Goal: Task Accomplishment & Management: Manage account settings

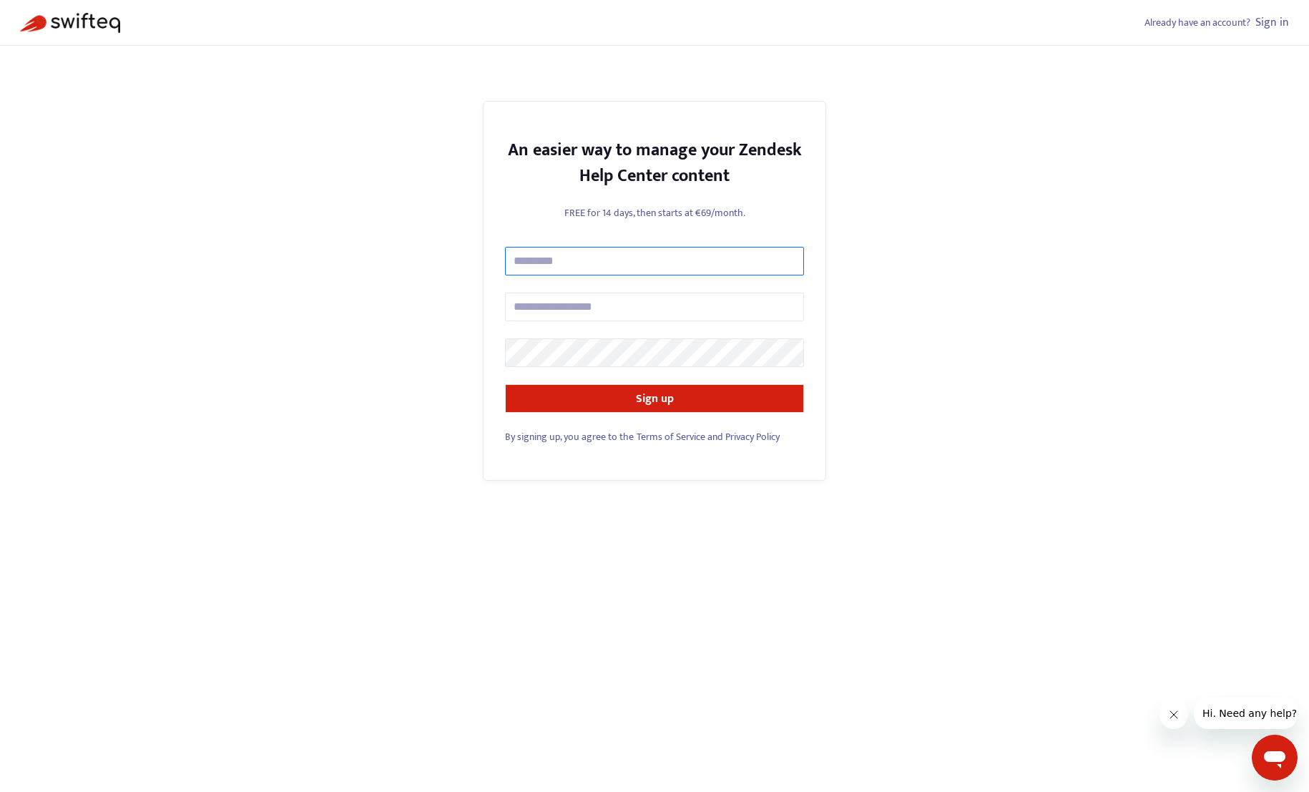
click at [680, 255] on input "text" at bounding box center [654, 261] width 299 height 29
type input "**********"
type input "*"
type input "**********"
click at [0, 791] on com-1password-button at bounding box center [0, 792] width 0 height 0
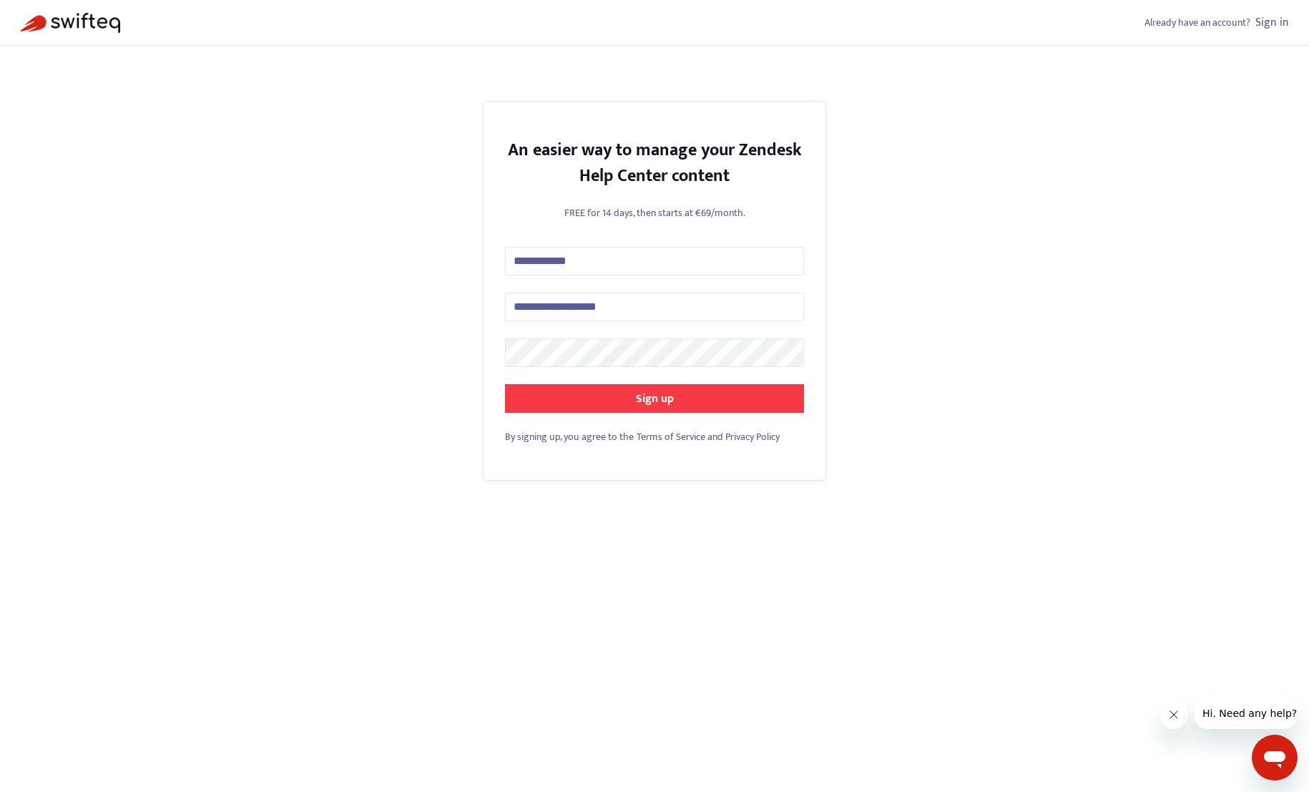
click at [641, 389] on strong "Sign up" at bounding box center [655, 398] width 38 height 19
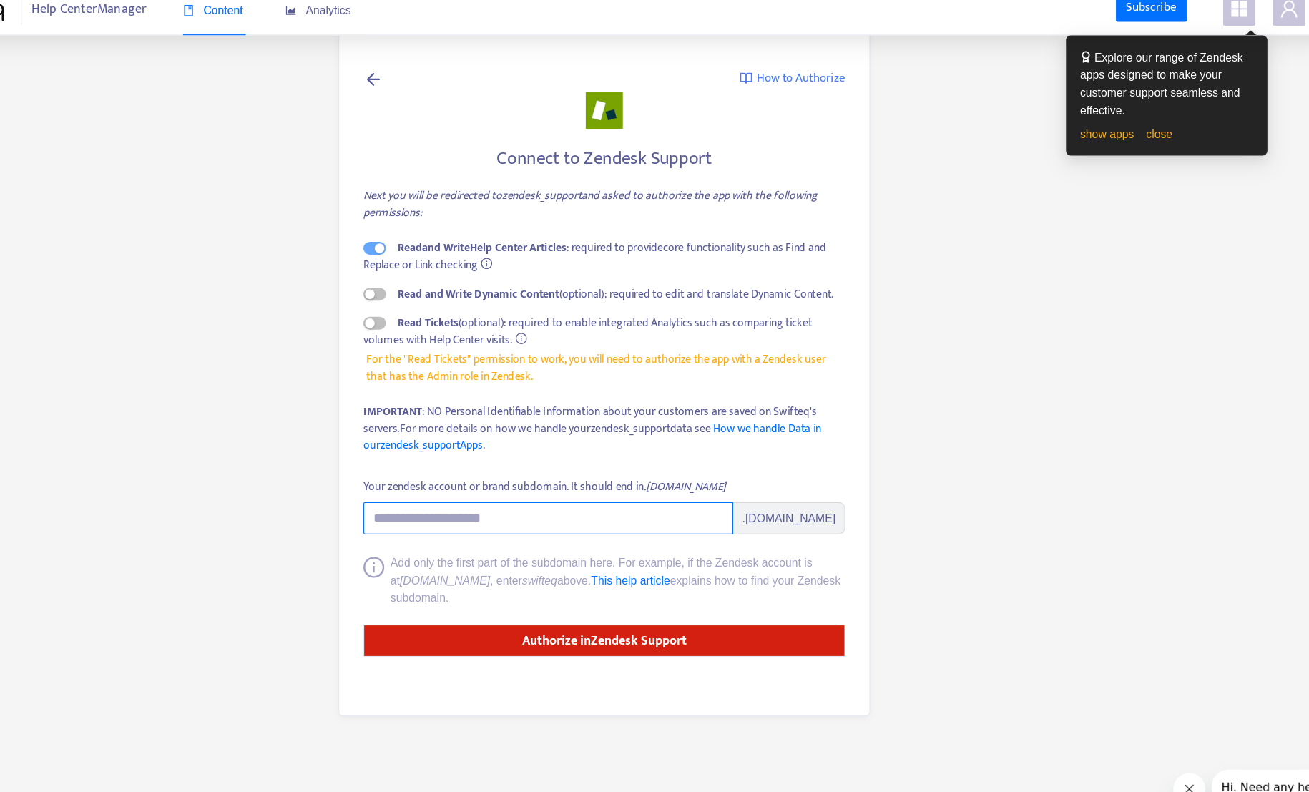
click at [547, 483] on input "Your zendesk account or brand subdomain. It should end in .zendesk.com" at bounding box center [605, 474] width 328 height 29
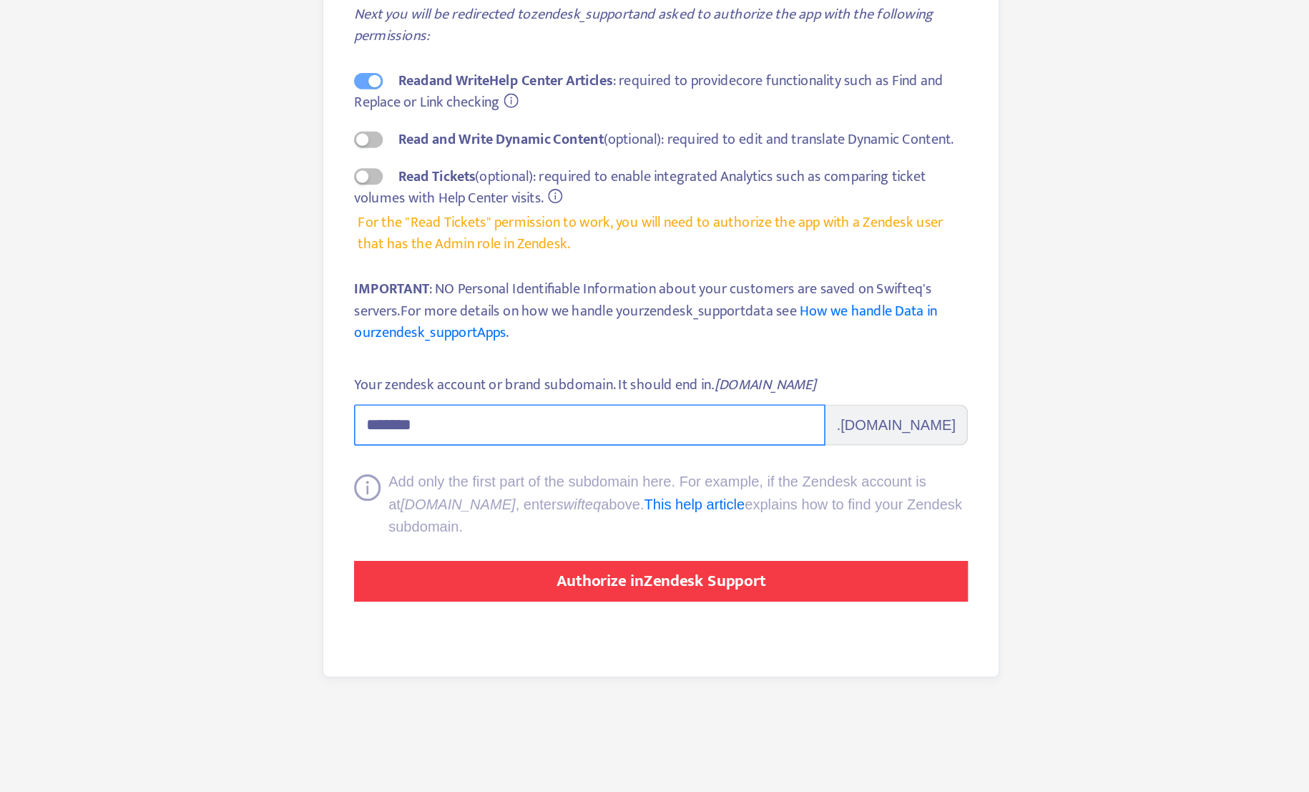
type input "*******"
click at [662, 577] on strong "Authorize in Zendesk Support" at bounding box center [655, 583] width 146 height 19
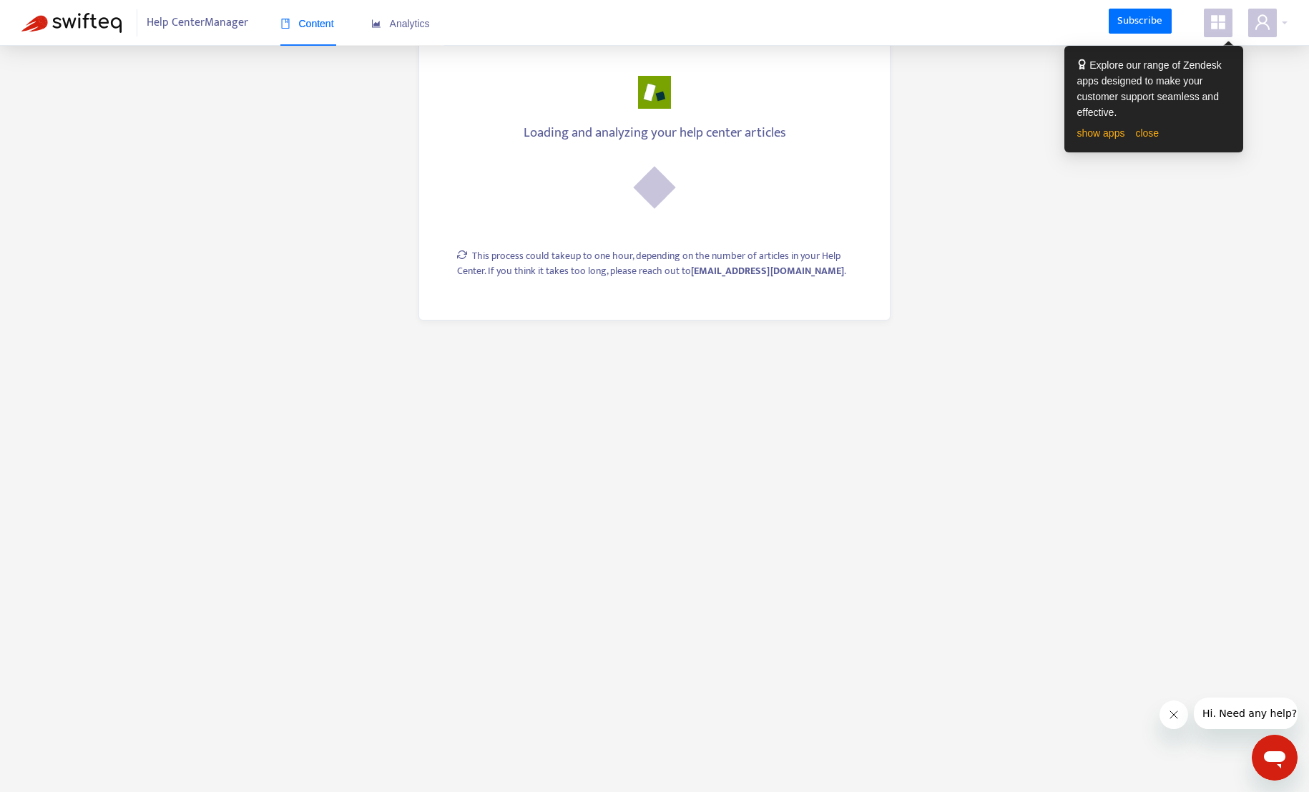
click at [1147, 140] on div "show apps close" at bounding box center [1153, 133] width 153 height 16
click at [1147, 137] on link "close" at bounding box center [1147, 132] width 24 height 11
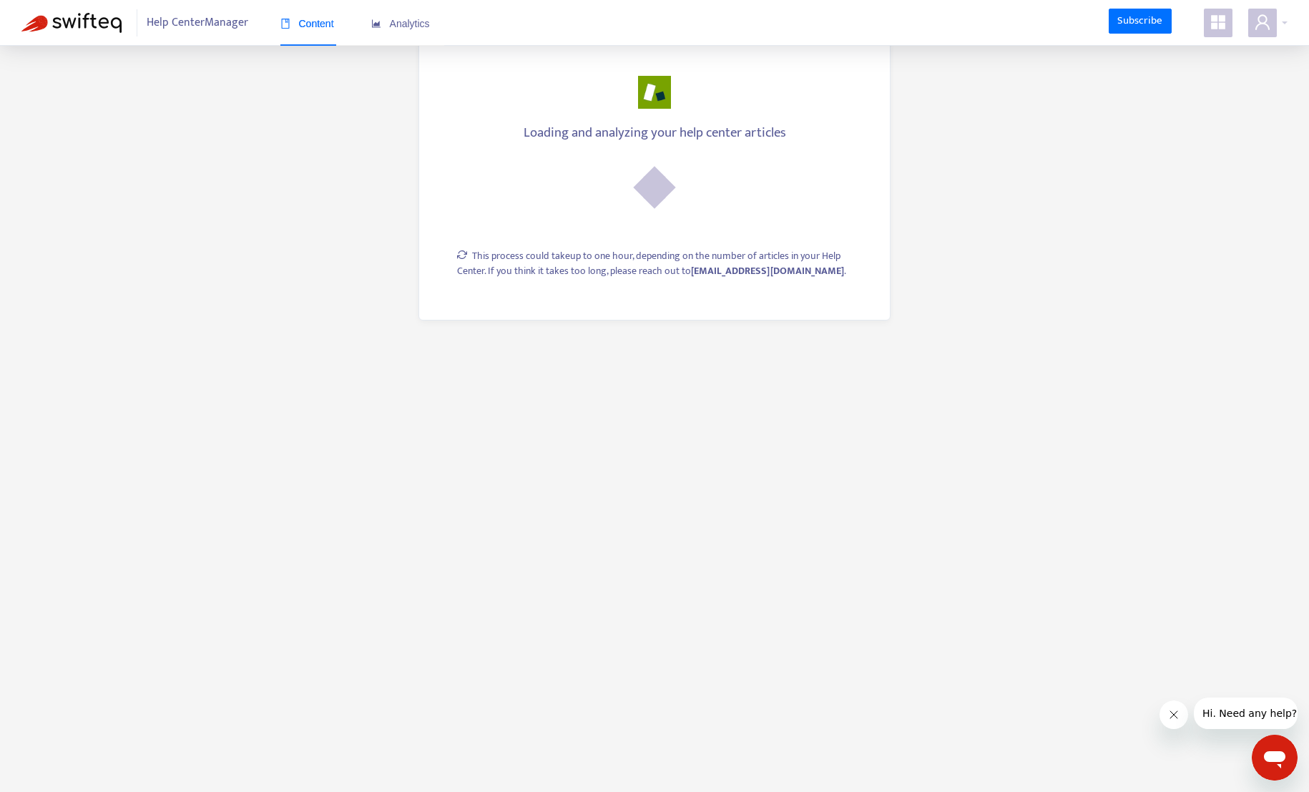
click at [1212, 24] on icon "appstore" at bounding box center [1218, 22] width 14 height 14
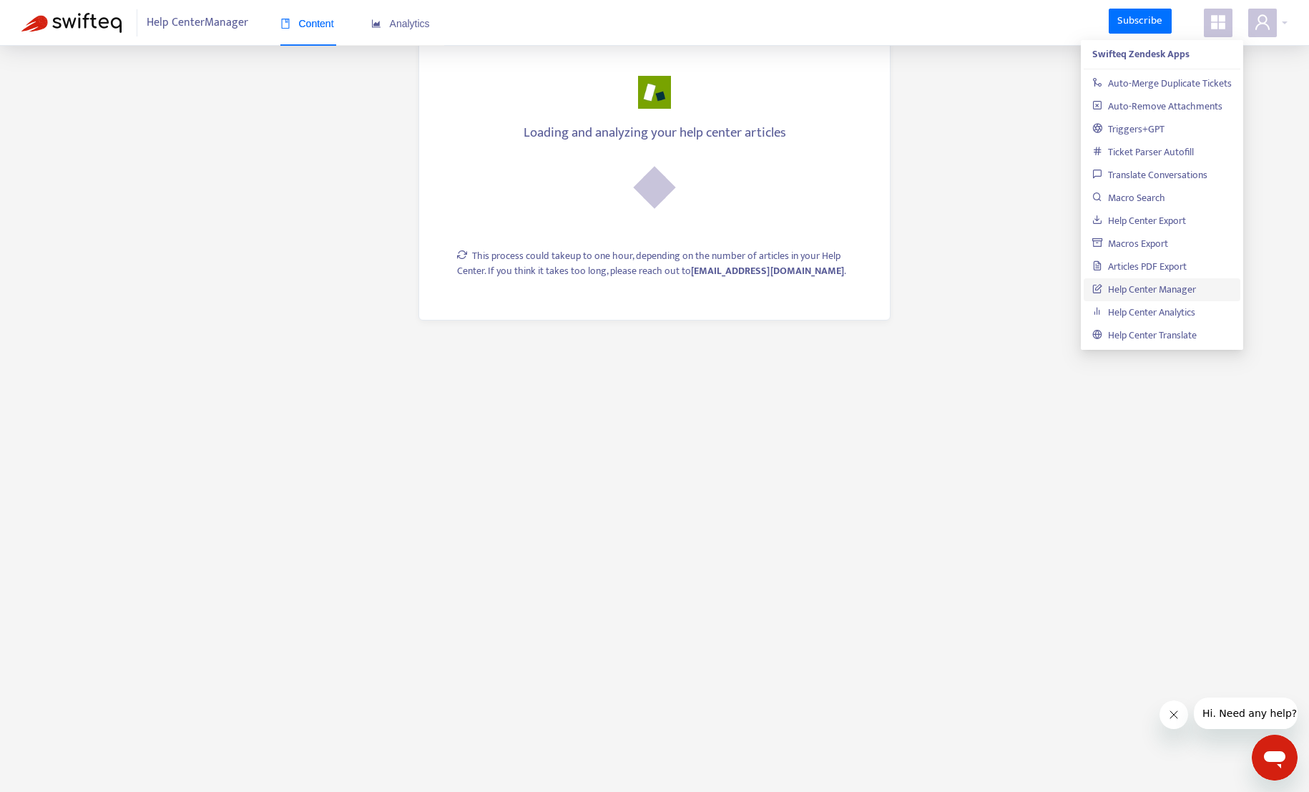
click at [994, 345] on main "Loading and analyzing your help center articles This process could take up to o…" at bounding box center [654, 396] width 1309 height 792
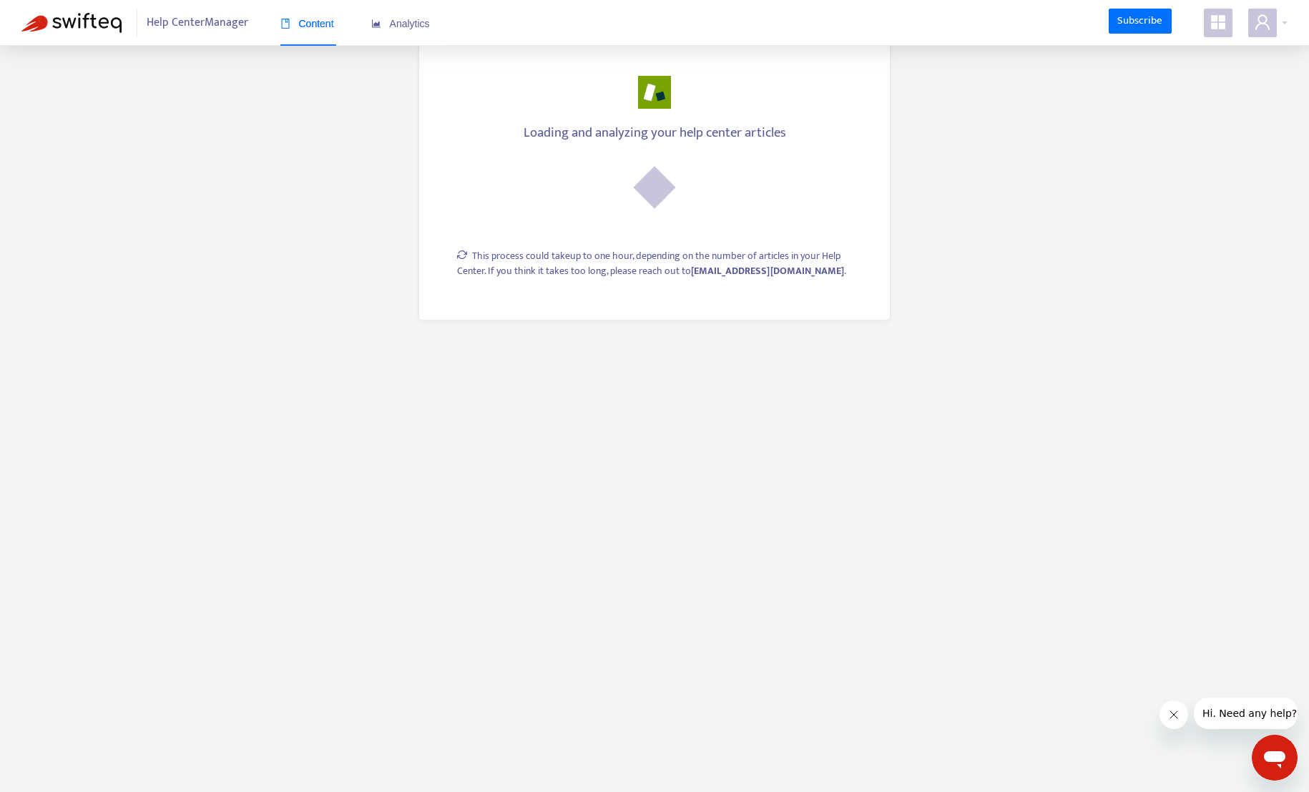
click at [1172, 712] on icon "Nachricht vom Unternehmen schließen" at bounding box center [1173, 714] width 11 height 11
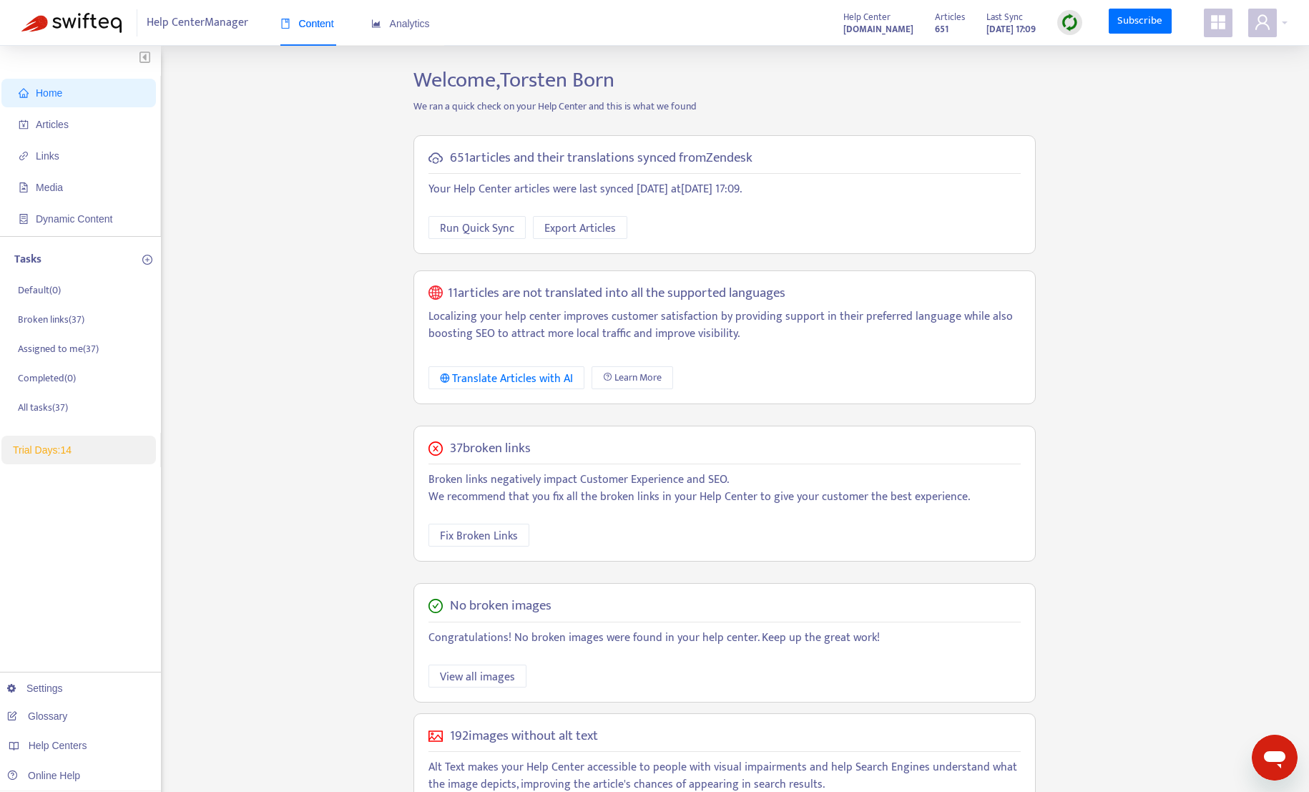
click at [58, 99] on span "Home" at bounding box center [82, 93] width 126 height 29
click at [58, 130] on span "Articles" at bounding box center [82, 124] width 126 height 29
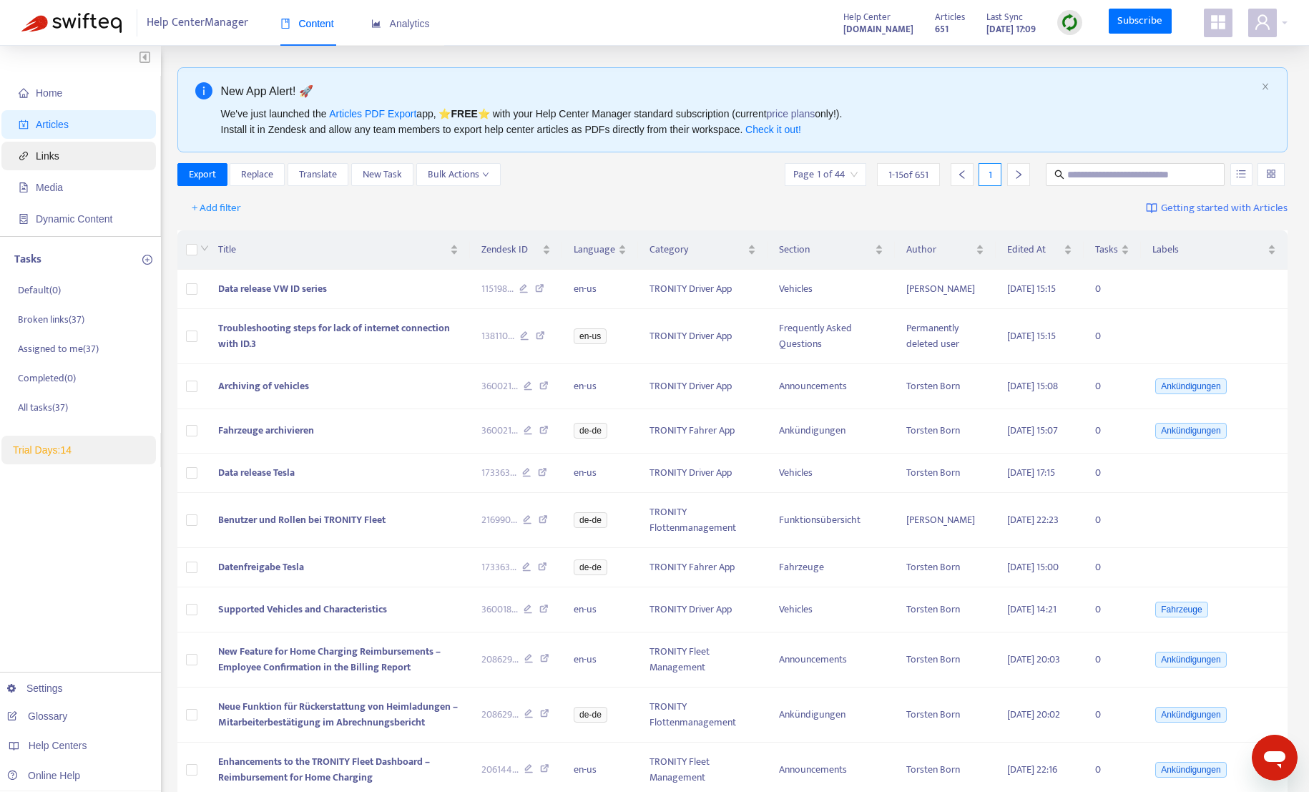
click at [51, 154] on span "Links" at bounding box center [48, 155] width 24 height 11
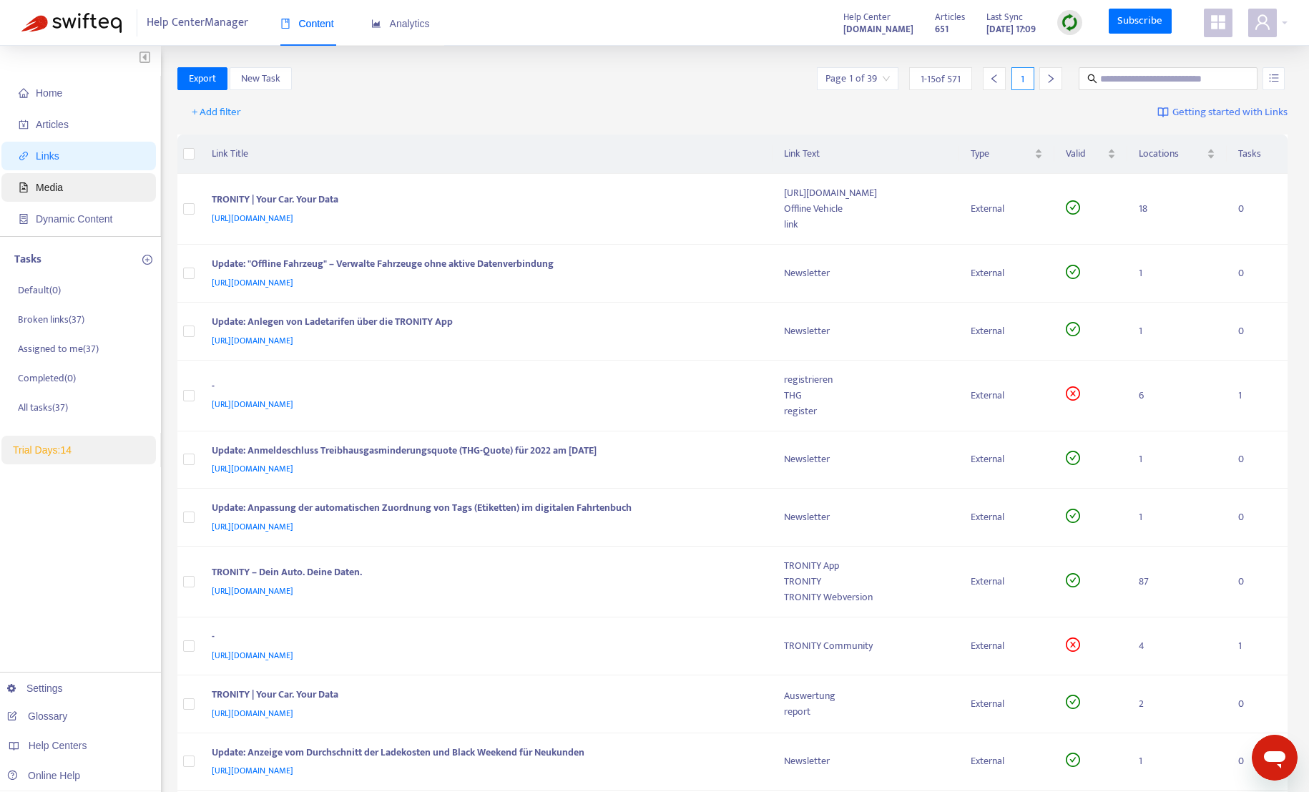
click at [58, 187] on span "Media" at bounding box center [49, 187] width 27 height 11
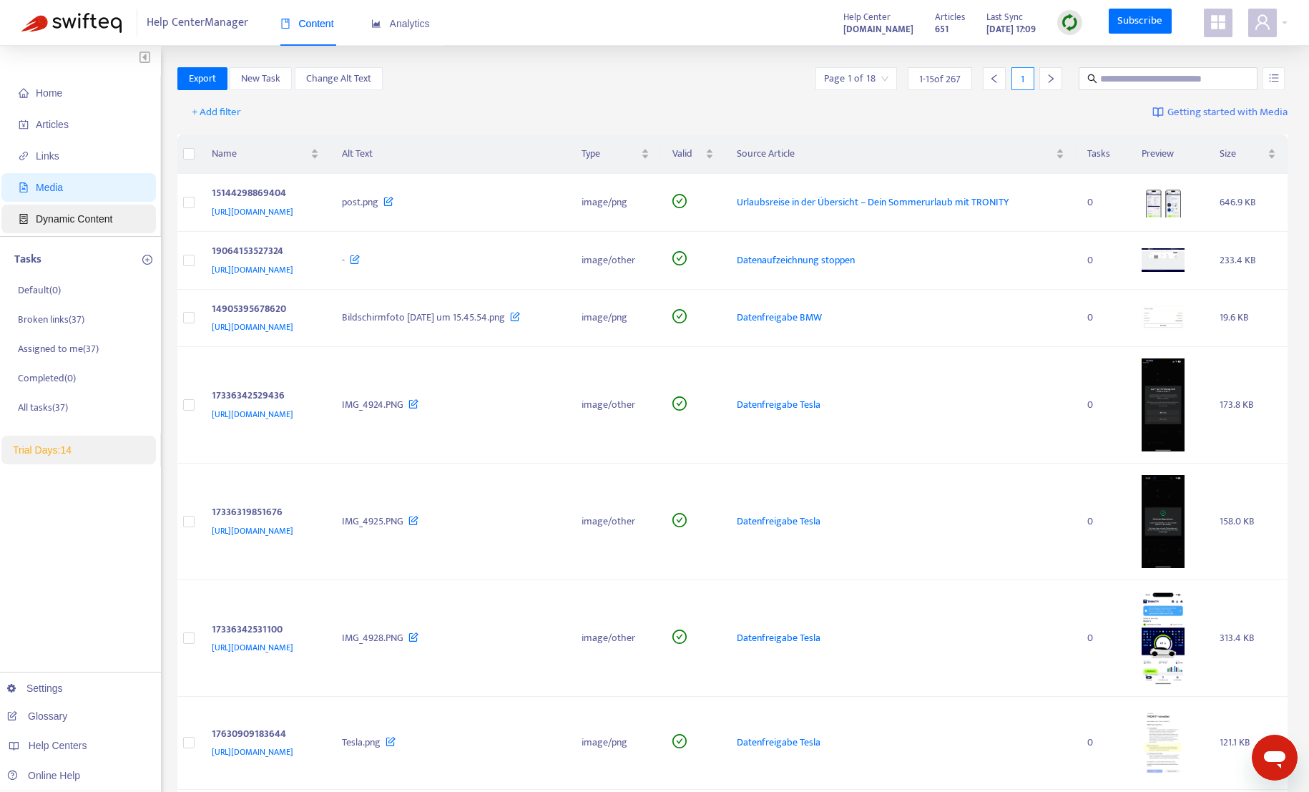
click at [98, 225] on span "Dynamic Content" at bounding box center [82, 219] width 126 height 29
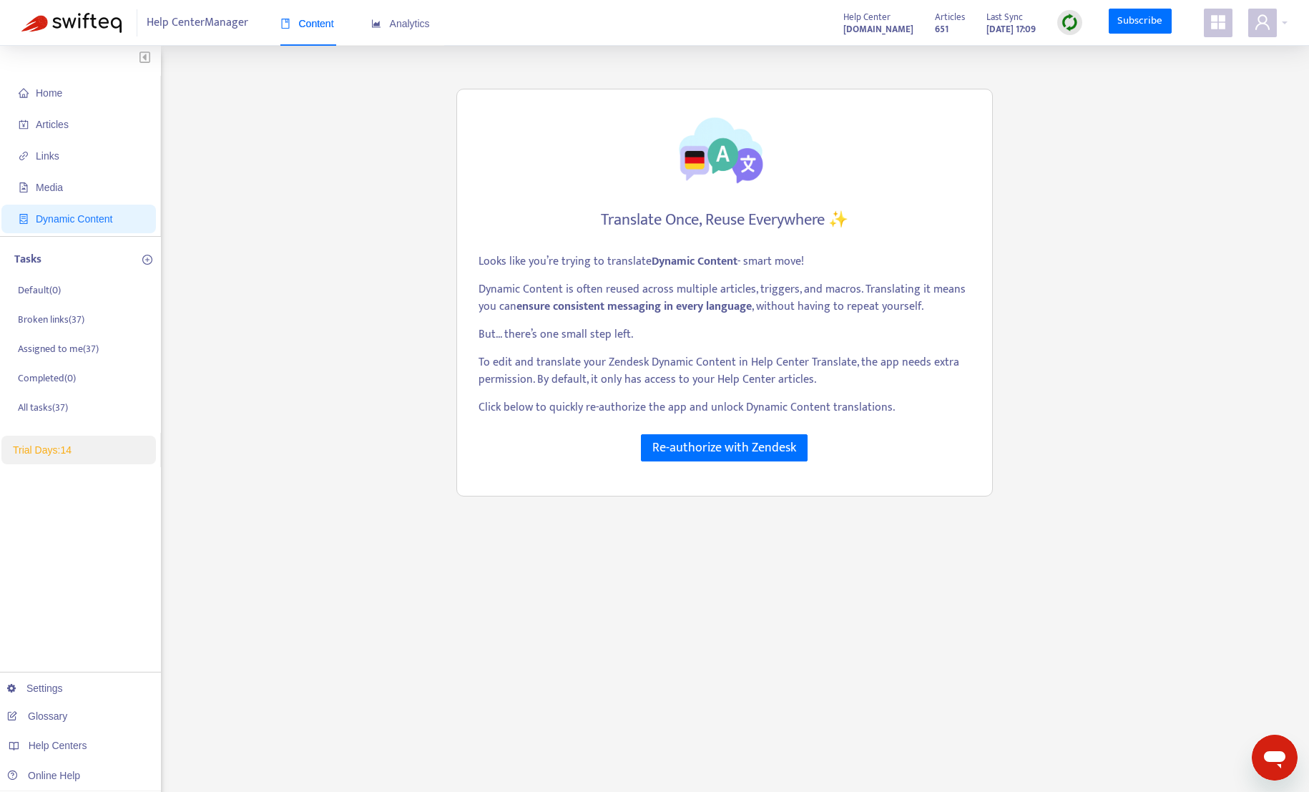
click at [72, 262] on div "Tasks" at bounding box center [85, 259] width 143 height 17
click at [34, 255] on p "Tasks" at bounding box center [27, 259] width 27 height 17
click at [54, 687] on link "Settings" at bounding box center [35, 687] width 56 height 11
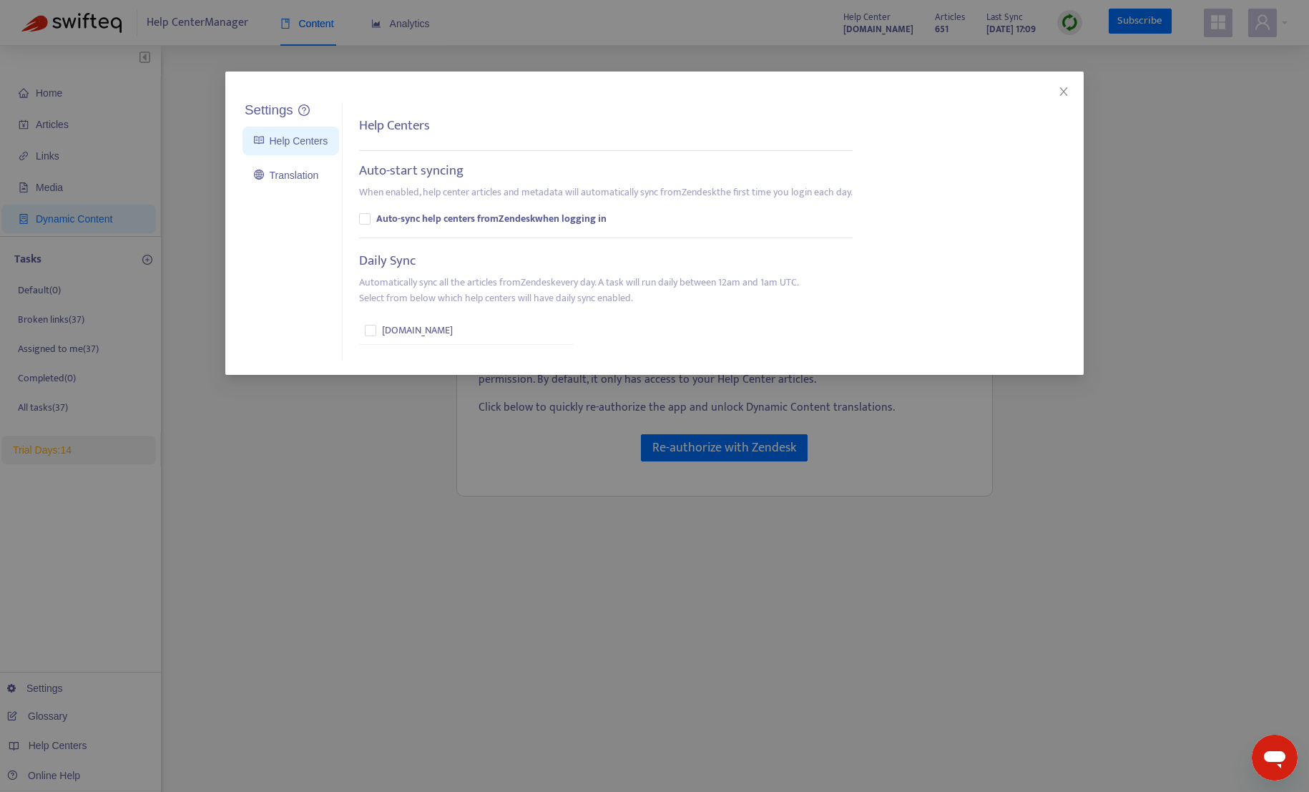
click at [73, 139] on div "Settings Help Centers Translation Settings Help Centers Auto-start syncing When…" at bounding box center [654, 396] width 1309 height 792
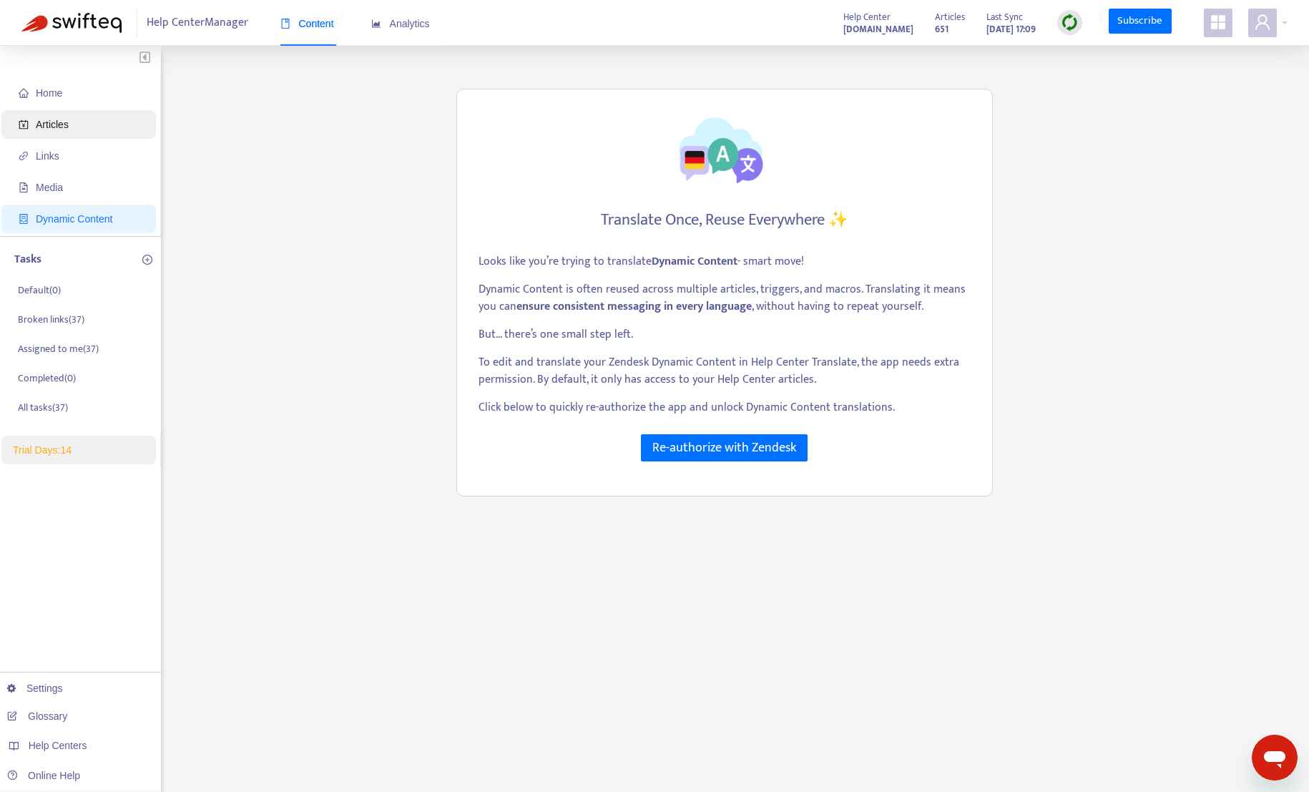
click at [69, 134] on span "Articles" at bounding box center [82, 124] width 126 height 29
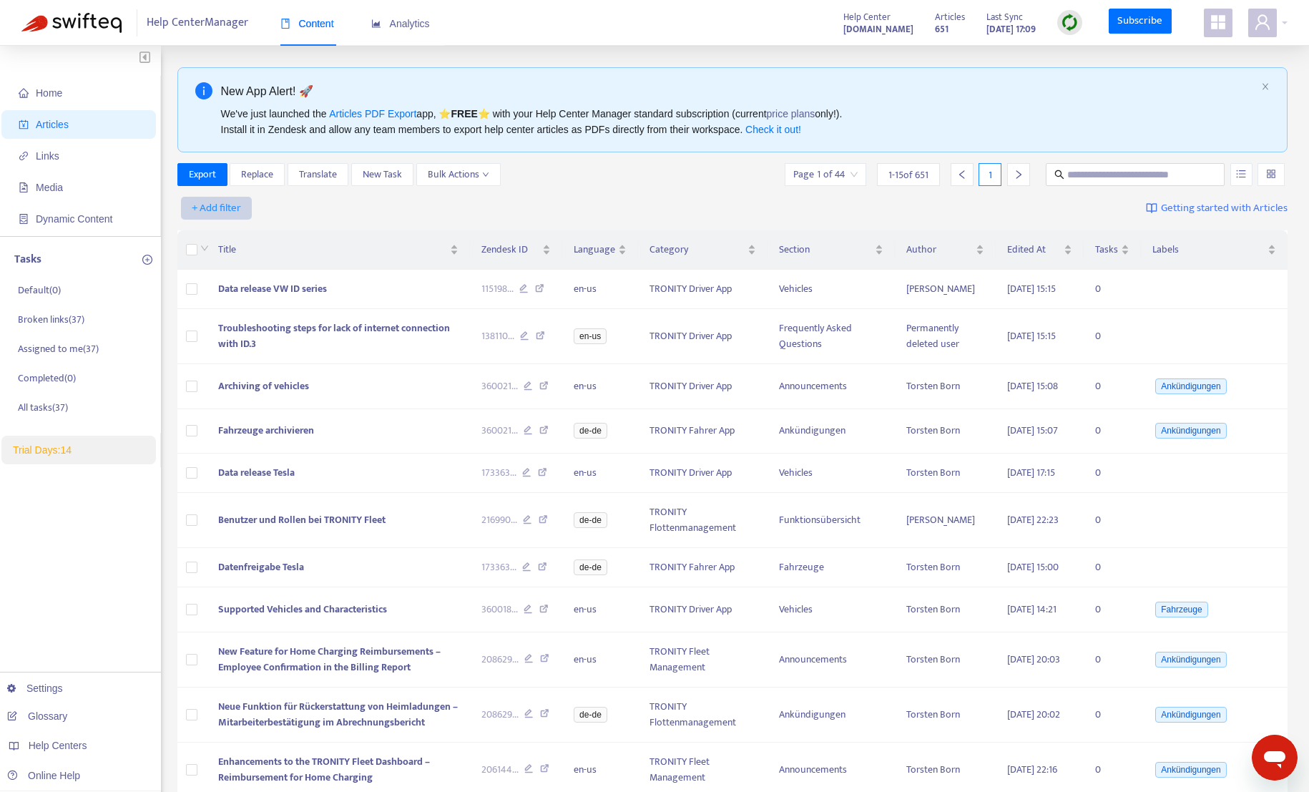
click at [246, 200] on button "+ Add filter" at bounding box center [216, 208] width 71 height 23
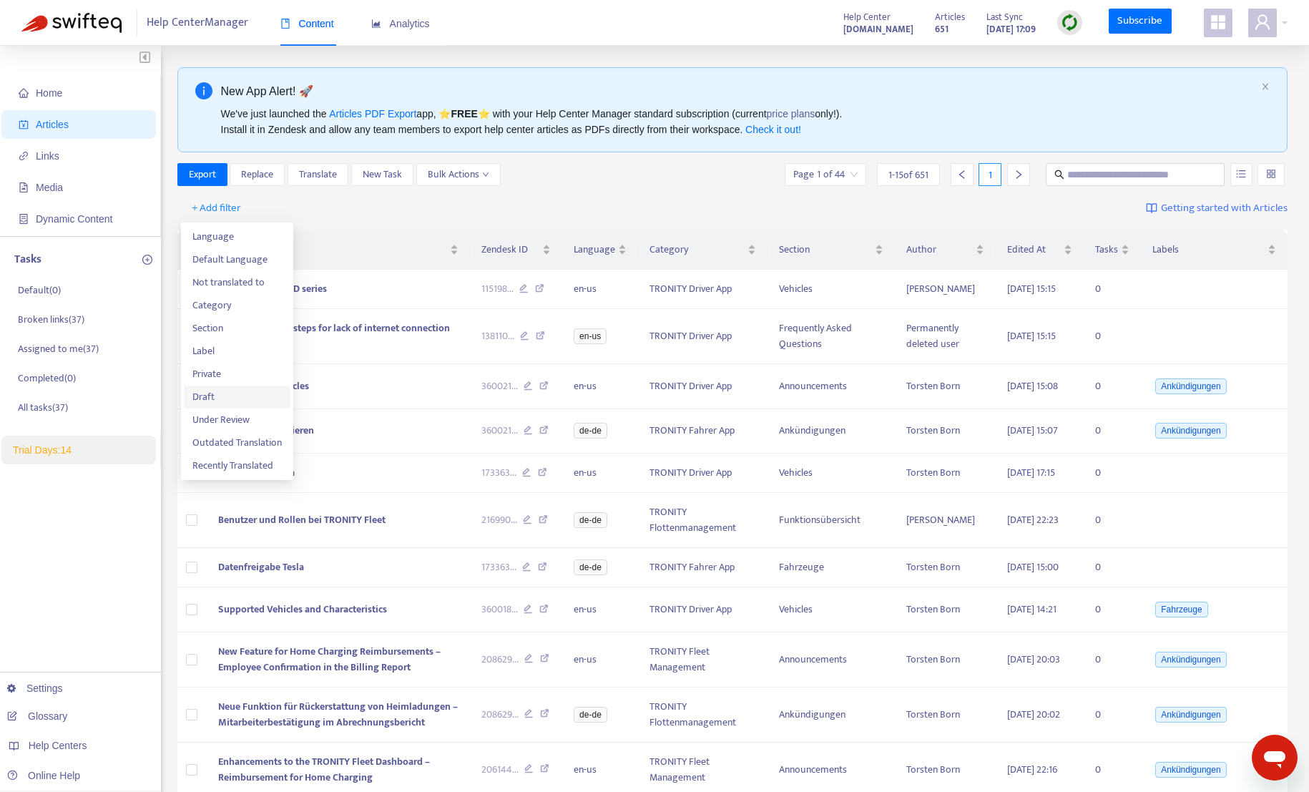
click at [233, 401] on span "Draft" at bounding box center [236, 397] width 89 height 16
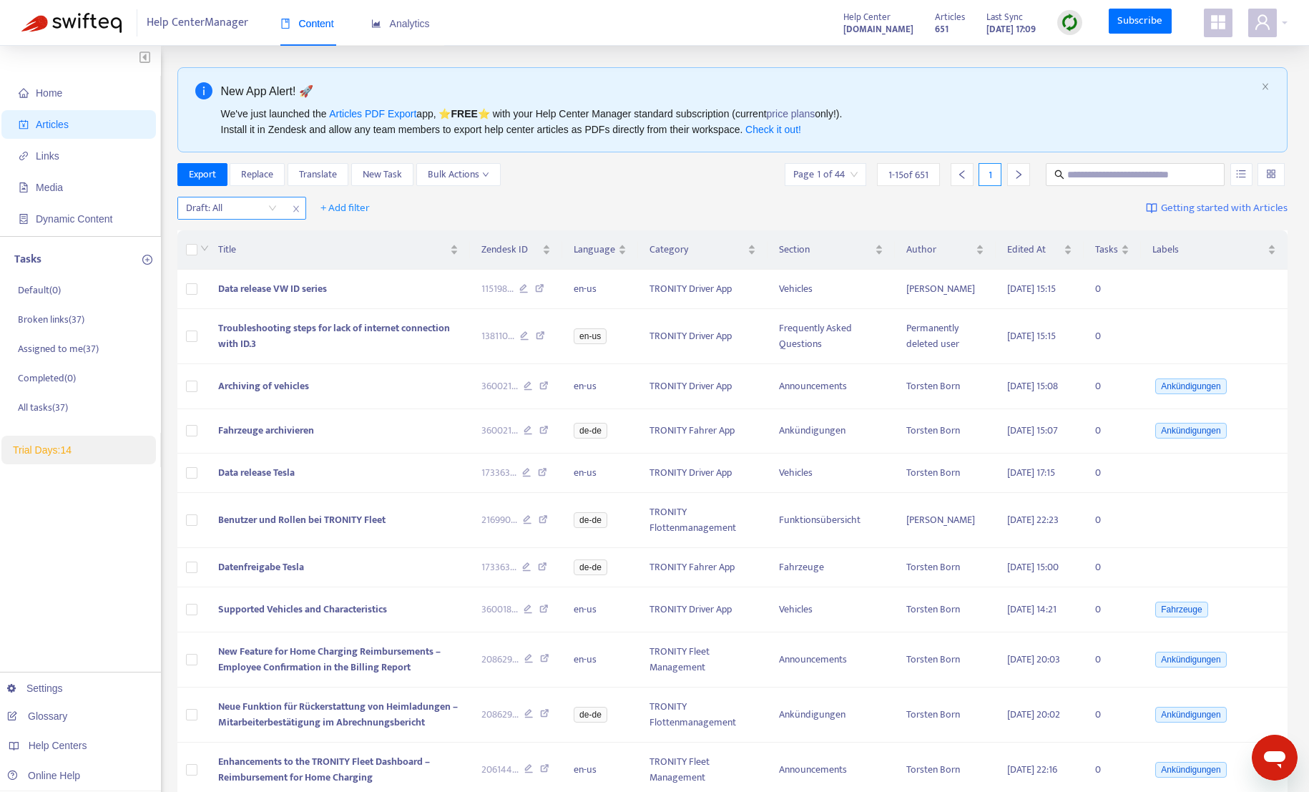
click at [276, 205] on div "Draft: All" at bounding box center [231, 207] width 107 height 21
click at [265, 248] on div "Yes" at bounding box center [314, 259] width 266 height 23
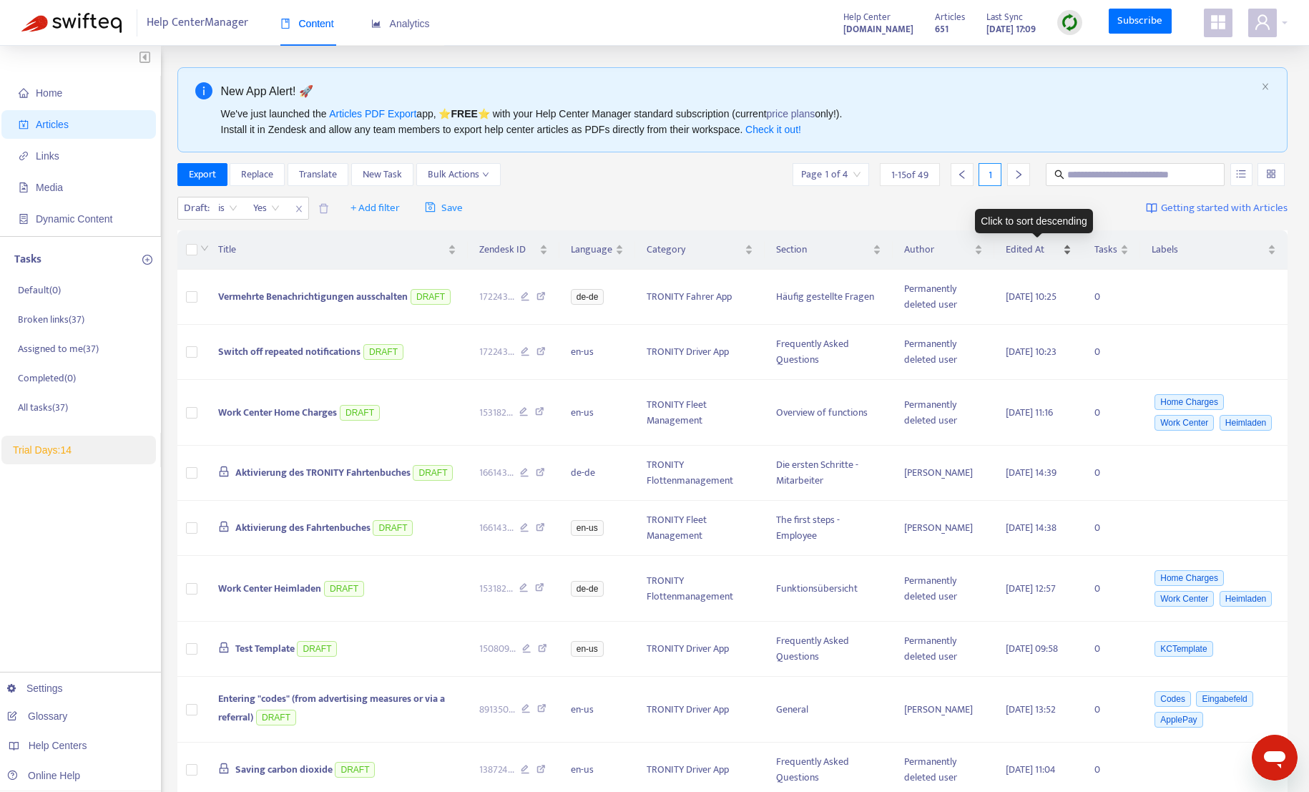
click at [1049, 253] on span "Edited At" at bounding box center [1033, 250] width 55 height 16
click at [1034, 253] on span "Edited At" at bounding box center [1033, 250] width 55 height 16
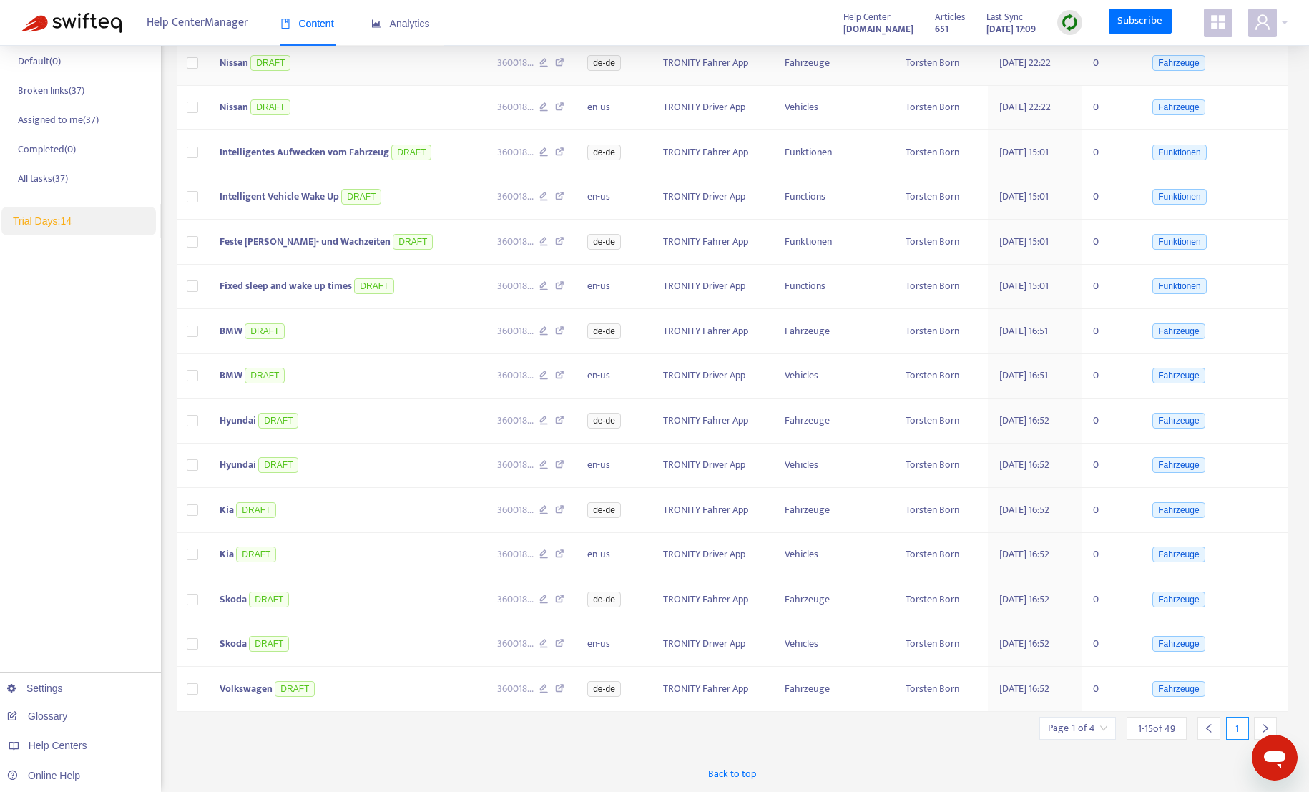
scroll to position [301, 0]
click at [1095, 734] on input "search" at bounding box center [1077, 727] width 59 height 21
click at [1032, 751] on span "15" at bounding box center [1043, 761] width 90 height 21
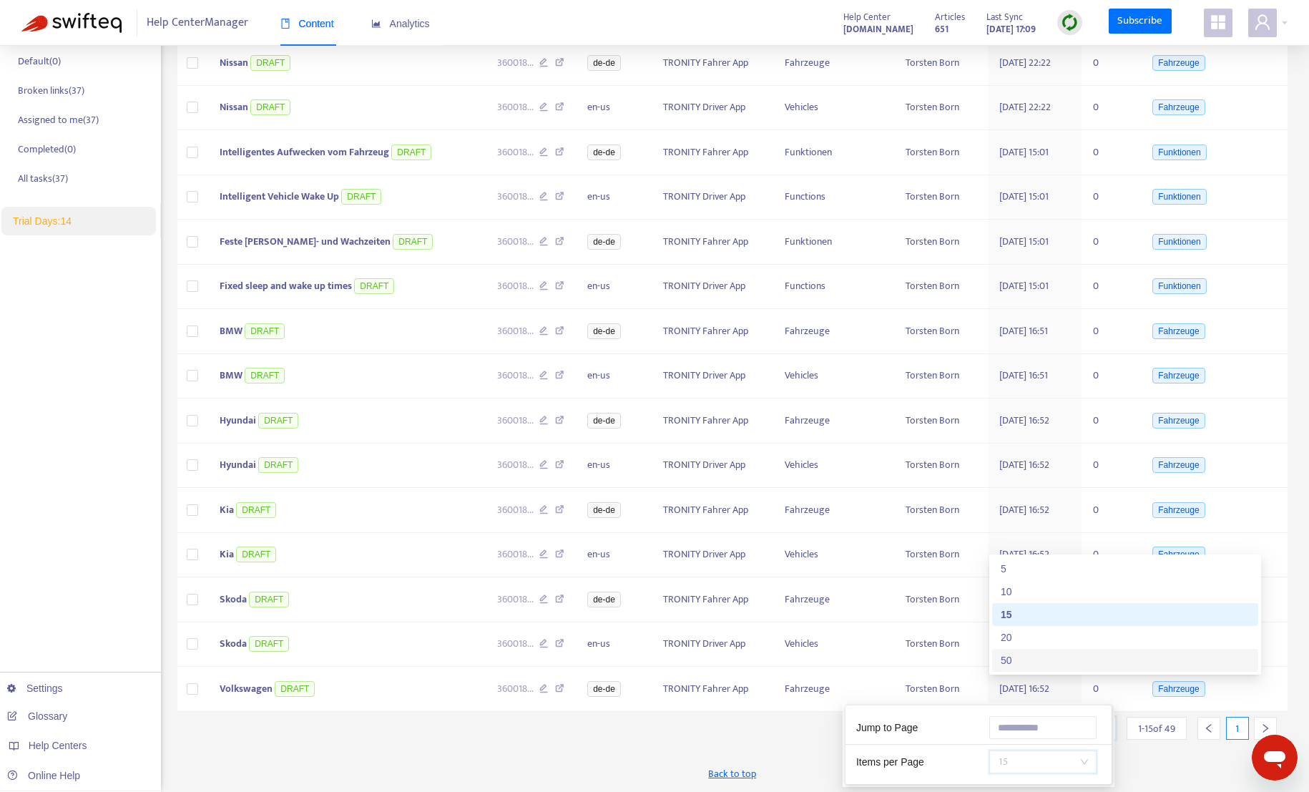
click at [1032, 667] on div "50" at bounding box center [1125, 660] width 249 height 16
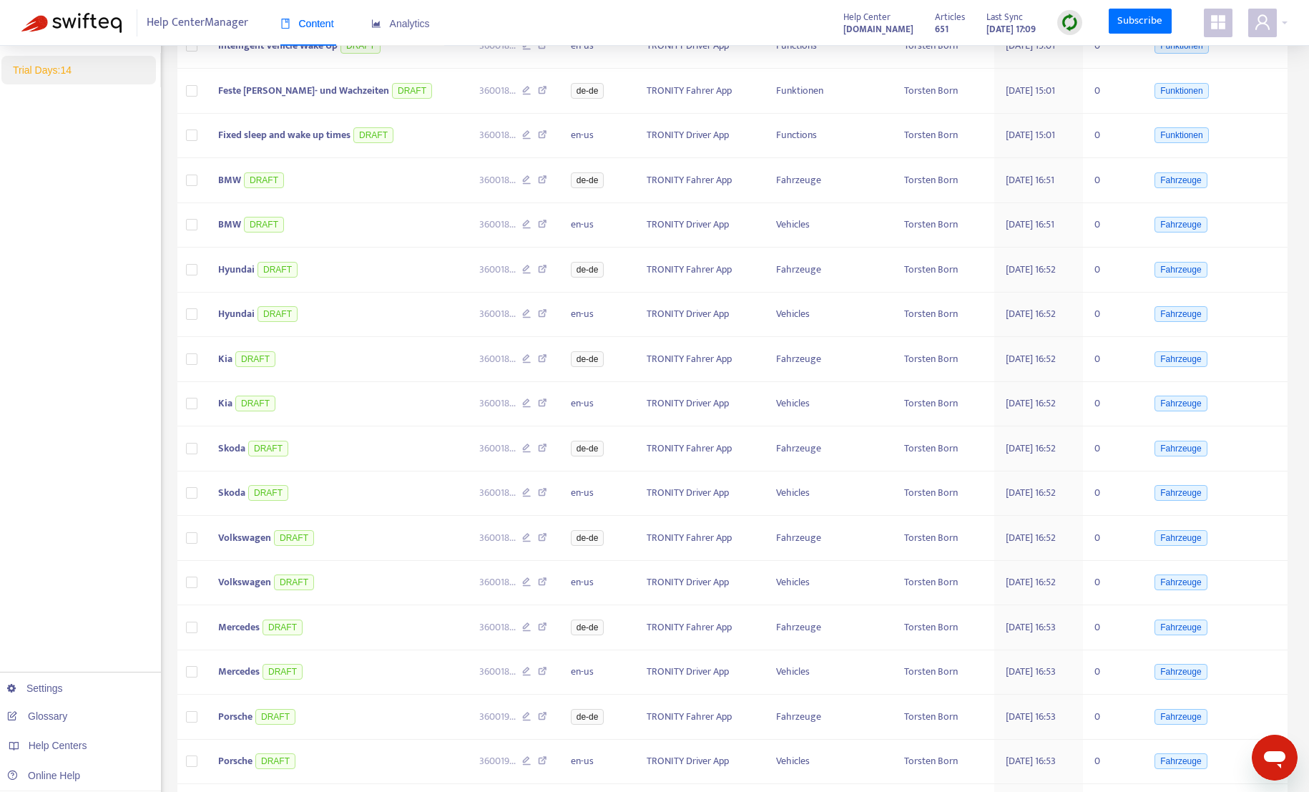
scroll to position [0, 0]
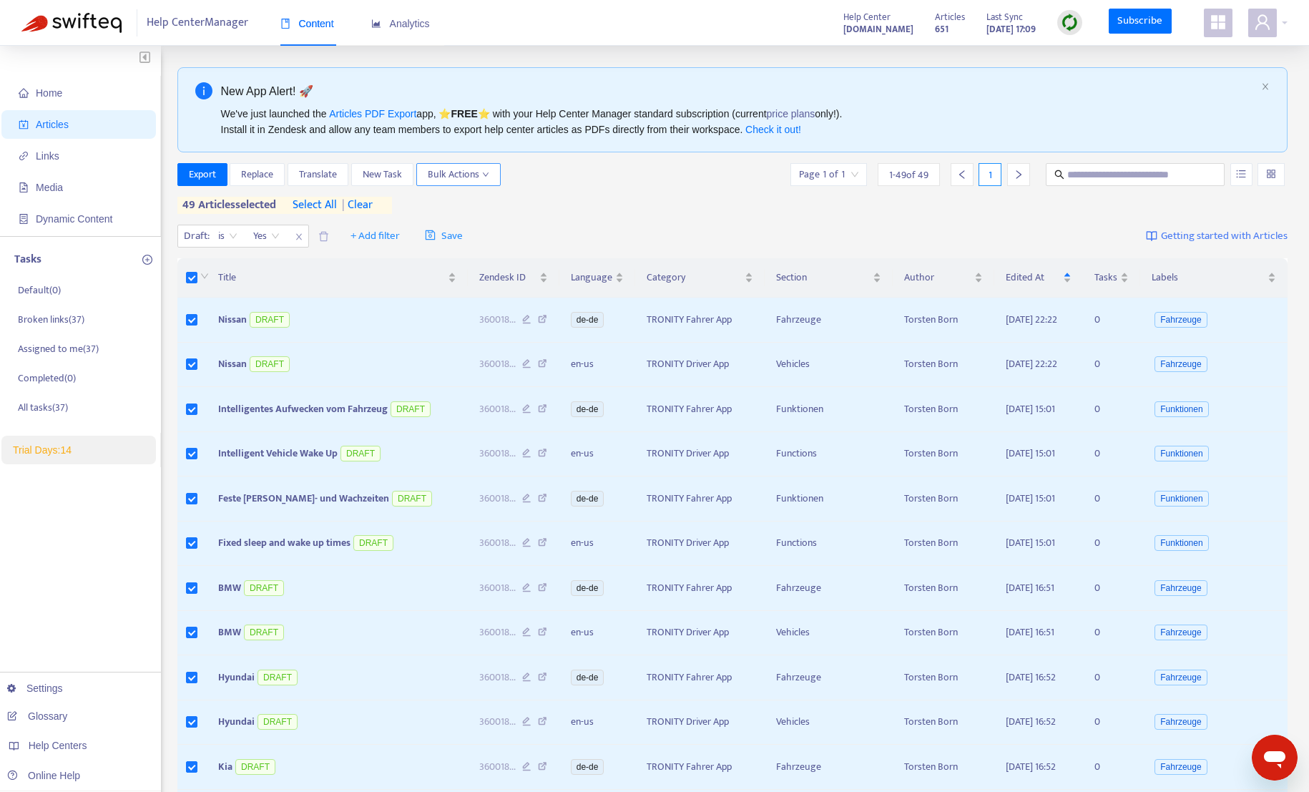
click at [440, 180] on span "Bulk Actions" at bounding box center [459, 175] width 62 height 16
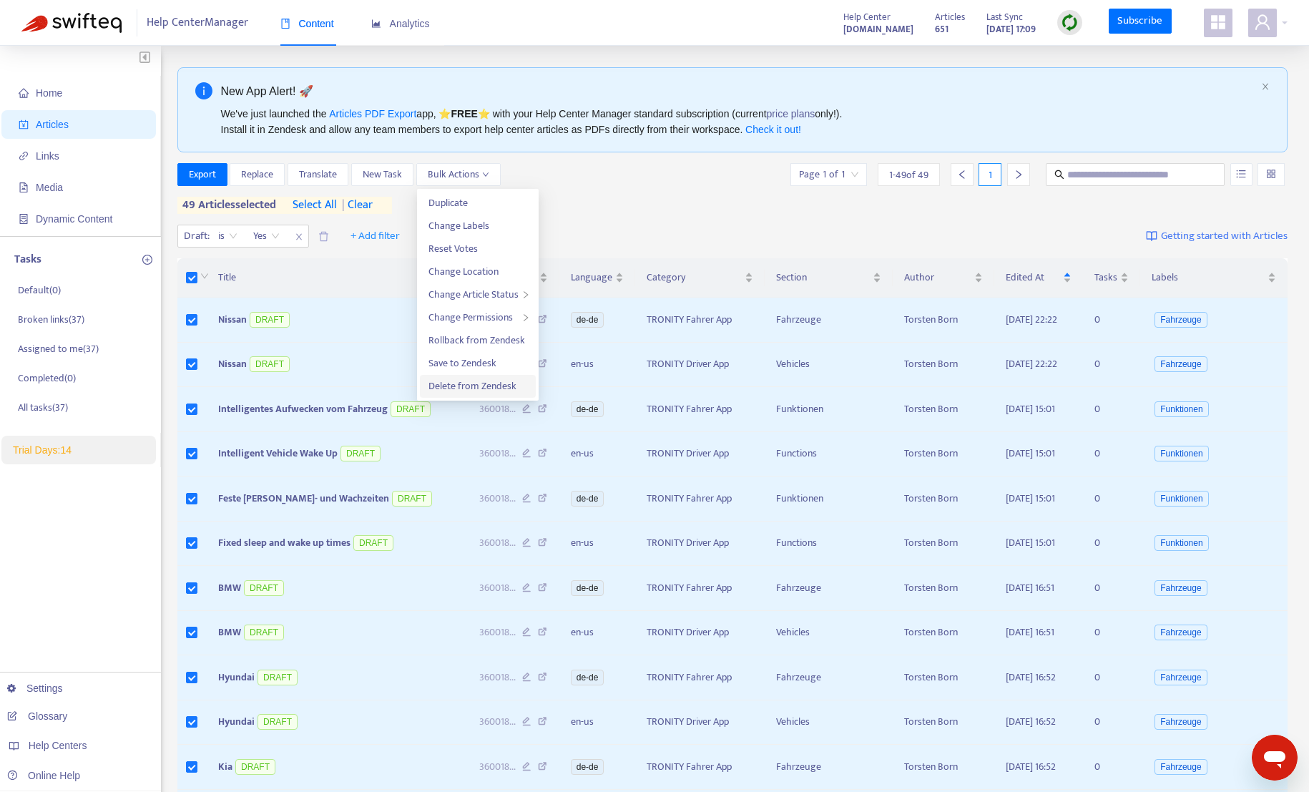
click at [498, 388] on span "Delete from Zendesk" at bounding box center [472, 386] width 88 height 16
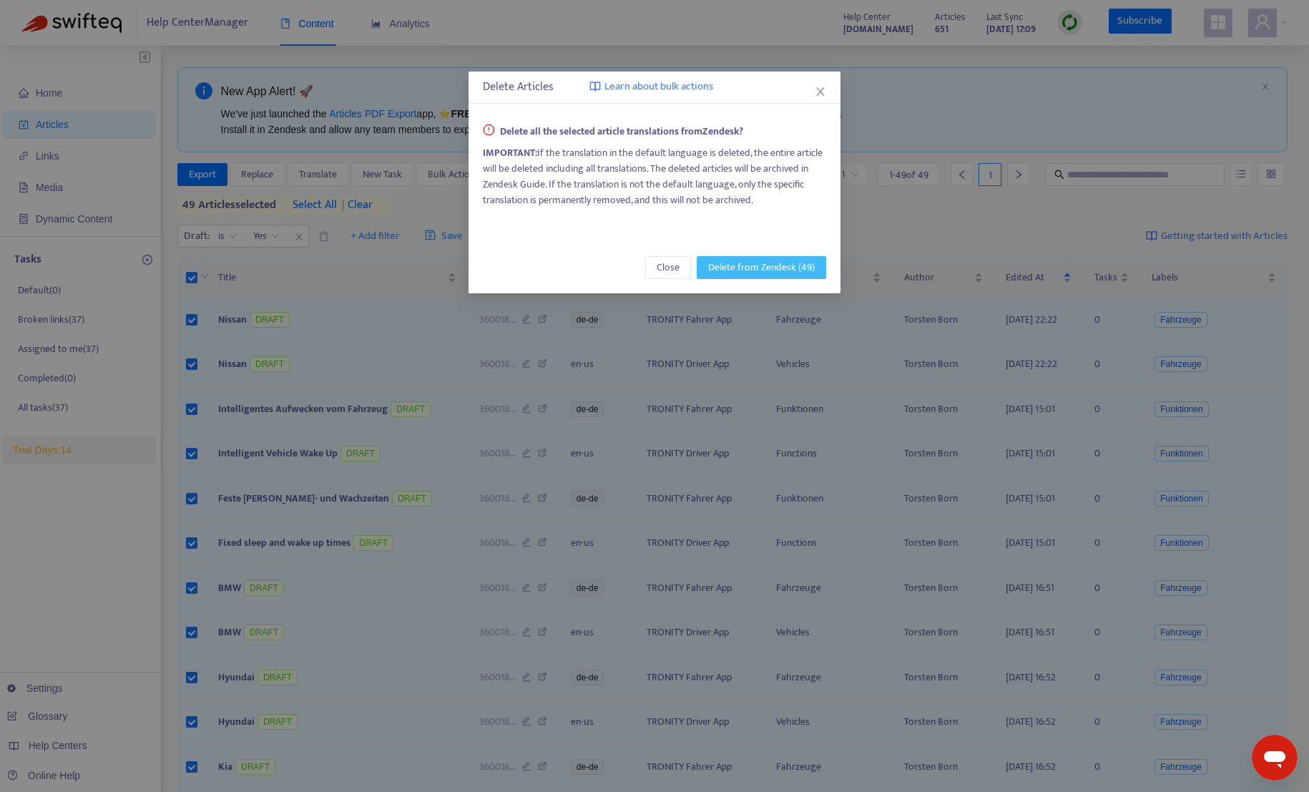
click at [735, 263] on span "Delete from Zendesk (49)" at bounding box center [761, 268] width 107 height 16
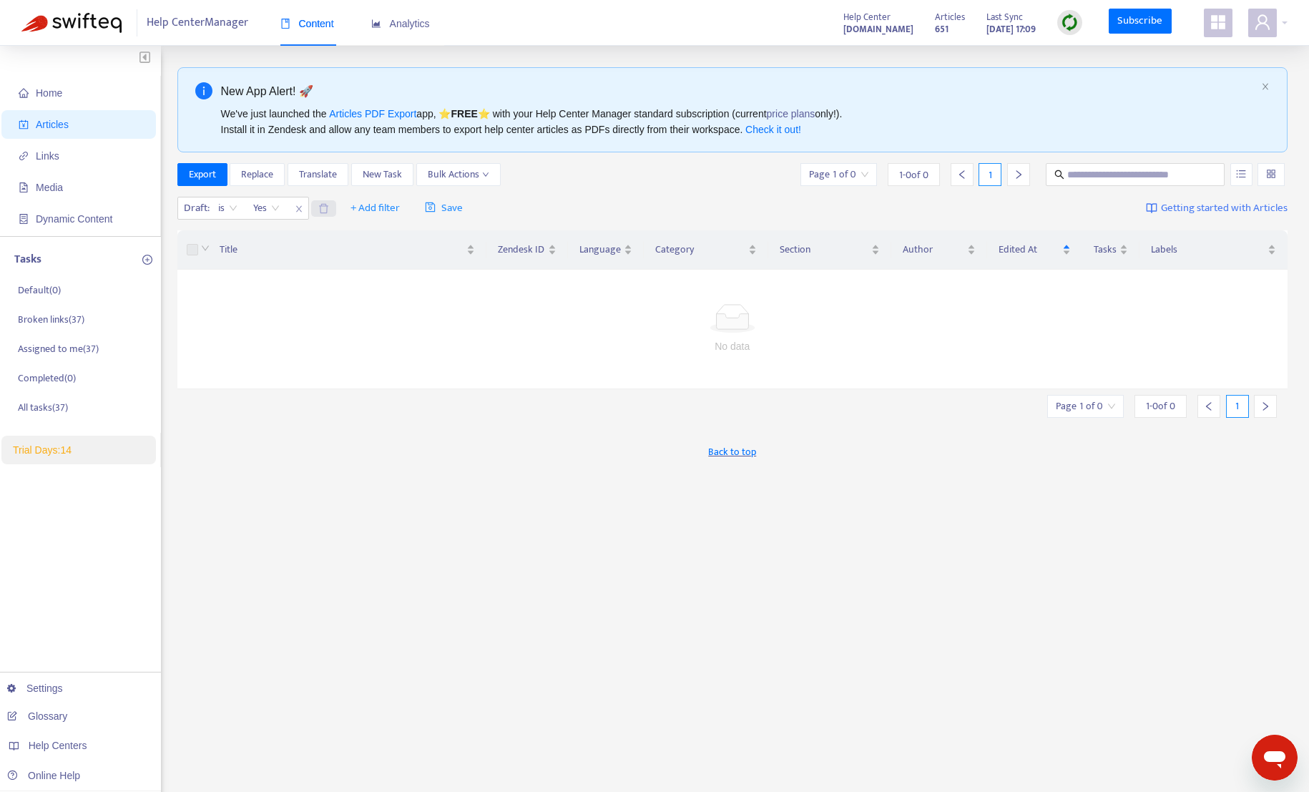
click at [324, 208] on icon "delete" at bounding box center [323, 208] width 11 height 11
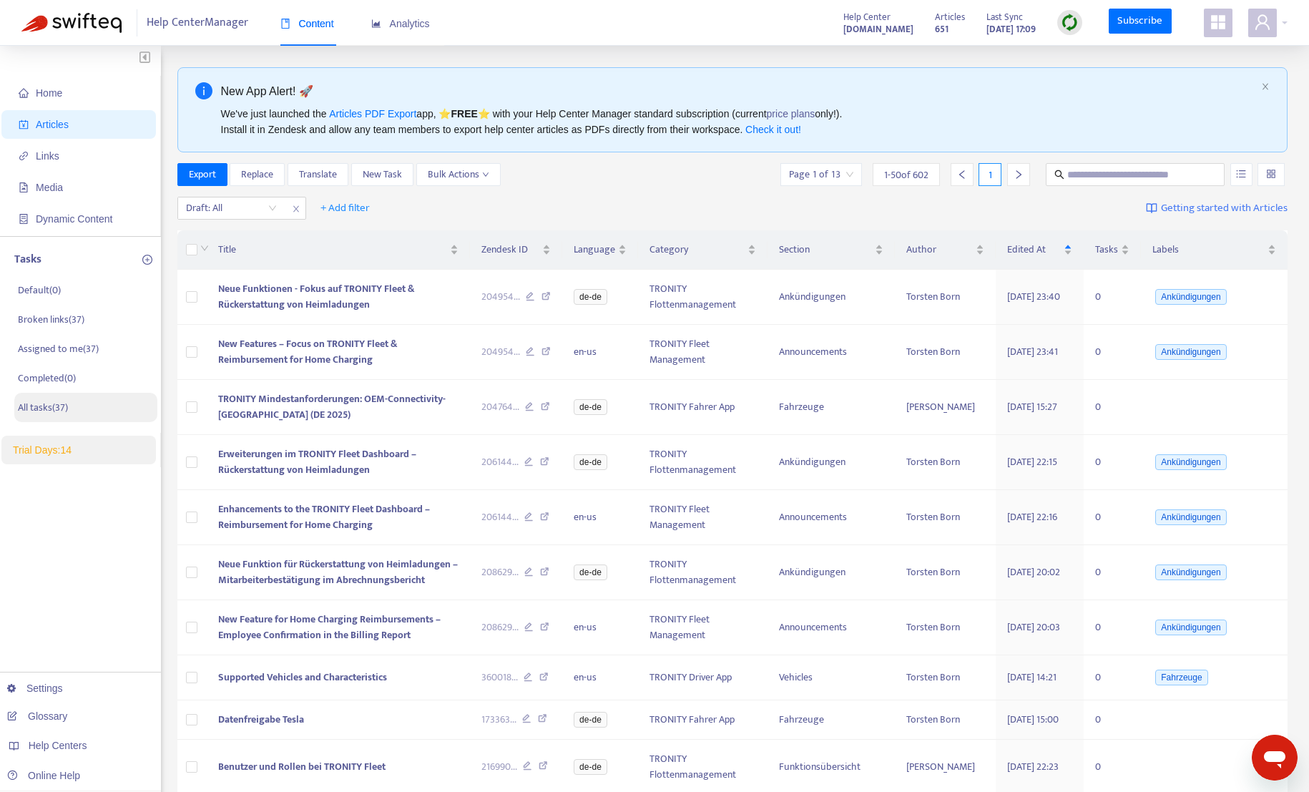
click at [55, 411] on p "All tasks ( 37 )" at bounding box center [43, 407] width 50 height 15
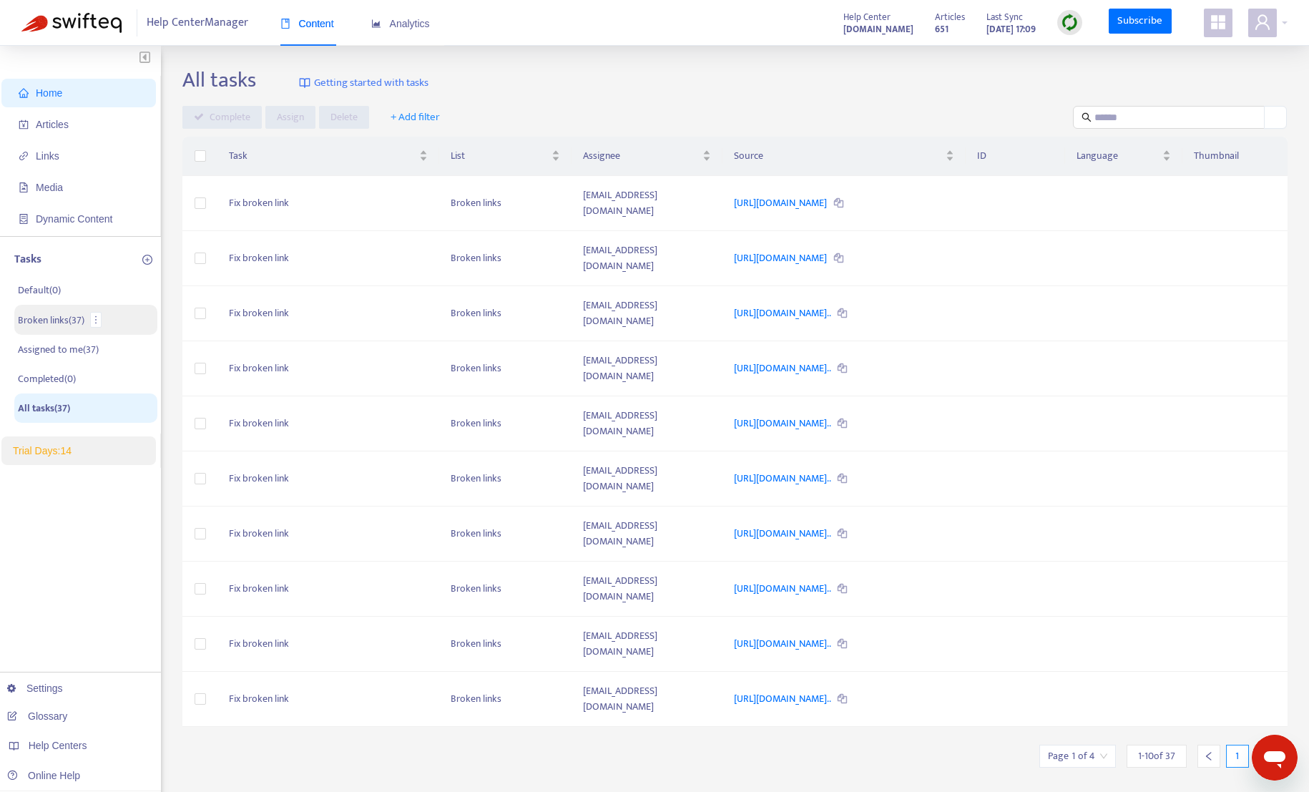
click at [49, 310] on li "Broken links ( 37 )" at bounding box center [85, 320] width 143 height 30
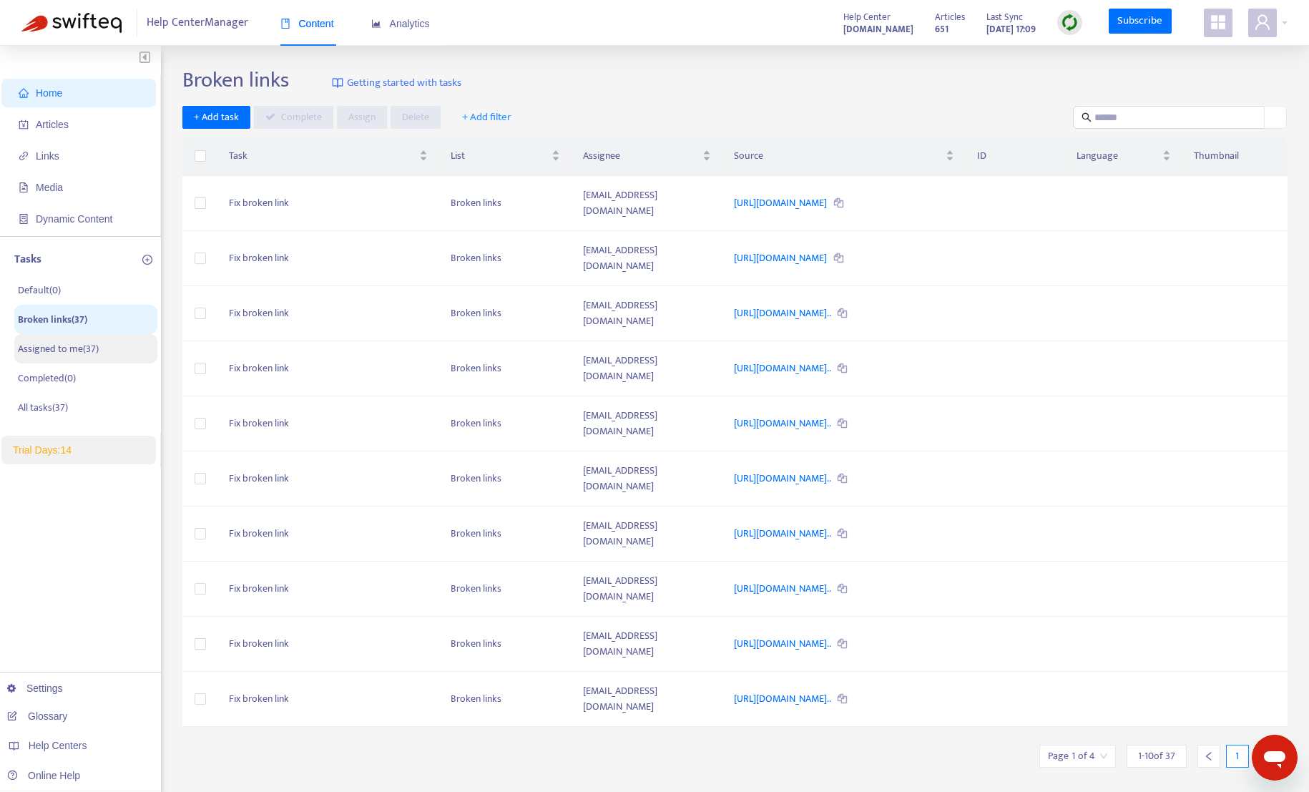
click at [50, 346] on p "Assigned to me ( 37 )" at bounding box center [58, 348] width 81 height 15
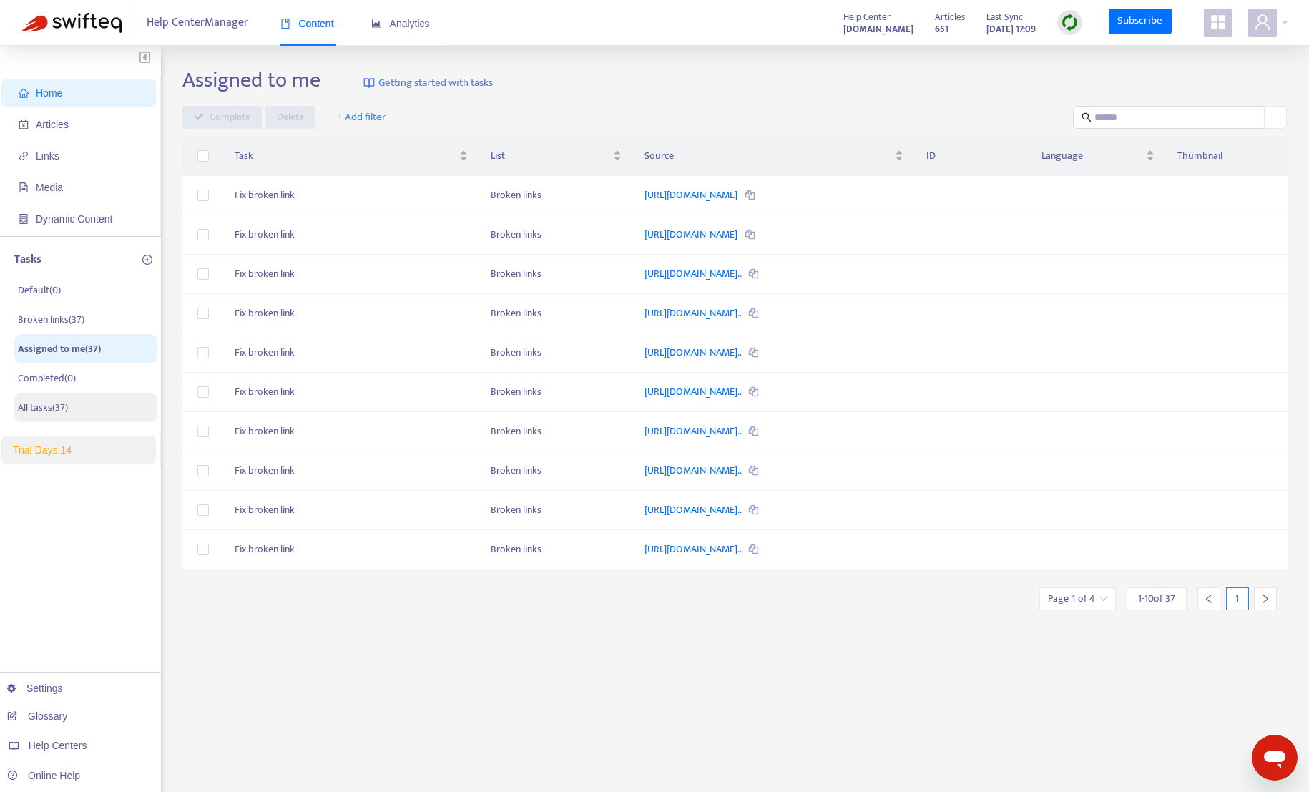
click at [40, 400] on p "All tasks ( 37 )" at bounding box center [43, 407] width 50 height 15
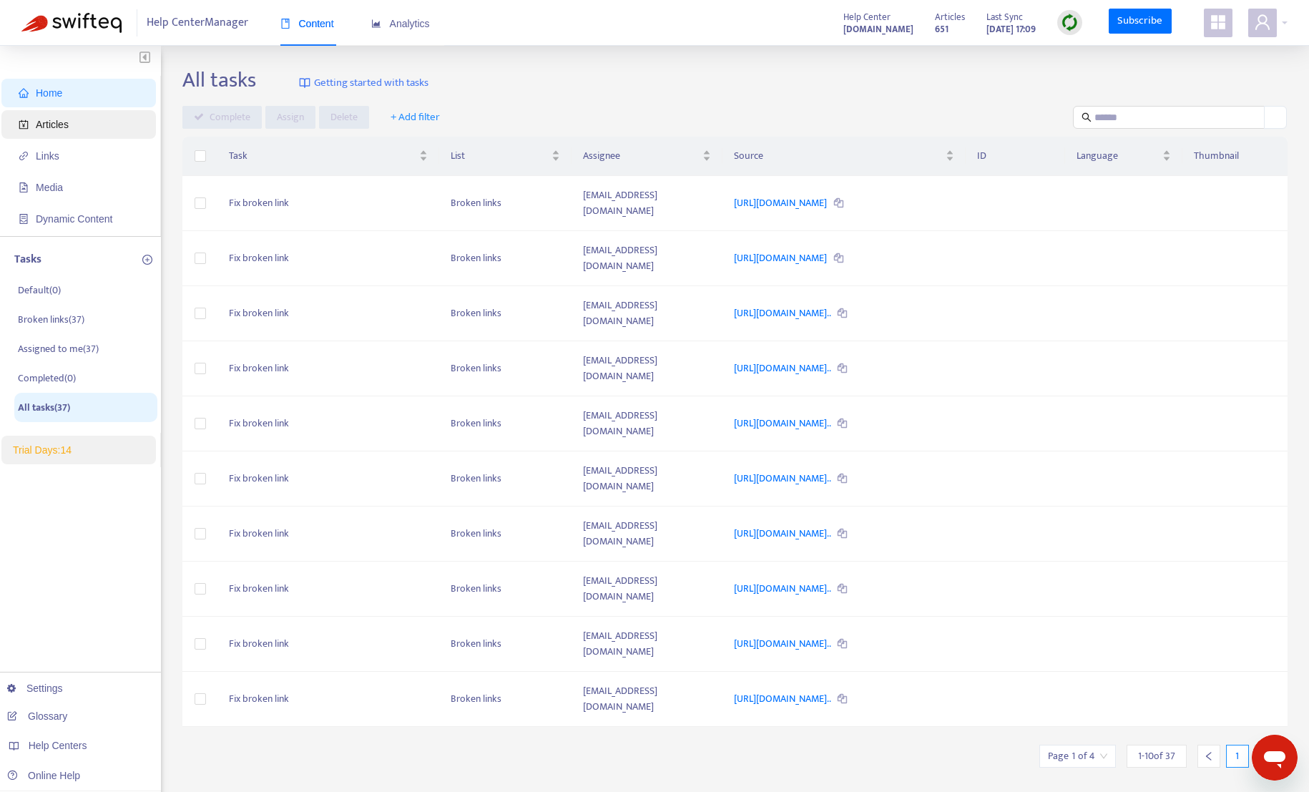
click at [48, 137] on span "Articles" at bounding box center [82, 124] width 126 height 29
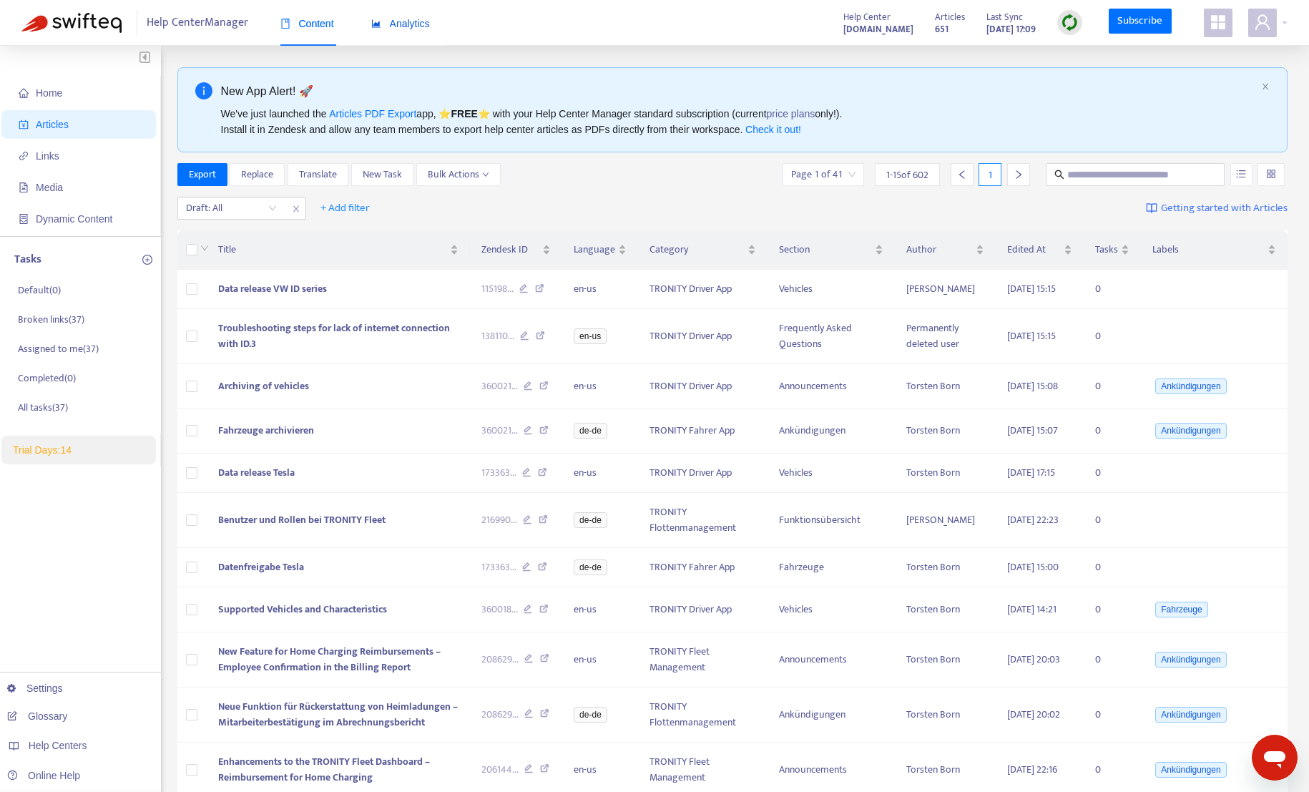
click at [380, 29] on div "Analytics" at bounding box center [400, 24] width 59 height 16
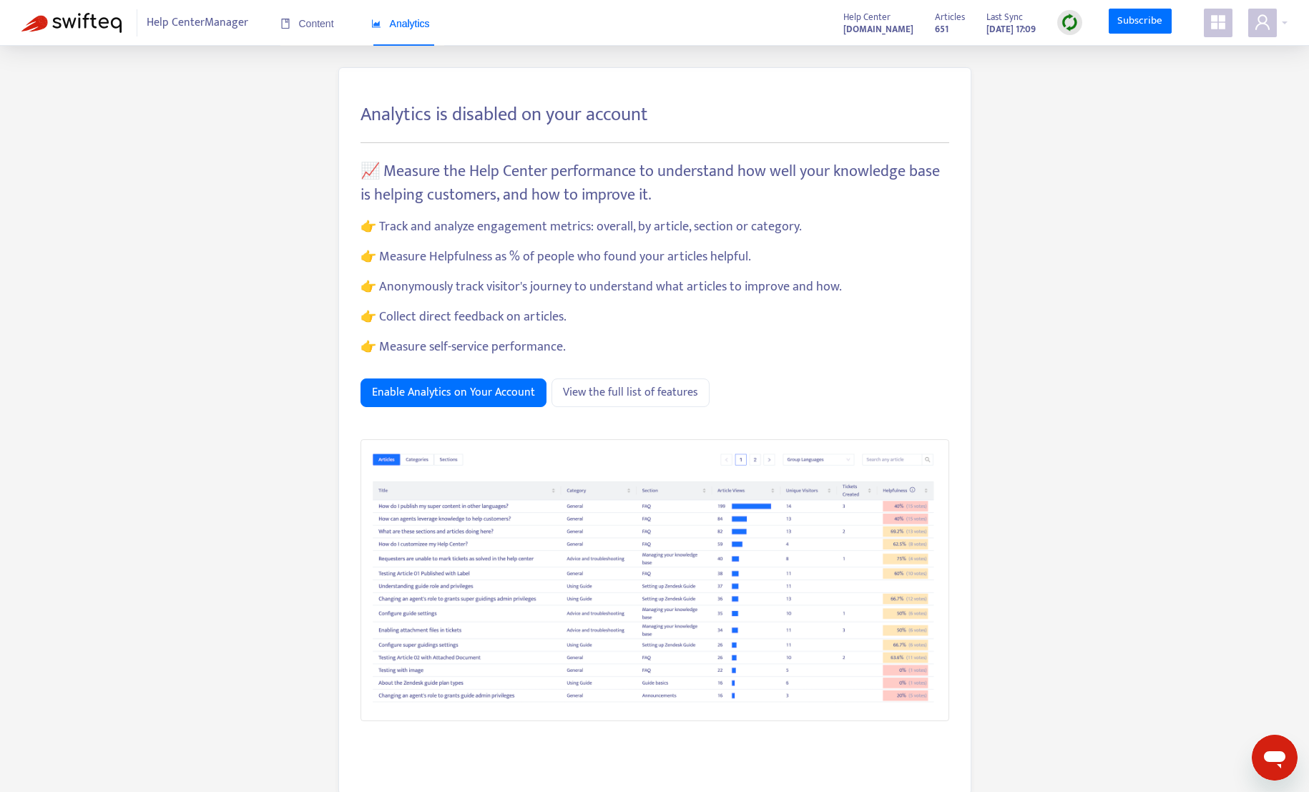
click at [1064, 25] on img at bounding box center [1070, 23] width 18 height 18
click at [330, 29] on div "Content" at bounding box center [307, 24] width 54 height 16
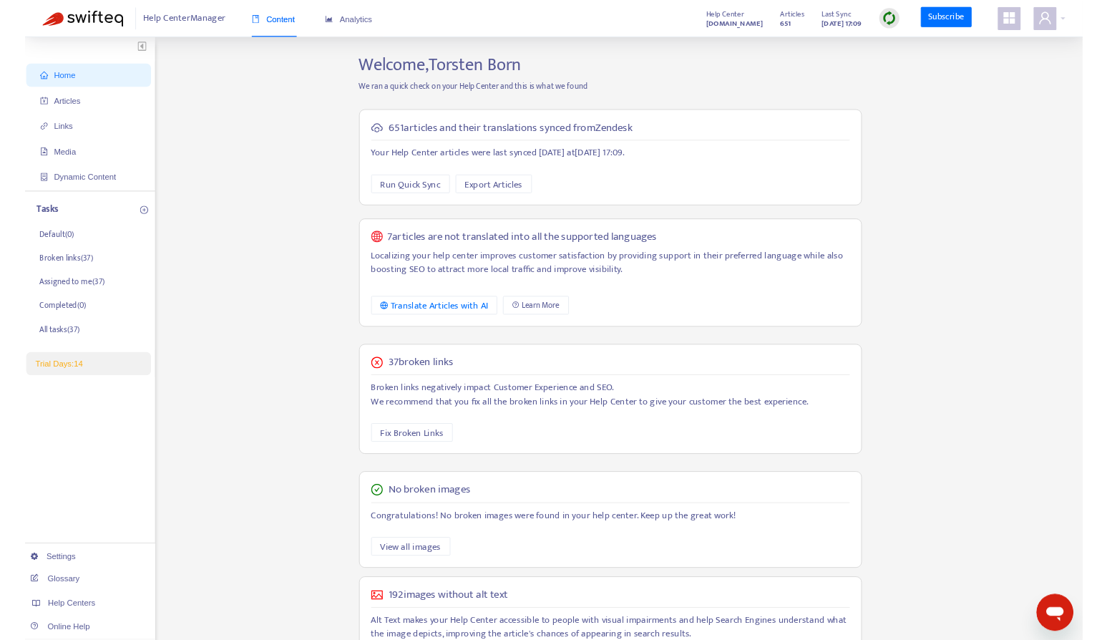
scroll to position [112, 0]
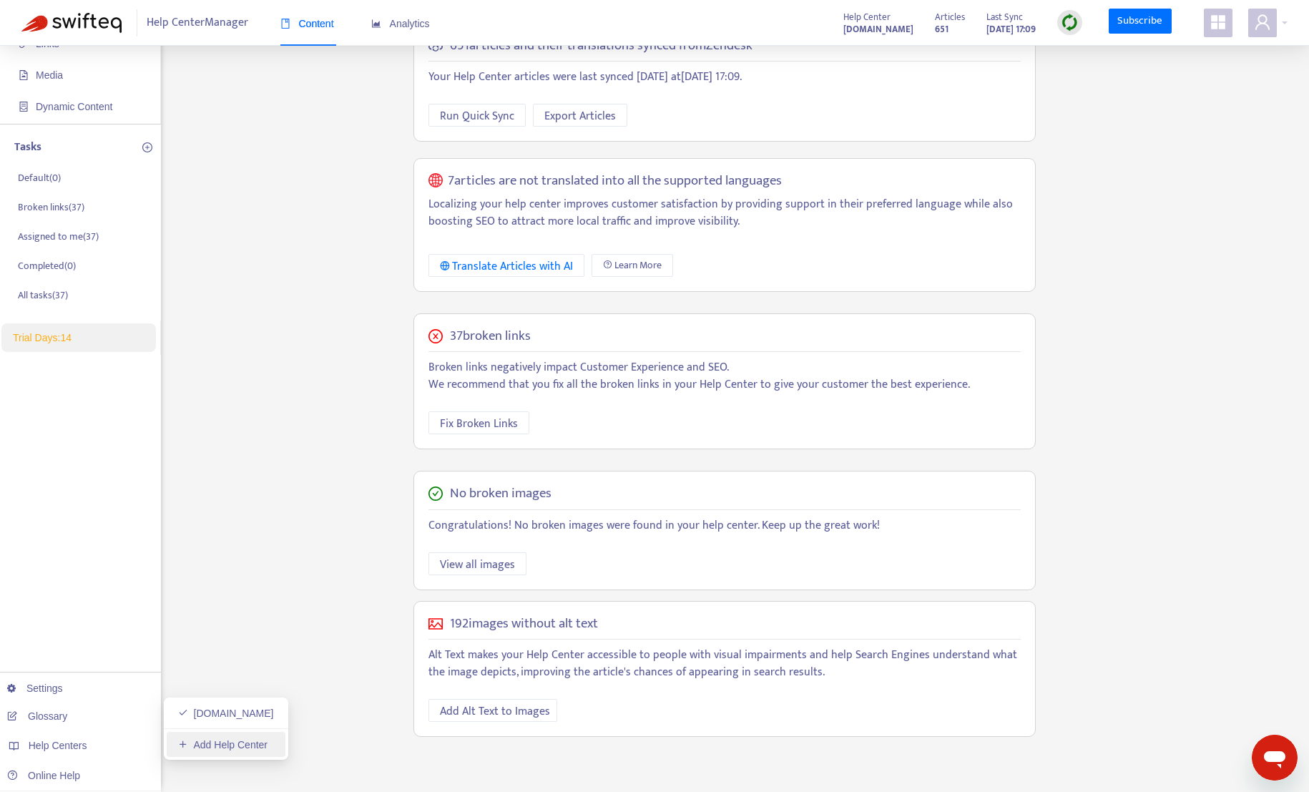
click at [222, 745] on link "Add Help Center" at bounding box center [222, 744] width 89 height 11
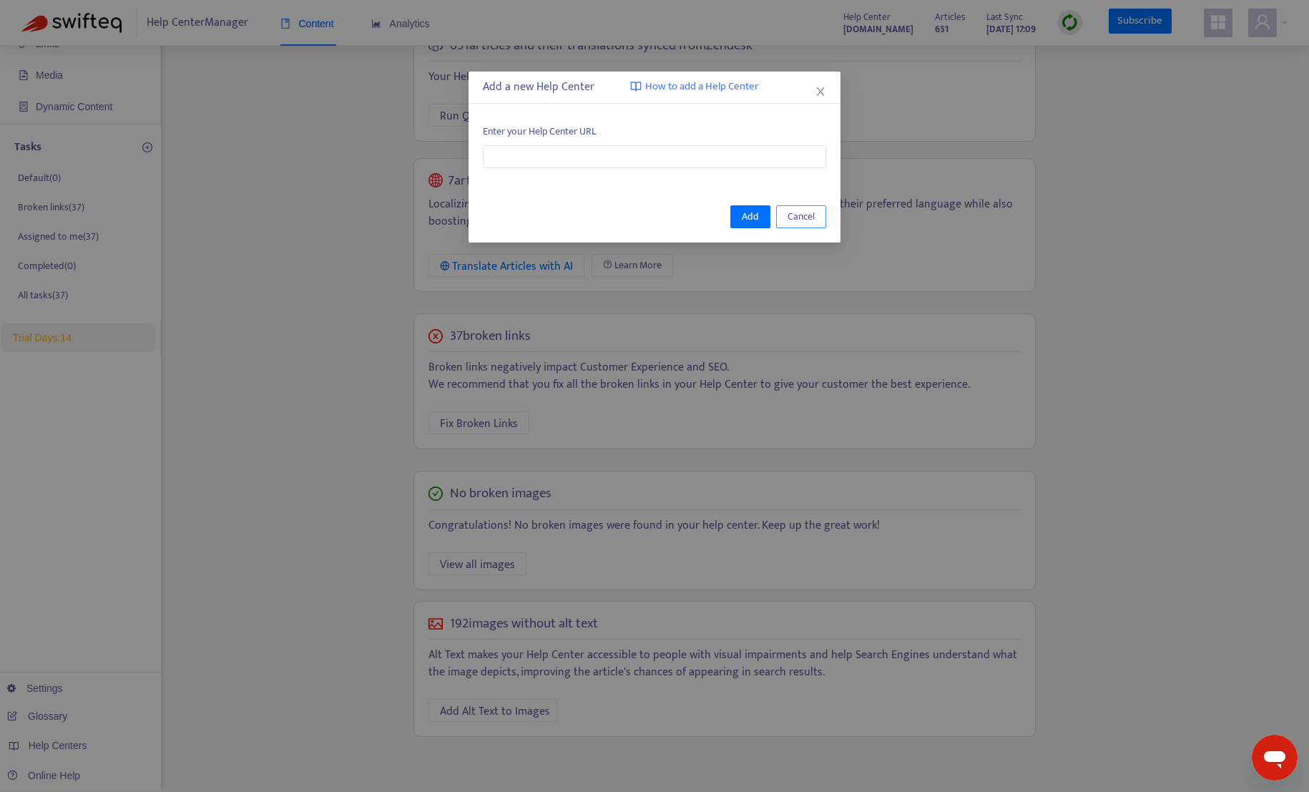
click at [805, 225] on button "Cancel" at bounding box center [801, 216] width 50 height 23
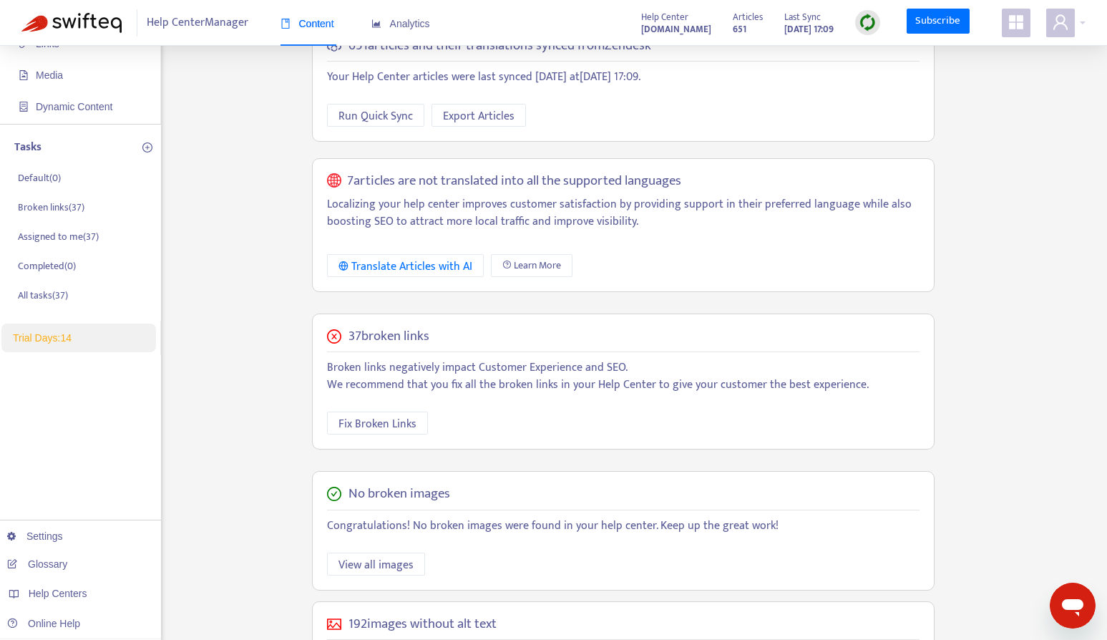
scroll to position [0, 0]
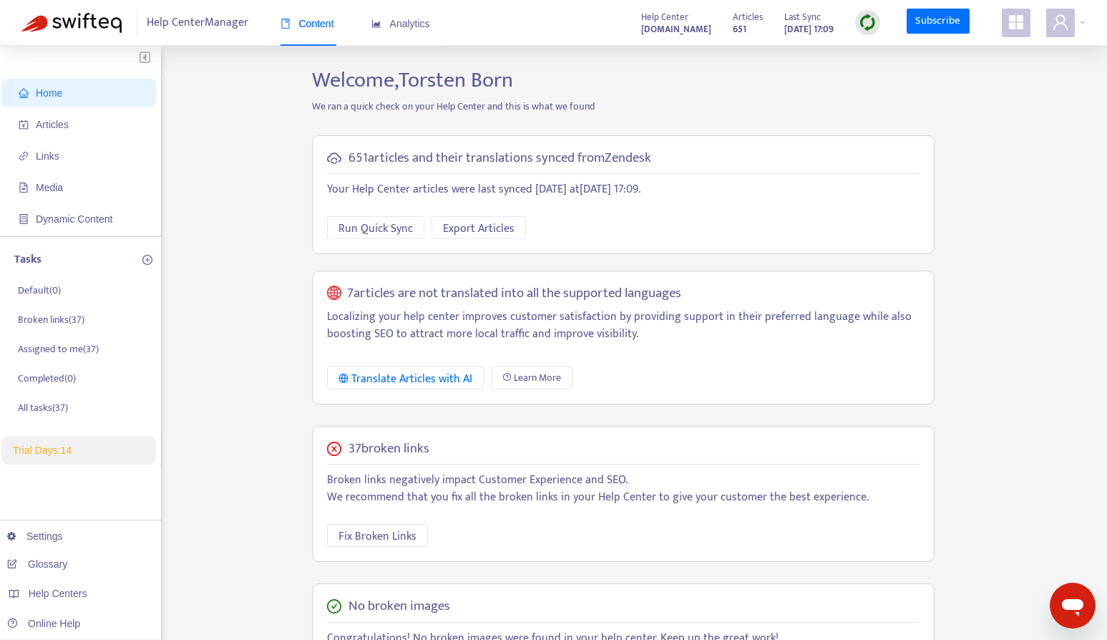
click at [122, 99] on span "Home" at bounding box center [82, 93] width 126 height 29
click at [115, 104] on span "Home" at bounding box center [82, 93] width 126 height 29
click at [109, 122] on span "Articles" at bounding box center [82, 124] width 126 height 29
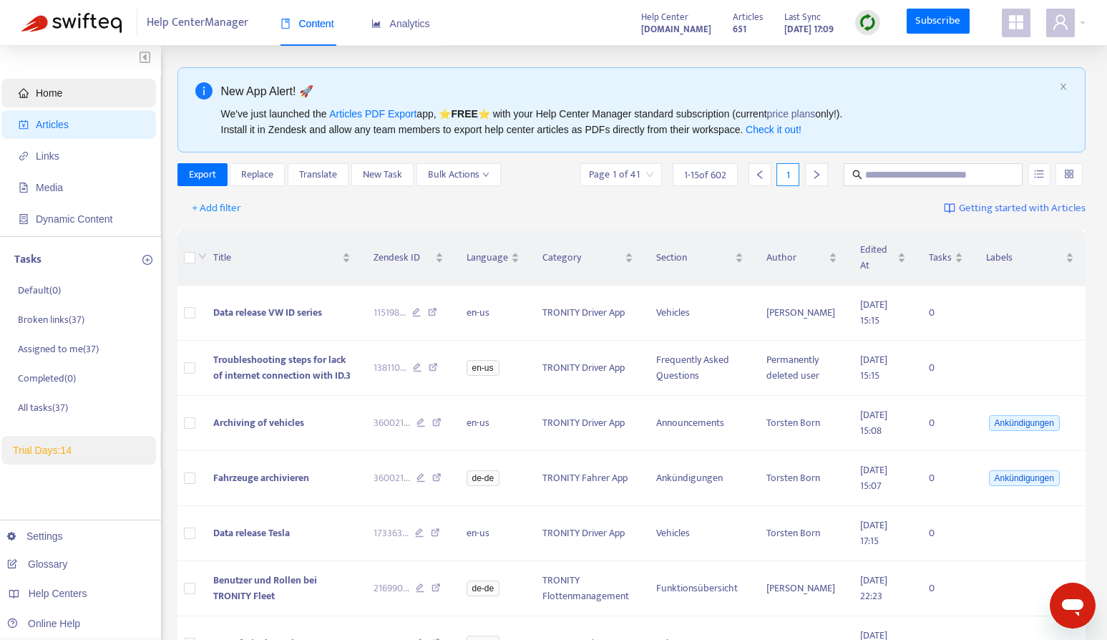
click at [109, 92] on span "Home" at bounding box center [82, 93] width 126 height 29
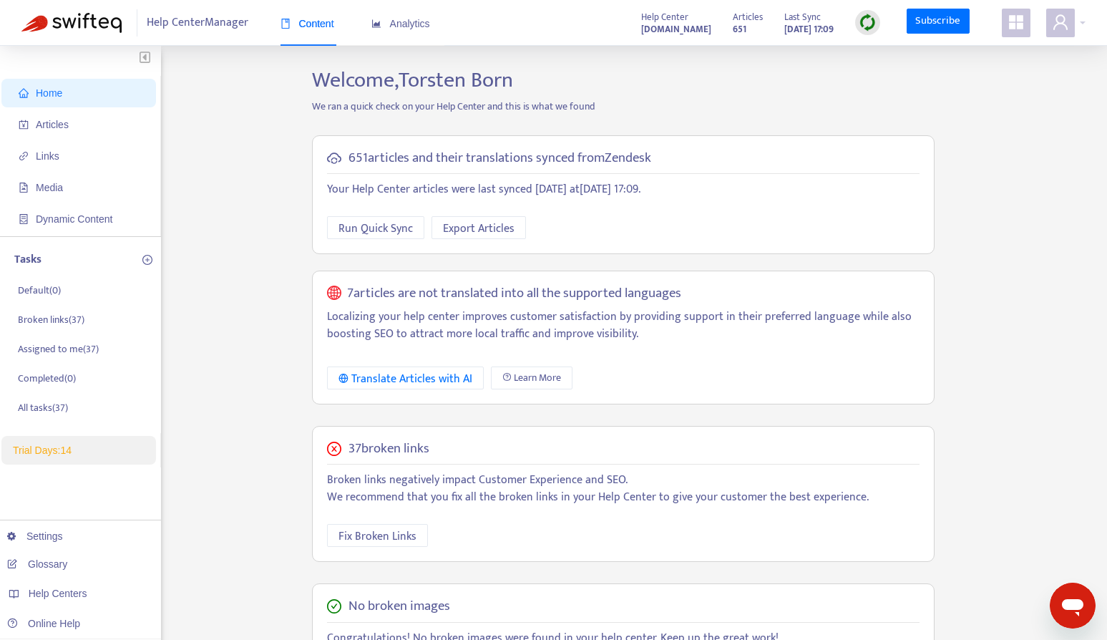
click at [310, 20] on span "Content" at bounding box center [307, 23] width 54 height 11
click at [97, 129] on span "Articles" at bounding box center [82, 124] width 126 height 29
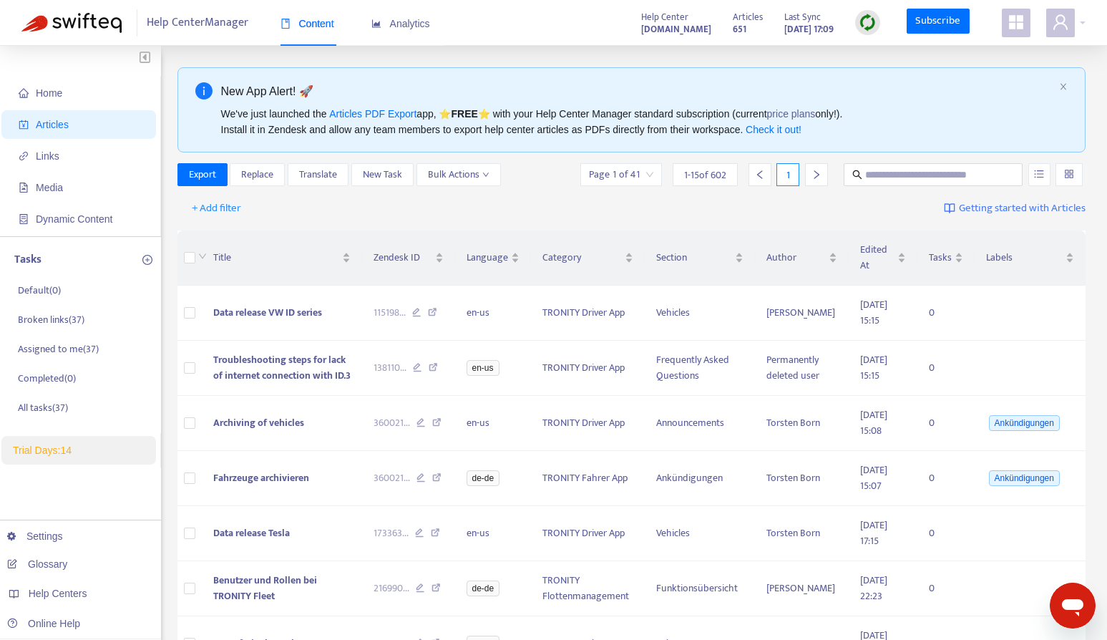
click at [1074, 98] on div "New App Alert! 🚀 We've just launched the Articles PDF Export app, ⭐ FREE ⭐️ wit…" at bounding box center [631, 109] width 908 height 85
click at [1068, 89] on div "New App Alert! 🚀 We've just launched the Articles PDF Export app, ⭐ FREE ⭐️ wit…" at bounding box center [631, 109] width 908 height 85
click at [1057, 85] on div "New App Alert! 🚀 We've just launched the Articles PDF Export app, ⭐ FREE ⭐️ wit…" at bounding box center [631, 109] width 908 height 85
click at [1069, 85] on div "New App Alert! 🚀 We've just launched the Articles PDF Export app, ⭐ FREE ⭐️ wit…" at bounding box center [631, 109] width 908 height 85
click at [1063, 86] on icon "close" at bounding box center [1063, 87] width 6 height 6
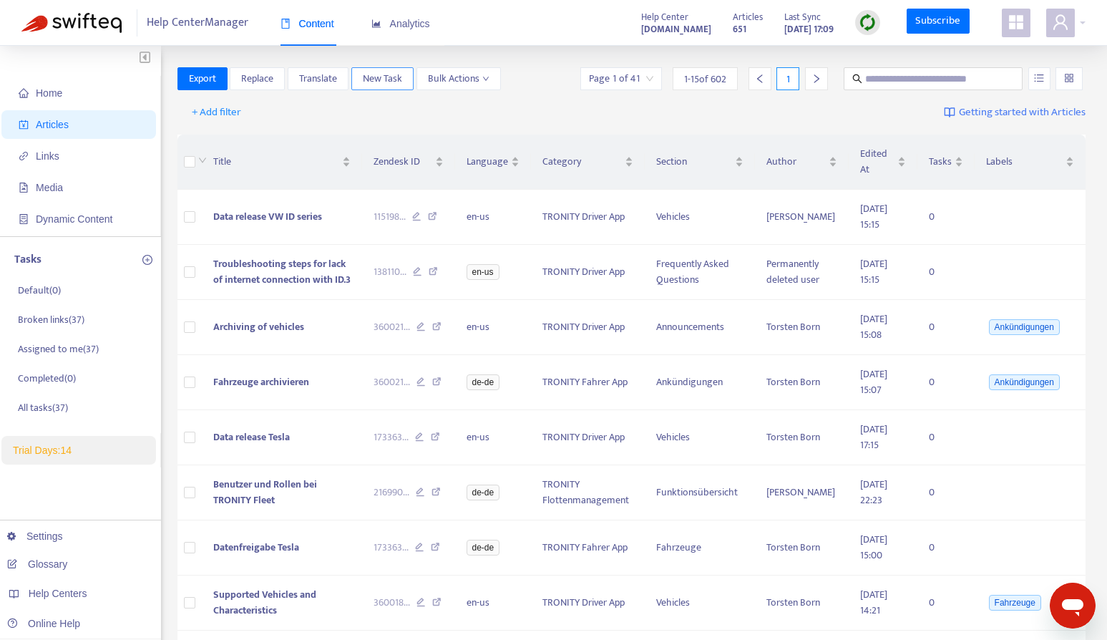
click at [386, 85] on span "New Task" at bounding box center [382, 79] width 39 height 16
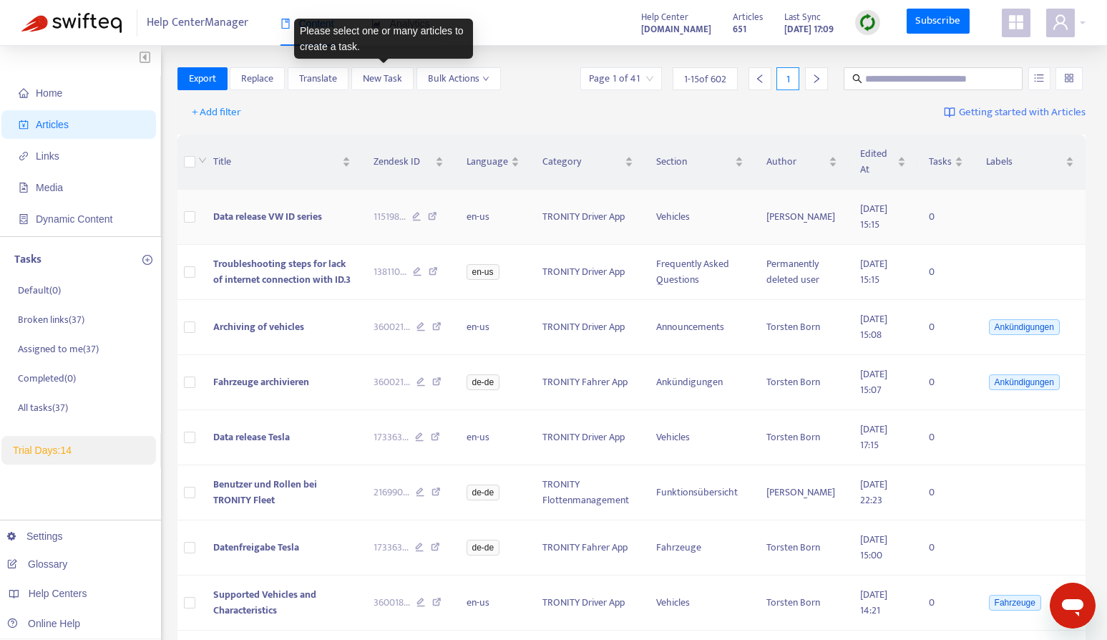
click at [279, 208] on span "Data release VW ID series" at bounding box center [267, 216] width 109 height 16
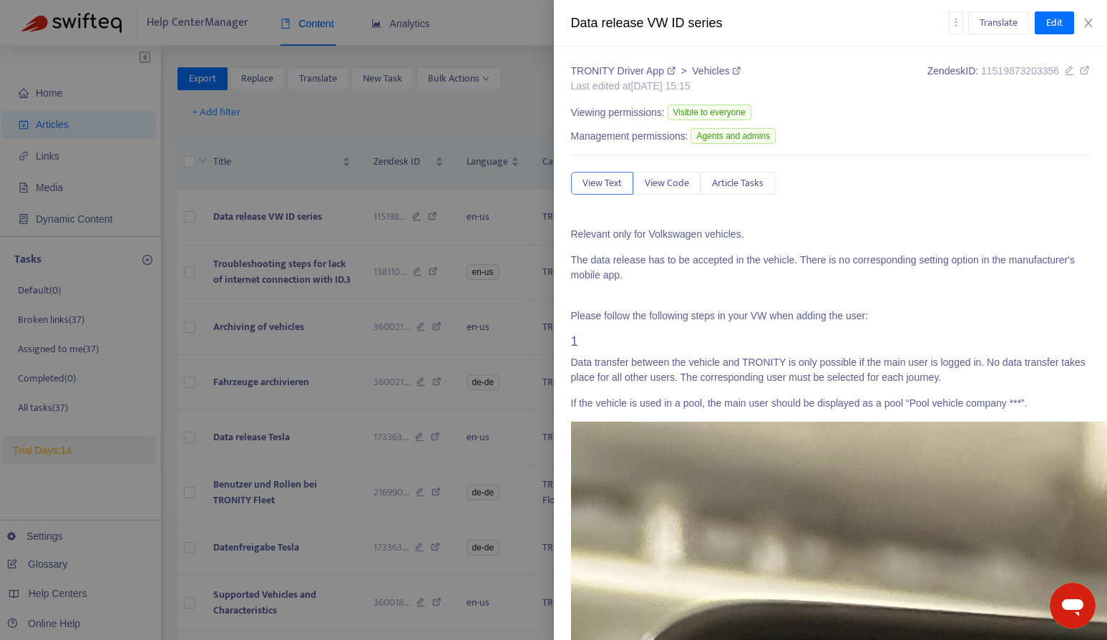
click at [714, 186] on span "Article Tasks" at bounding box center [738, 183] width 52 height 16
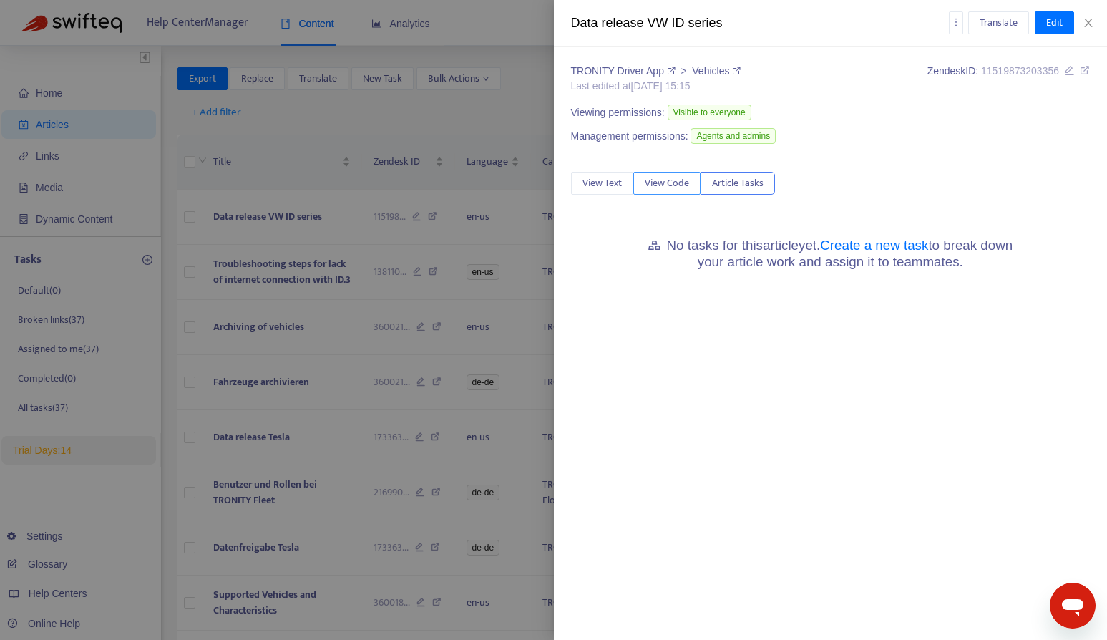
click at [690, 189] on button "View Code" at bounding box center [666, 183] width 67 height 23
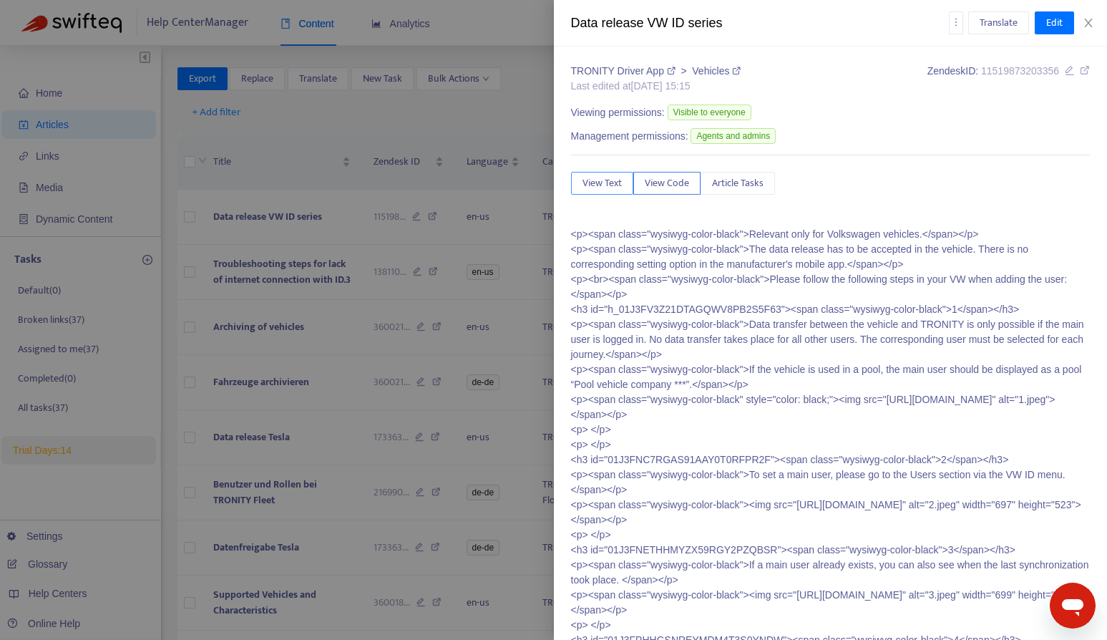
click at [607, 187] on span "View Text" at bounding box center [601, 183] width 39 height 16
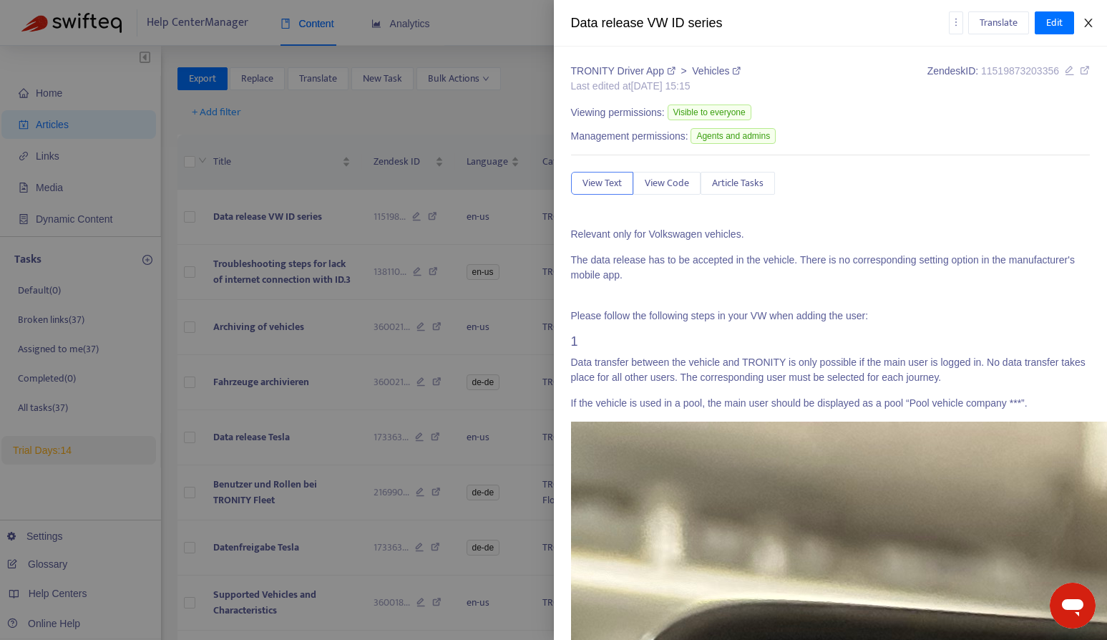
click at [1093, 22] on icon "close" at bounding box center [1087, 22] width 11 height 11
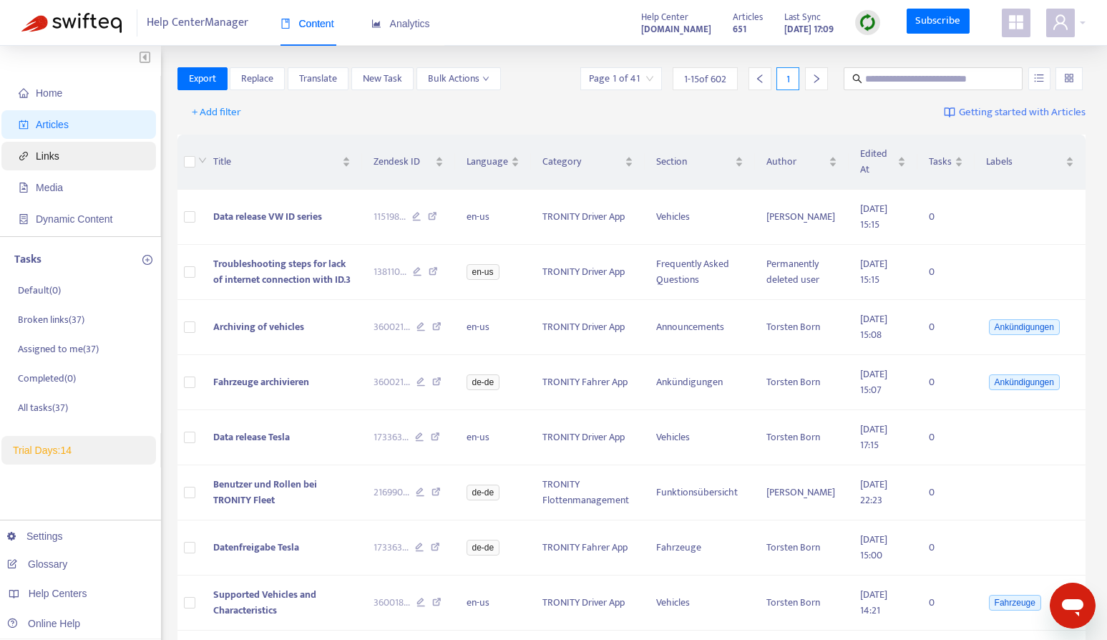
click at [107, 157] on span "Links" at bounding box center [82, 156] width 126 height 29
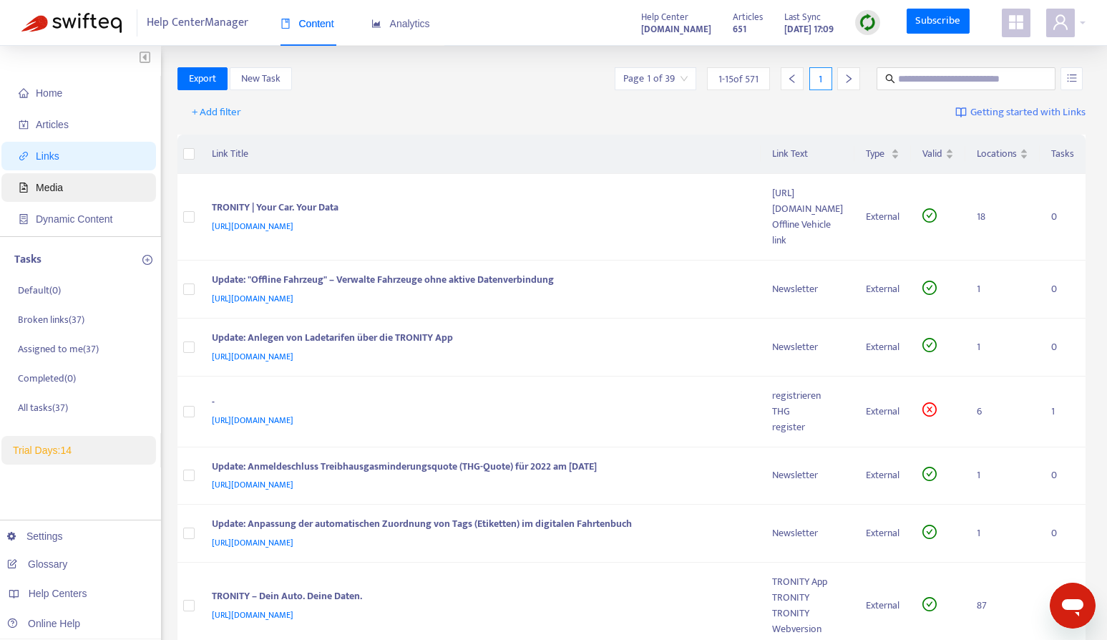
click at [103, 177] on span "Media" at bounding box center [82, 187] width 126 height 29
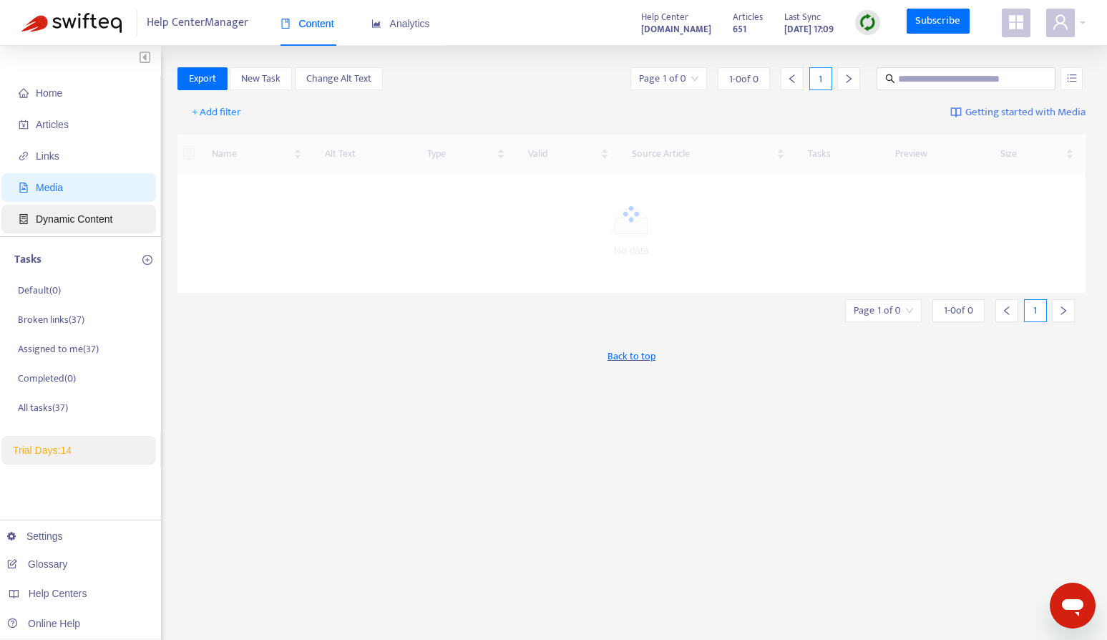
click at [96, 217] on span "Dynamic Content" at bounding box center [74, 218] width 77 height 11
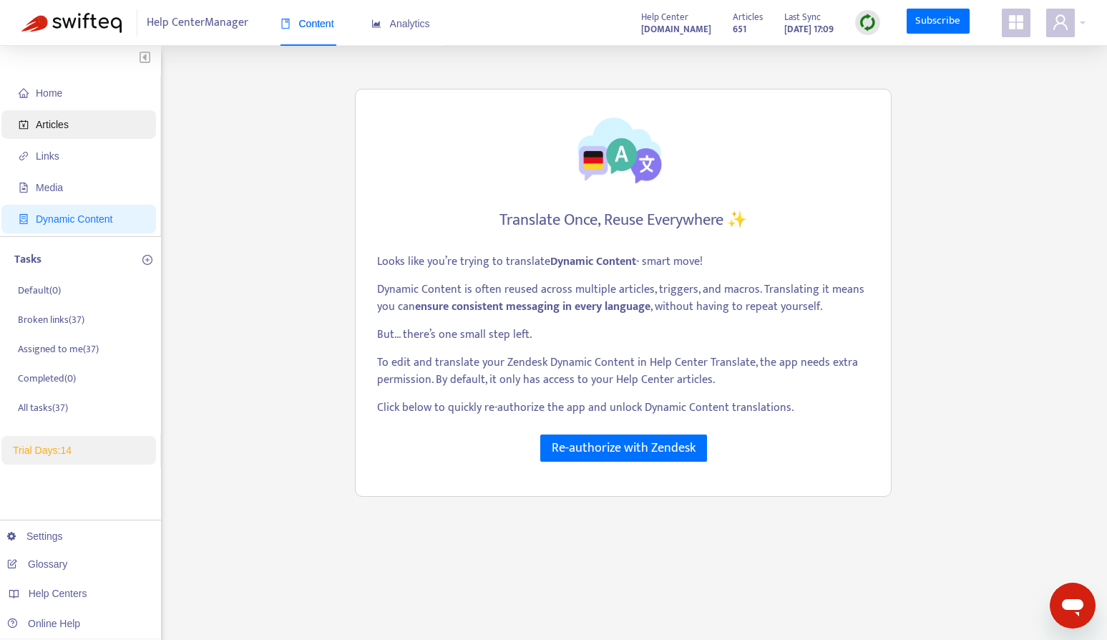
click at [98, 134] on span "Articles" at bounding box center [82, 124] width 126 height 29
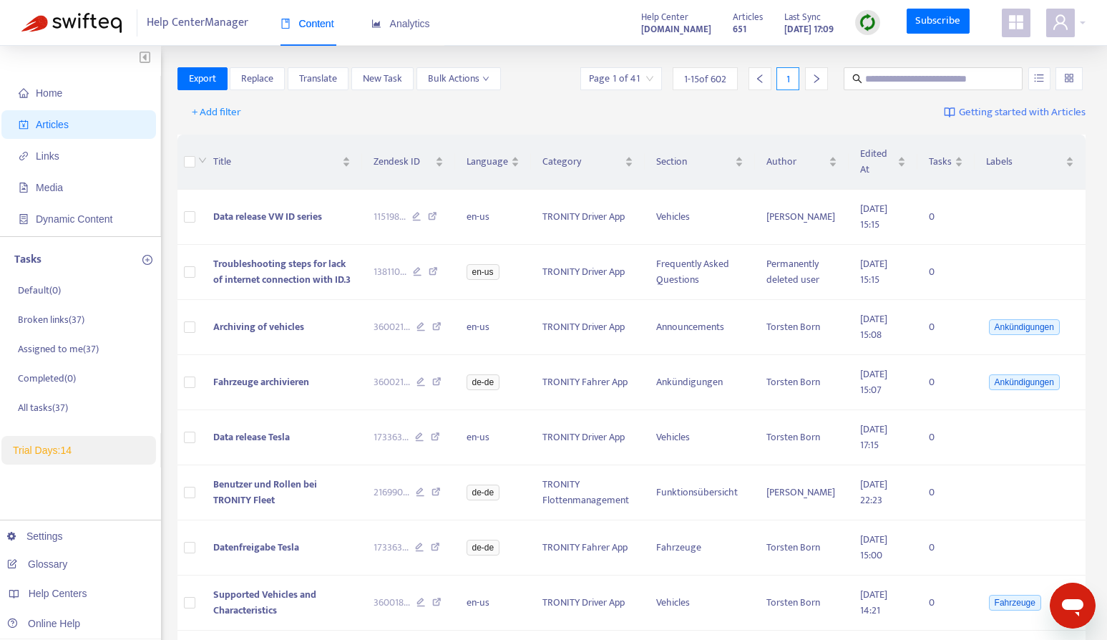
click at [1001, 26] on span at bounding box center [1015, 23] width 29 height 29
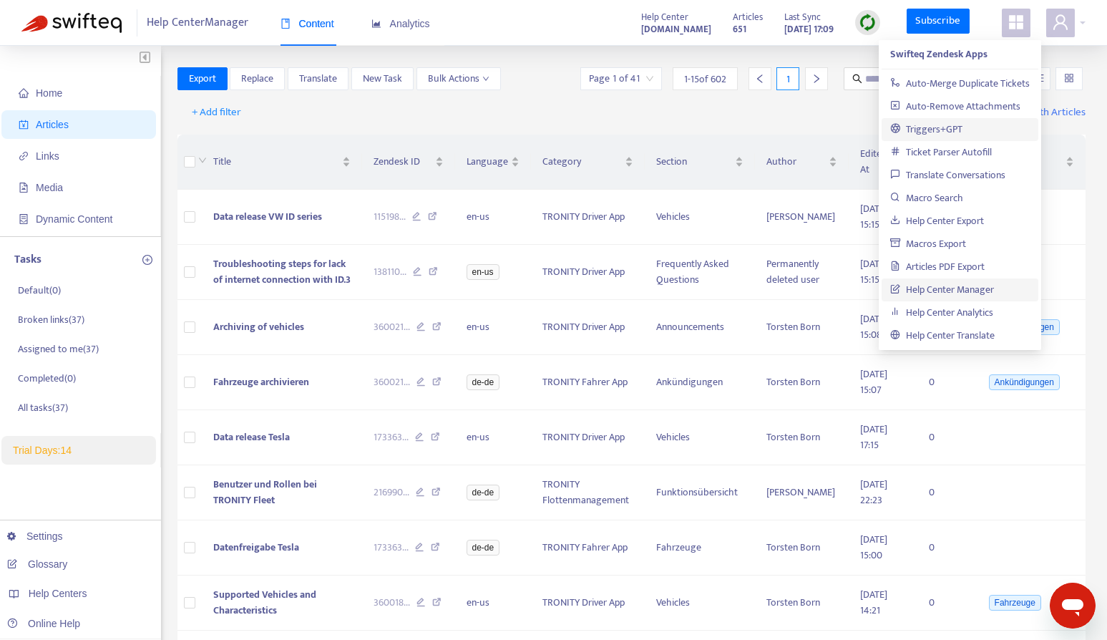
click at [952, 129] on link "Triggers+GPT" at bounding box center [926, 129] width 72 height 16
click at [217, 15] on span "Help Center Manager" at bounding box center [198, 22] width 102 height 27
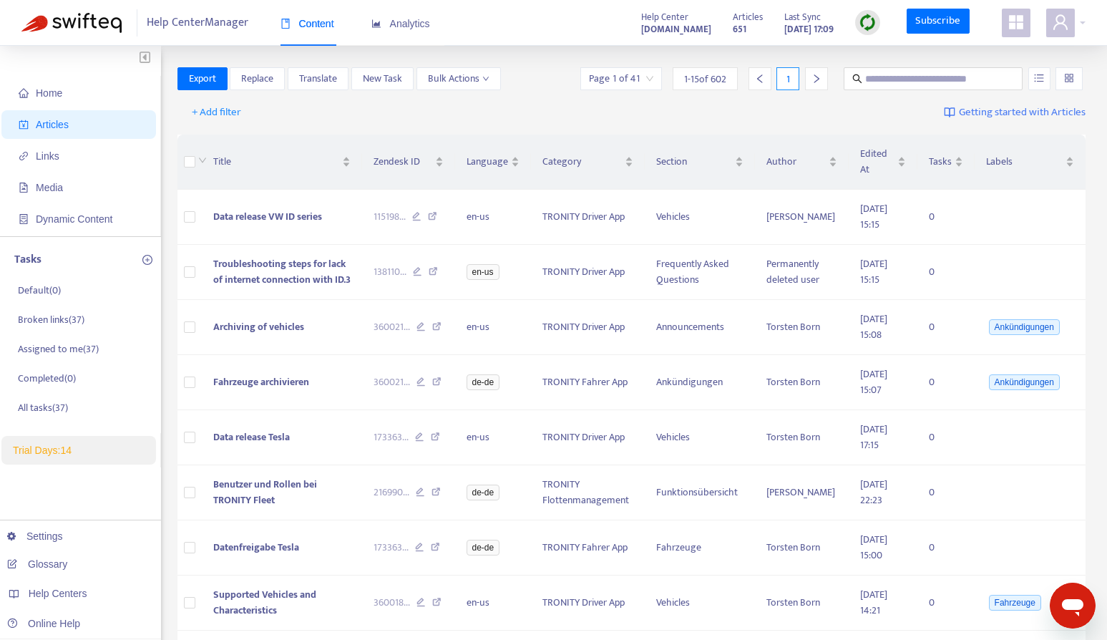
click at [665, 28] on strong "help.tronity.io" at bounding box center [676, 29] width 70 height 16
click at [66, 318] on p "Broken links ( 37 )" at bounding box center [51, 320] width 67 height 15
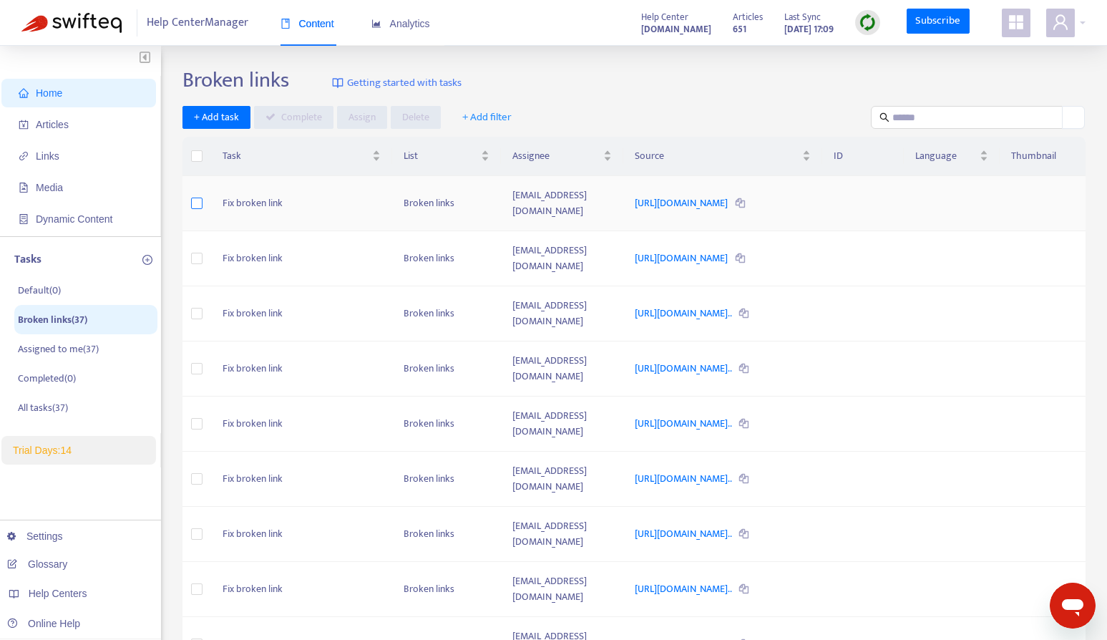
click at [195, 200] on label at bounding box center [196, 203] width 11 height 16
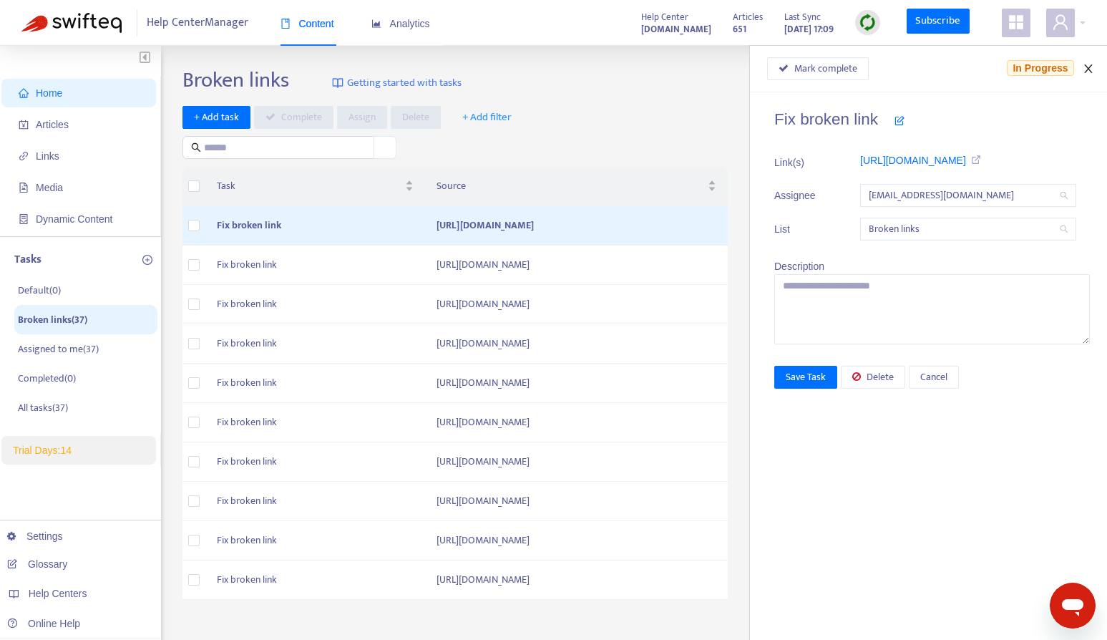
click at [1084, 67] on icon "close" at bounding box center [1087, 68] width 11 height 11
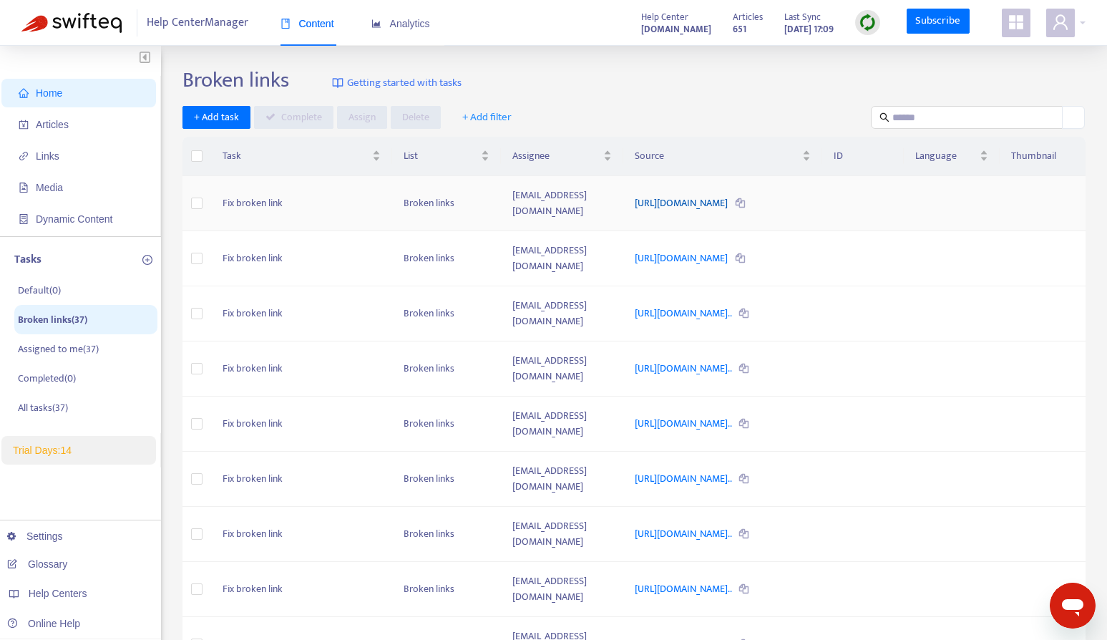
click at [710, 196] on link "https://app.tronity.io/thg" at bounding box center [682, 203] width 95 height 16
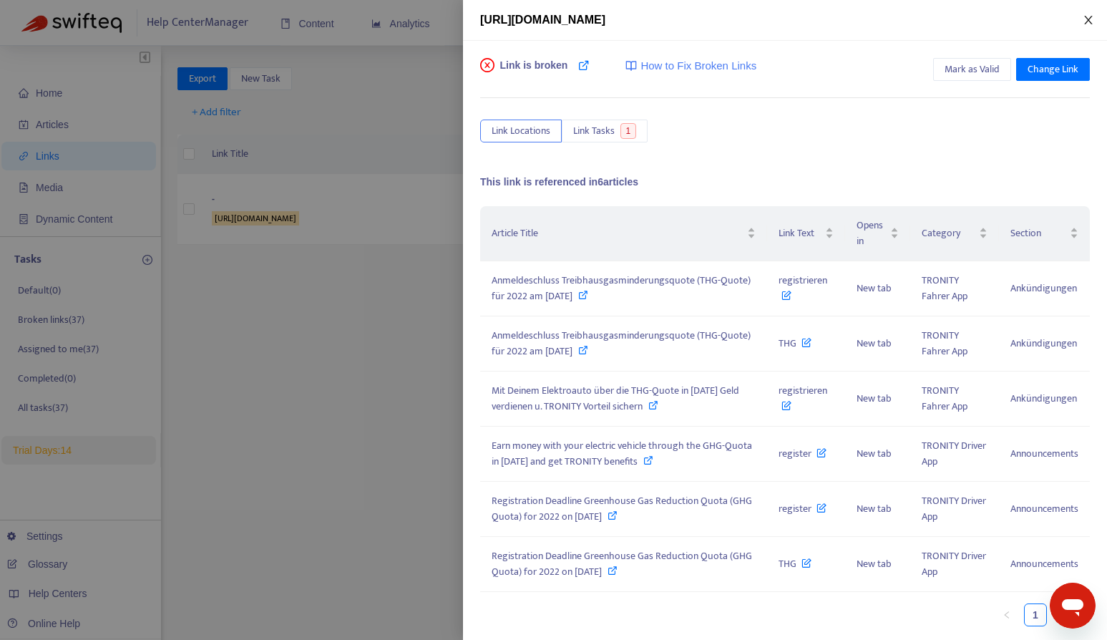
click at [1089, 15] on icon "close" at bounding box center [1087, 19] width 11 height 11
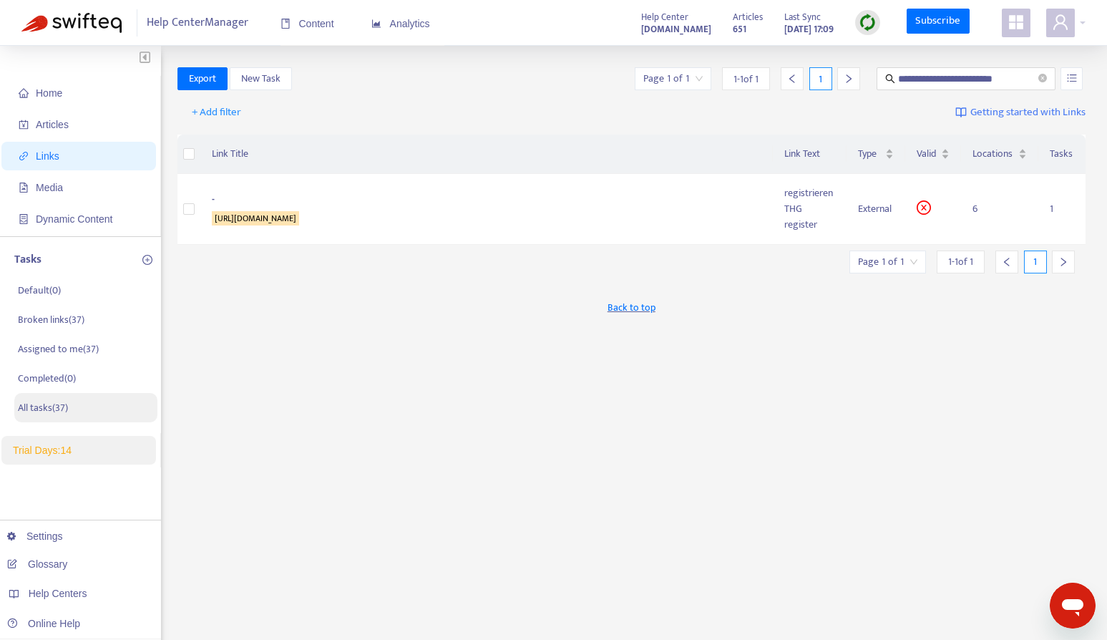
click at [83, 411] on li "All tasks ( 37 )" at bounding box center [85, 407] width 143 height 29
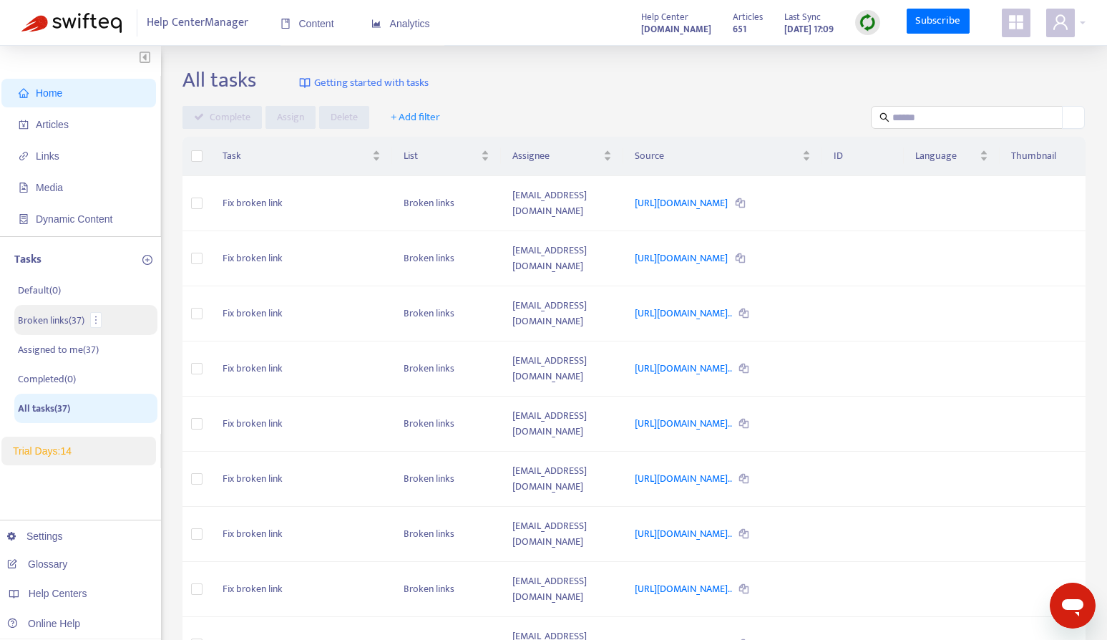
click at [109, 321] on li "Broken links ( 37 )" at bounding box center [85, 320] width 143 height 30
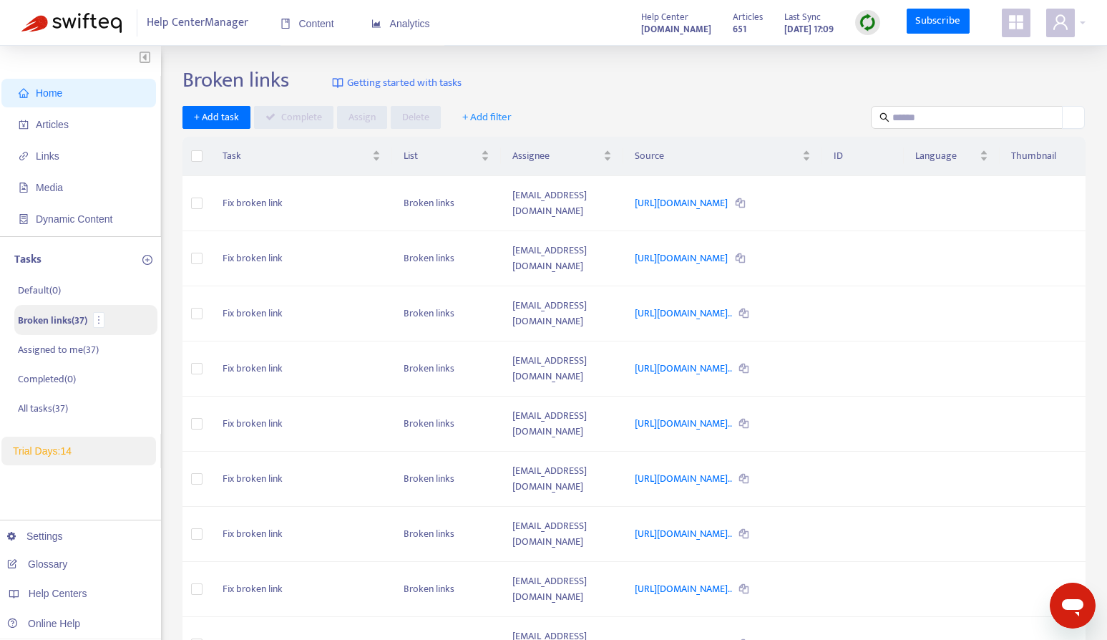
click at [74, 327] on p "Broken links ( 37 )" at bounding box center [52, 320] width 69 height 15
click at [687, 305] on link "[URL][DOMAIN_NAME].." at bounding box center [684, 313] width 99 height 16
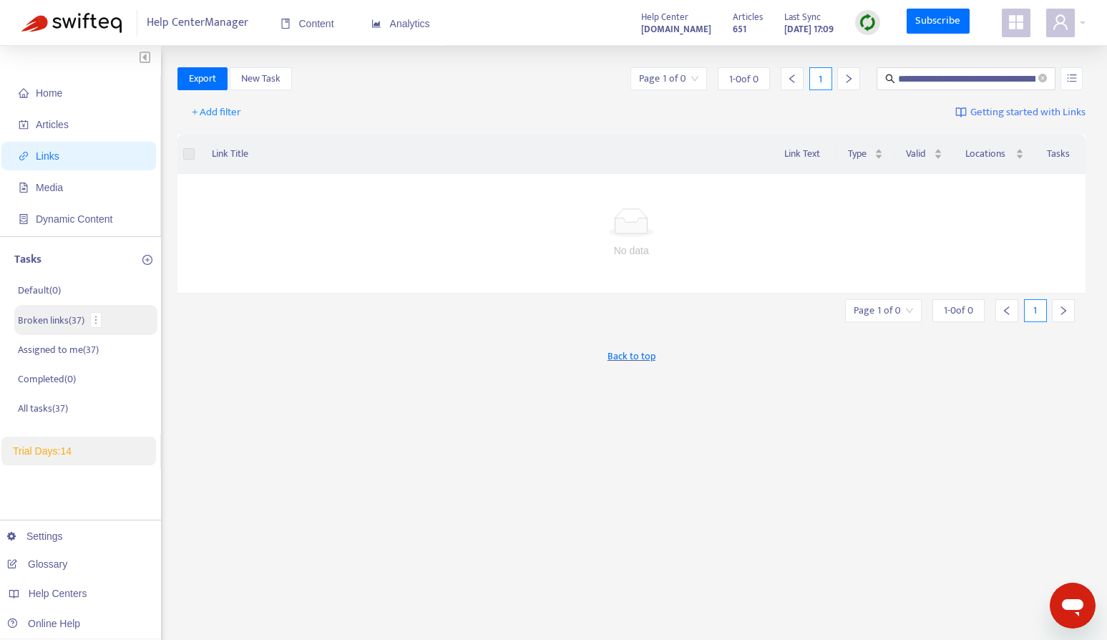
click at [51, 318] on p "Broken links ( 37 )" at bounding box center [51, 320] width 67 height 15
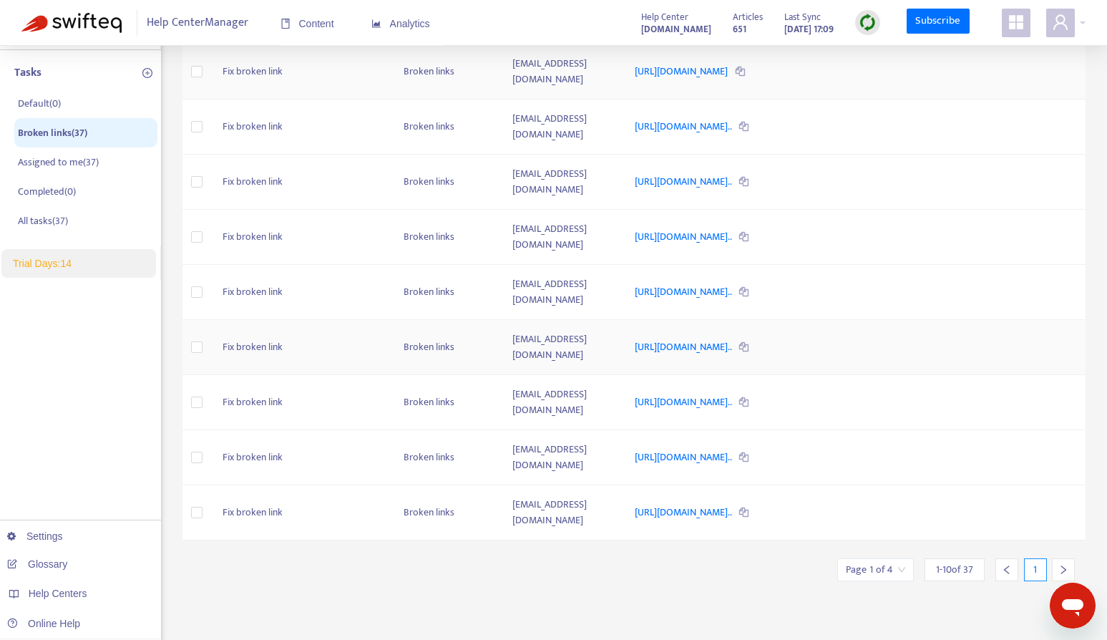
scroll to position [265, 0]
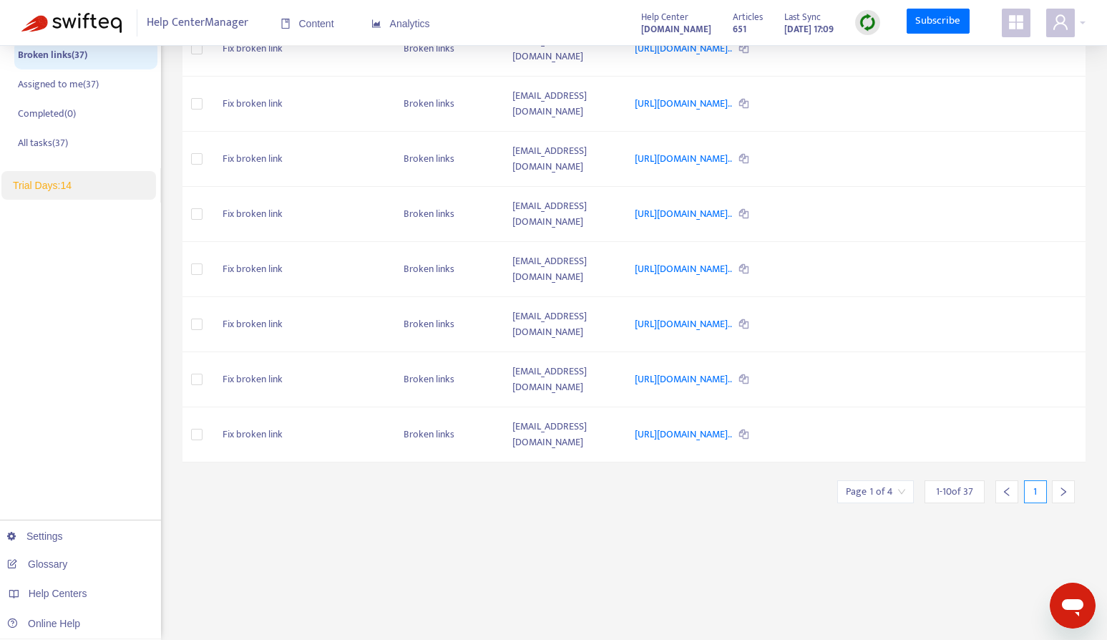
click at [939, 484] on span "1 - 10 of 37" at bounding box center [954, 491] width 37 height 15
click at [870, 481] on input "search" at bounding box center [875, 491] width 59 height 21
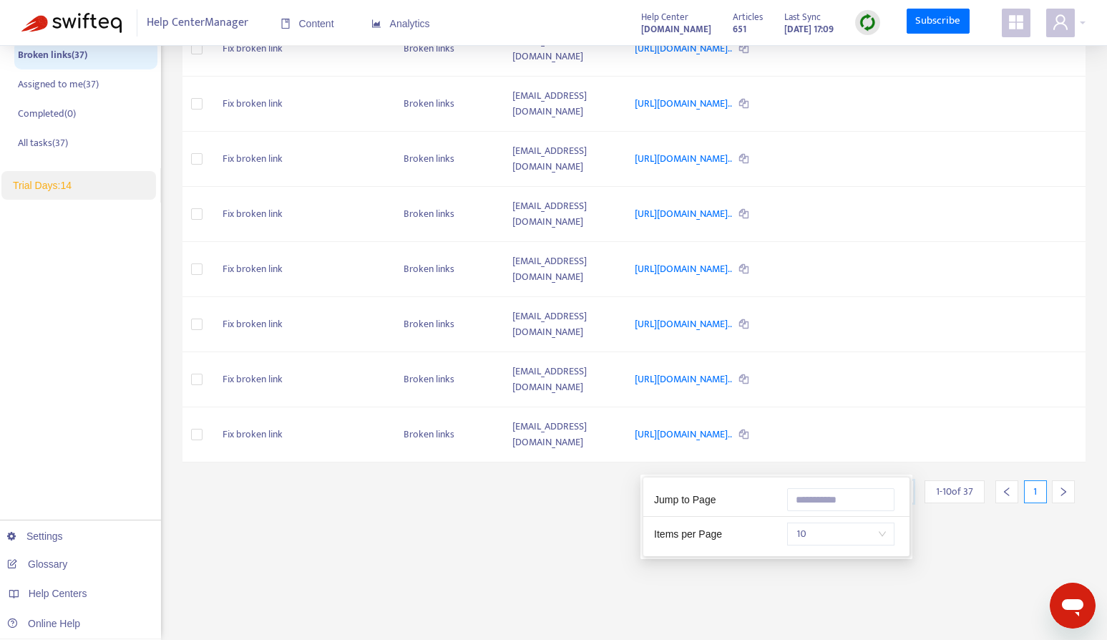
click at [1055, 480] on div at bounding box center [1063, 491] width 23 height 23
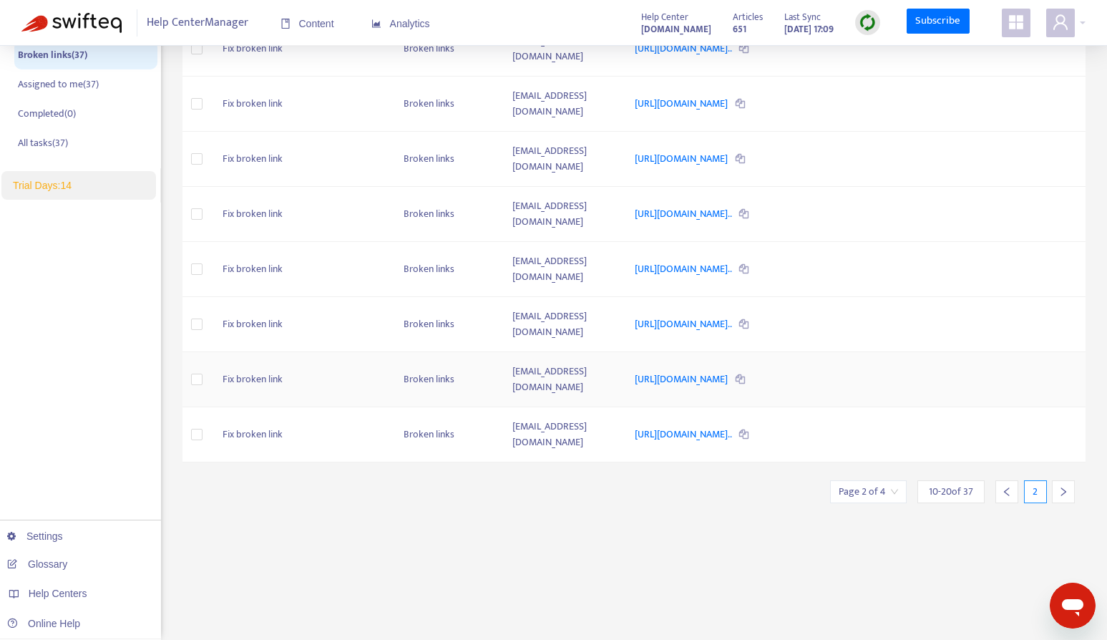
click at [392, 352] on td "Broken links" at bounding box center [446, 379] width 109 height 55
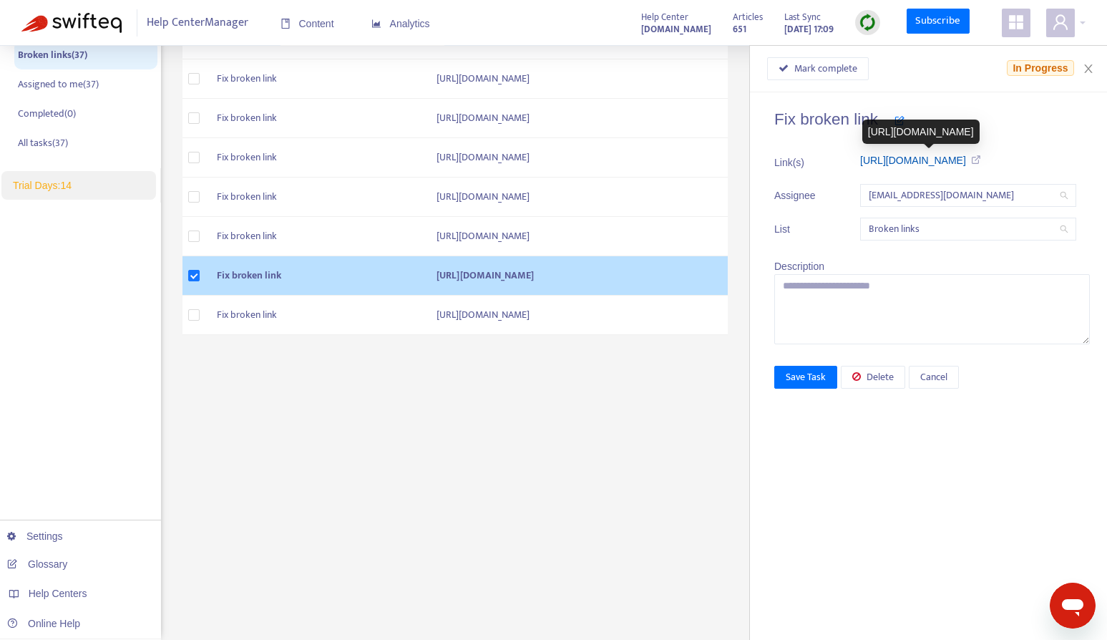
click at [888, 155] on link "[URL][DOMAIN_NAME]" at bounding box center [913, 160] width 106 height 11
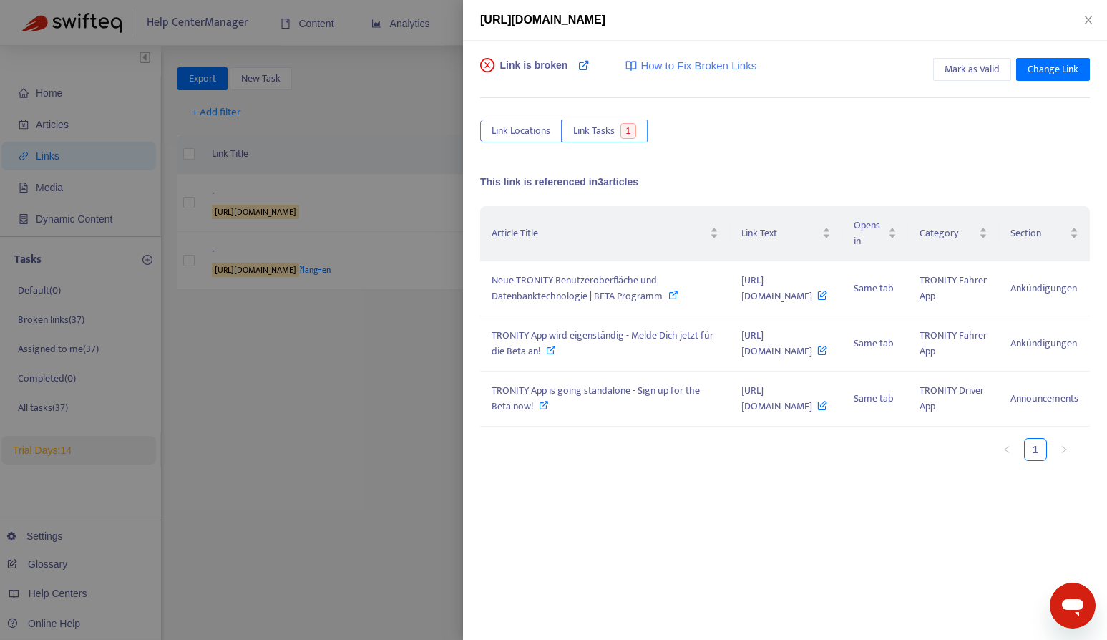
click at [607, 136] on span "Link Tasks" at bounding box center [593, 131] width 41 height 16
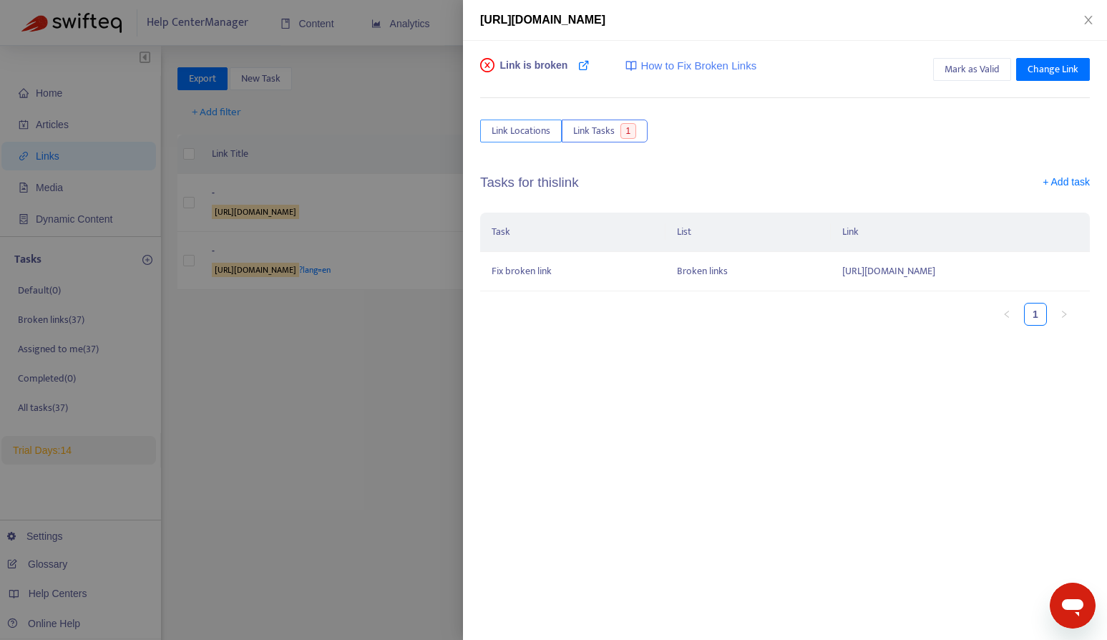
click at [543, 134] on span "Link Locations" at bounding box center [520, 131] width 59 height 16
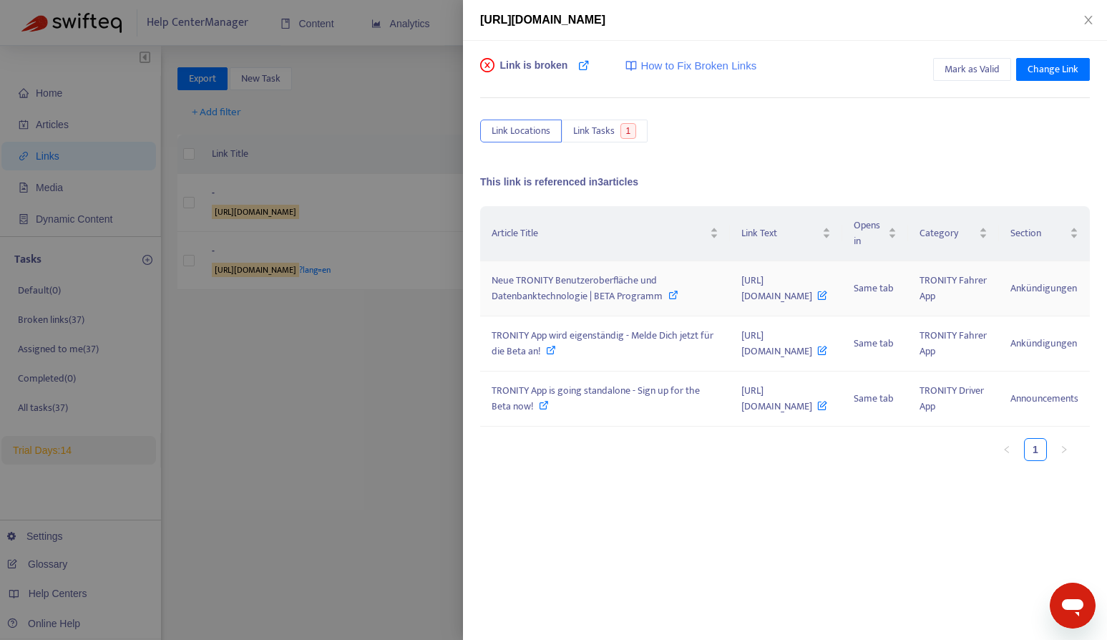
click at [621, 285] on span "Neue TRONITY Benutzeroberfläche und Datenbanktechnologie | BETA Programm" at bounding box center [576, 288] width 171 height 32
click at [1083, 21] on icon "close" at bounding box center [1087, 19] width 11 height 11
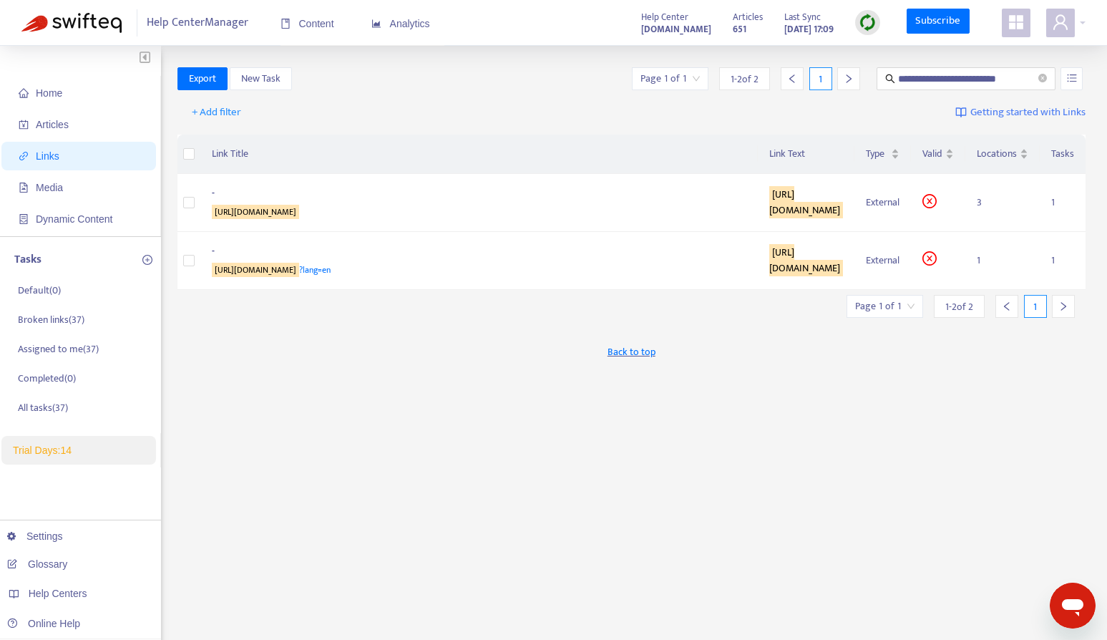
click at [110, 107] on ul "Home Articles Links Media Dynamic Content" at bounding box center [80, 156] width 161 height 160
click at [85, 101] on span "Home" at bounding box center [82, 93] width 126 height 29
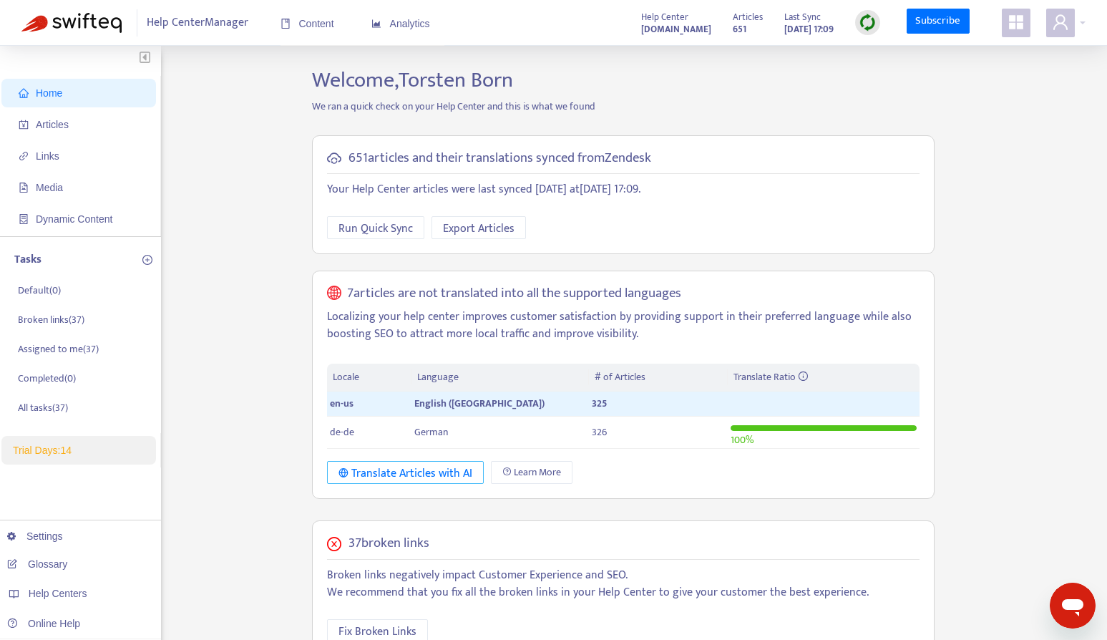
click at [455, 476] on div "Translate Articles with AI" at bounding box center [405, 473] width 134 height 18
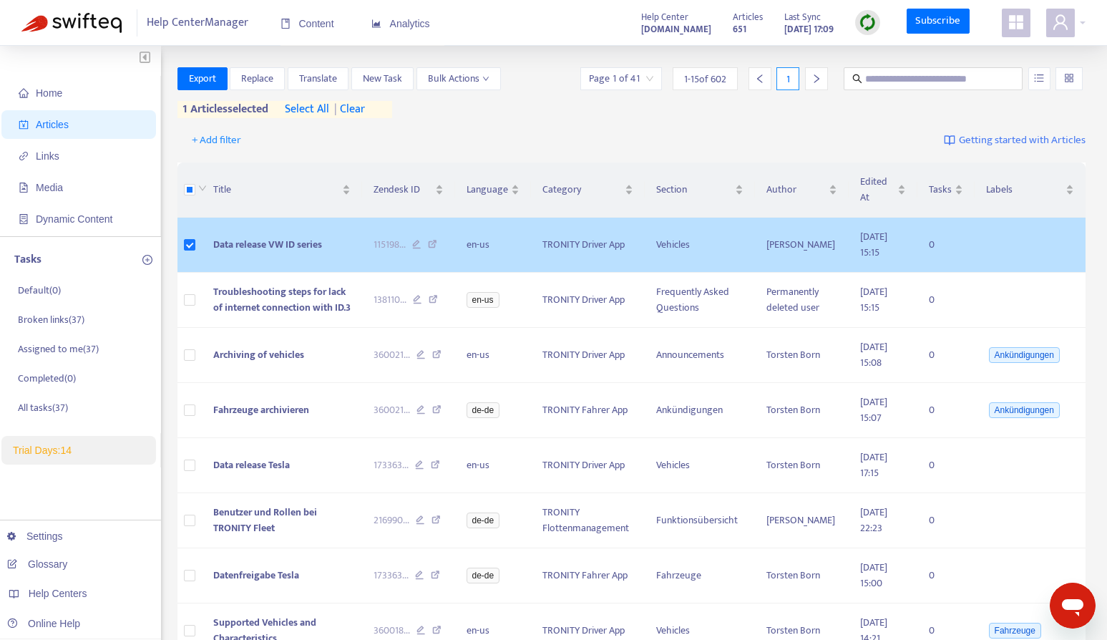
click at [262, 240] on span "Data release VW ID series" at bounding box center [267, 244] width 109 height 16
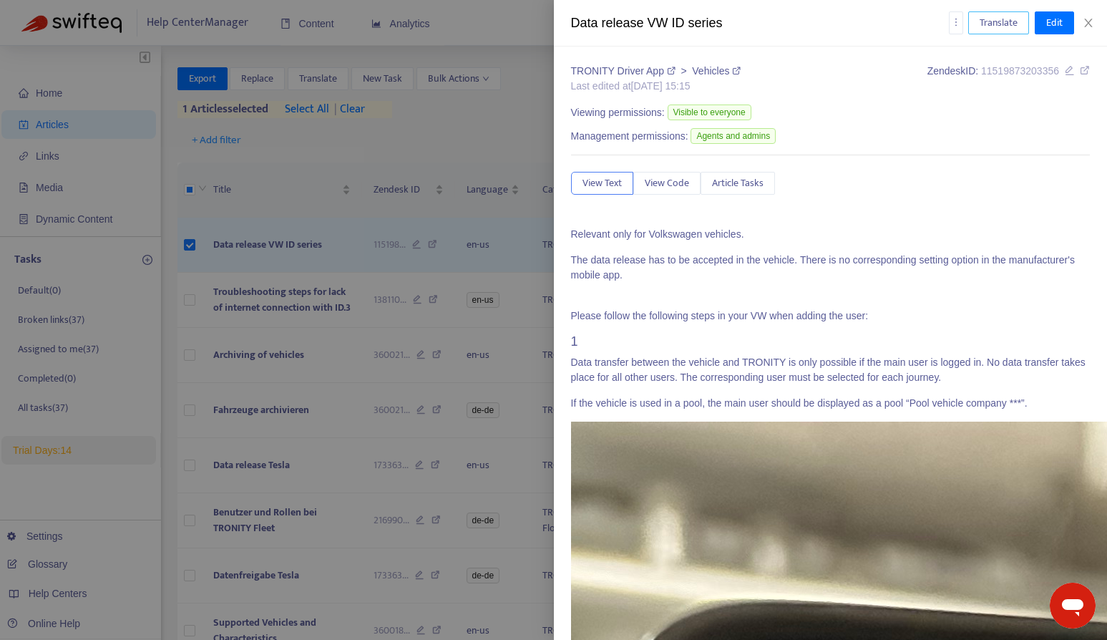
click at [975, 33] on button "Translate" at bounding box center [998, 22] width 61 height 23
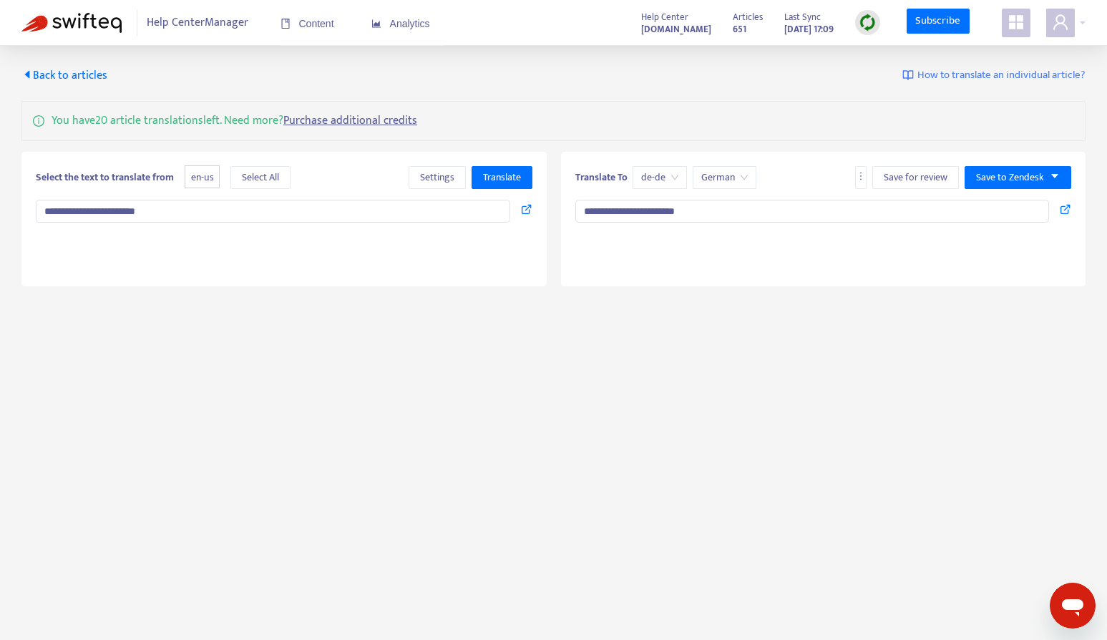
type textarea "**********"
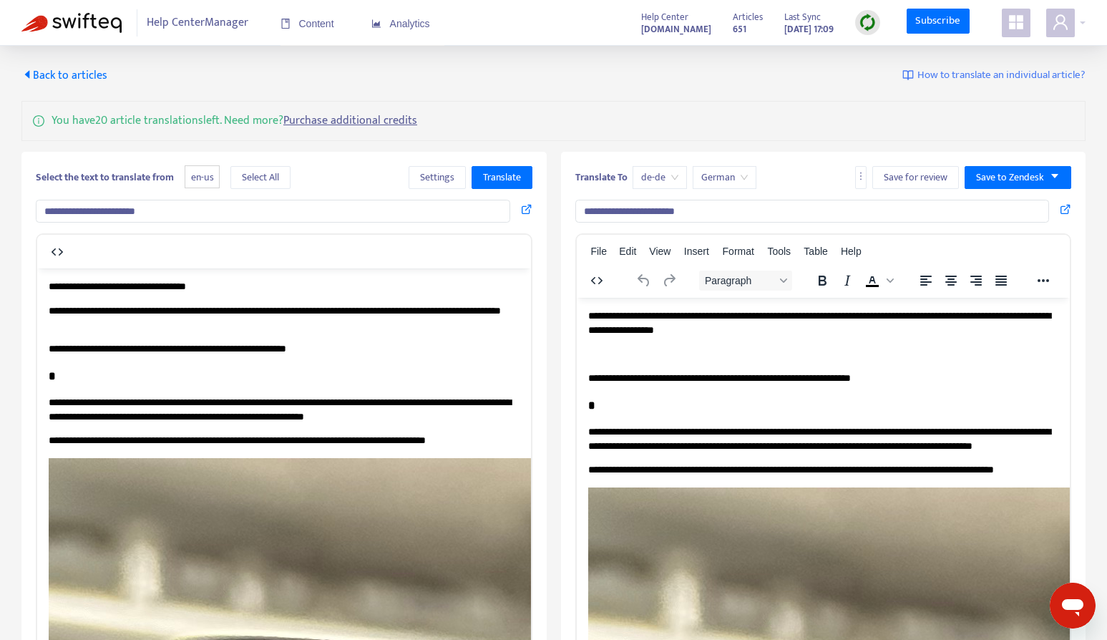
click at [193, 182] on span "en-us" at bounding box center [202, 177] width 35 height 24
click at [206, 181] on span "en-us" at bounding box center [202, 177] width 35 height 24
click at [102, 78] on span "Back to articles" at bounding box center [64, 75] width 86 height 19
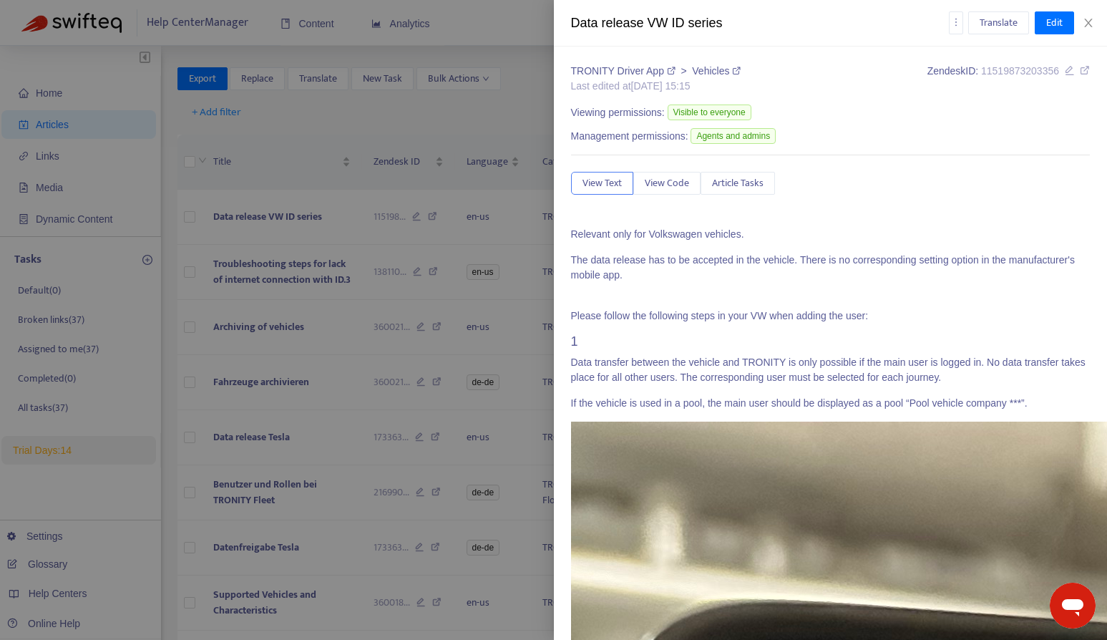
click at [1094, 30] on div "Data release VW ID series Translate Edit" at bounding box center [831, 23] width 554 height 46
click at [1091, 19] on icon "close" at bounding box center [1088, 23] width 8 height 9
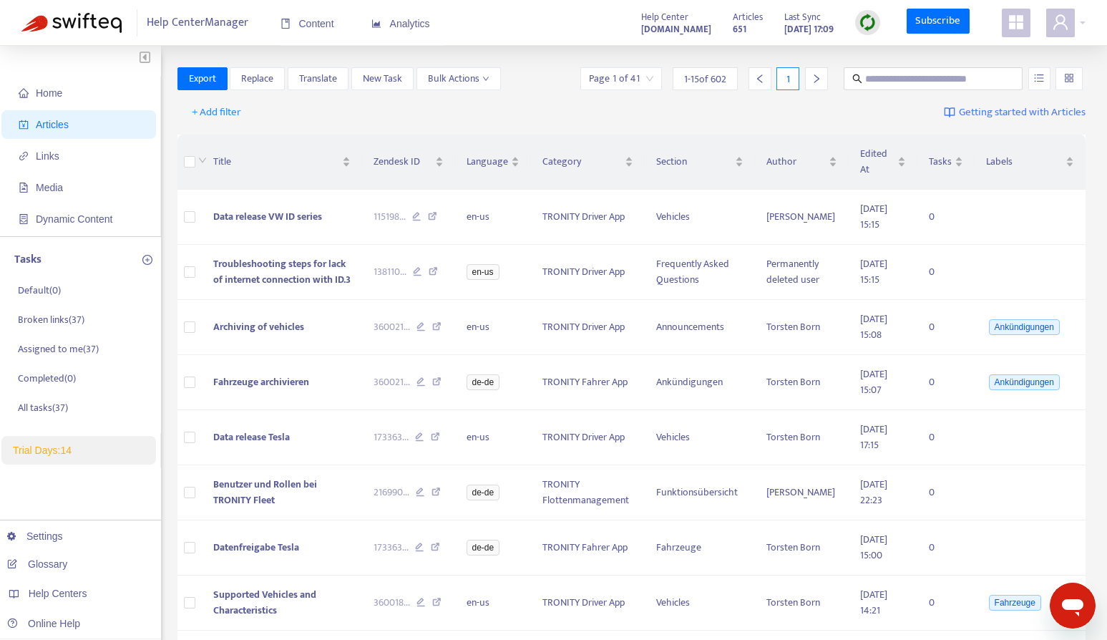
click at [102, 123] on span "Articles" at bounding box center [82, 124] width 126 height 29
click at [69, 94] on span "Home" at bounding box center [82, 93] width 126 height 29
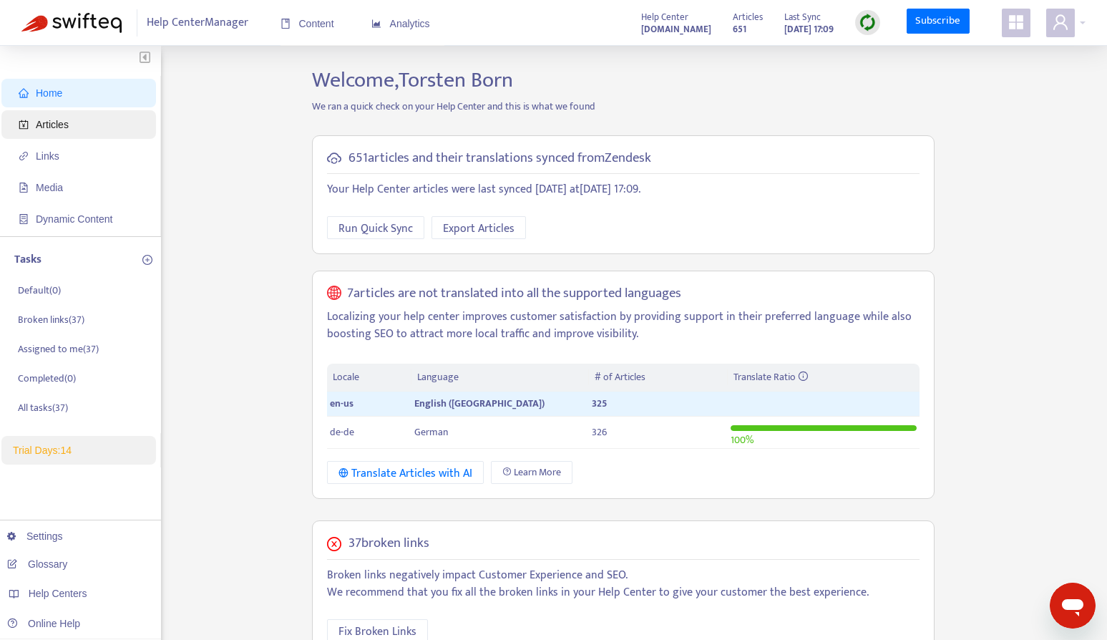
click at [62, 114] on span "Articles" at bounding box center [82, 124] width 126 height 29
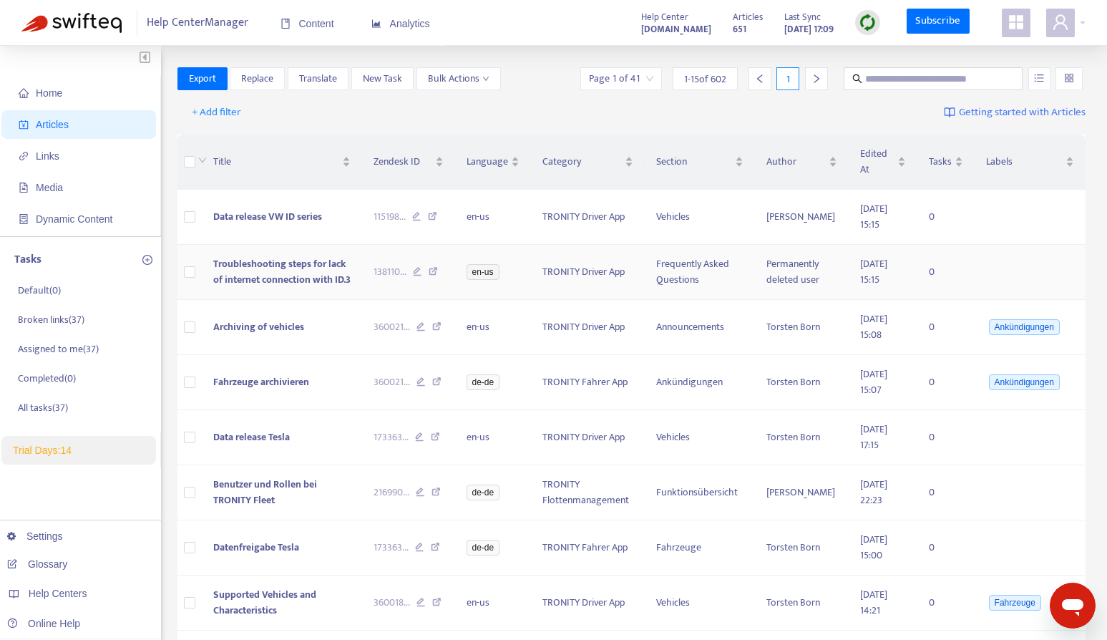
scroll to position [7, 0]
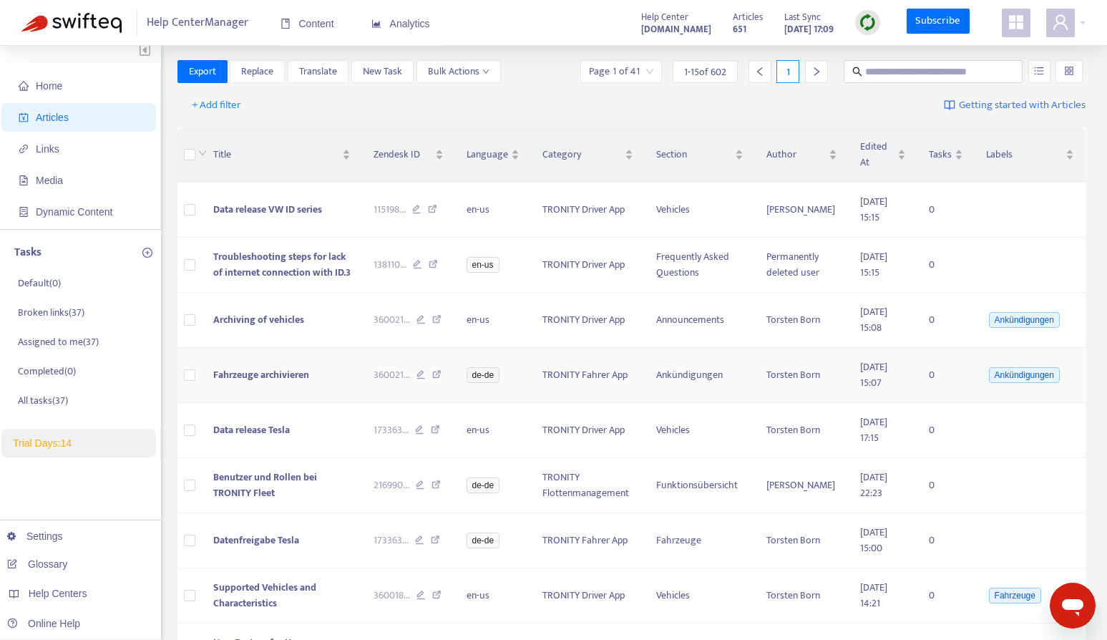
click at [248, 372] on span "Fahrzeuge archivieren" at bounding box center [261, 374] width 96 height 16
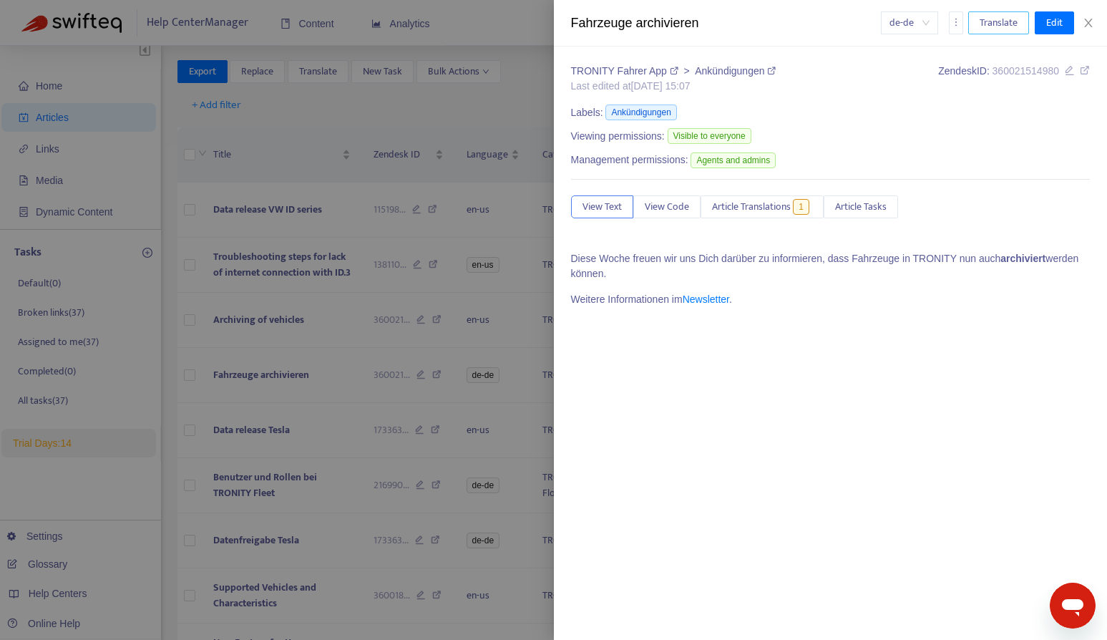
click at [1009, 26] on span "Translate" at bounding box center [998, 23] width 38 height 16
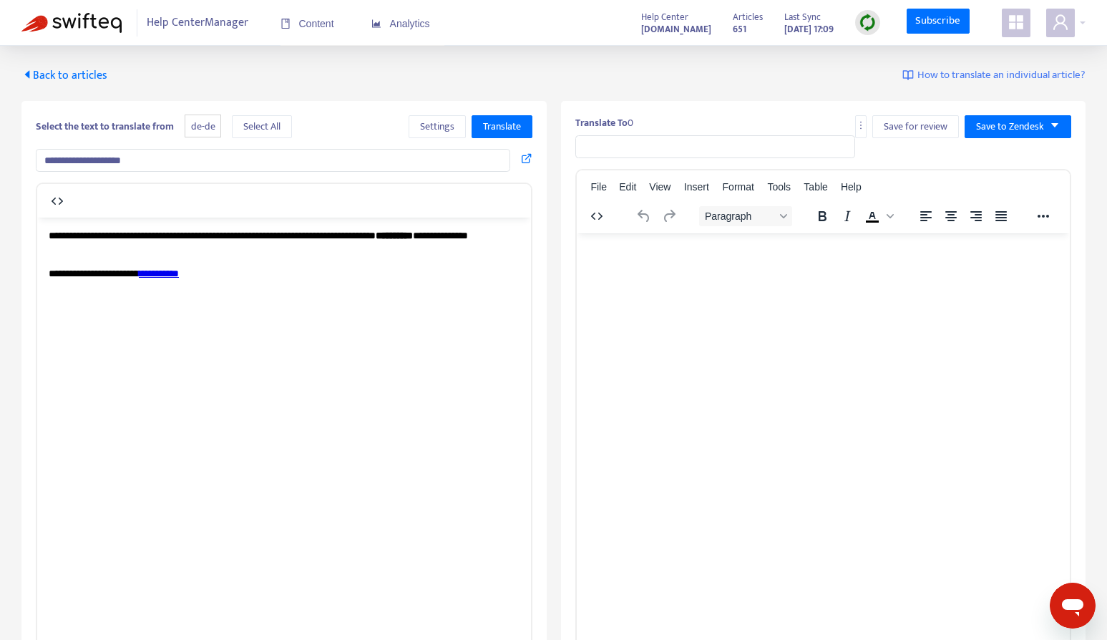
type input "**********"
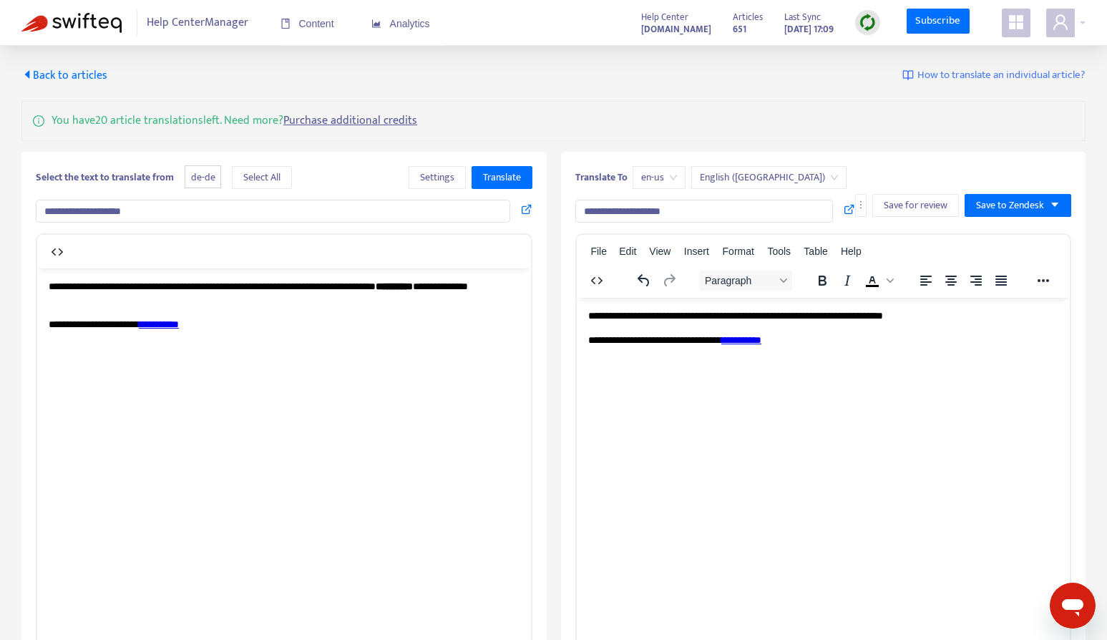
click at [652, 184] on span "en-us" at bounding box center [659, 177] width 36 height 21
click at [861, 200] on icon "more" at bounding box center [861, 205] width 10 height 10
click at [886, 358] on html "**********" at bounding box center [823, 327] width 494 height 61
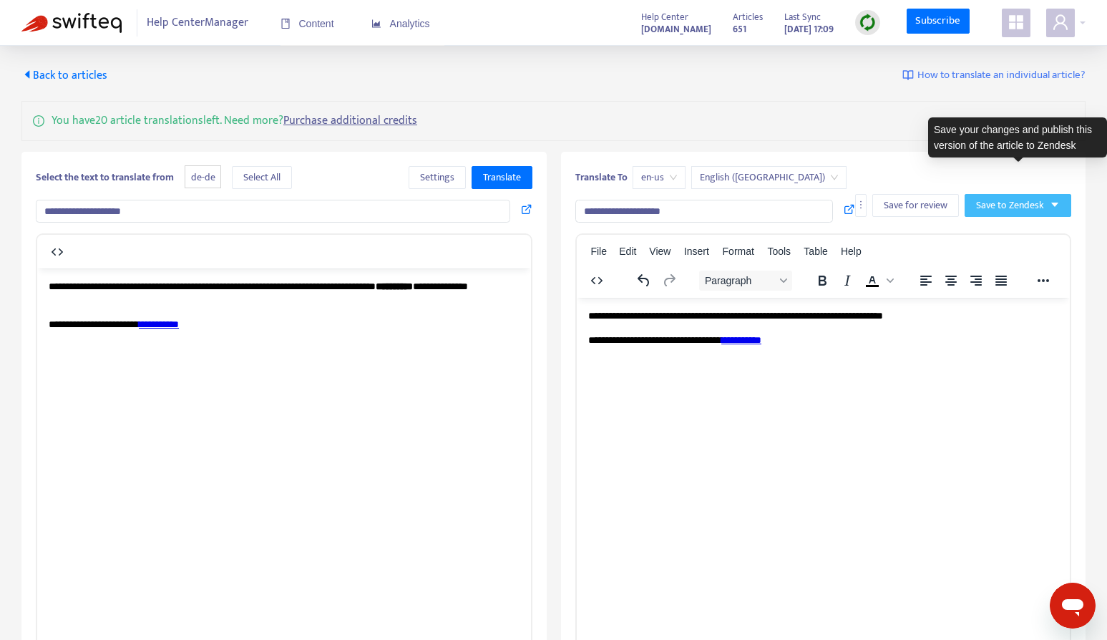
click at [1058, 200] on icon "caret-down" at bounding box center [1054, 205] width 10 height 10
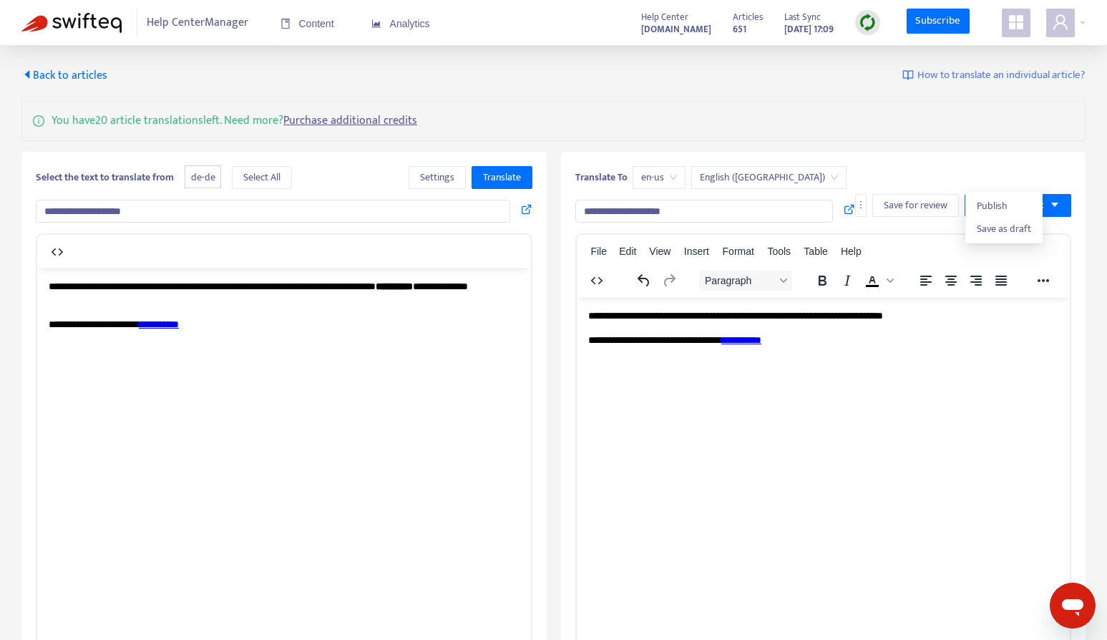
click at [944, 358] on html "**********" at bounding box center [823, 327] width 494 height 61
click at [335, 112] on link "Purchase additional credits" at bounding box center [350, 120] width 134 height 19
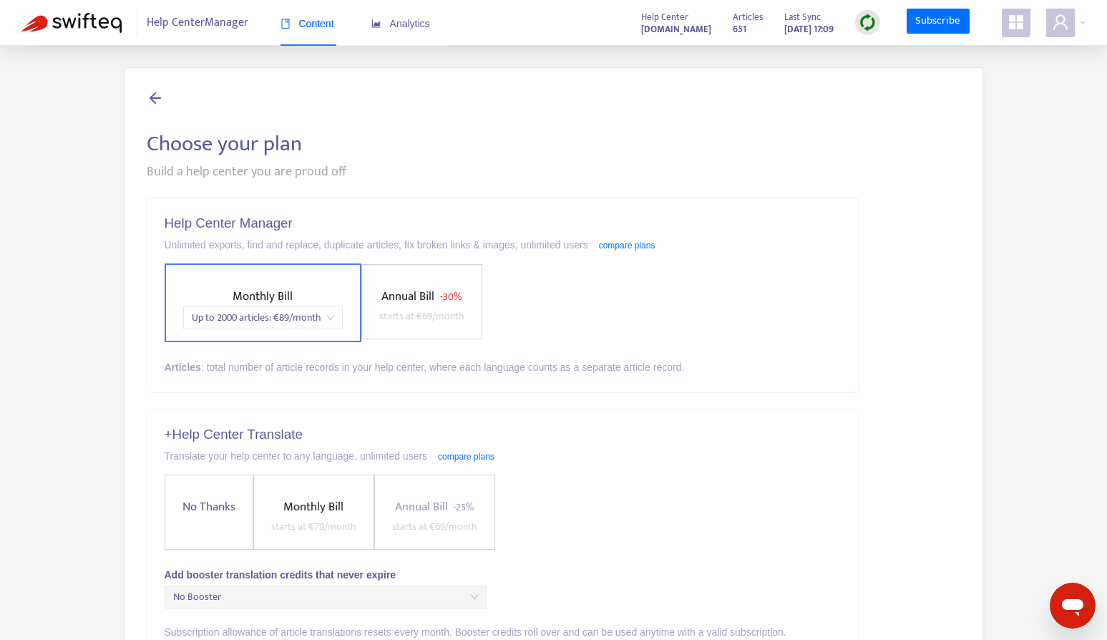
click at [391, 313] on span "starts at € 69 /month" at bounding box center [421, 316] width 85 height 16
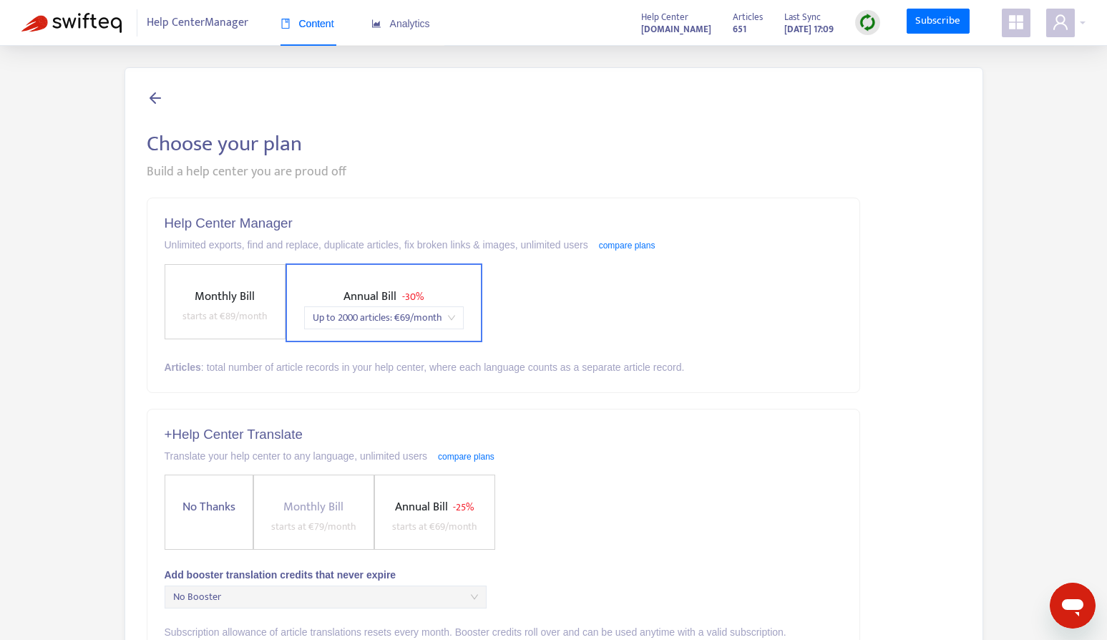
click at [244, 317] on span "starts at € 89 /month" at bounding box center [224, 316] width 85 height 16
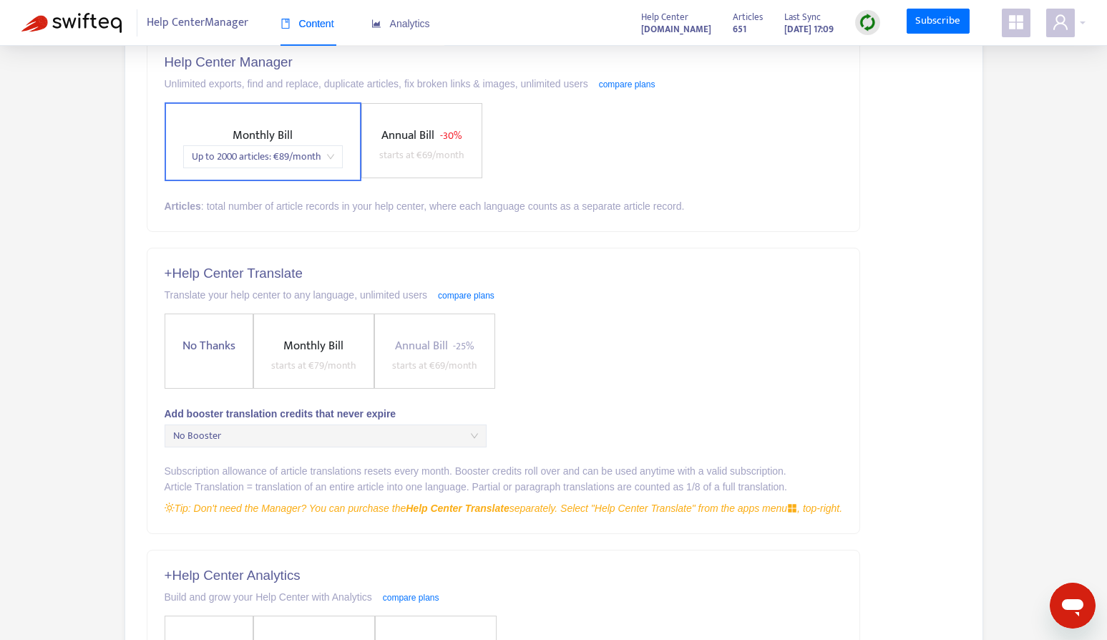
scroll to position [167, 0]
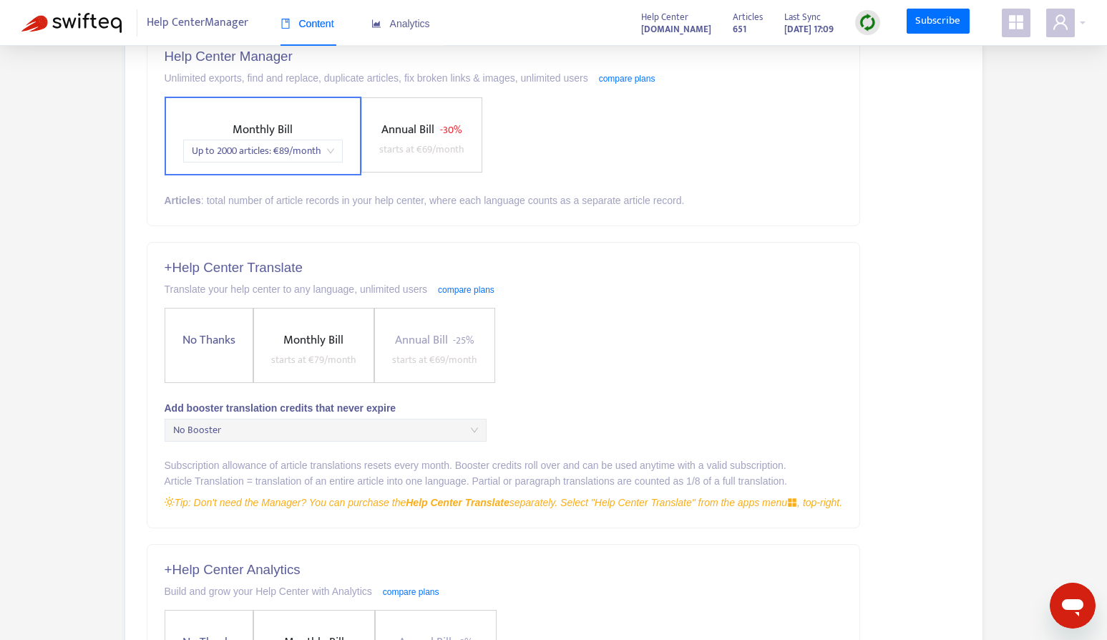
click at [396, 348] on span "Annual Bill" at bounding box center [421, 340] width 53 height 20
click at [337, 345] on span "Monthly Bill" at bounding box center [313, 340] width 60 height 20
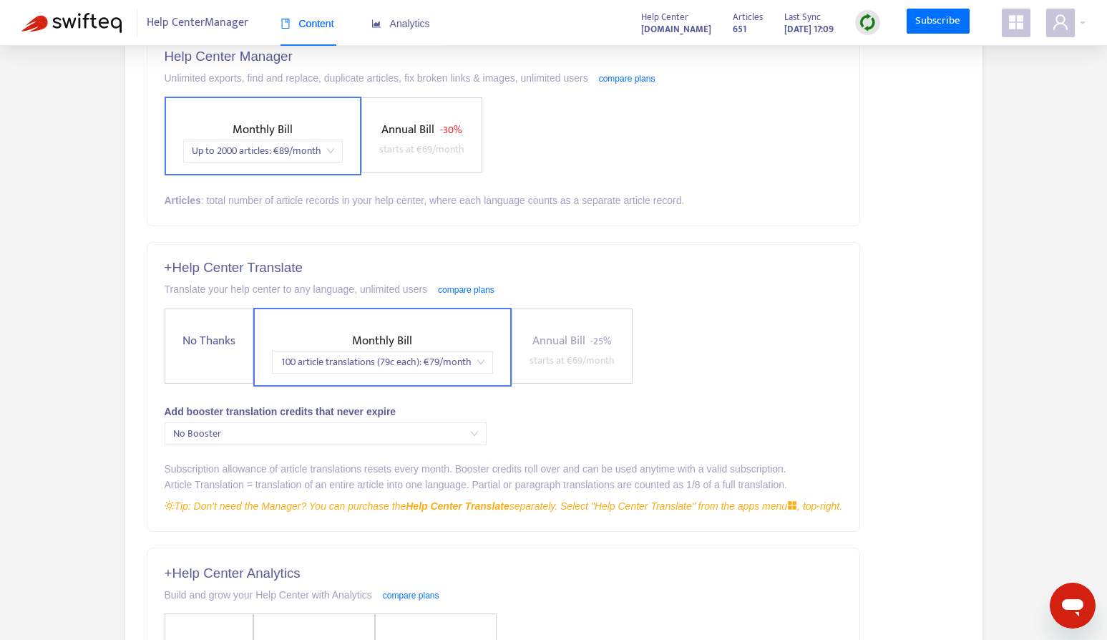
click at [218, 342] on span "No Thanks" at bounding box center [209, 340] width 64 height 19
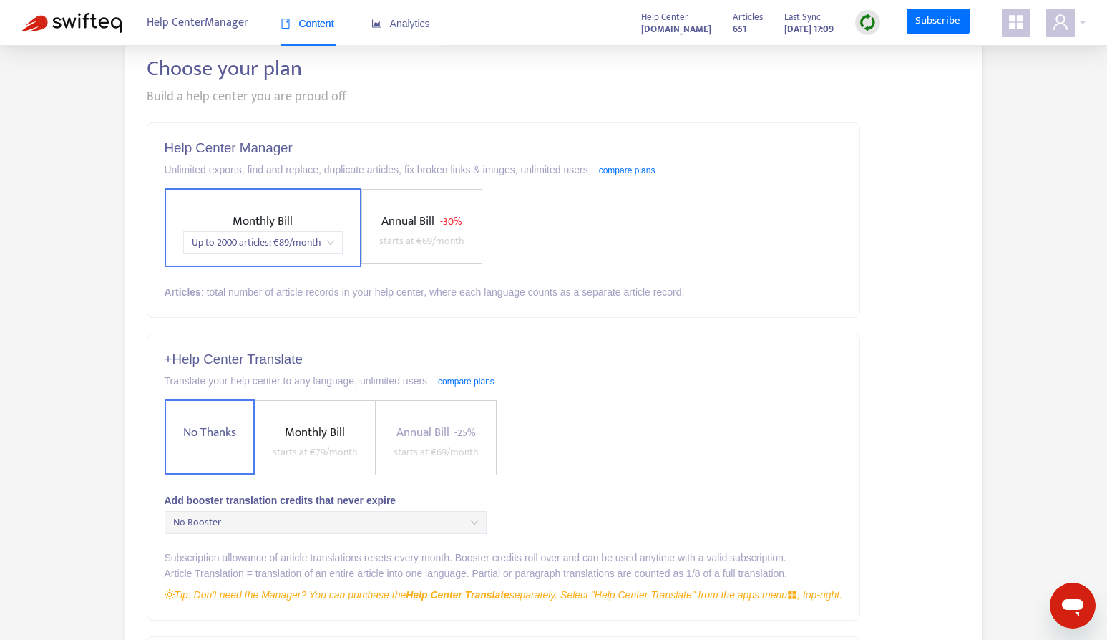
scroll to position [114, 0]
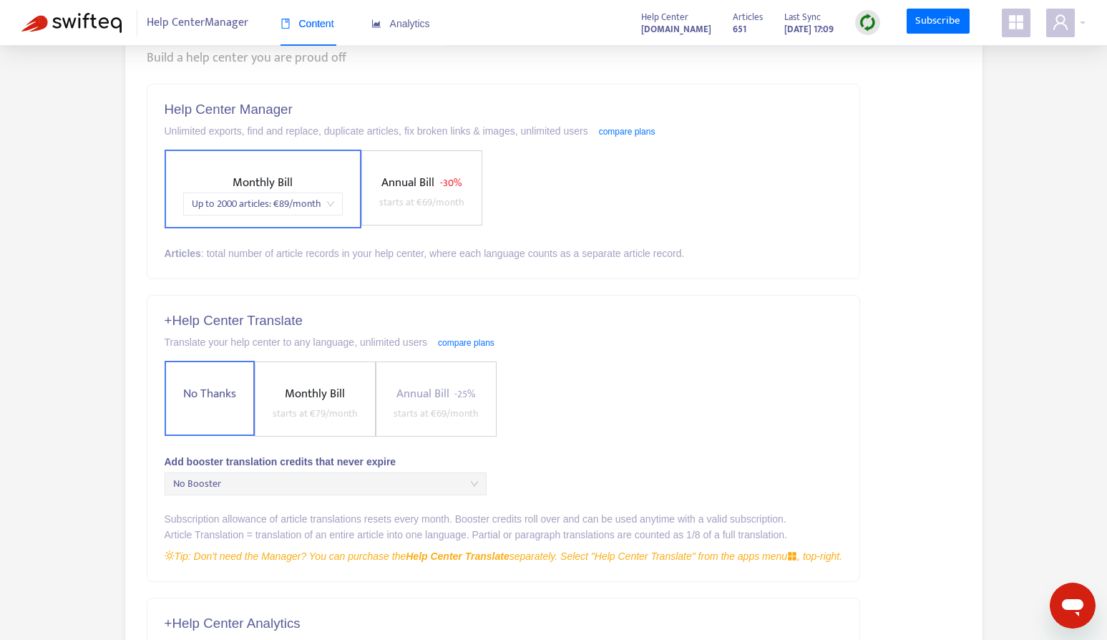
click at [310, 419] on span "starts at € 79 /month" at bounding box center [315, 413] width 85 height 16
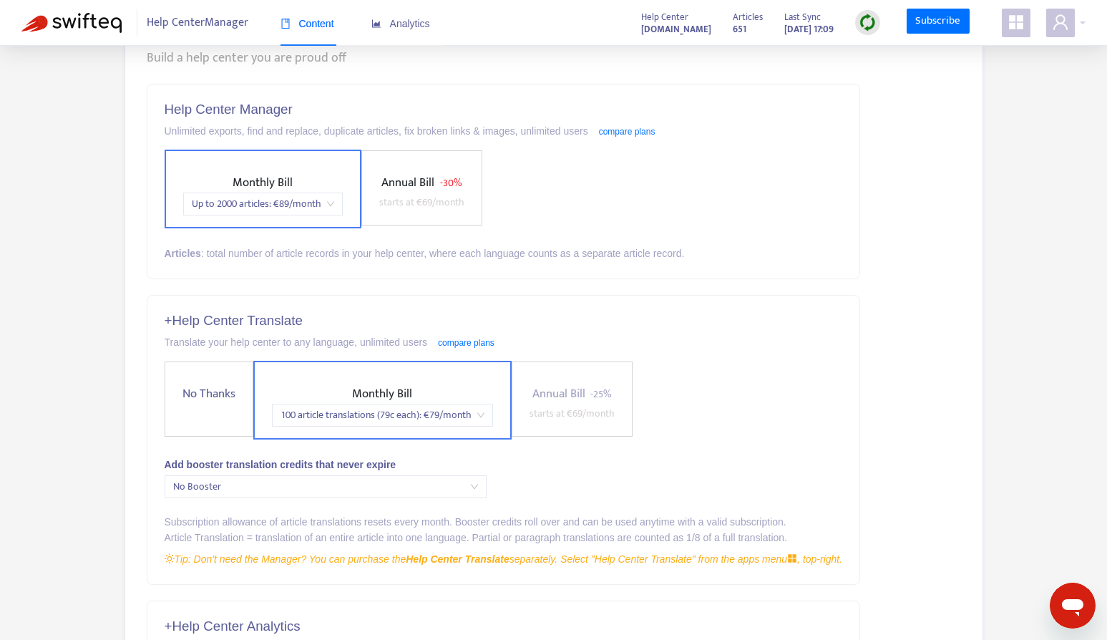
click at [216, 430] on label "No Thanks" at bounding box center [209, 398] width 89 height 75
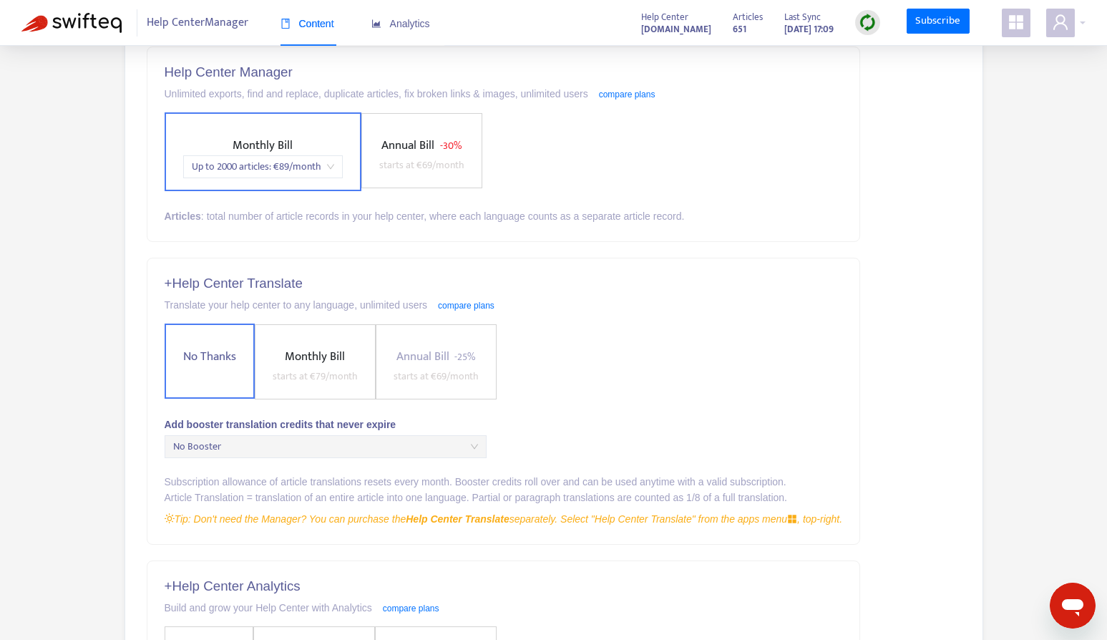
scroll to position [178, 0]
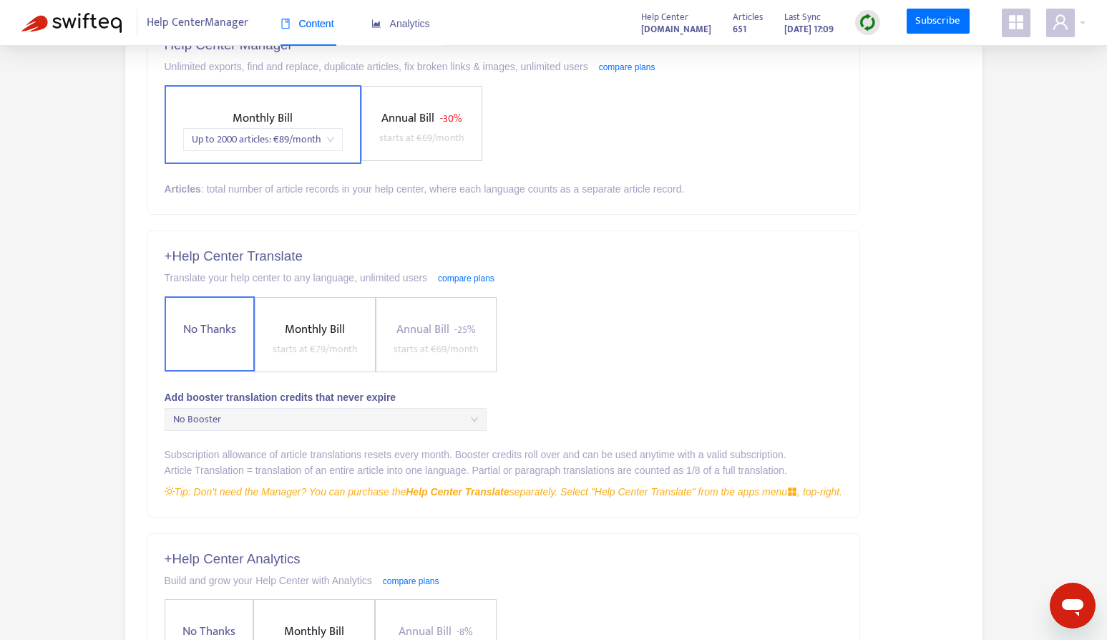
click at [338, 345] on span "starts at € 79 /month" at bounding box center [315, 349] width 85 height 16
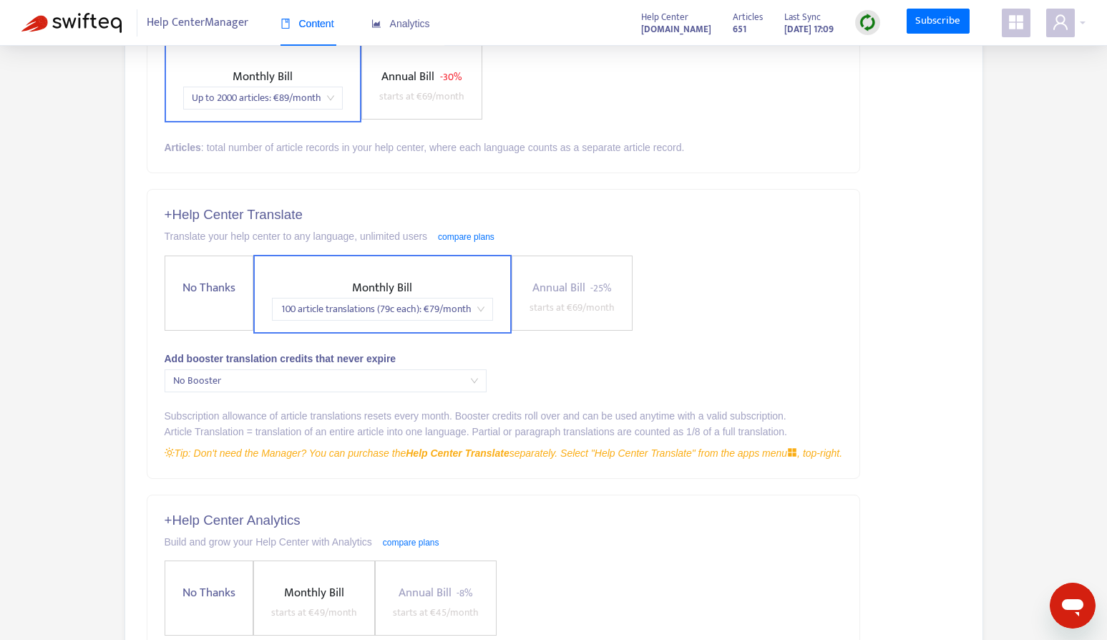
scroll to position [220, 0]
click at [213, 321] on label "No Thanks" at bounding box center [209, 292] width 89 height 75
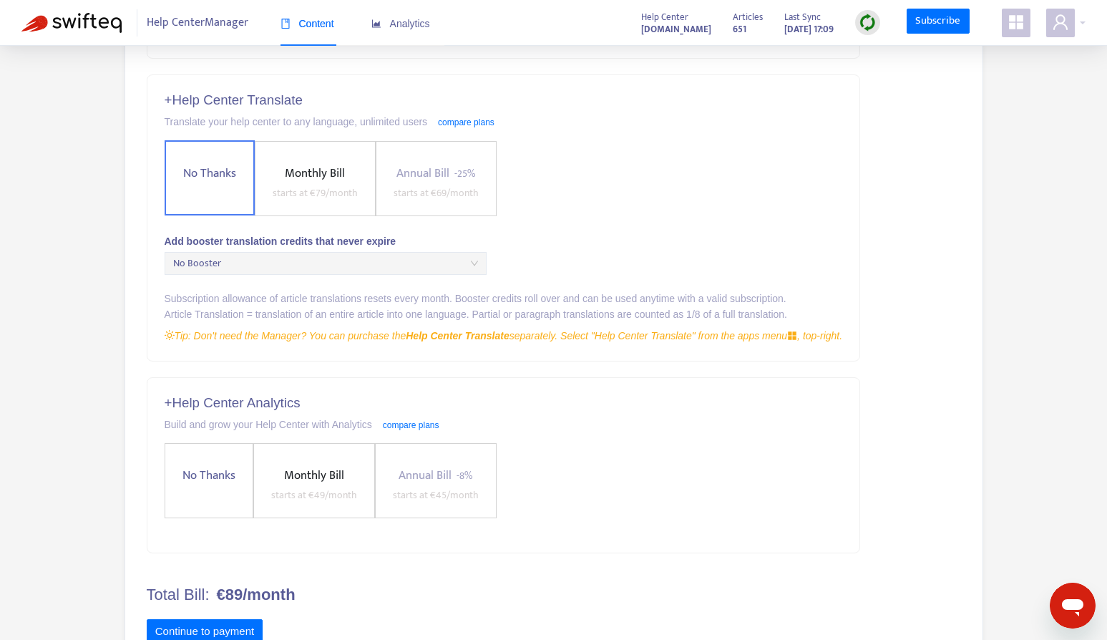
scroll to position [384, 0]
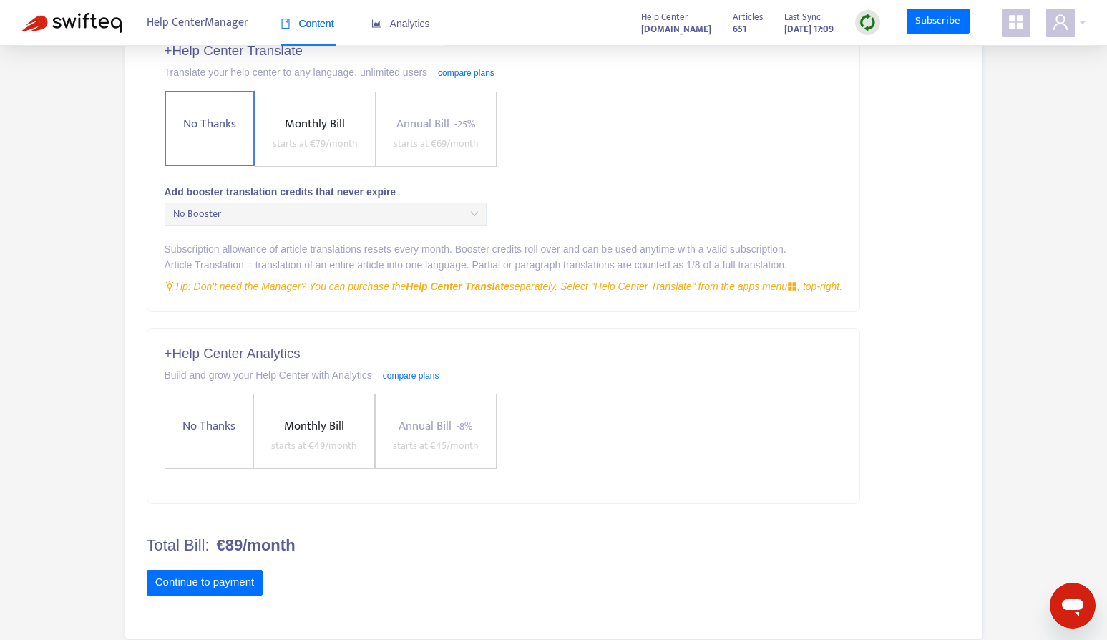
click at [222, 223] on span "No Booster" at bounding box center [325, 213] width 305 height 21
click at [226, 221] on span "No Booster" at bounding box center [325, 213] width 305 height 21
click at [205, 29] on span "Help Center Manager" at bounding box center [198, 22] width 102 height 27
click at [104, 26] on img at bounding box center [71, 23] width 100 height 20
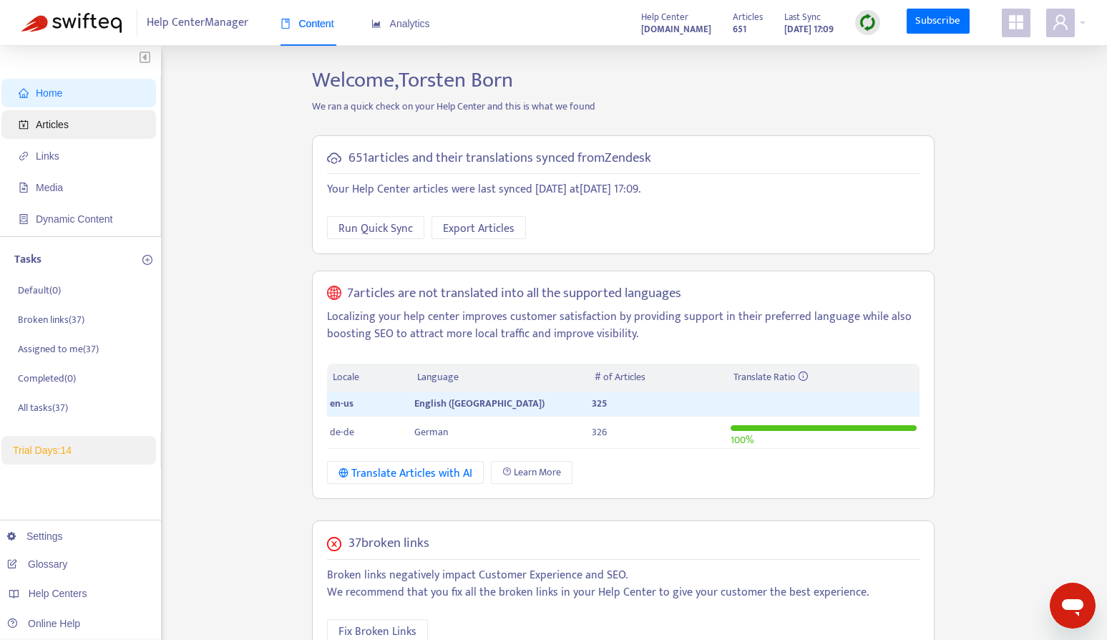
click at [87, 114] on span "Articles" at bounding box center [82, 124] width 126 height 29
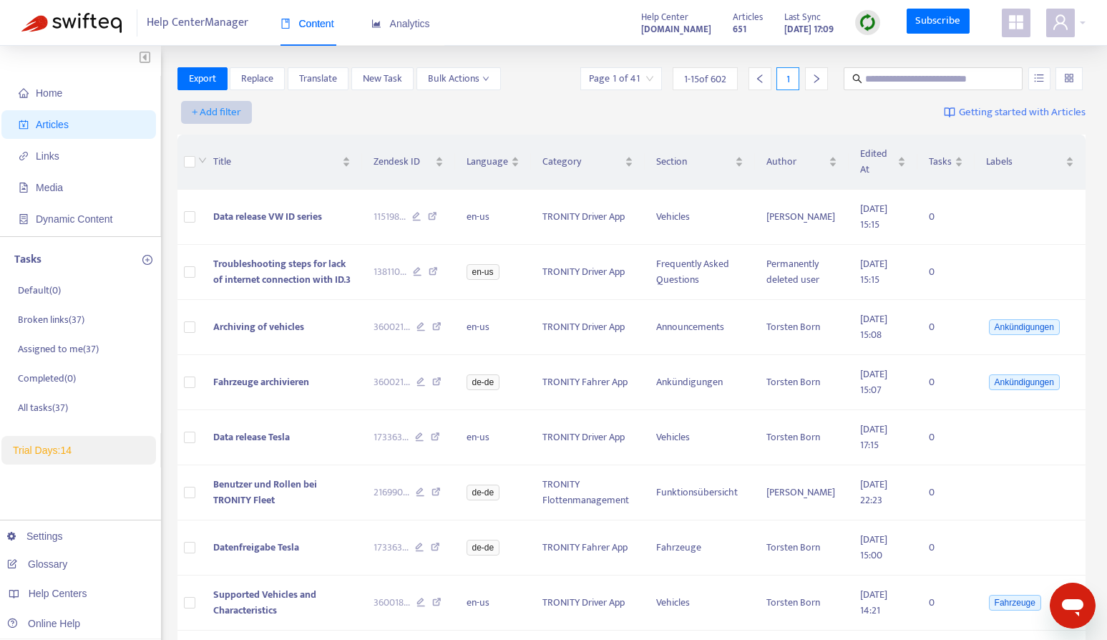
click at [215, 114] on span "+ Add filter" at bounding box center [216, 112] width 49 height 17
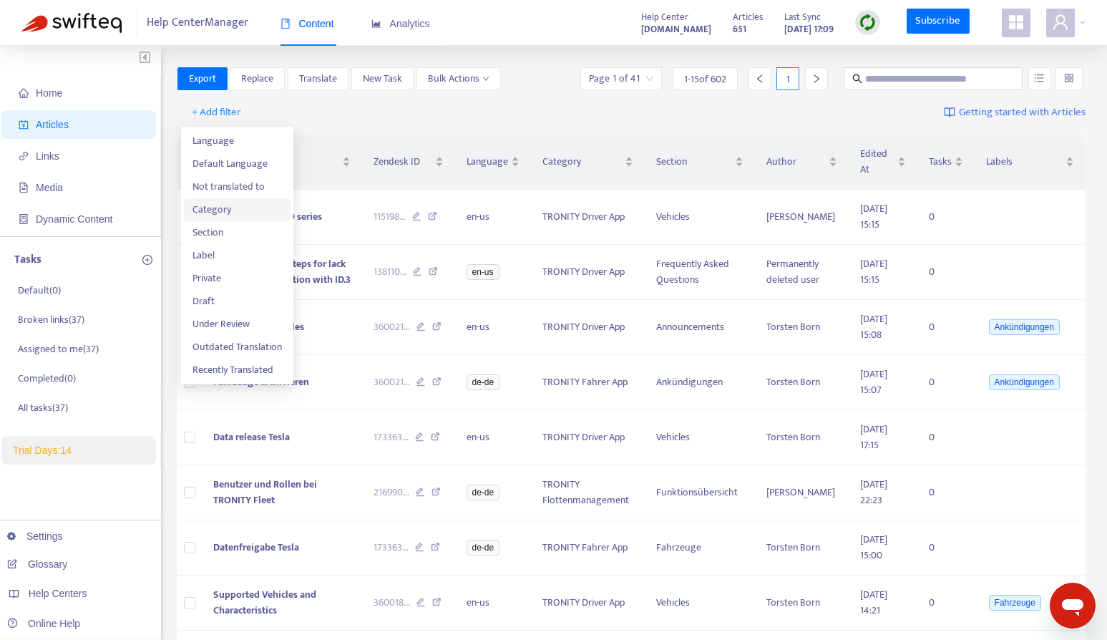
click at [210, 216] on span "Category" at bounding box center [236, 210] width 89 height 16
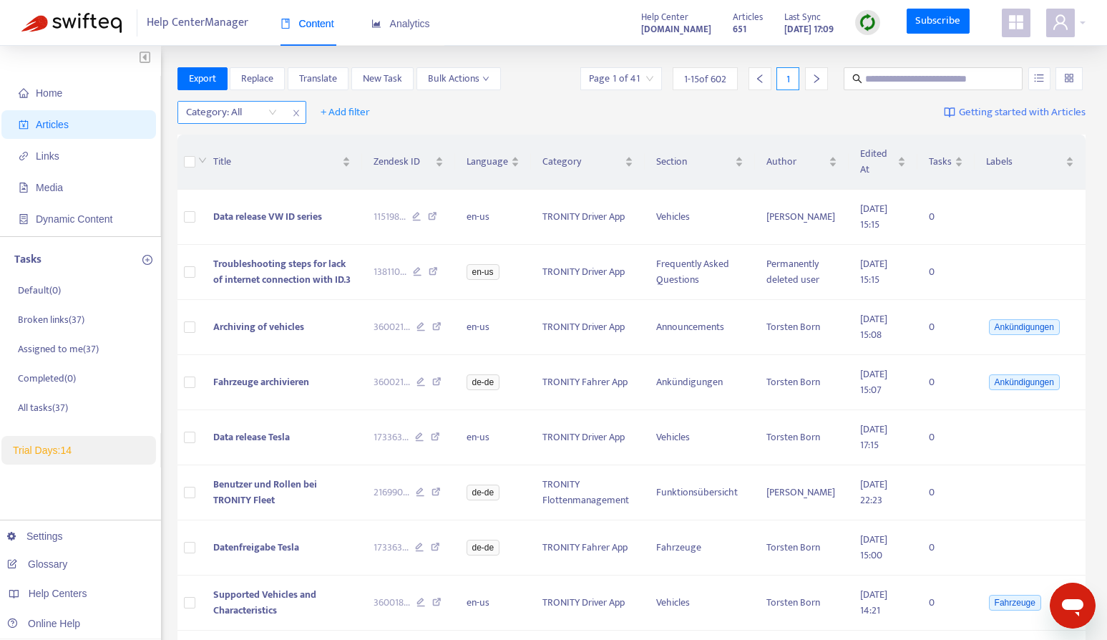
click at [270, 113] on div "Category: All" at bounding box center [231, 112] width 107 height 21
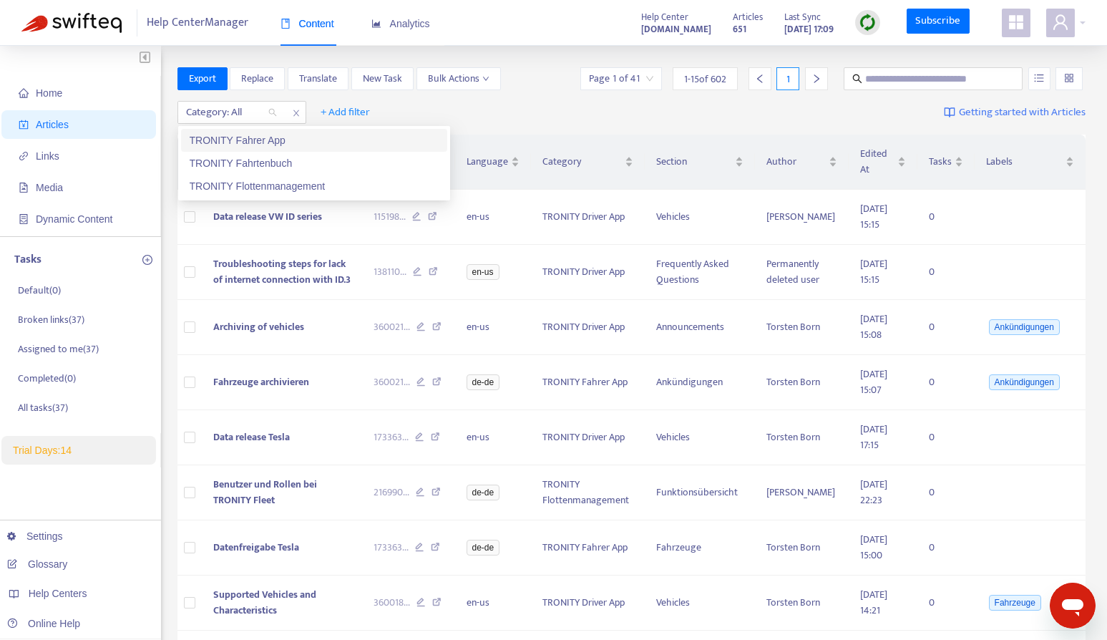
click at [278, 133] on div "TRONITY Fahrer App" at bounding box center [314, 140] width 249 height 16
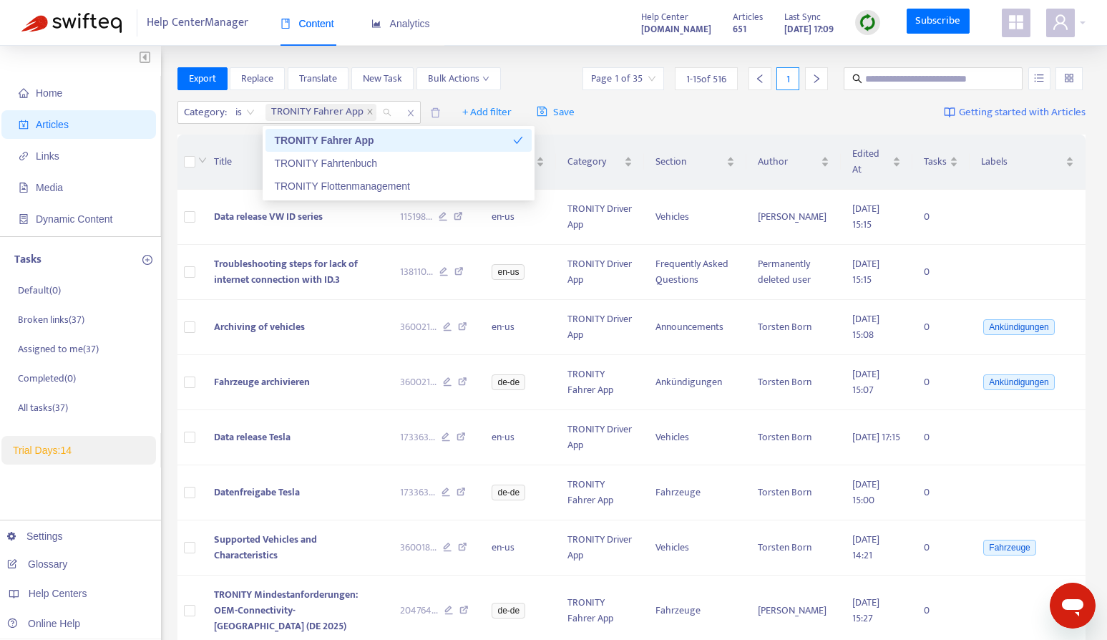
click at [626, 117] on div "Category : is TRONITY Fahrer App + Add filter Save Getting started with Articles" at bounding box center [631, 113] width 908 height 34
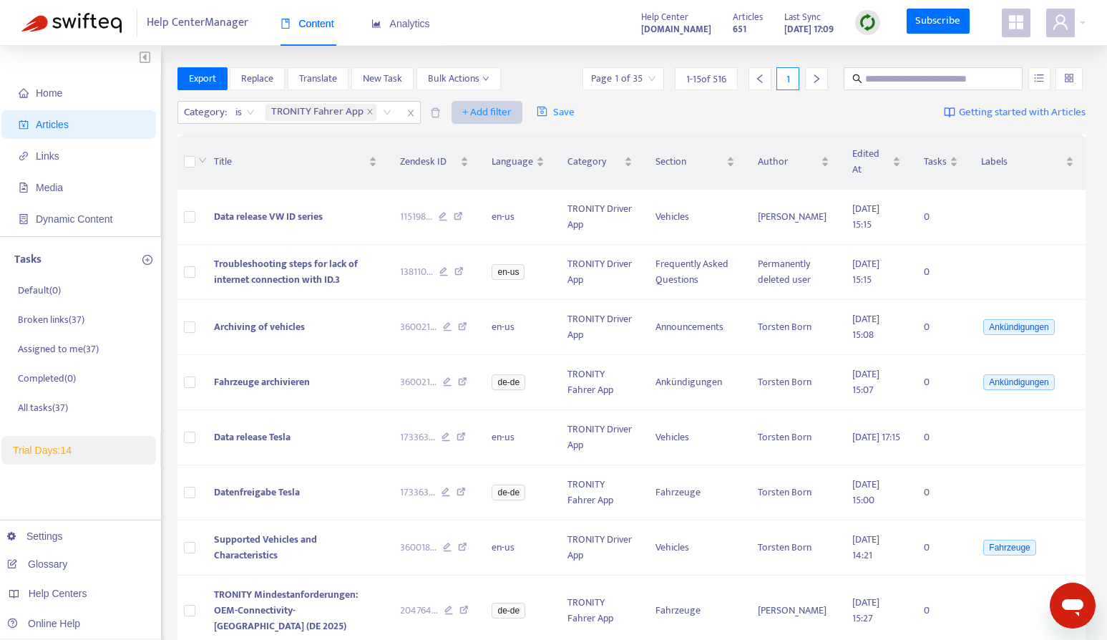
click at [492, 104] on span "+ Add filter" at bounding box center [486, 112] width 49 height 17
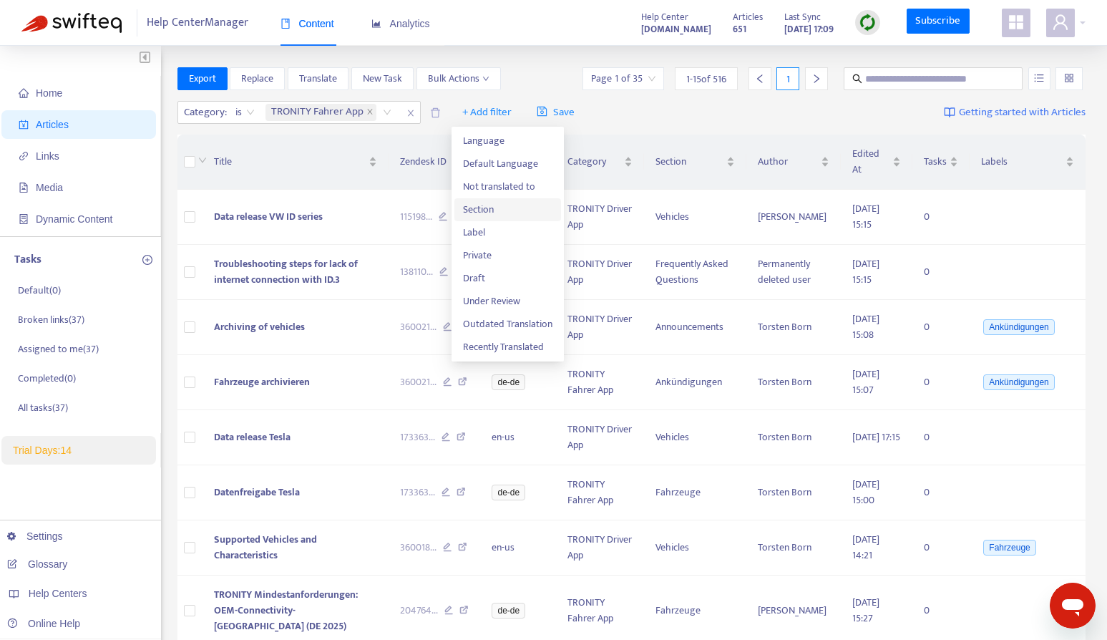
click at [494, 214] on span "Section" at bounding box center [507, 210] width 89 height 16
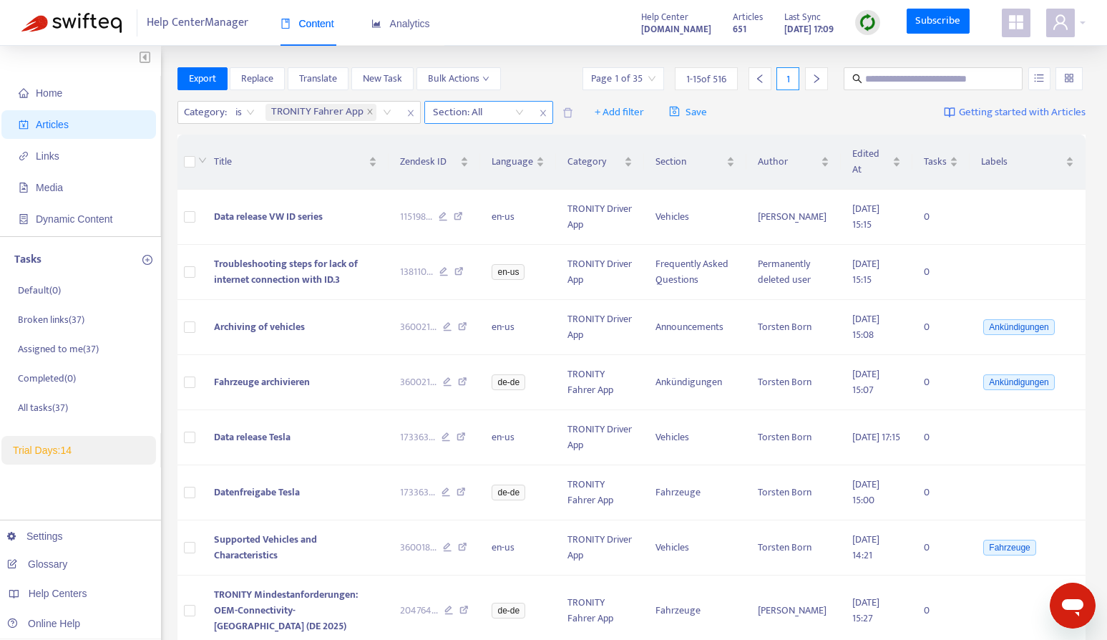
click at [519, 114] on div "Section: All" at bounding box center [478, 112] width 107 height 21
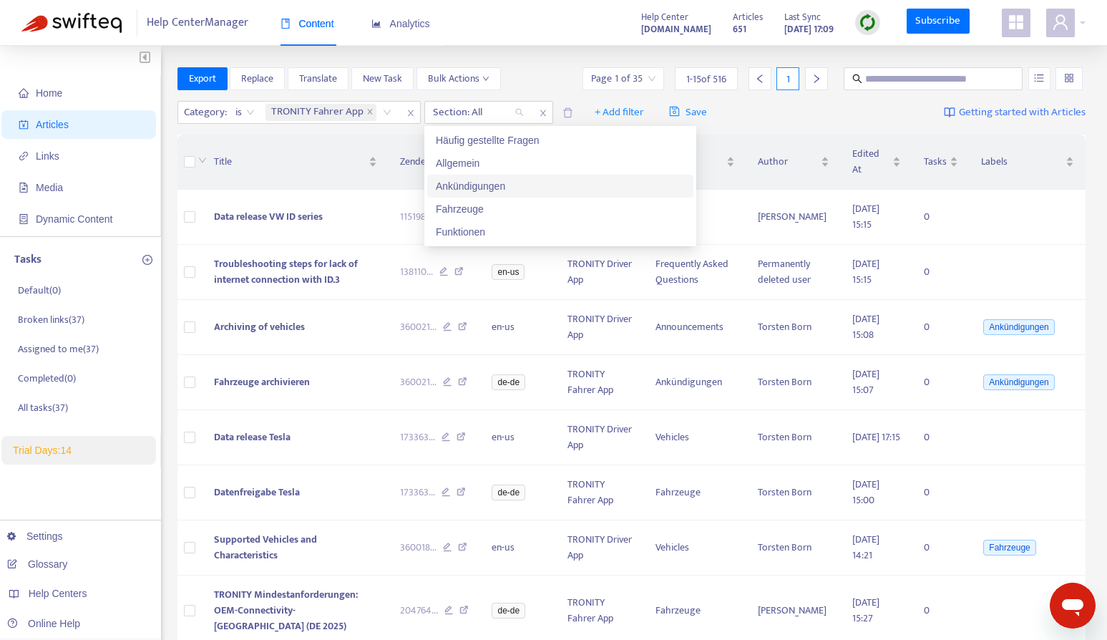
click at [510, 178] on div "Ankündigungen" at bounding box center [560, 186] width 249 height 16
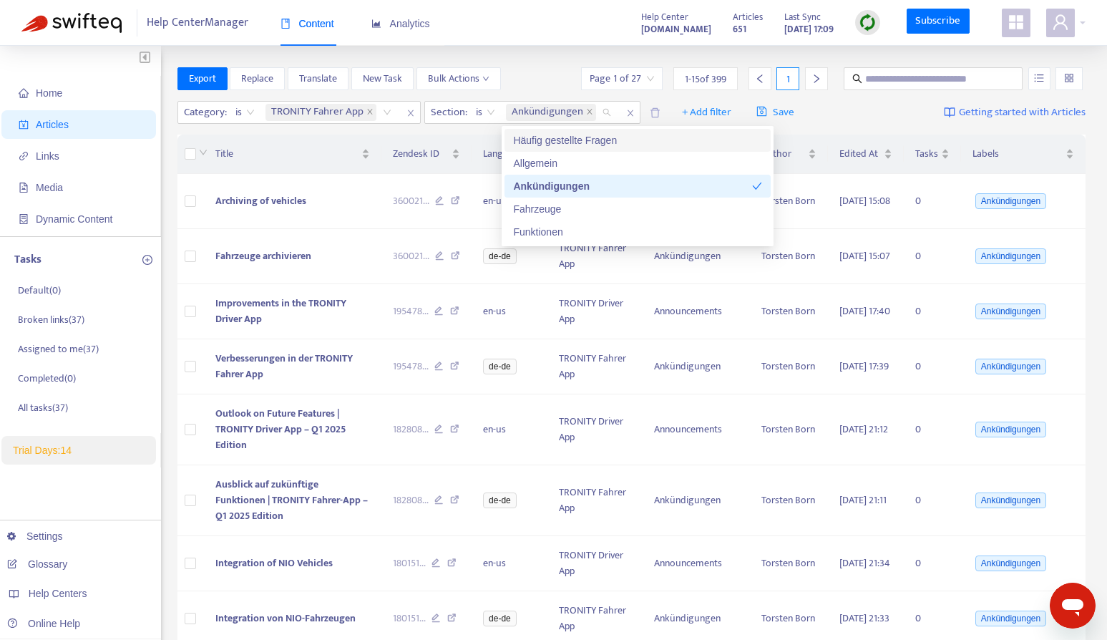
click at [813, 121] on div "Category : is TRONITY Fahrer App Section : is Ankündigungen + Add filter Save G…" at bounding box center [631, 113] width 908 height 34
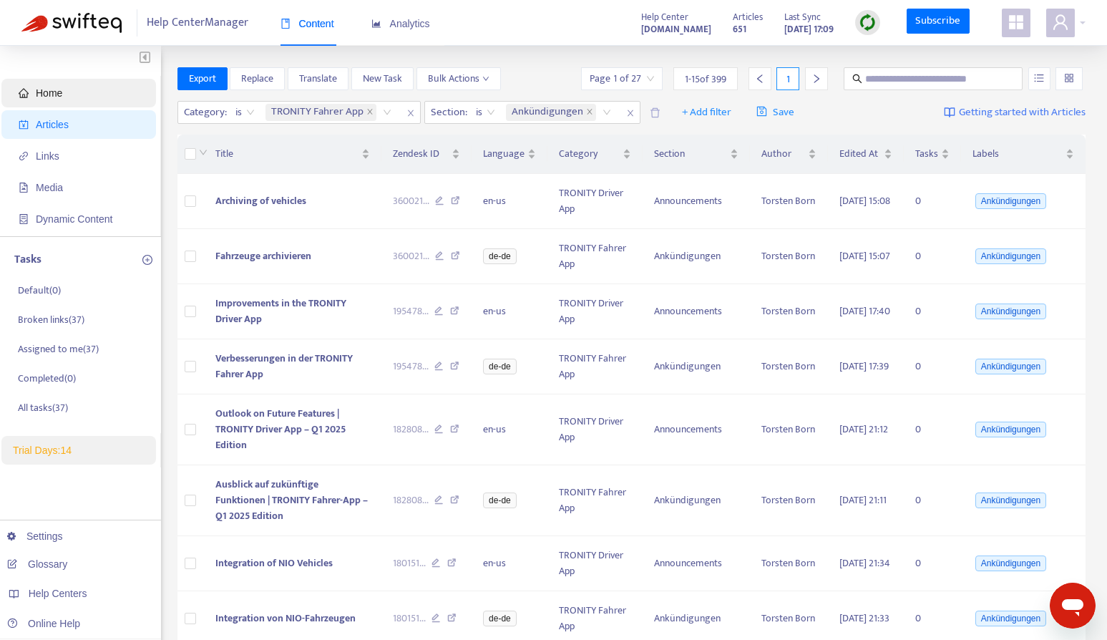
click at [82, 92] on span "Home" at bounding box center [82, 93] width 126 height 29
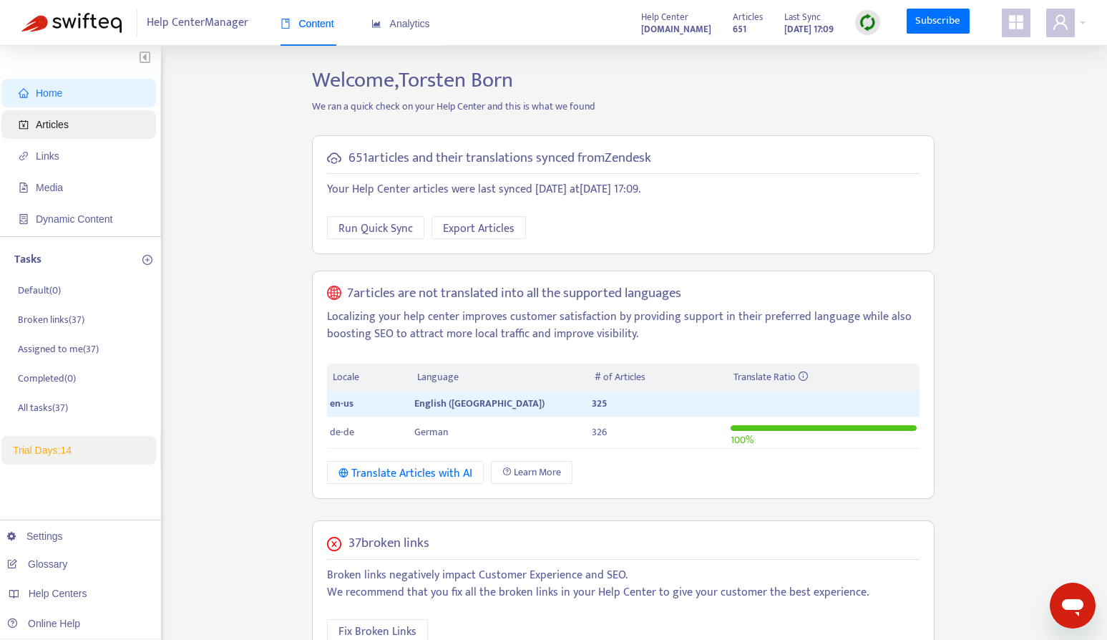
click at [79, 132] on span "Articles" at bounding box center [82, 124] width 126 height 29
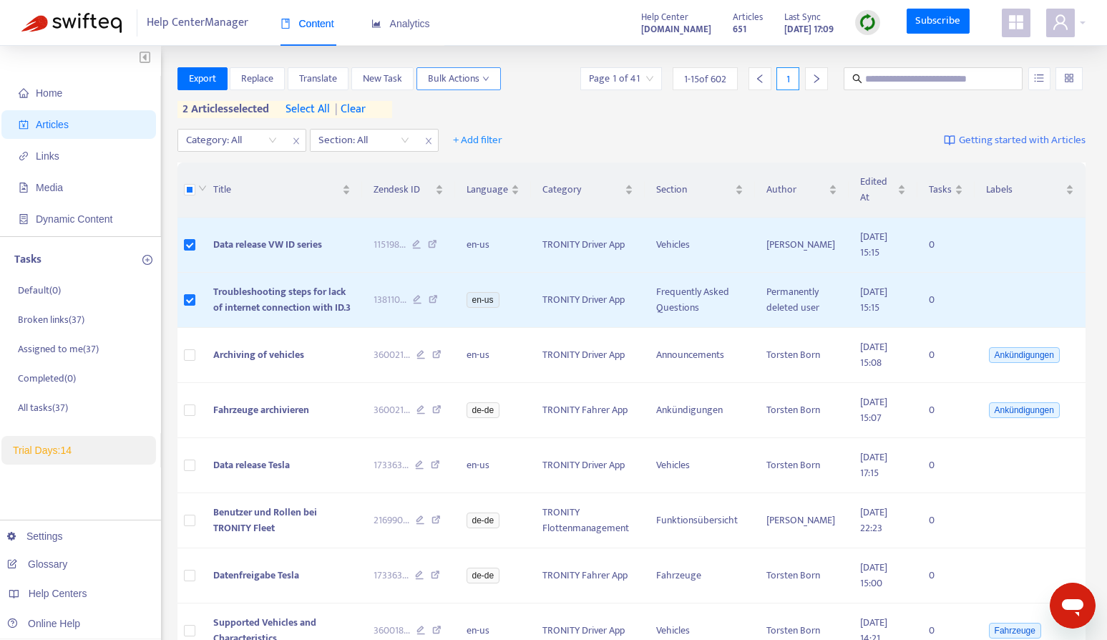
click at [496, 70] on button "Bulk Actions" at bounding box center [458, 78] width 84 height 23
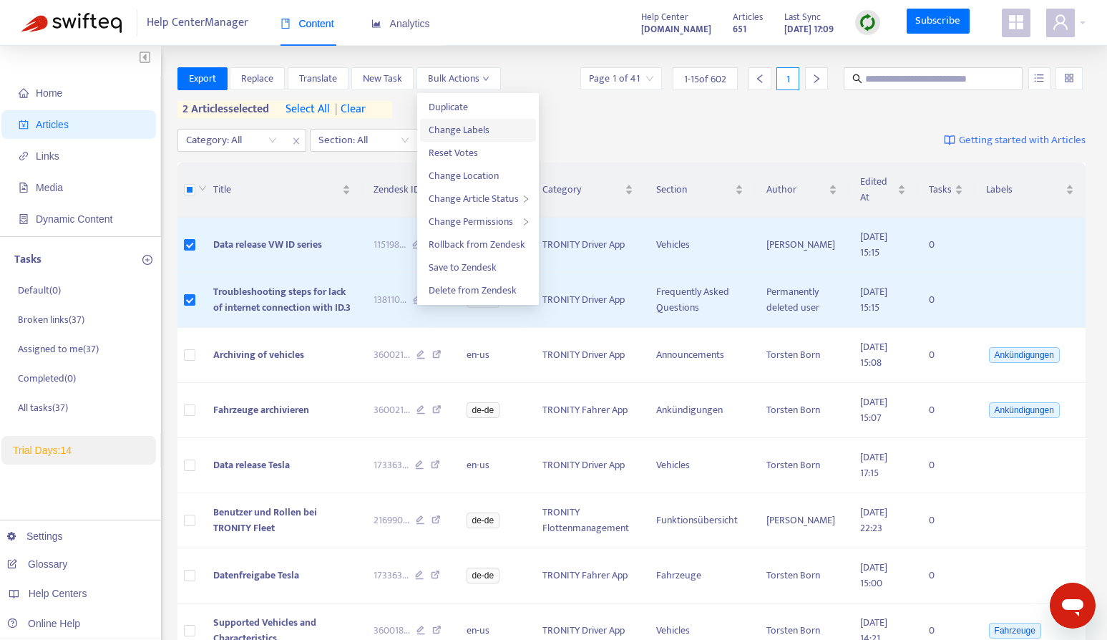
click at [488, 124] on span "Change Labels" at bounding box center [458, 130] width 61 height 16
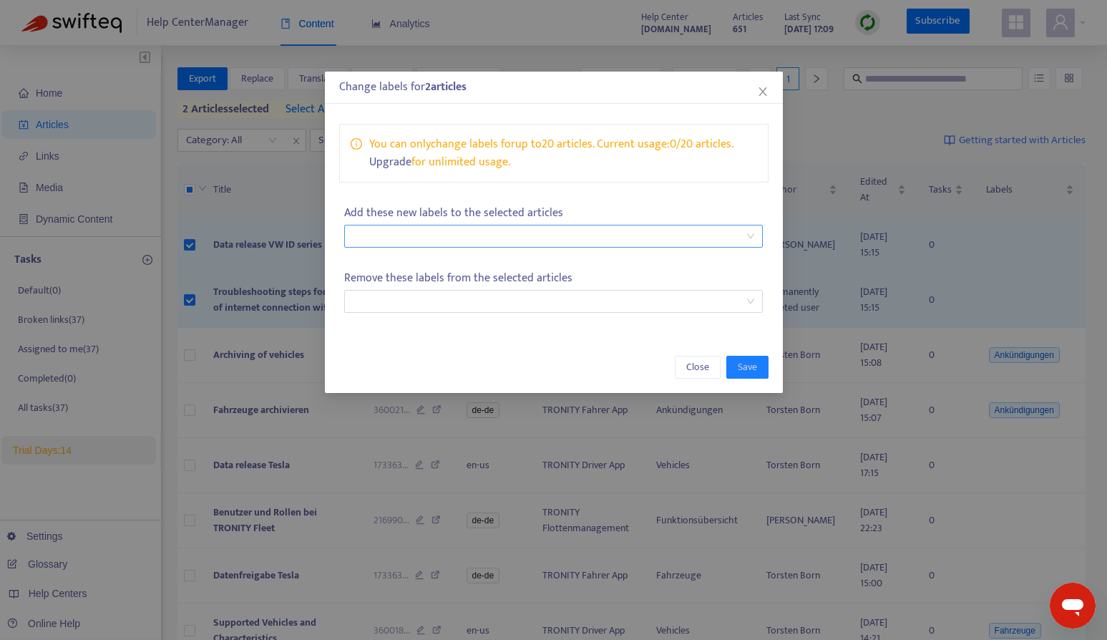
click at [589, 235] on div at bounding box center [546, 235] width 397 height 17
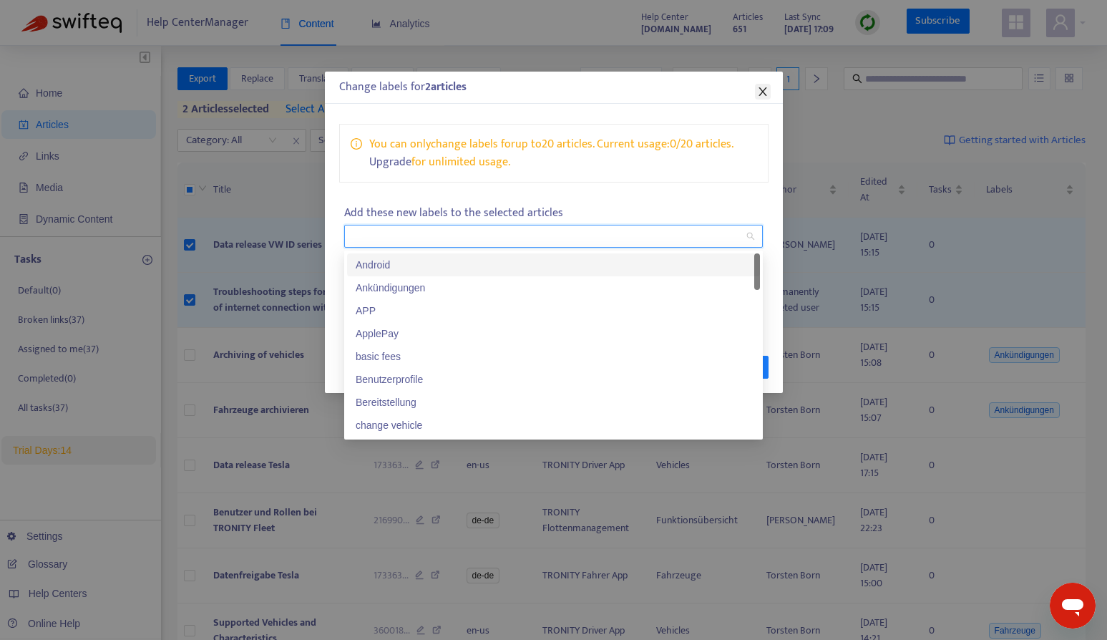
click at [760, 97] on icon "close" at bounding box center [762, 91] width 11 height 11
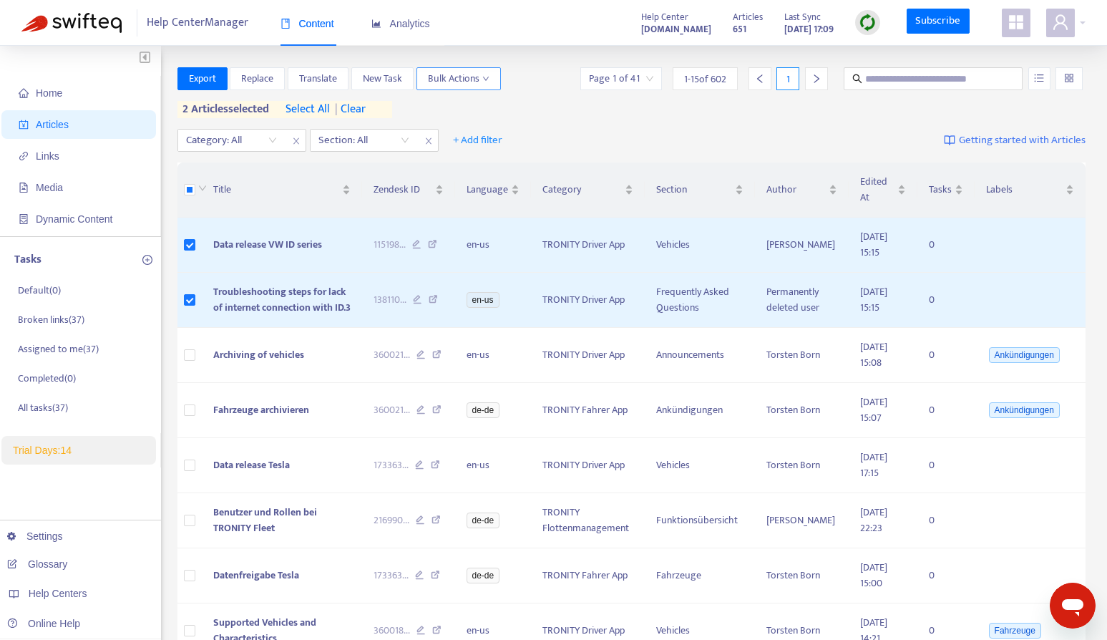
click at [484, 81] on icon "down" at bounding box center [485, 78] width 7 height 7
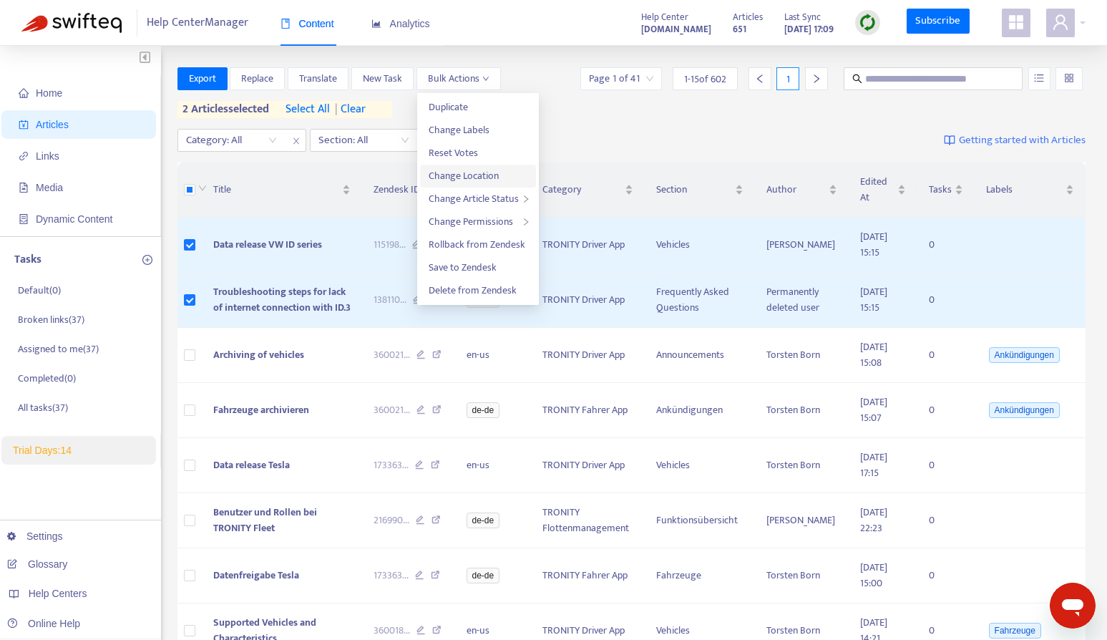
click at [511, 174] on span "Change Location" at bounding box center [477, 176] width 99 height 16
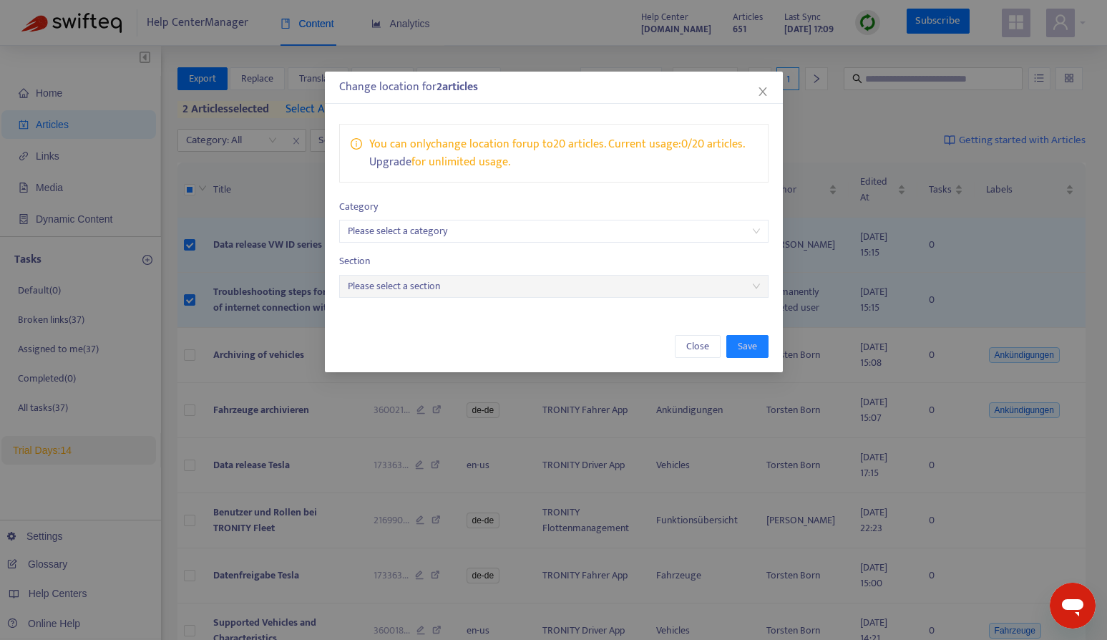
click at [748, 95] on div "Change location for 2 article s" at bounding box center [553, 87] width 429 height 17
click at [760, 92] on icon "close" at bounding box center [762, 91] width 8 height 9
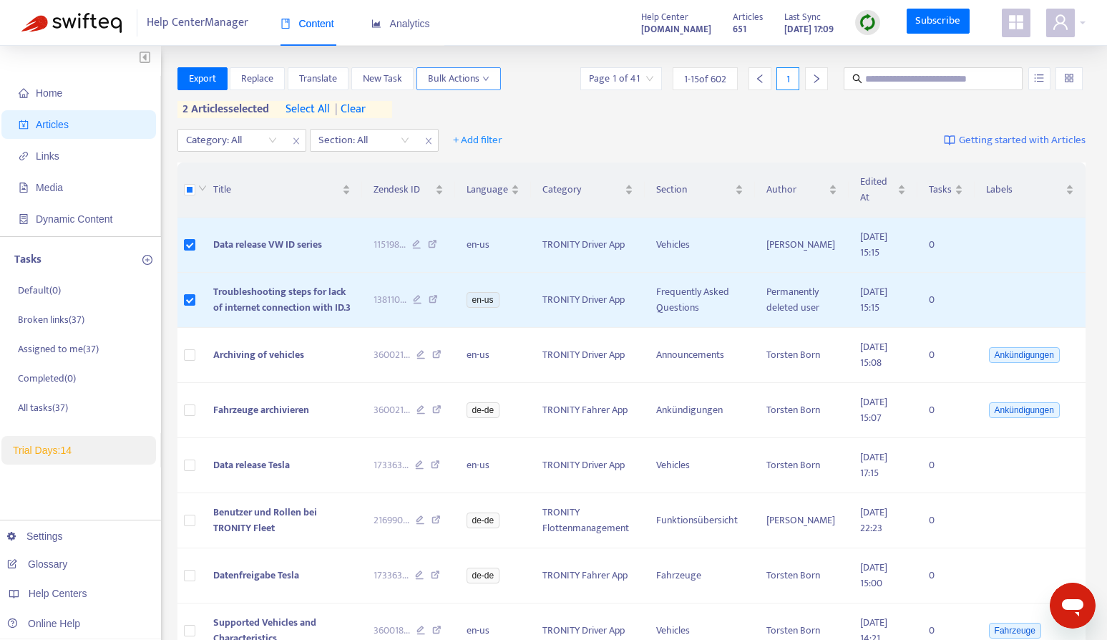
click at [481, 82] on span "Bulk Actions" at bounding box center [459, 79] width 62 height 16
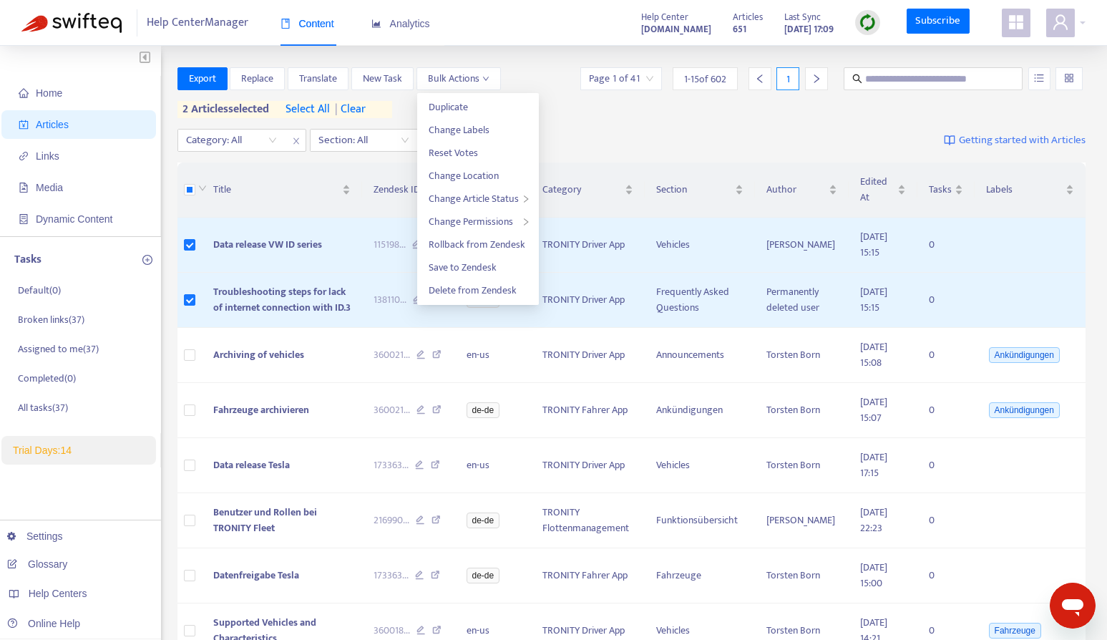
click at [610, 124] on div "Category: All Section: All + Add filter Getting started with Articles" at bounding box center [631, 141] width 908 height 34
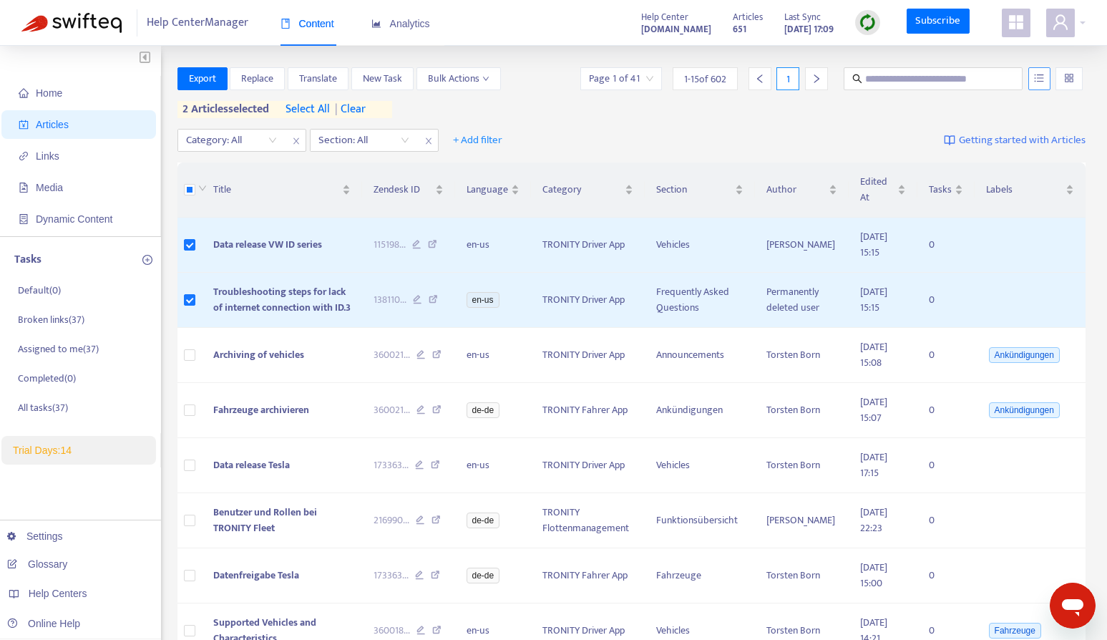
click at [1033, 84] on button "button" at bounding box center [1039, 78] width 22 height 23
click at [1034, 82] on icon "unordered-list" at bounding box center [1039, 78] width 10 height 10
click at [1057, 81] on div at bounding box center [1068, 78] width 27 height 23
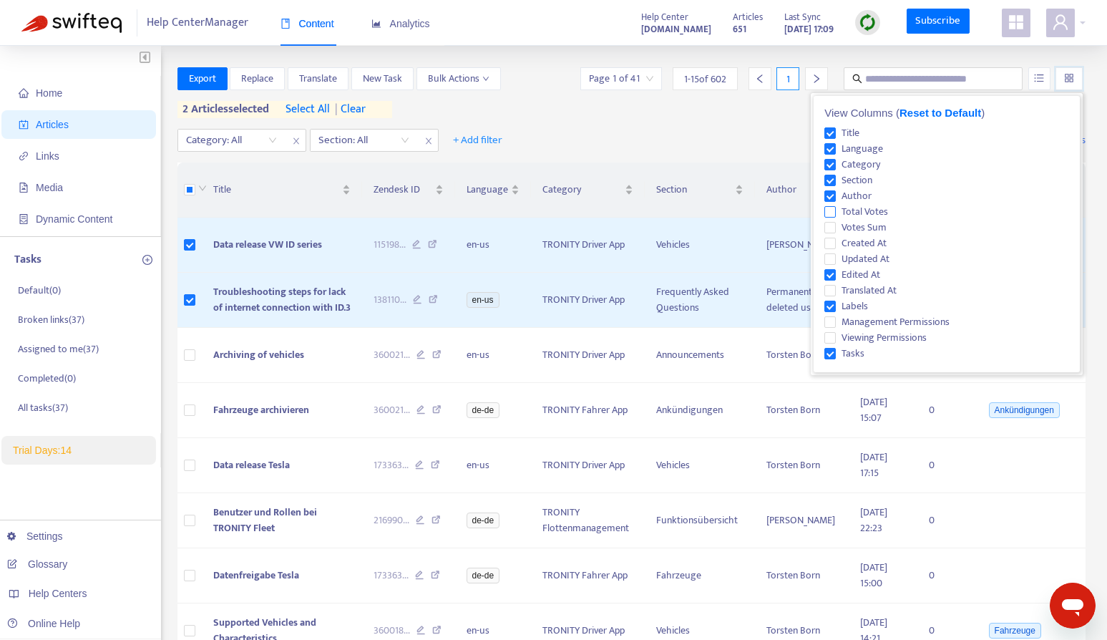
click at [872, 207] on span "Total Votes" at bounding box center [865, 212] width 58 height 16
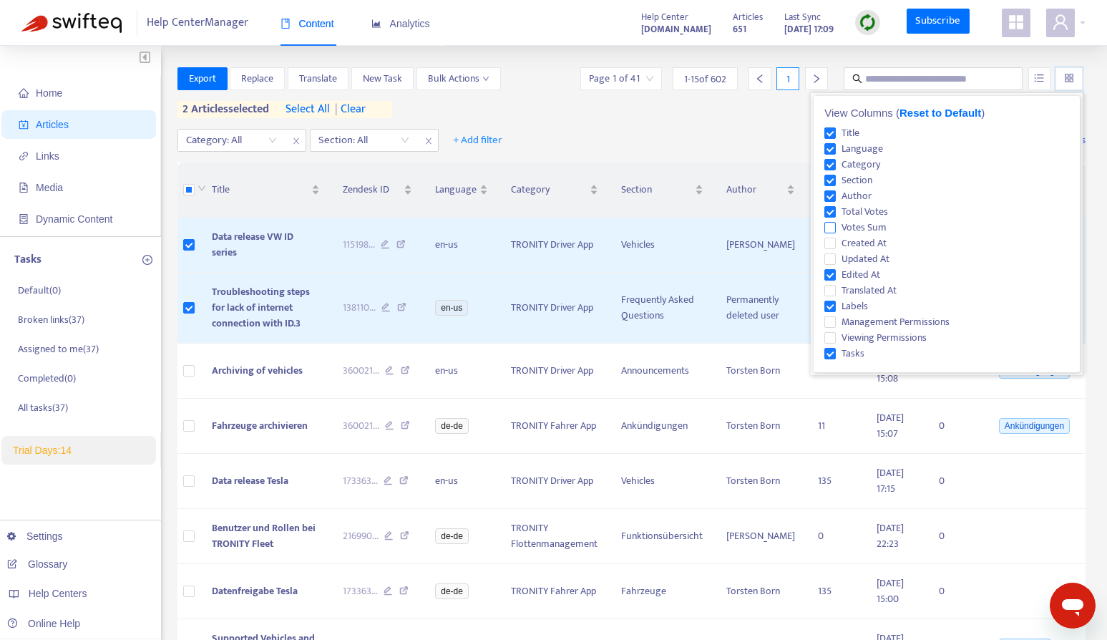
click at [869, 225] on span "Votes Sum" at bounding box center [864, 228] width 57 height 16
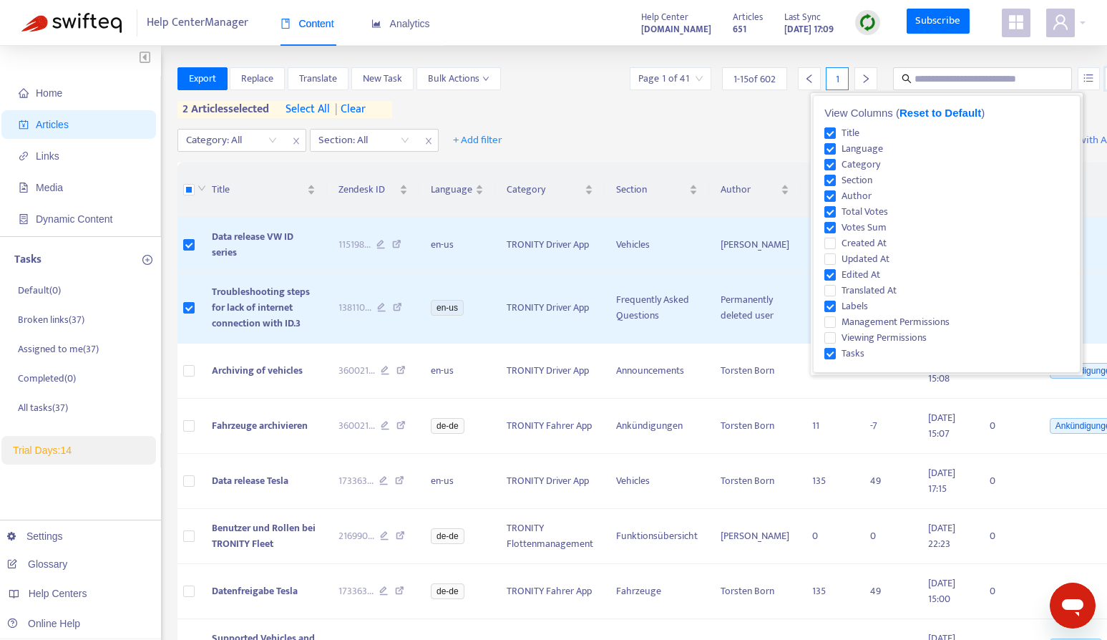
click at [761, 135] on div "Category: All Section: All + Add filter Getting started with Articles" at bounding box center [655, 141] width 957 height 34
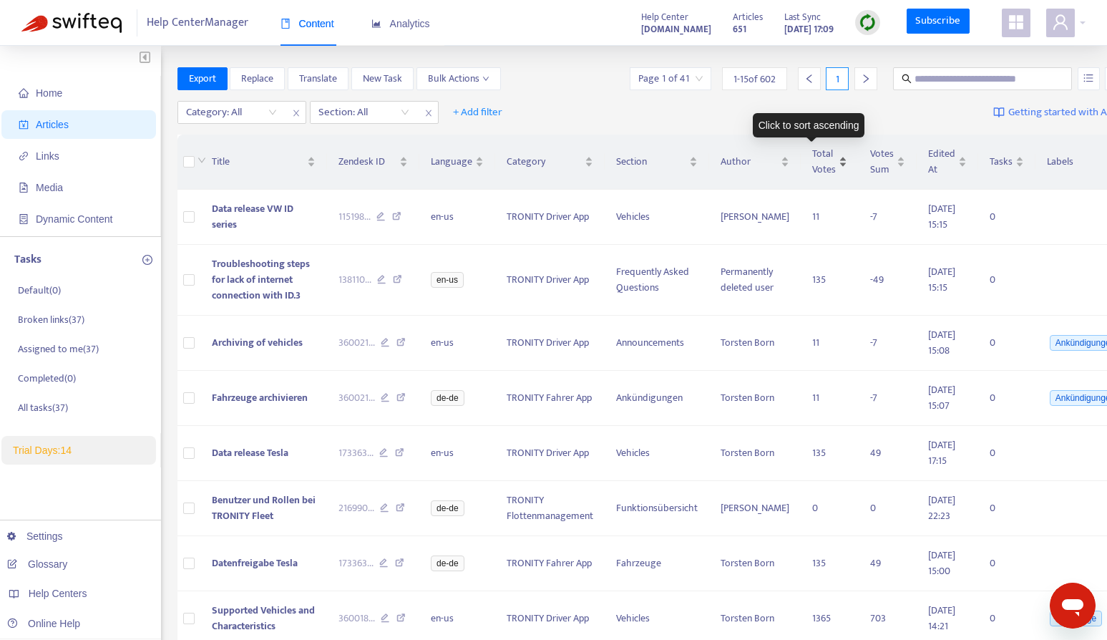
click at [812, 167] on span "Total Votes" at bounding box center [824, 161] width 24 height 31
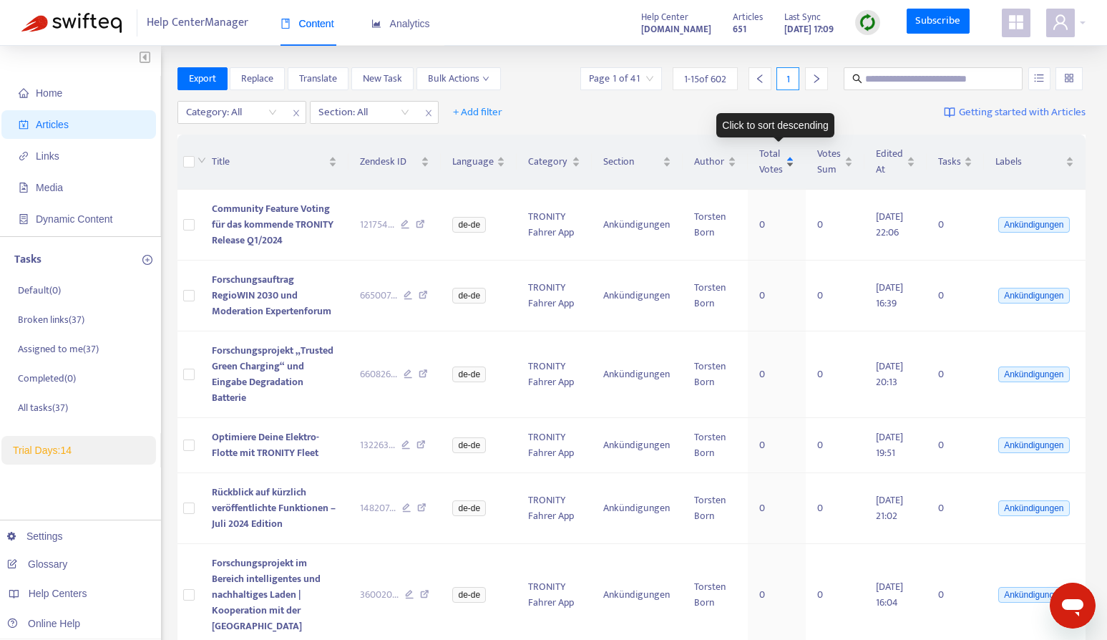
click at [777, 167] on span "Total Votes" at bounding box center [771, 161] width 24 height 31
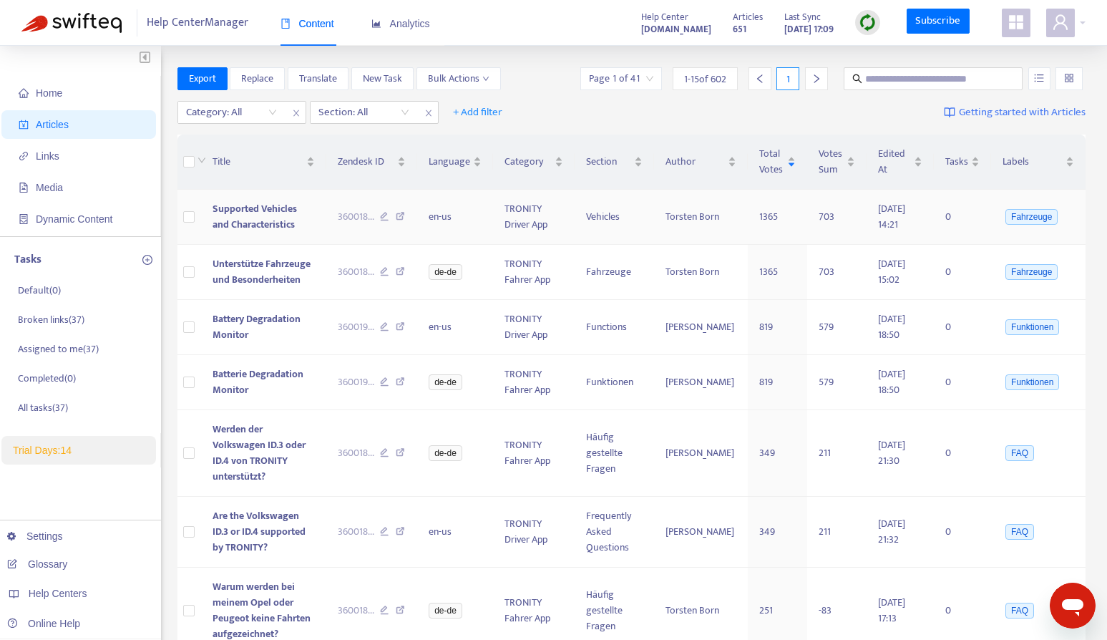
click at [827, 212] on td "703" at bounding box center [836, 217] width 59 height 55
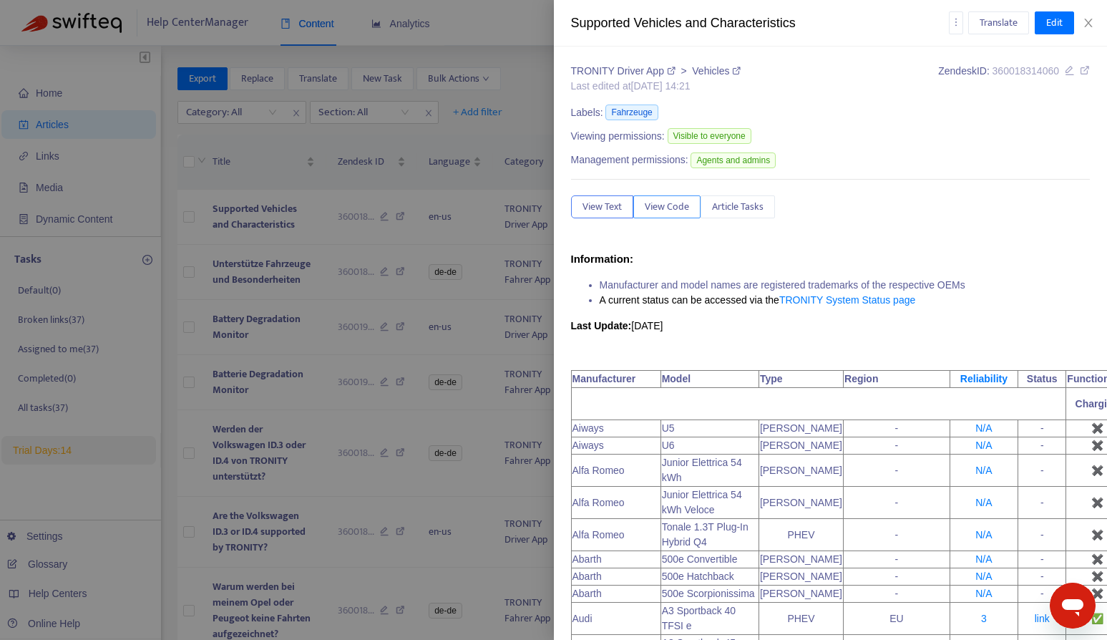
click at [671, 214] on span "View Code" at bounding box center [667, 207] width 44 height 16
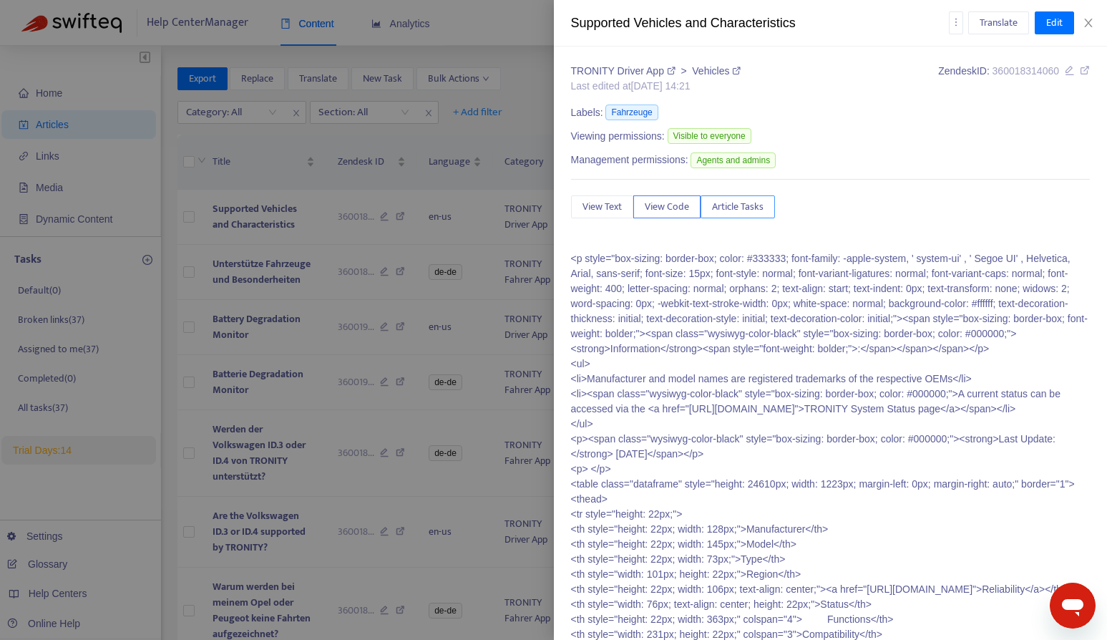
click at [710, 210] on button "Article Tasks" at bounding box center [737, 206] width 74 height 23
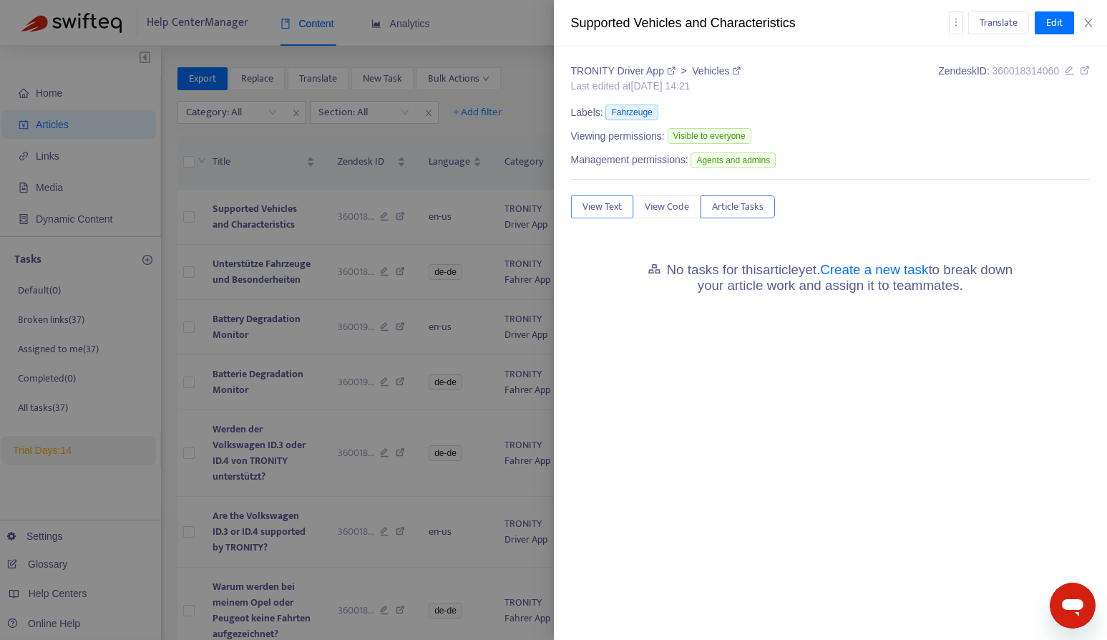
click at [609, 210] on span "View Text" at bounding box center [601, 207] width 39 height 16
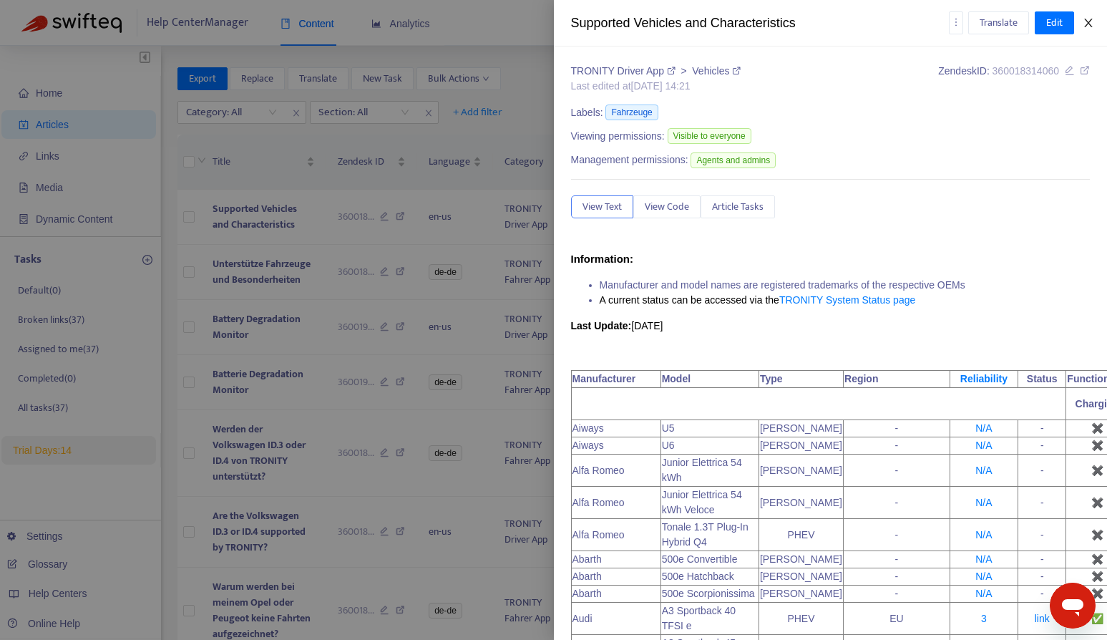
click at [1087, 28] on icon "close" at bounding box center [1087, 22] width 11 height 11
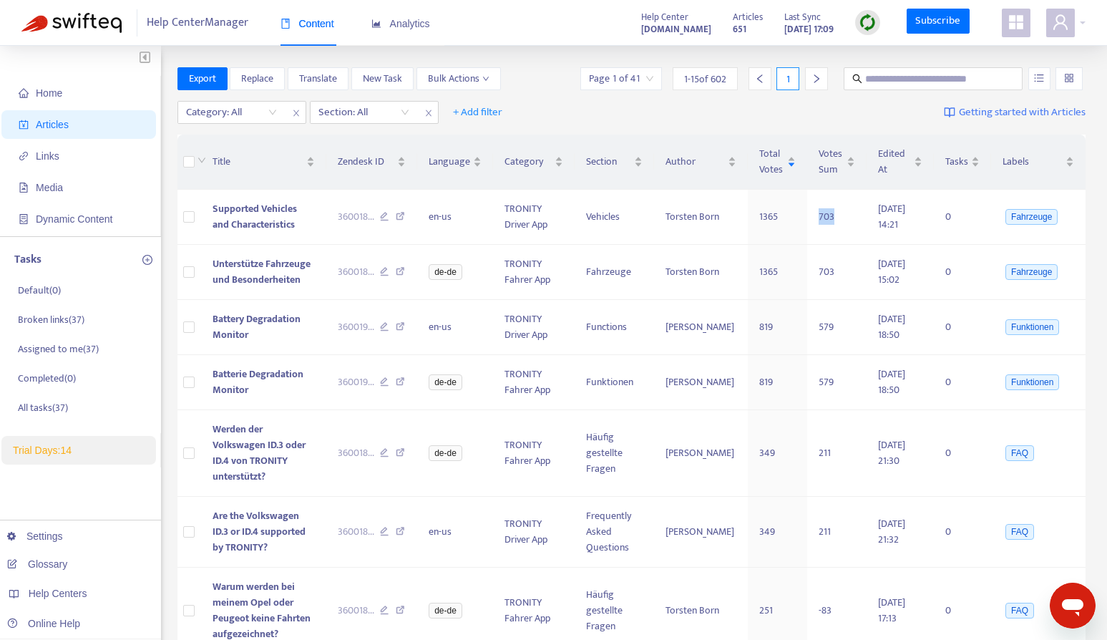
click at [1065, 71] on input "search" at bounding box center [1069, 78] width 10 height 21
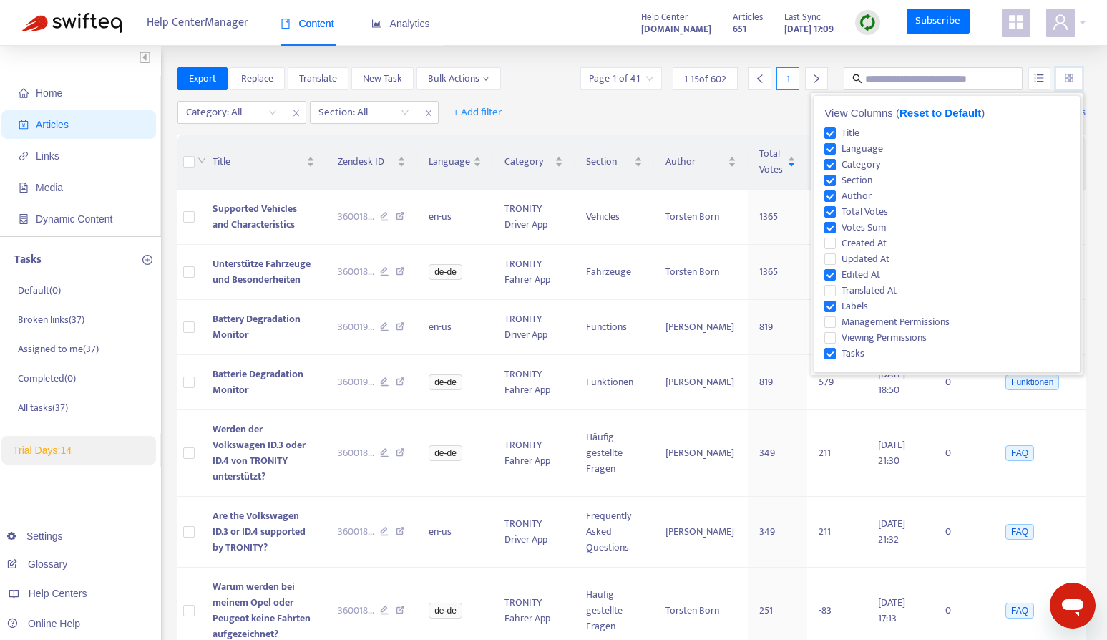
click at [934, 115] on span "Reset to Default" at bounding box center [940, 113] width 82 height 12
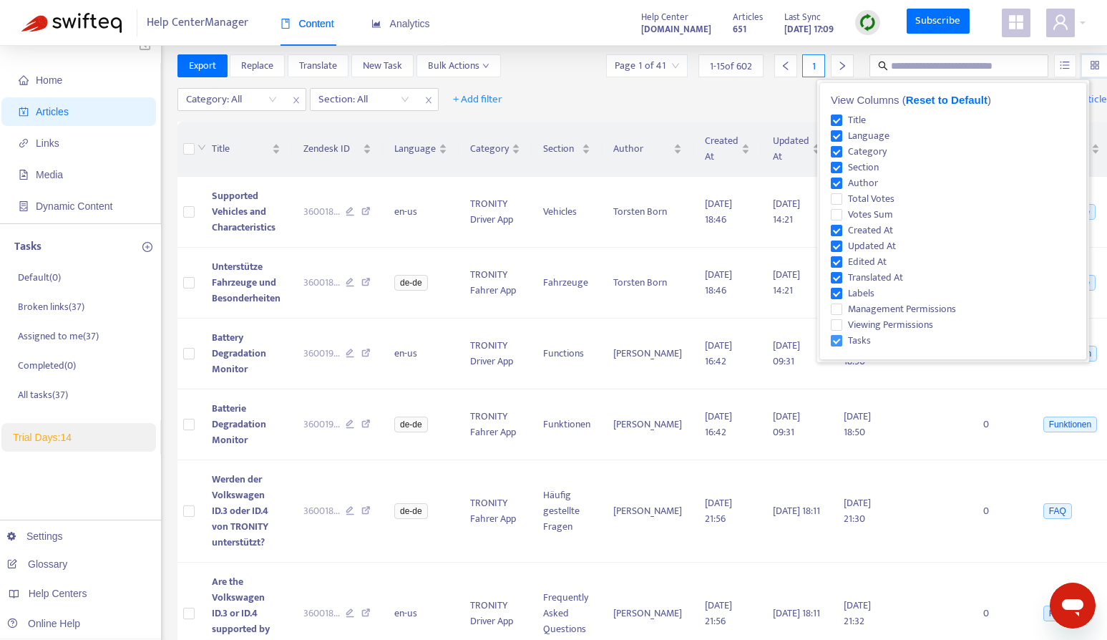
scroll to position [10, 0]
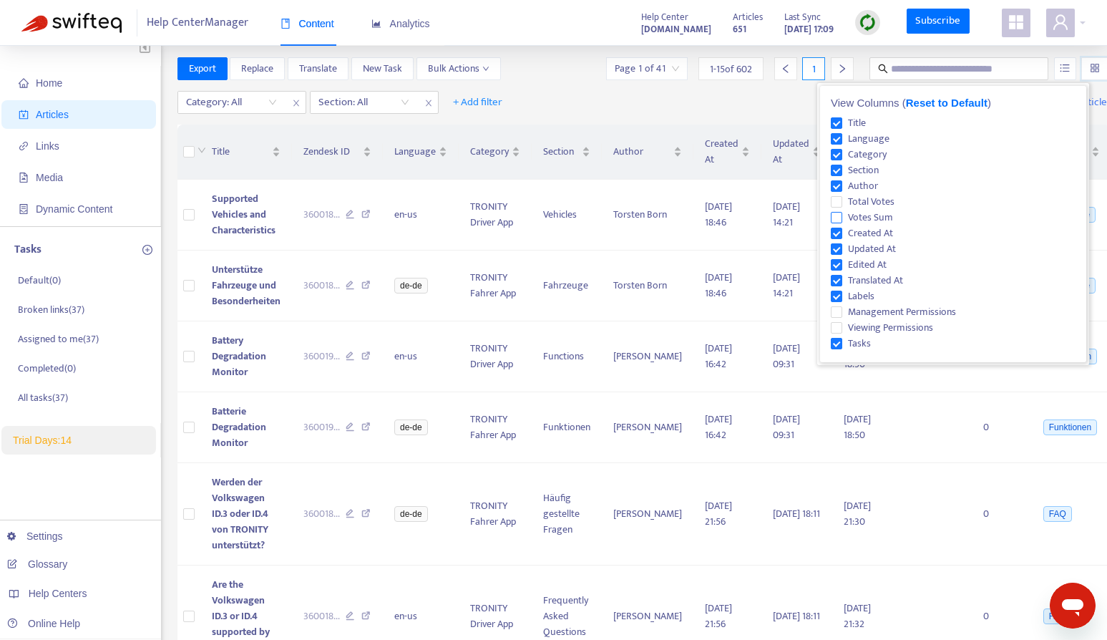
click at [878, 219] on span "Votes Sum" at bounding box center [870, 218] width 57 height 16
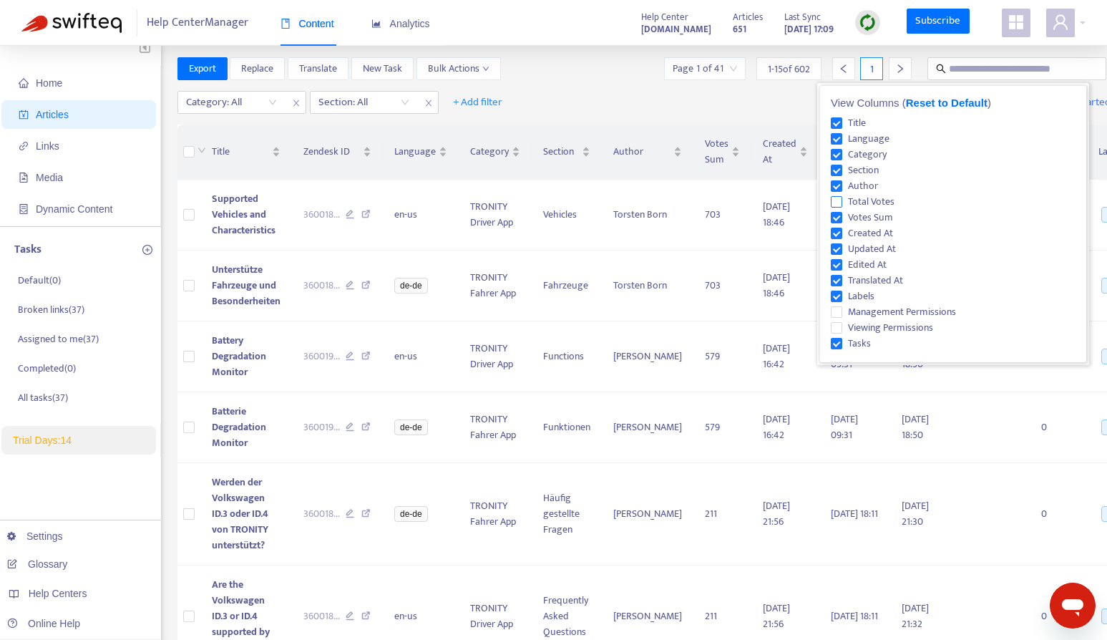
click at [878, 197] on span "Total Votes" at bounding box center [871, 202] width 58 height 16
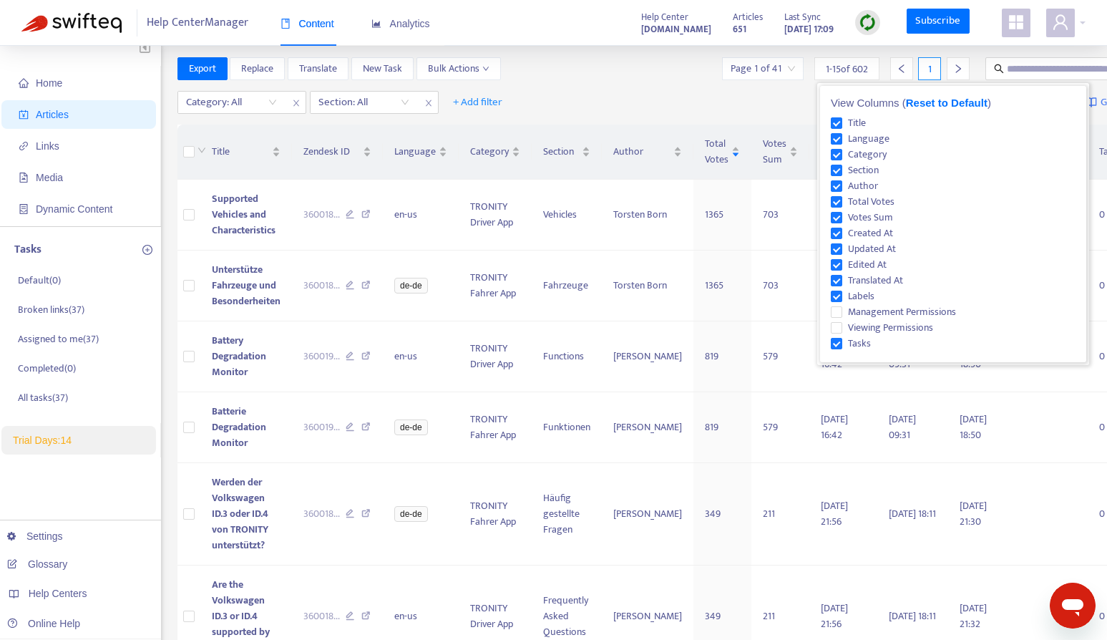
click at [738, 95] on div "Category: All Section: All + Add filter Getting started with Articles" at bounding box center [701, 103] width 1049 height 34
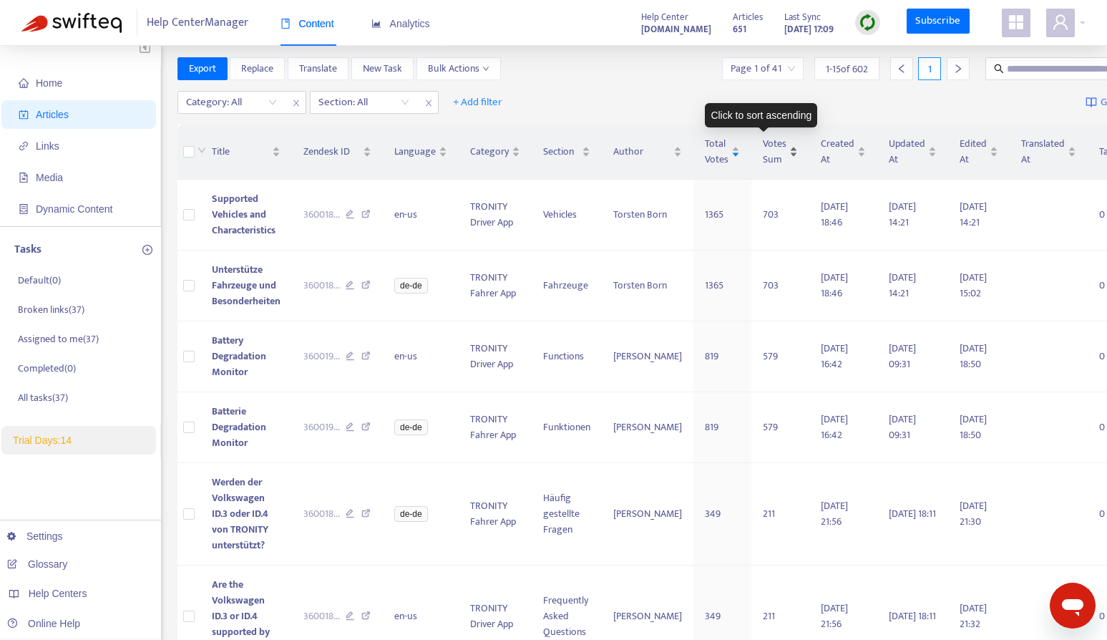
click at [763, 155] on span "Votes Sum" at bounding box center [775, 151] width 24 height 31
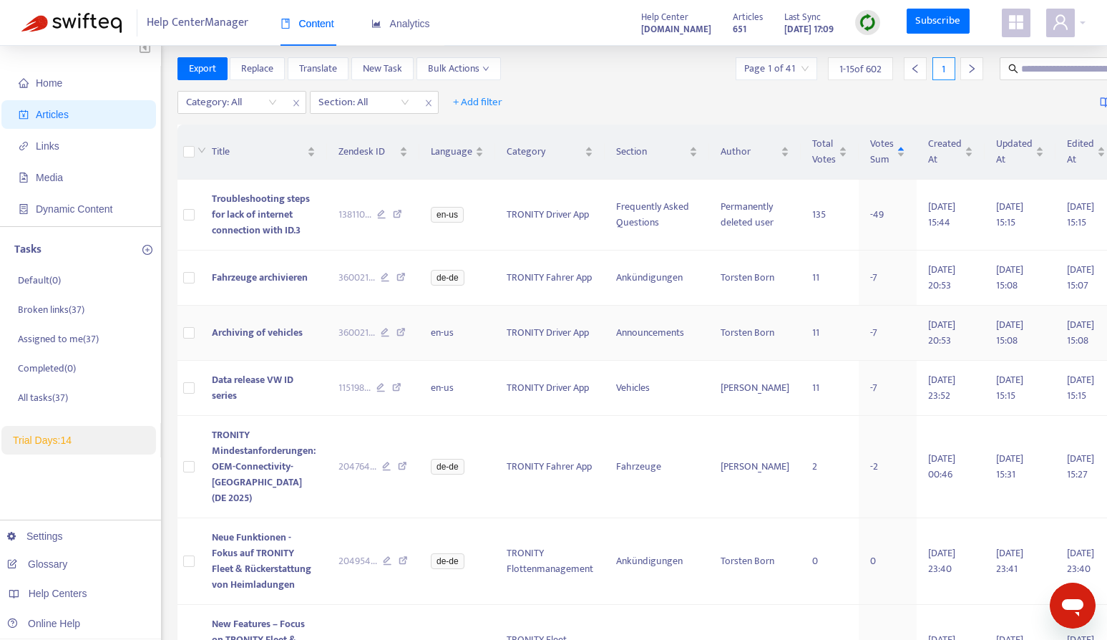
scroll to position [0, 0]
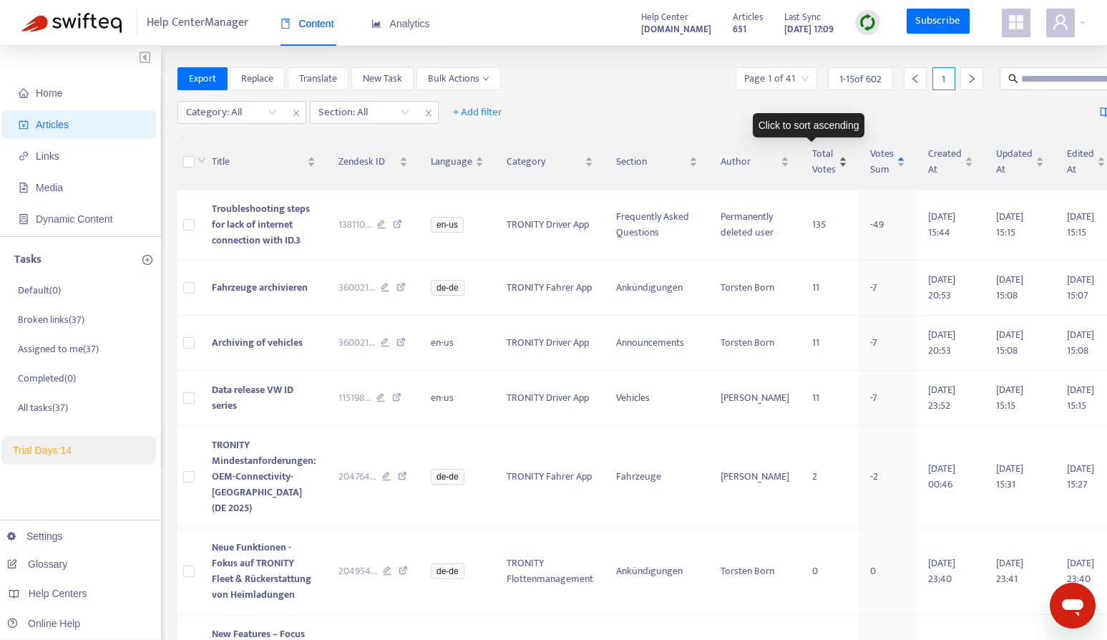
click at [812, 158] on span "Total Votes" at bounding box center [824, 161] width 24 height 31
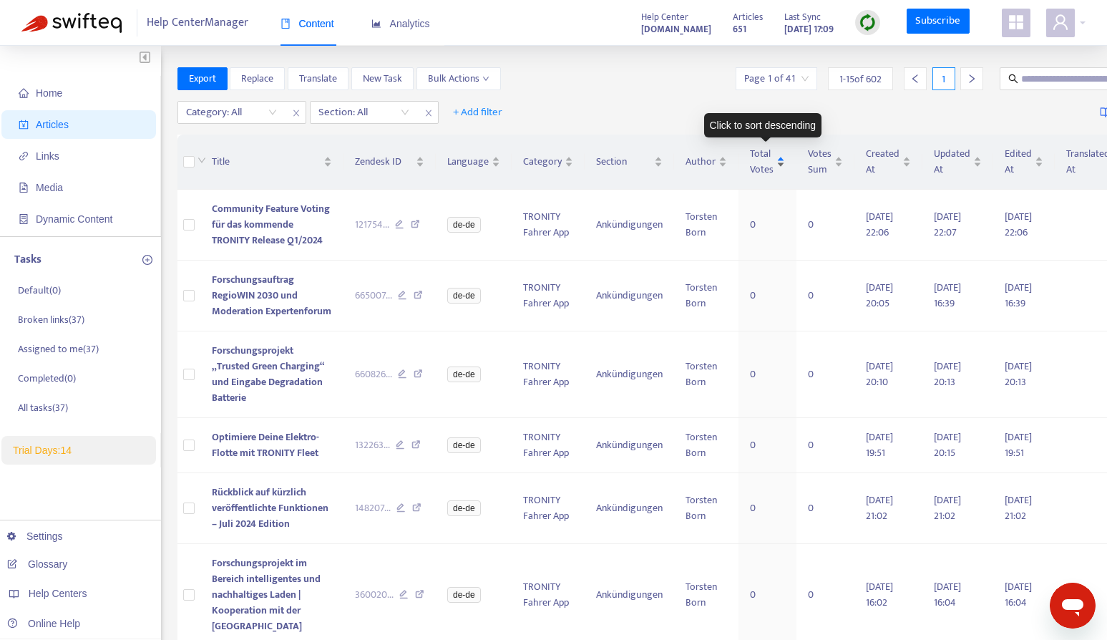
click at [760, 161] on span "Total Votes" at bounding box center [762, 161] width 24 height 31
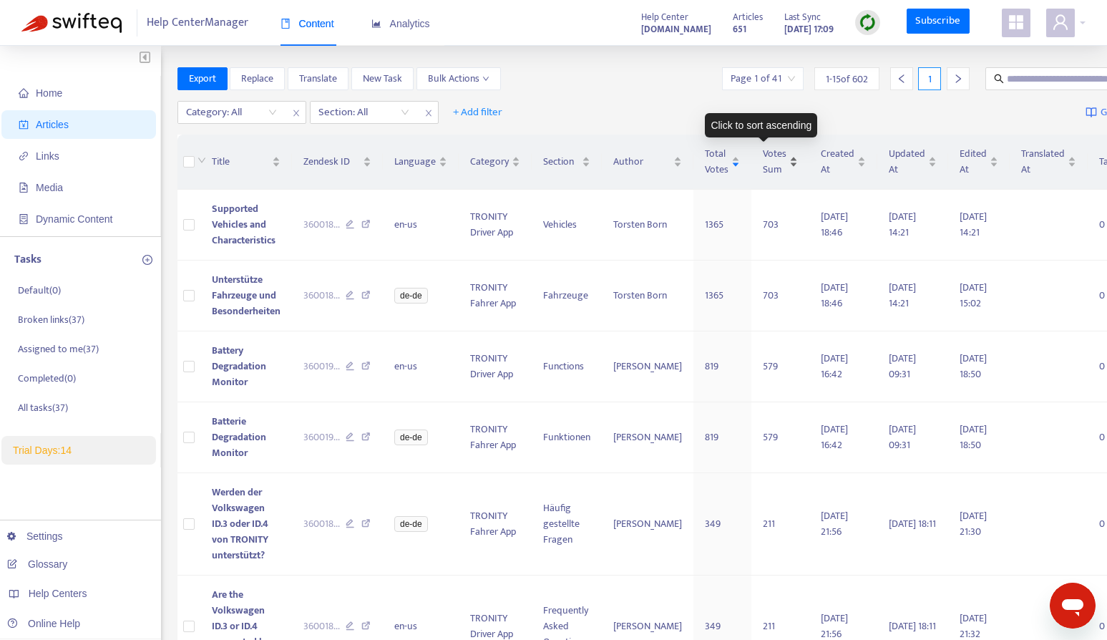
click at [771, 164] on div "Votes Sum" at bounding box center [780, 161] width 35 height 31
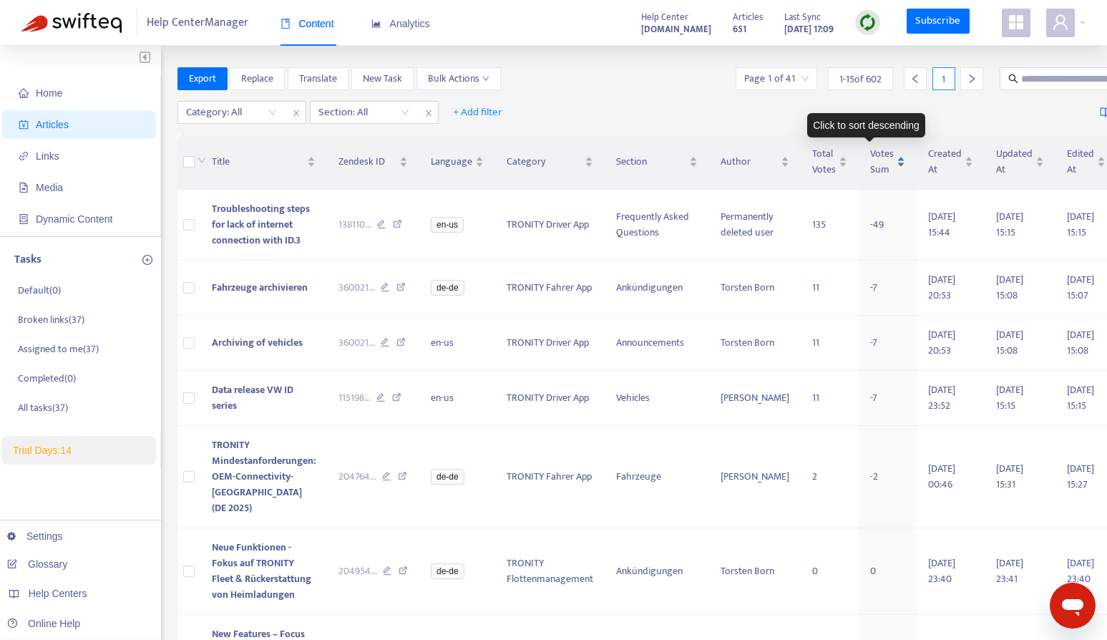
click at [870, 159] on span "Votes Sum" at bounding box center [882, 161] width 24 height 31
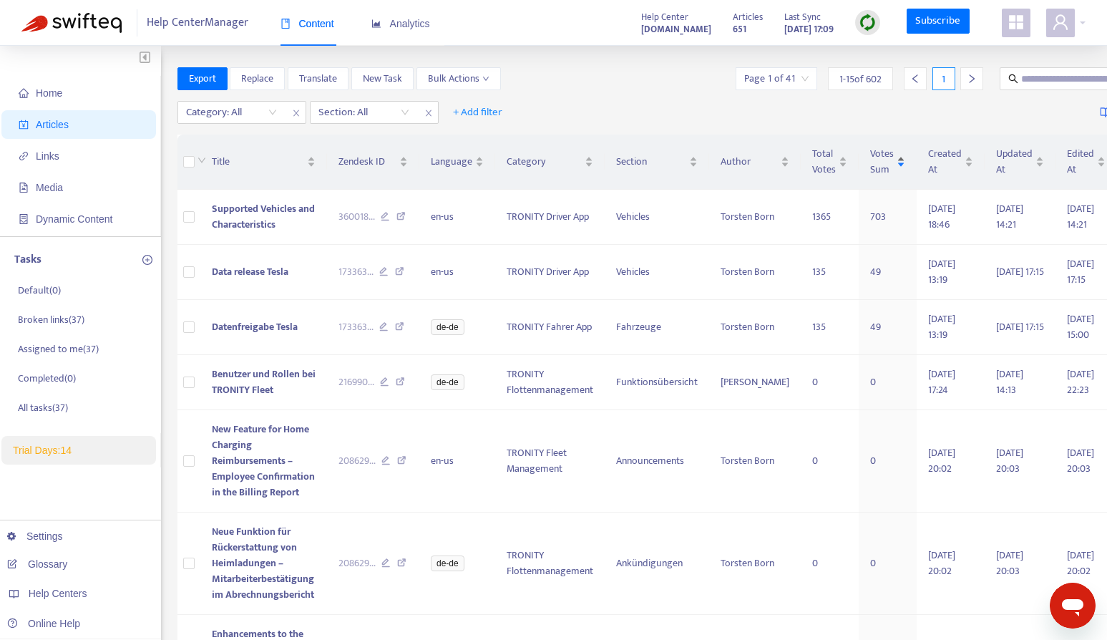
click at [870, 159] on span "Votes Sum" at bounding box center [882, 161] width 24 height 31
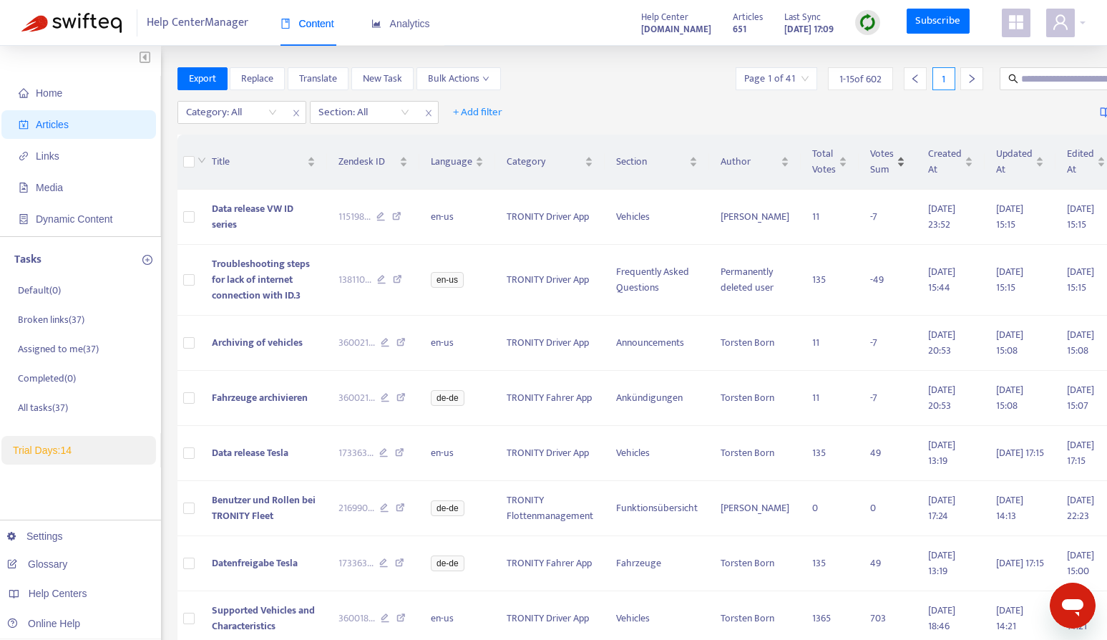
click at [870, 159] on span "Votes Sum" at bounding box center [882, 161] width 24 height 31
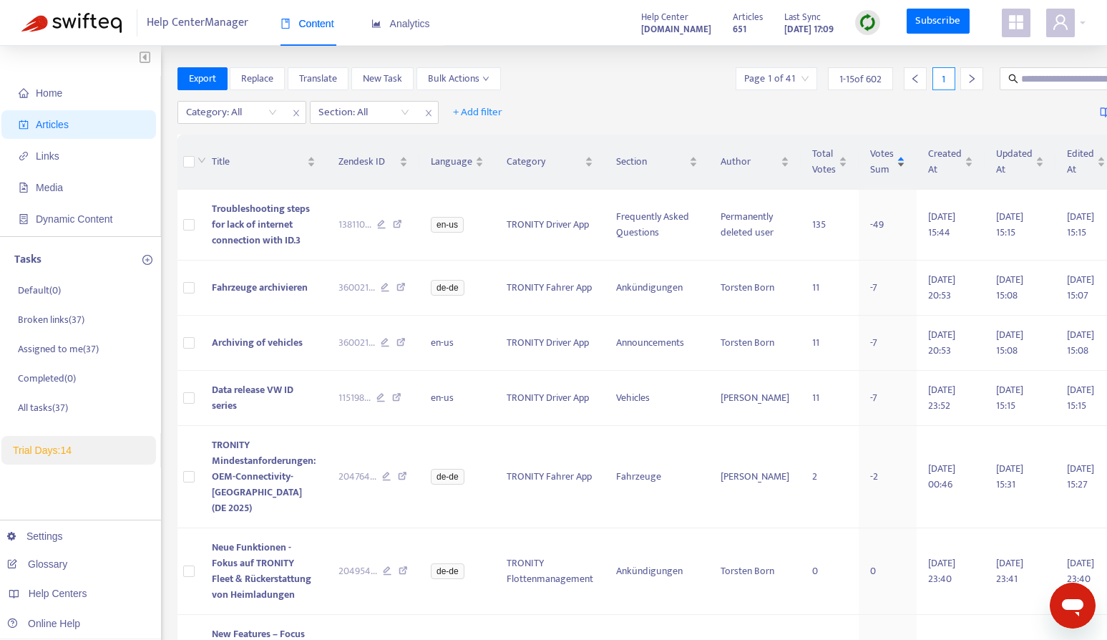
click at [883, 146] on div "Votes Sum" at bounding box center [887, 161] width 35 height 31
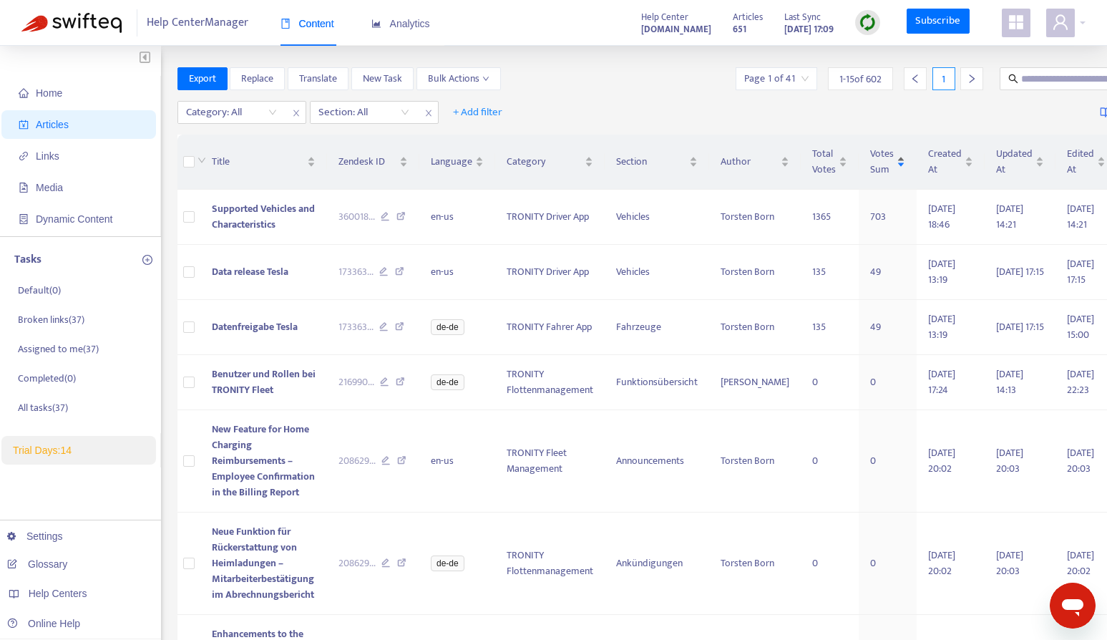
click at [871, 150] on span "Votes Sum" at bounding box center [882, 161] width 24 height 31
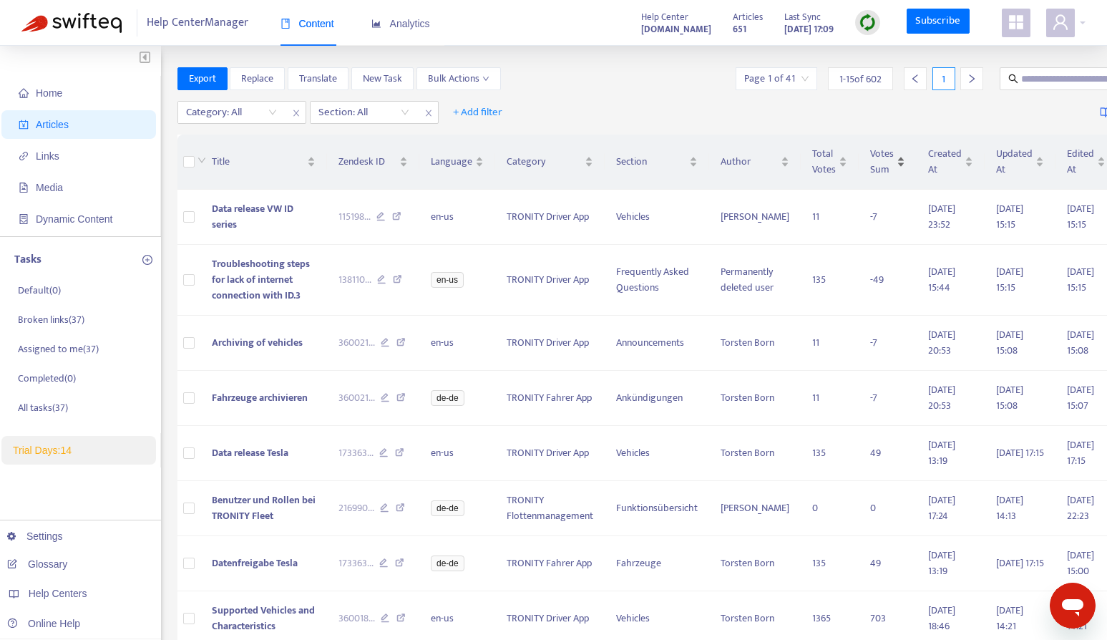
click at [871, 150] on span "Votes Sum" at bounding box center [882, 161] width 24 height 31
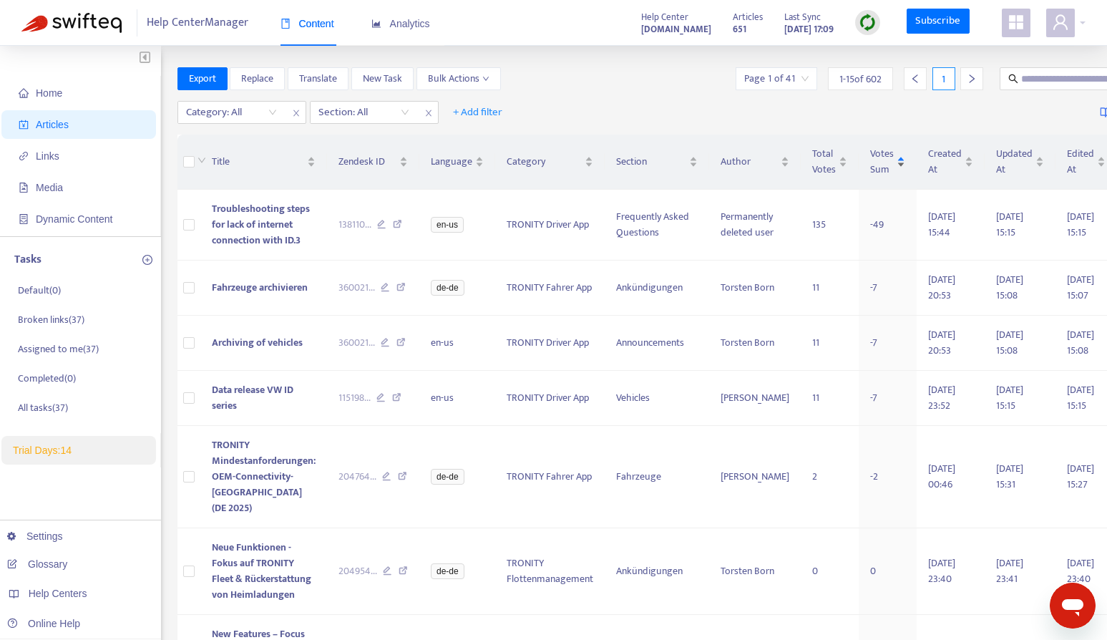
click at [871, 150] on span "Votes Sum" at bounding box center [882, 161] width 24 height 31
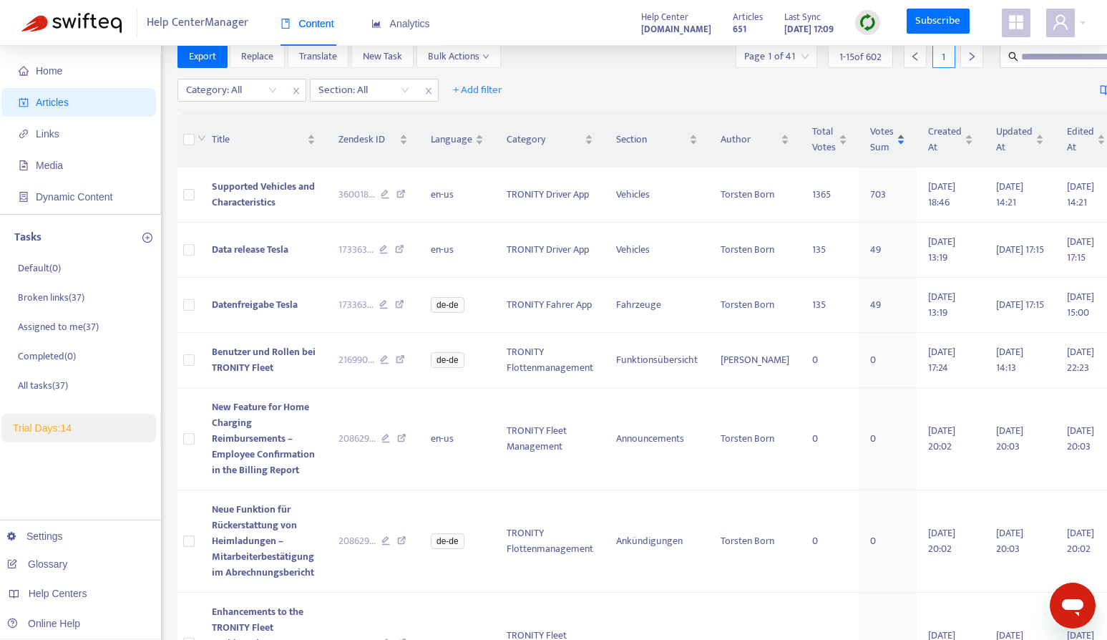
scroll to position [9, 0]
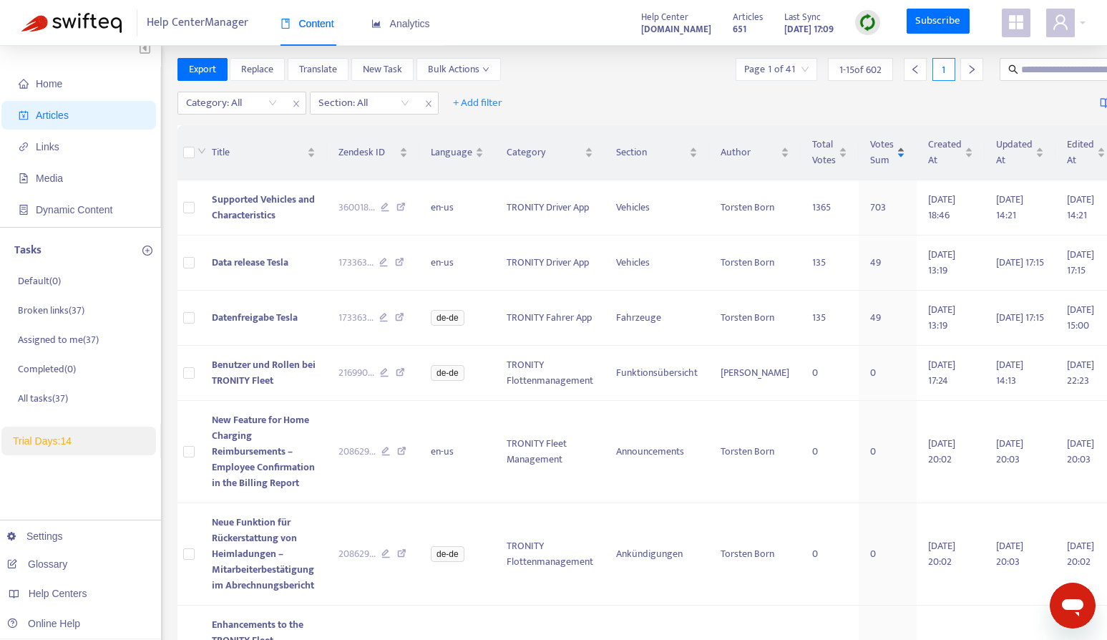
click at [870, 152] on span "Votes Sum" at bounding box center [882, 152] width 24 height 31
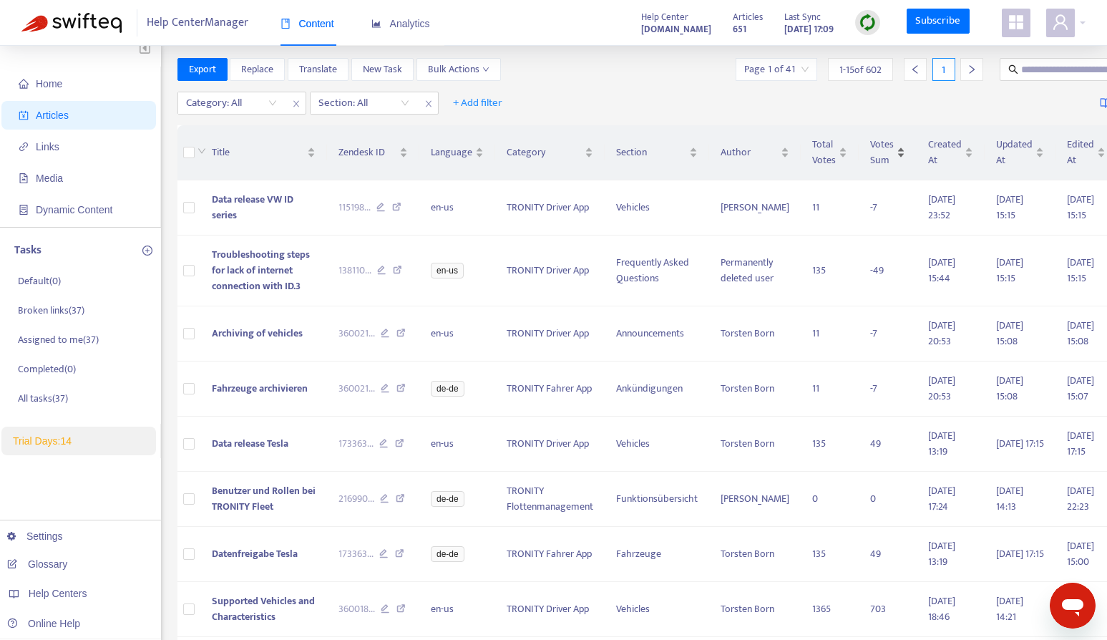
click at [870, 152] on span "Votes Sum" at bounding box center [882, 152] width 24 height 31
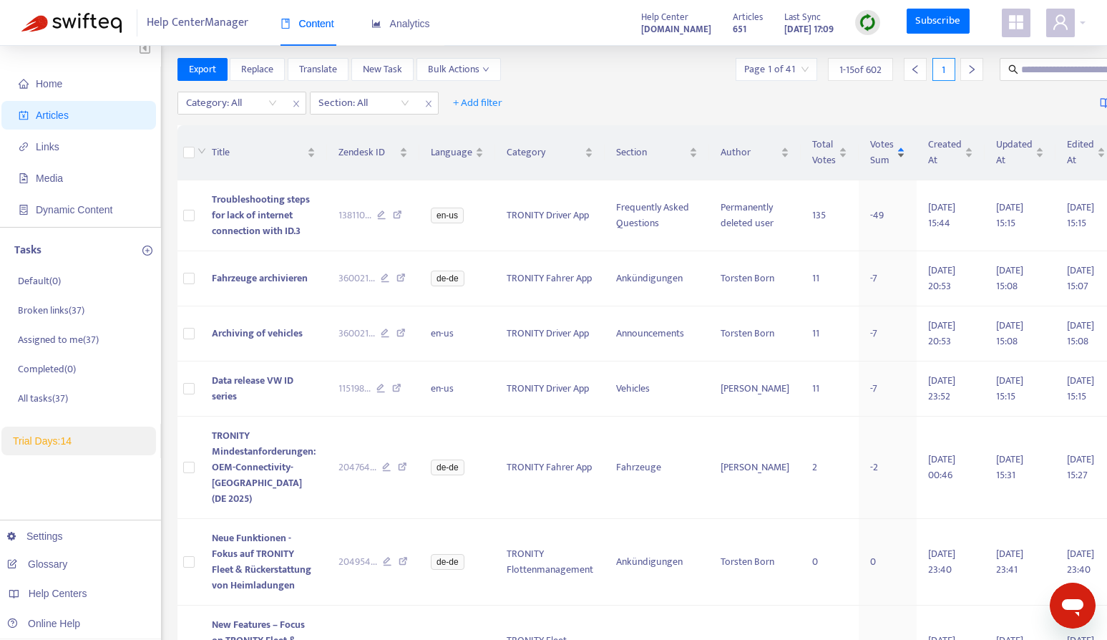
click at [874, 148] on span "Votes Sum" at bounding box center [882, 152] width 24 height 31
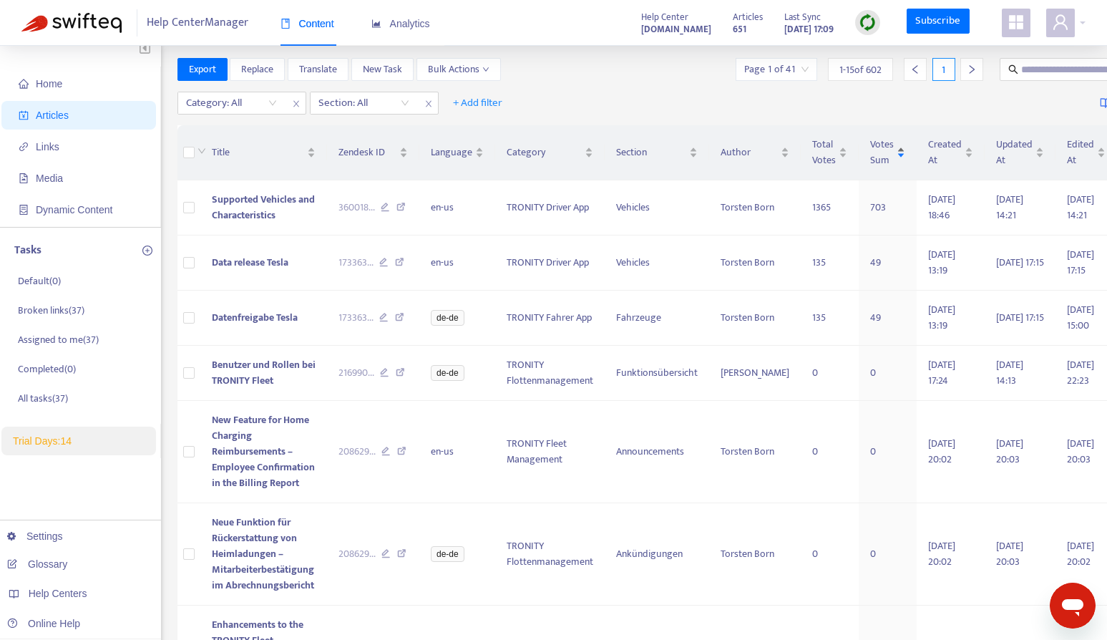
click at [874, 148] on span "Votes Sum" at bounding box center [882, 152] width 24 height 31
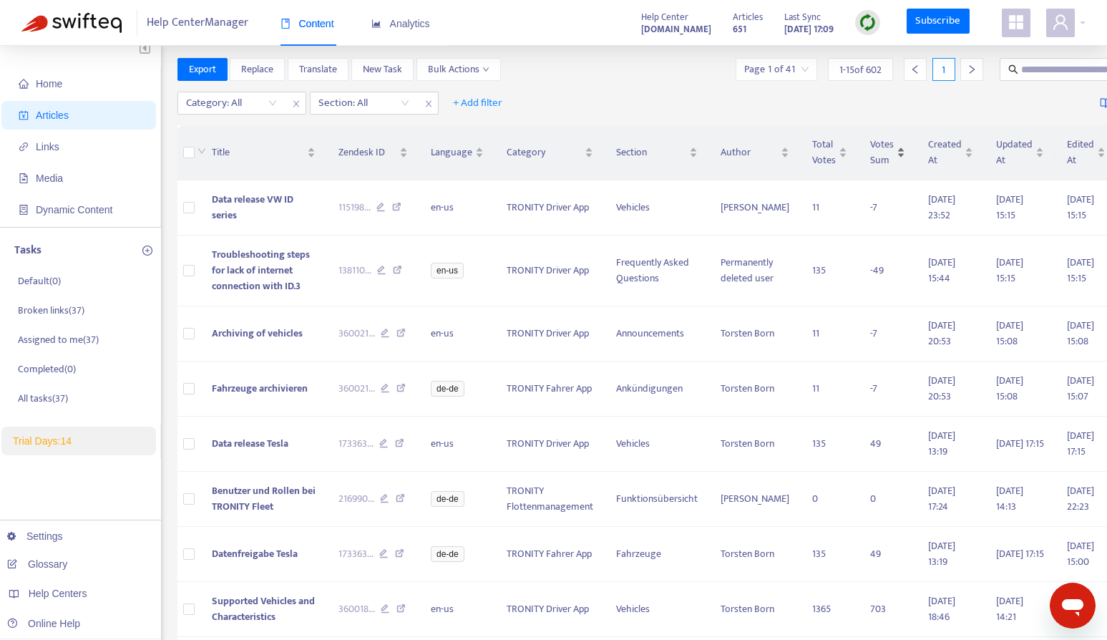
click at [874, 148] on span "Votes Sum" at bounding box center [882, 152] width 24 height 31
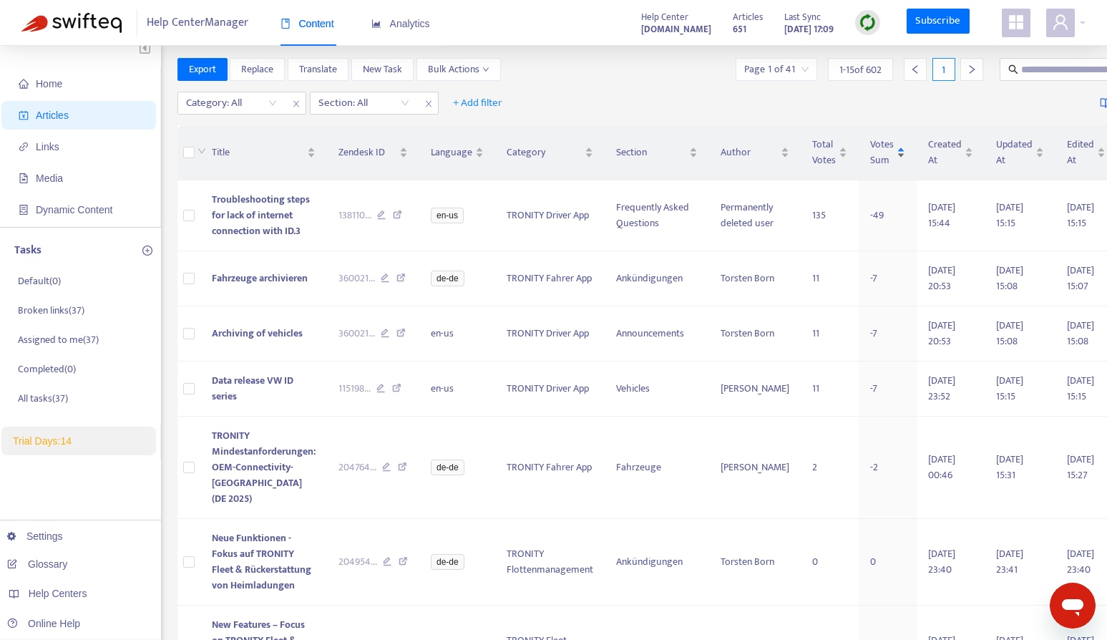
click at [871, 153] on span "Votes Sum" at bounding box center [882, 152] width 24 height 31
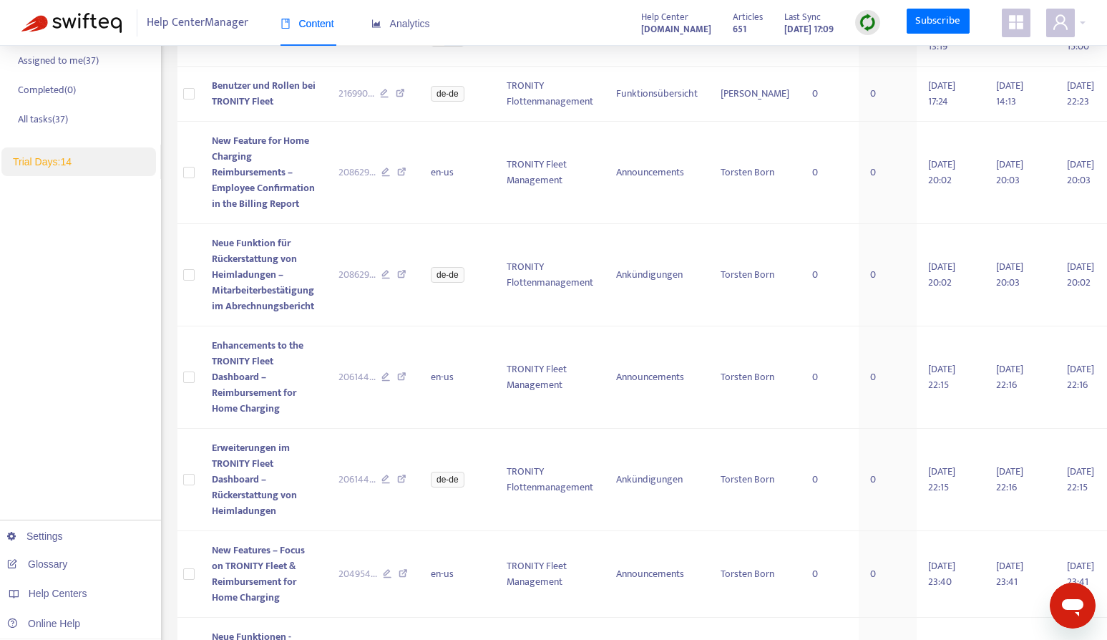
scroll to position [0, 0]
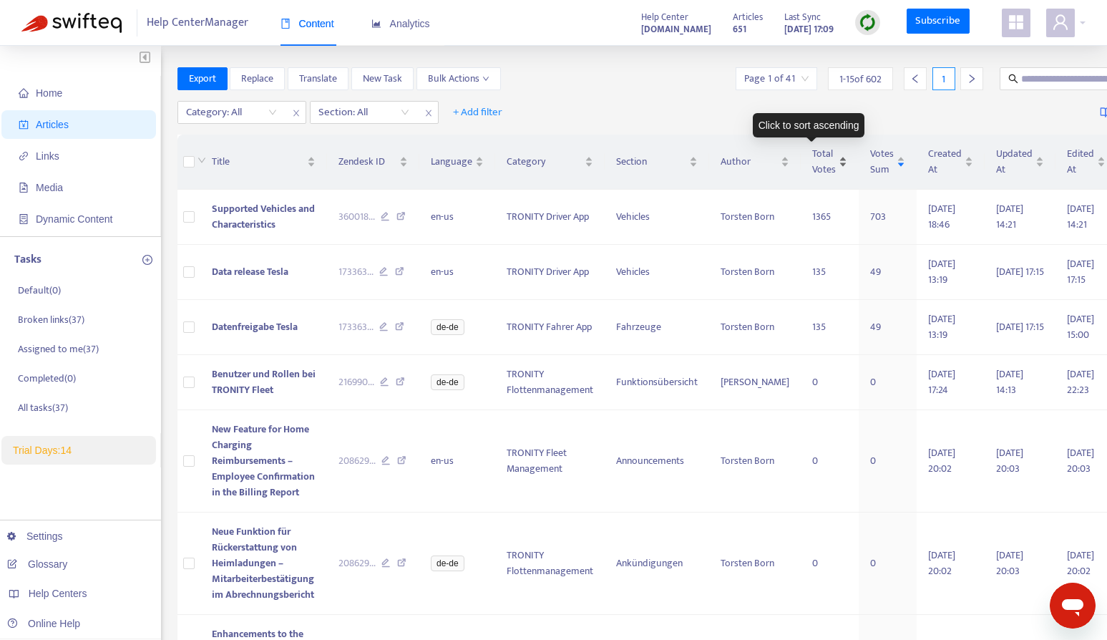
click at [812, 162] on span "Total Votes" at bounding box center [824, 161] width 24 height 31
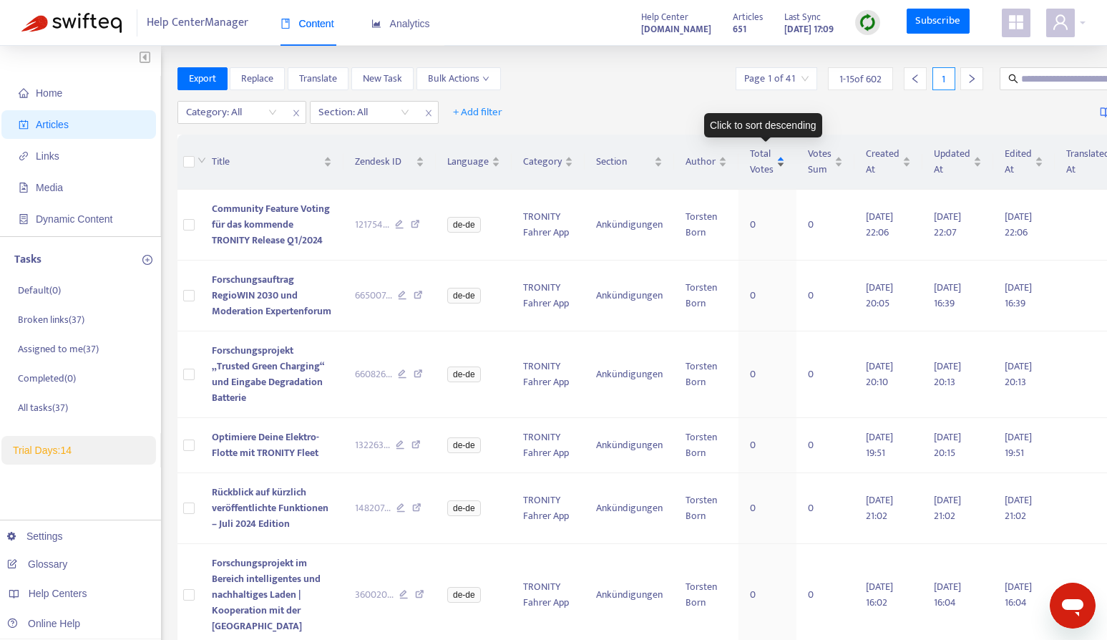
click at [750, 162] on span "Total Votes" at bounding box center [762, 161] width 24 height 31
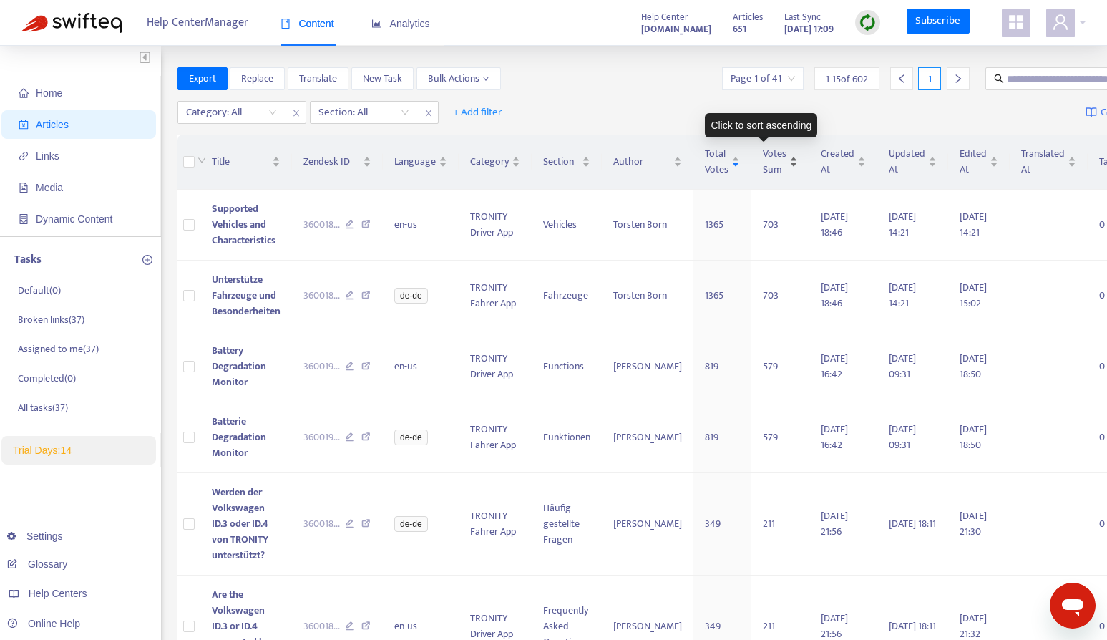
click at [763, 156] on span "Votes Sum" at bounding box center [775, 161] width 24 height 31
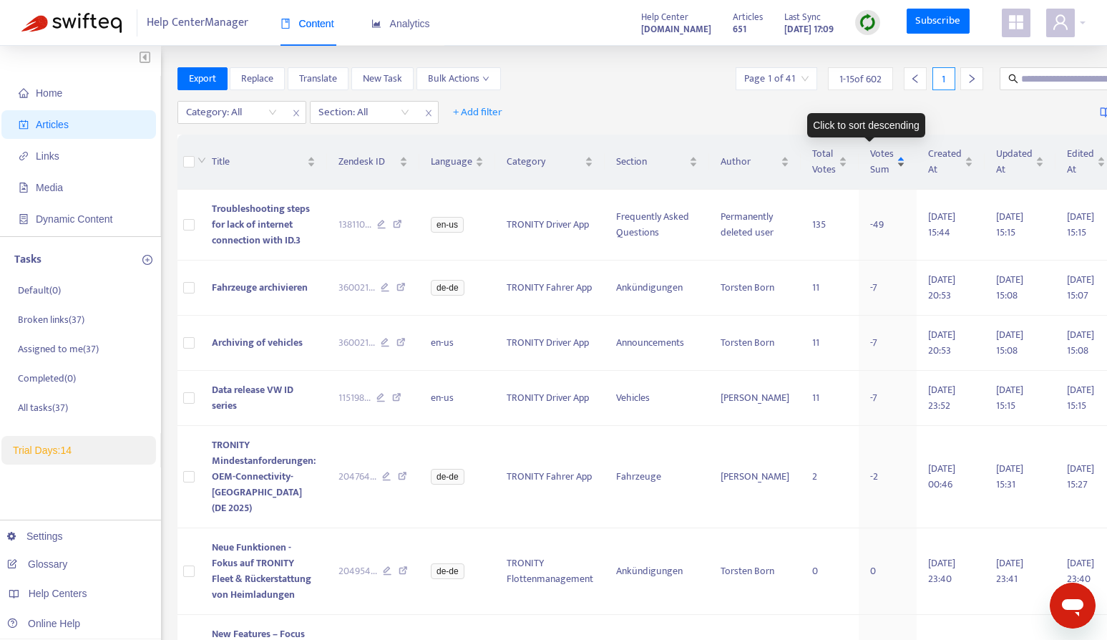
click at [870, 170] on span "Votes Sum" at bounding box center [882, 161] width 24 height 31
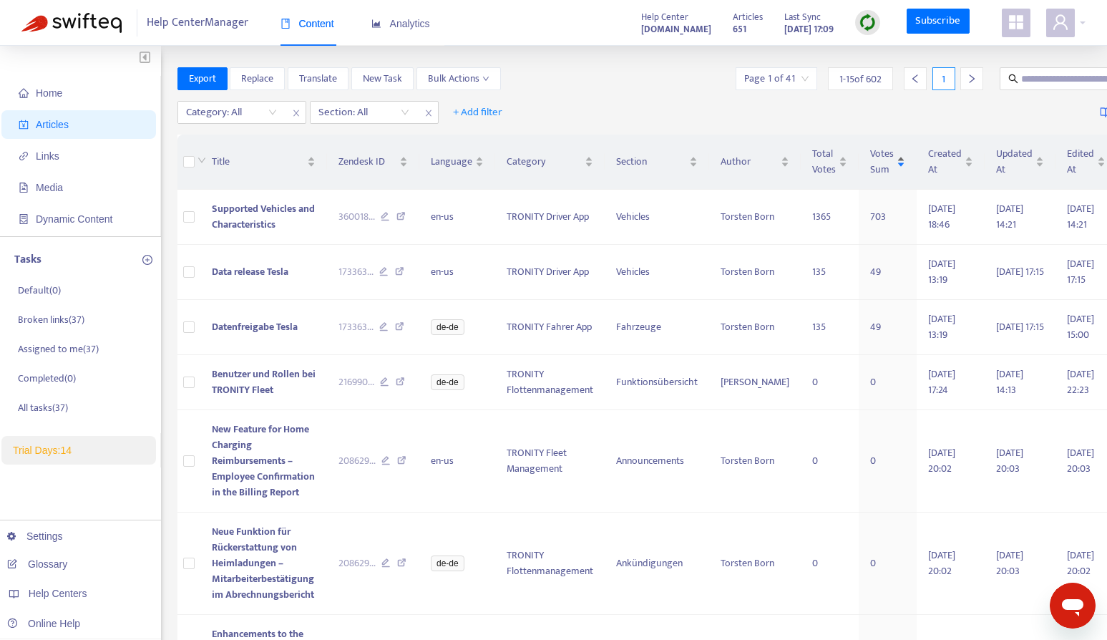
click at [870, 170] on span "Votes Sum" at bounding box center [882, 161] width 24 height 31
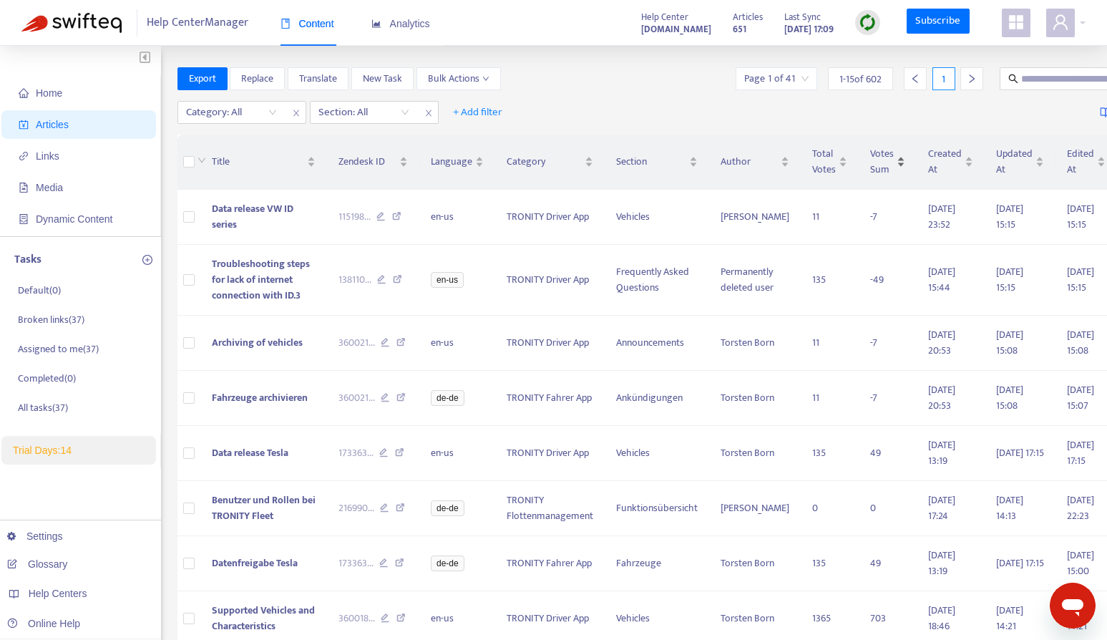
click at [870, 170] on span "Votes Sum" at bounding box center [882, 161] width 24 height 31
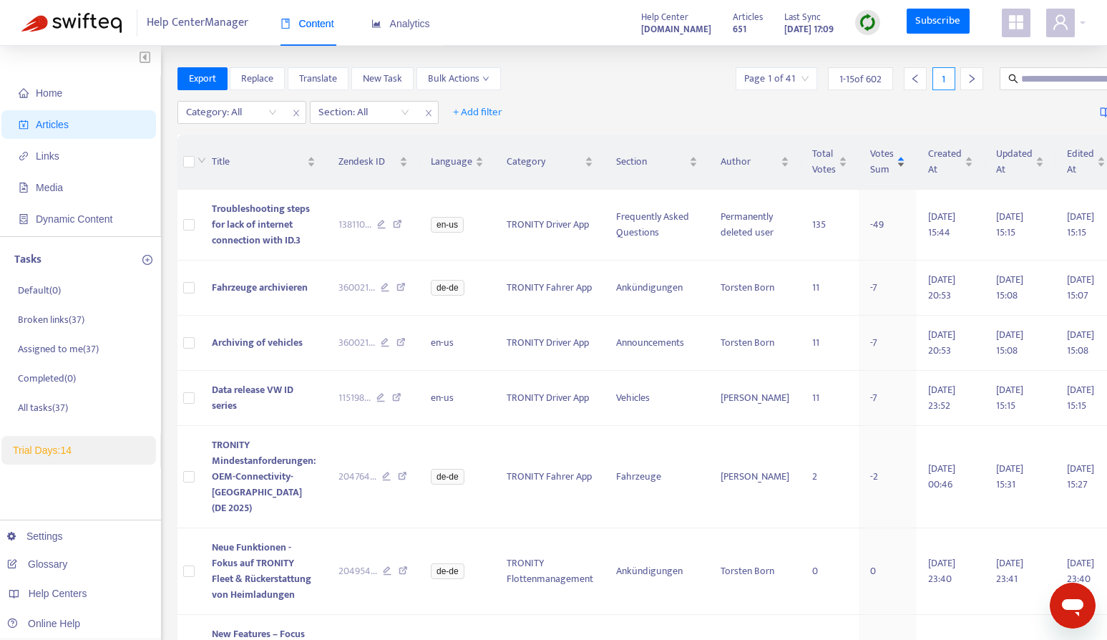
click at [880, 162] on div "Votes Sum" at bounding box center [887, 161] width 35 height 31
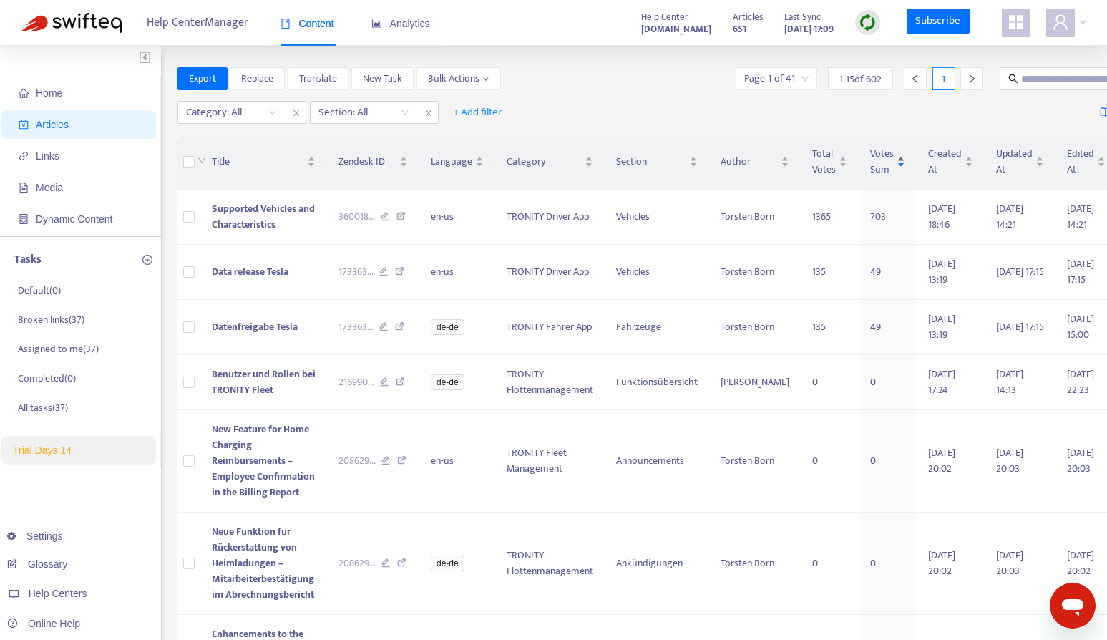
click at [880, 162] on div "Votes Sum" at bounding box center [887, 161] width 35 height 31
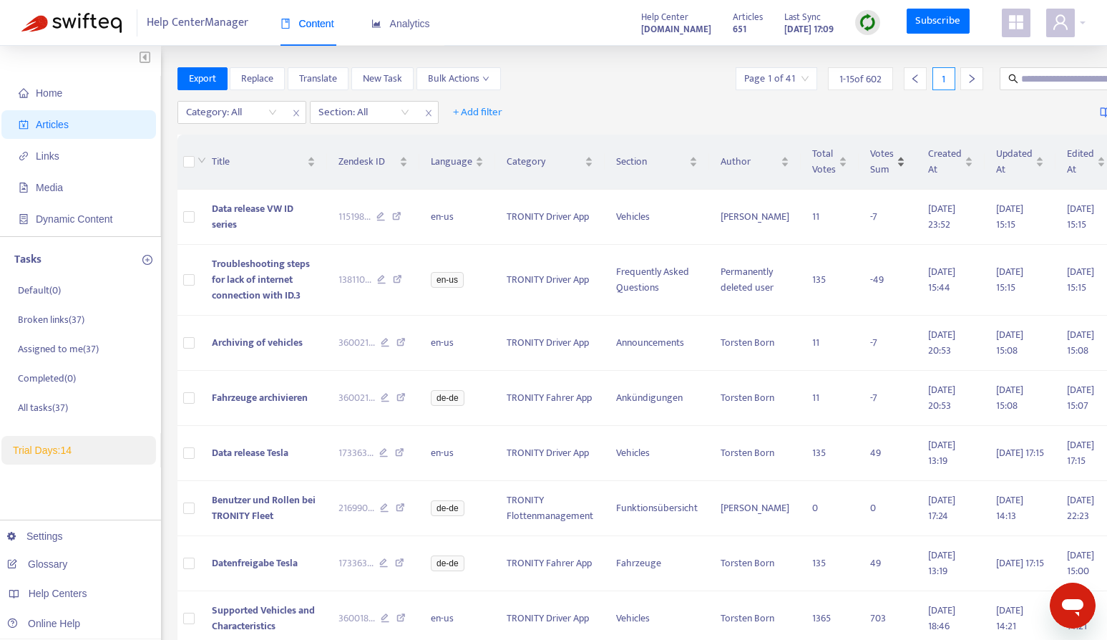
click at [880, 162] on div "Votes Sum" at bounding box center [887, 161] width 35 height 31
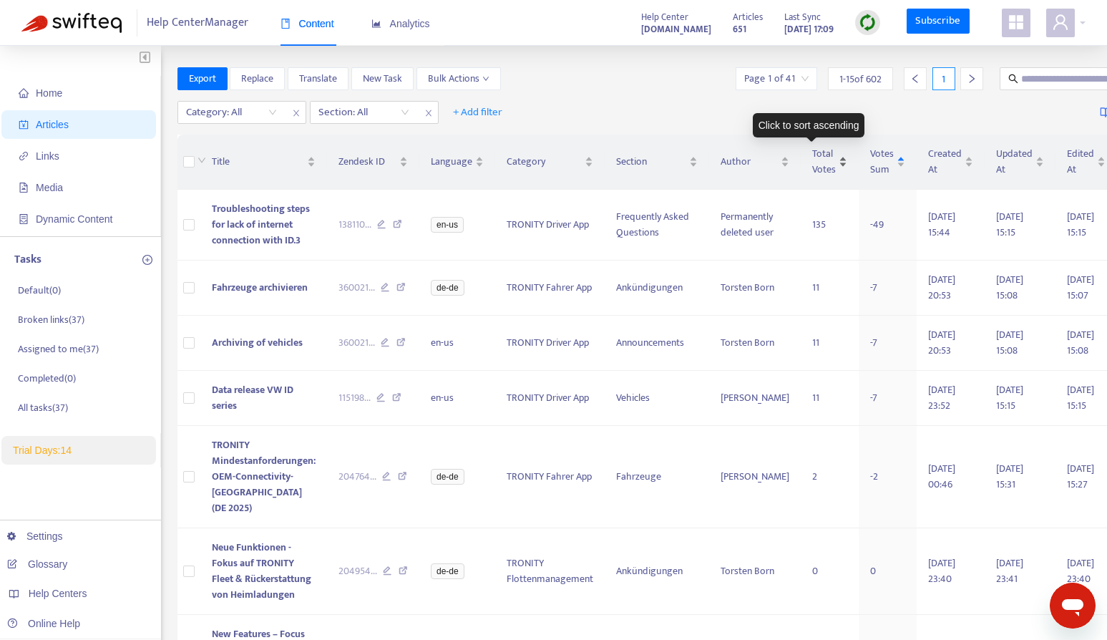
click at [812, 160] on span "Total Votes" at bounding box center [824, 161] width 24 height 31
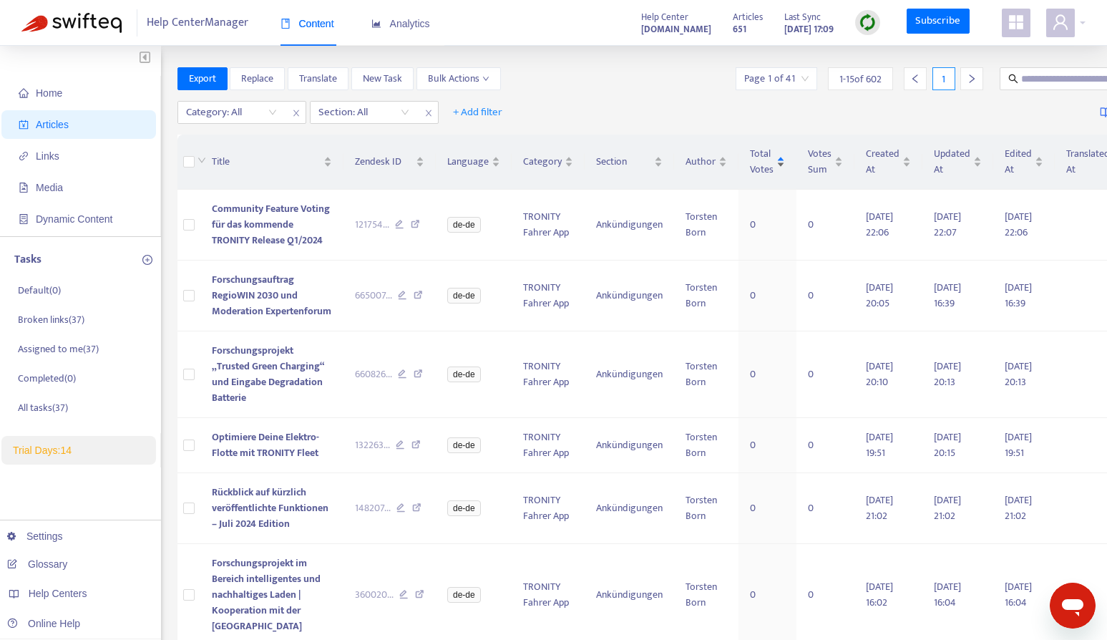
click at [808, 160] on span "Votes Sum" at bounding box center [820, 161] width 24 height 31
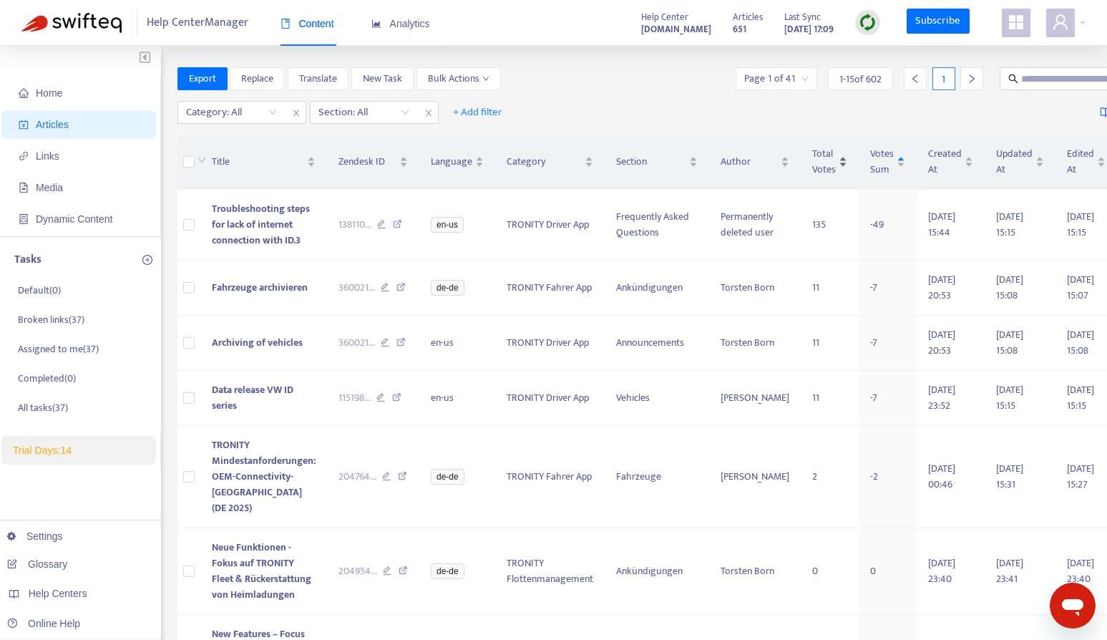
click at [812, 160] on span "Total Votes" at bounding box center [824, 161] width 24 height 31
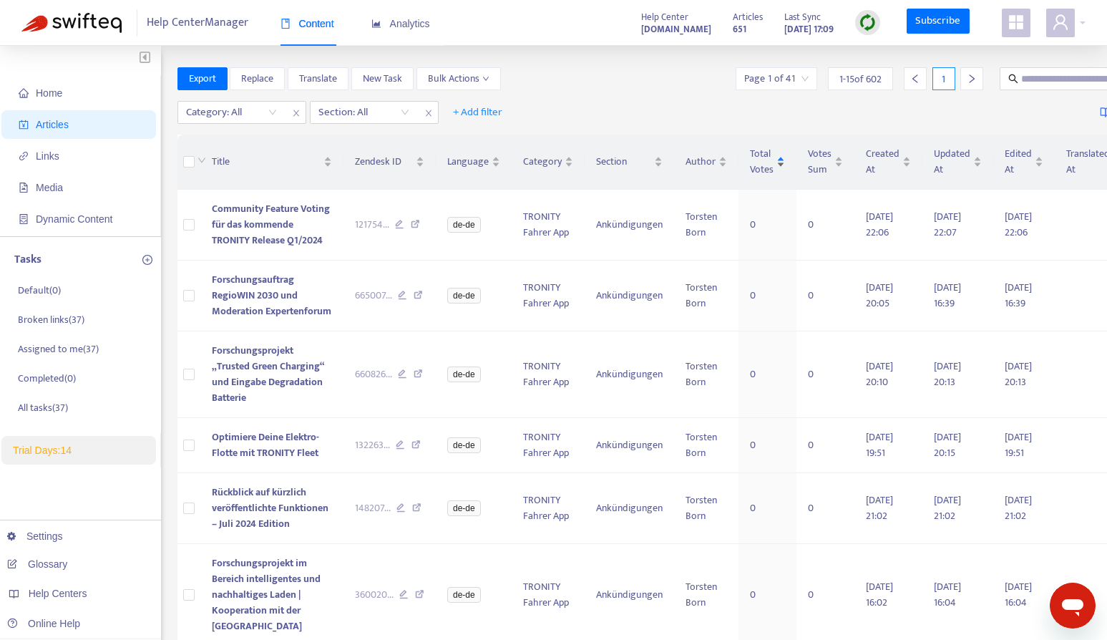
click at [755, 166] on span "Total Votes" at bounding box center [762, 161] width 24 height 31
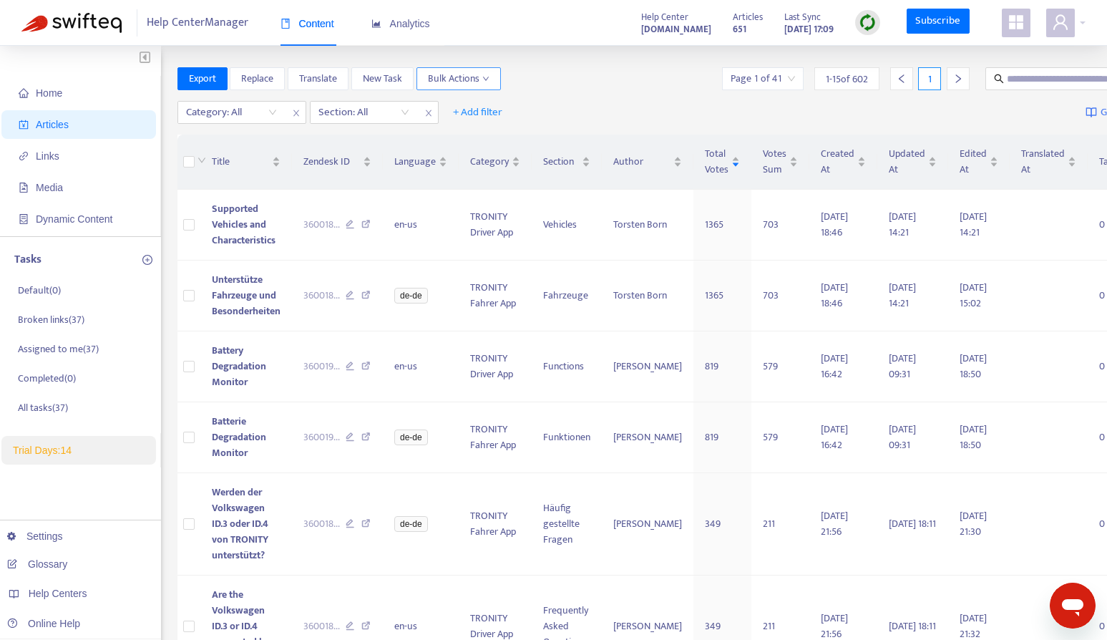
click at [463, 77] on span "Bulk Actions" at bounding box center [459, 79] width 62 height 16
click at [560, 89] on div "Export Replace Translate New Task Bulk Actions Page 1 of 41 1 - 15 of 602 1" at bounding box center [701, 78] width 1049 height 23
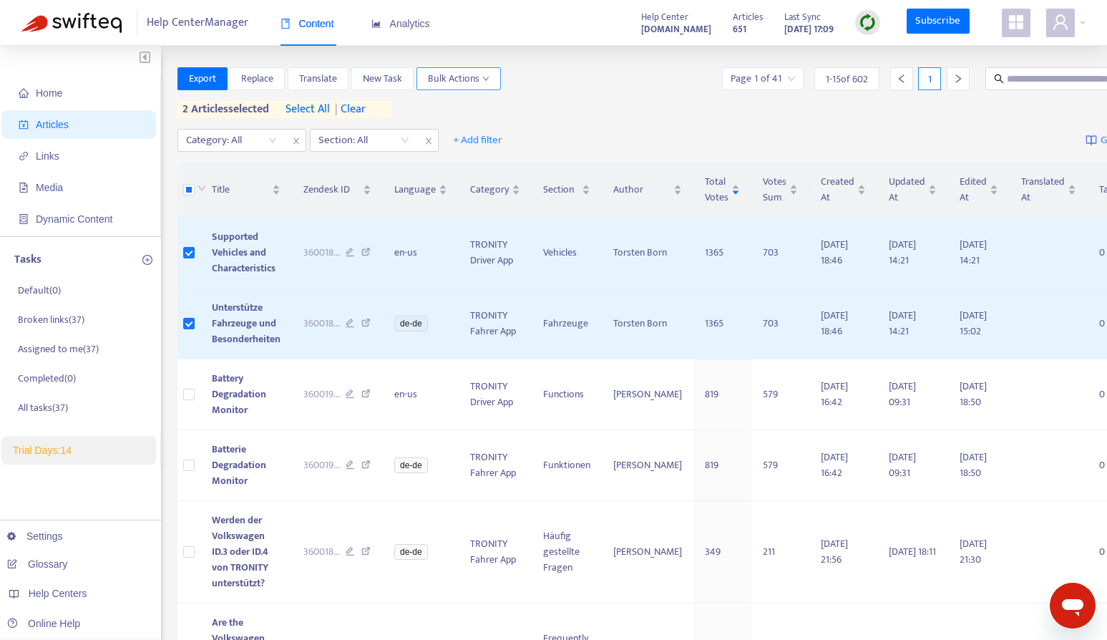
click at [473, 74] on span "Bulk Actions" at bounding box center [459, 79] width 62 height 16
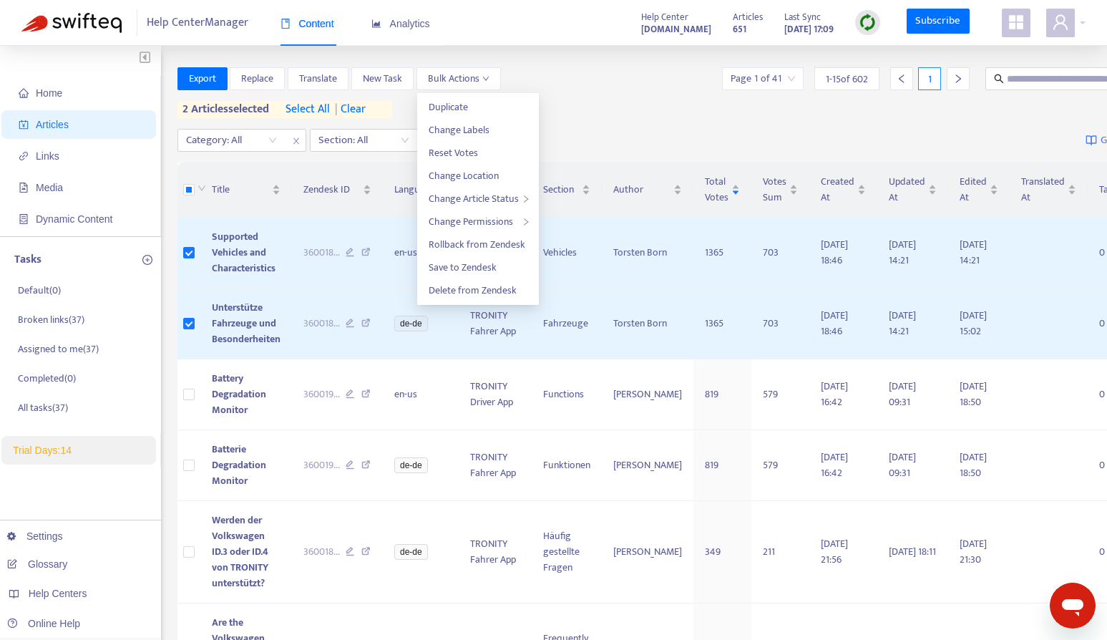
click at [598, 107] on div "Export Replace Translate New Task Bulk Actions Page 1 of 41 1 - 15 of 602 1 2 a…" at bounding box center [701, 92] width 1049 height 51
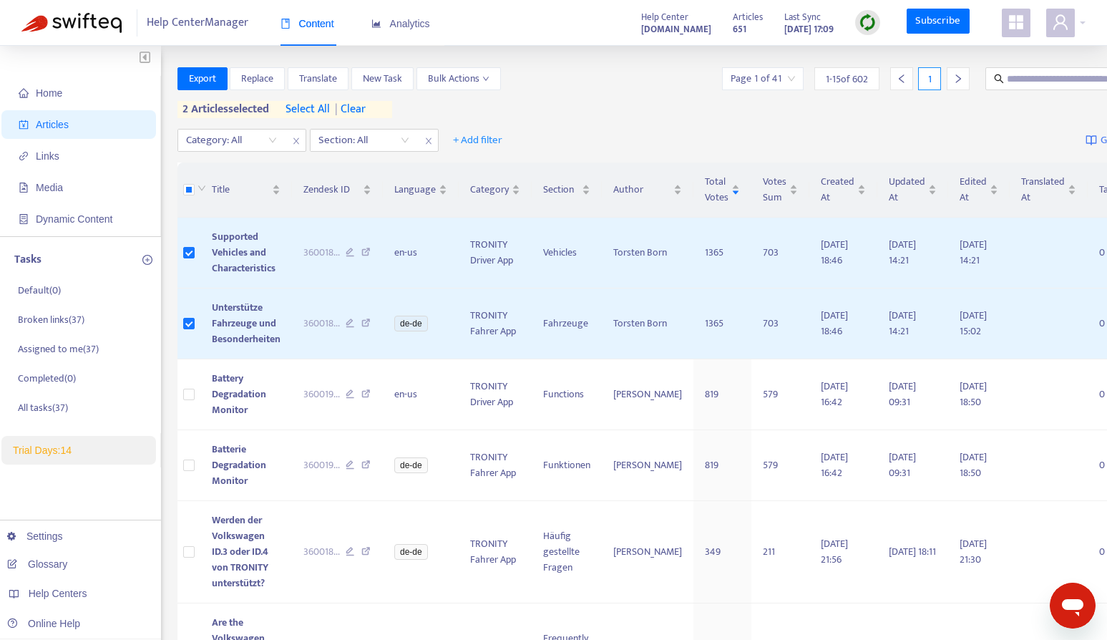
click at [41, 457] on li "Trial Days: 14" at bounding box center [78, 450] width 155 height 29
click at [46, 532] on link "Settings" at bounding box center [35, 535] width 56 height 11
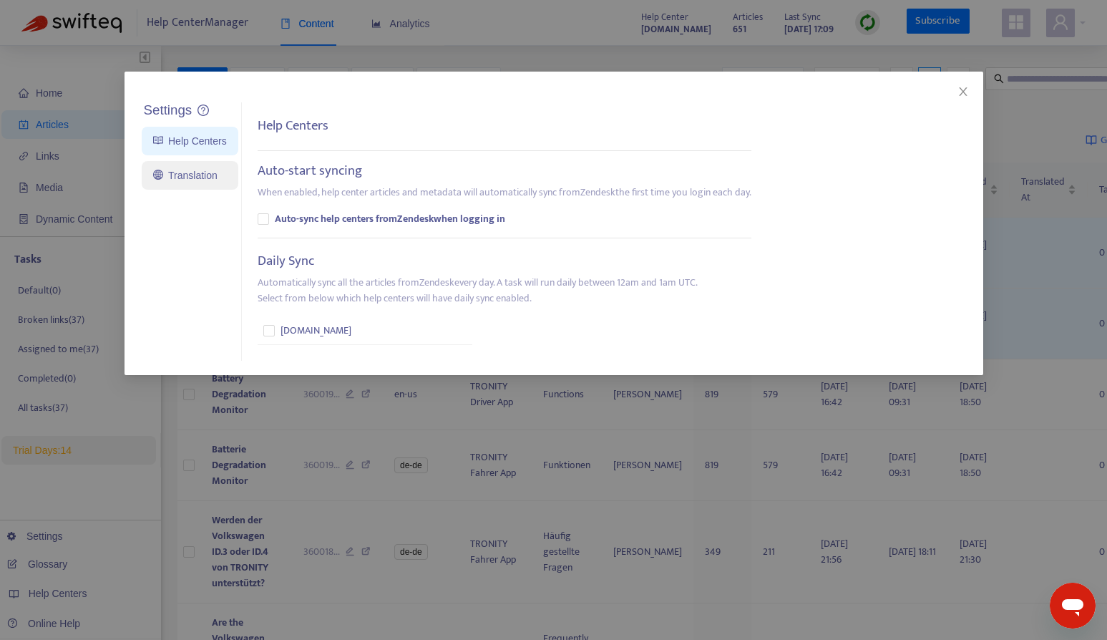
click at [205, 181] on link "Translation" at bounding box center [185, 175] width 64 height 11
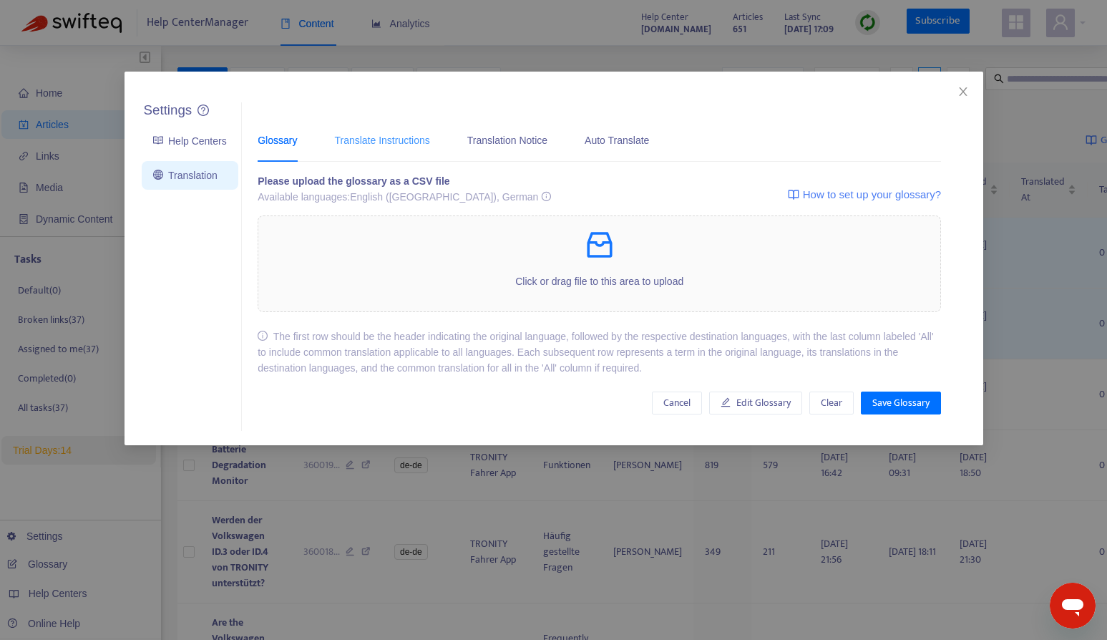
click at [378, 147] on div "Translate Instructions" at bounding box center [381, 140] width 95 height 44
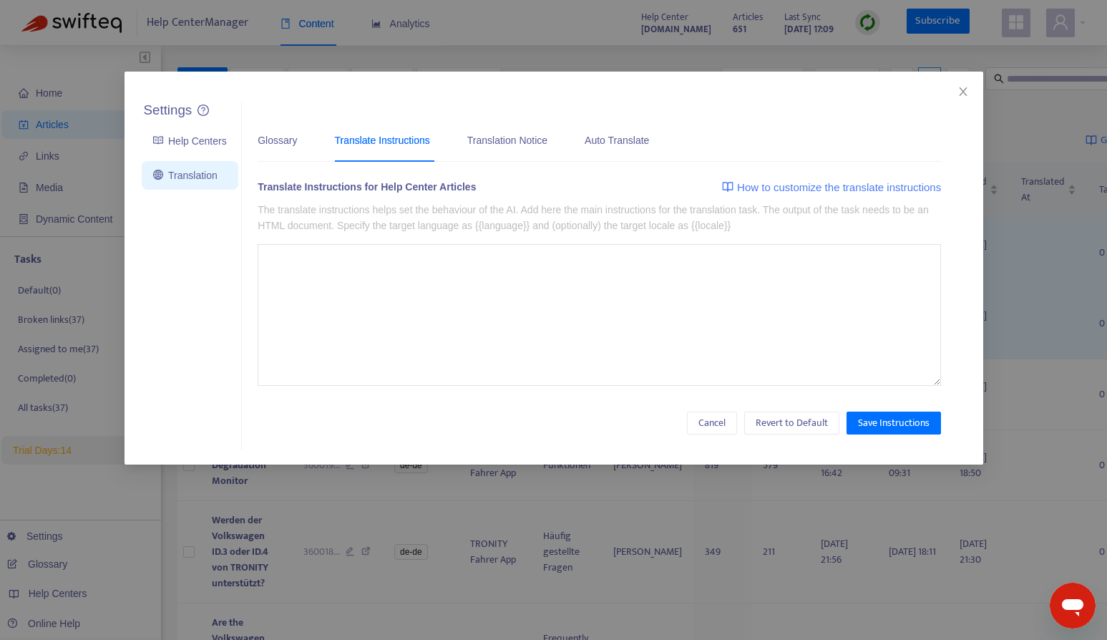
type textarea "**********"
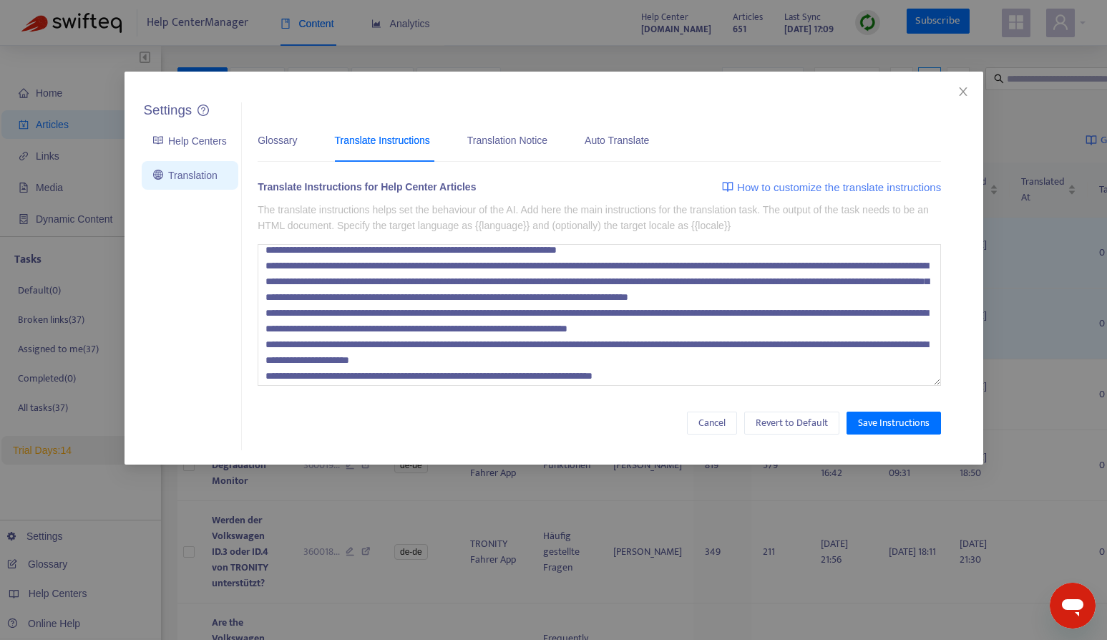
scroll to position [16, 0]
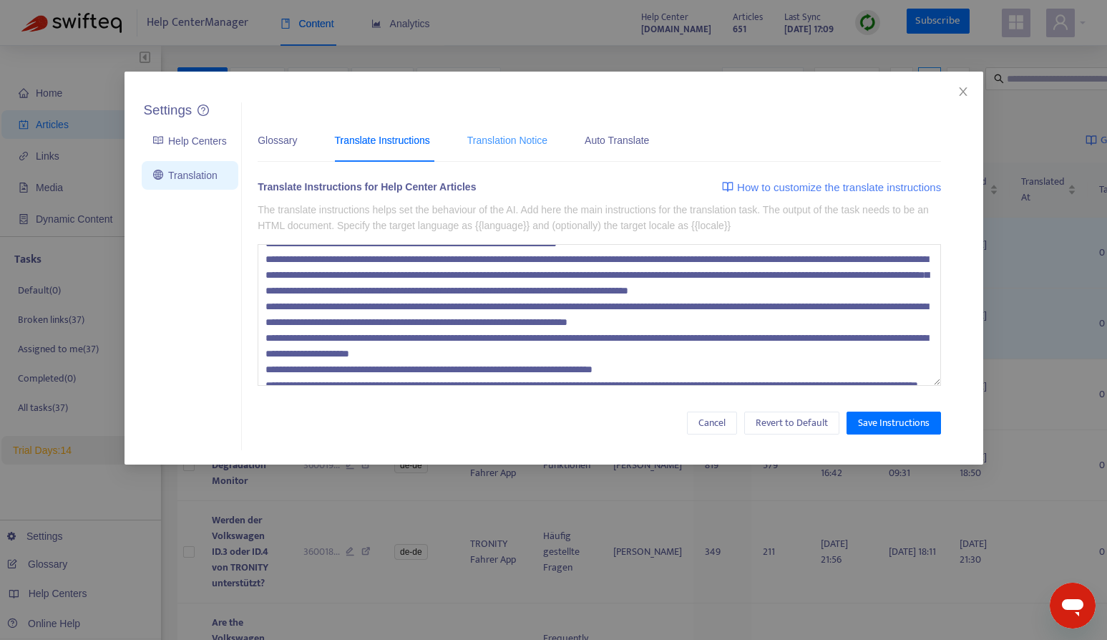
click at [491, 156] on div "Translation Notice" at bounding box center [507, 140] width 80 height 44
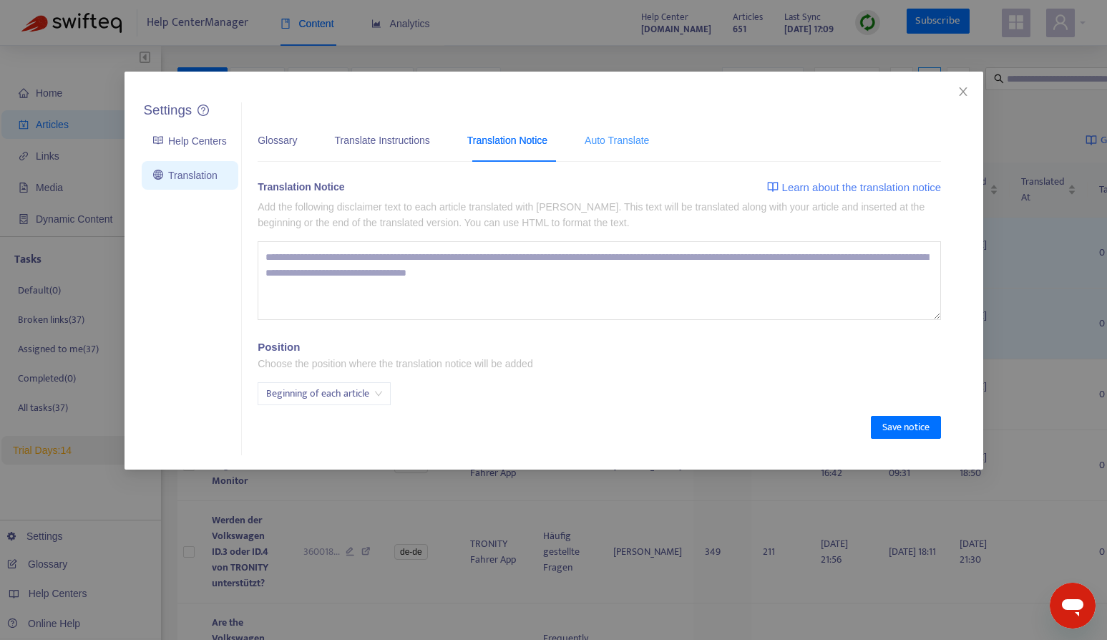
click at [605, 147] on div "Auto Translate" at bounding box center [616, 140] width 64 height 44
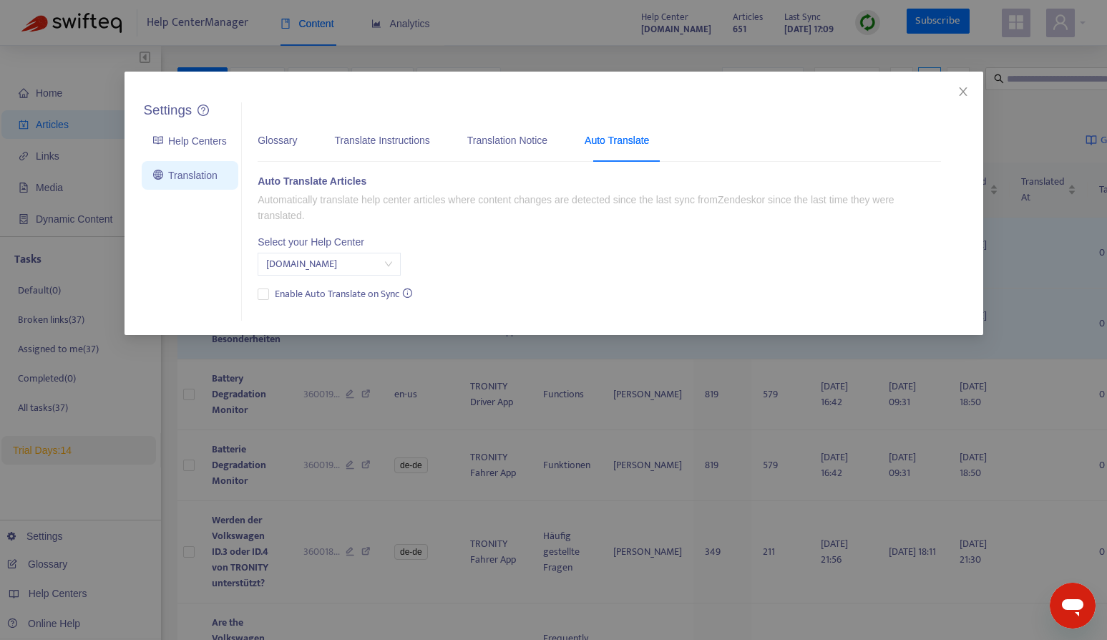
click at [364, 255] on span "help.tronity.io" at bounding box center [329, 263] width 126 height 21
click at [522, 235] on div "Auto Translate Articles Automatically translate help center articles where cont…" at bounding box center [599, 238] width 683 height 131
click at [962, 95] on icon "close" at bounding box center [962, 91] width 11 height 11
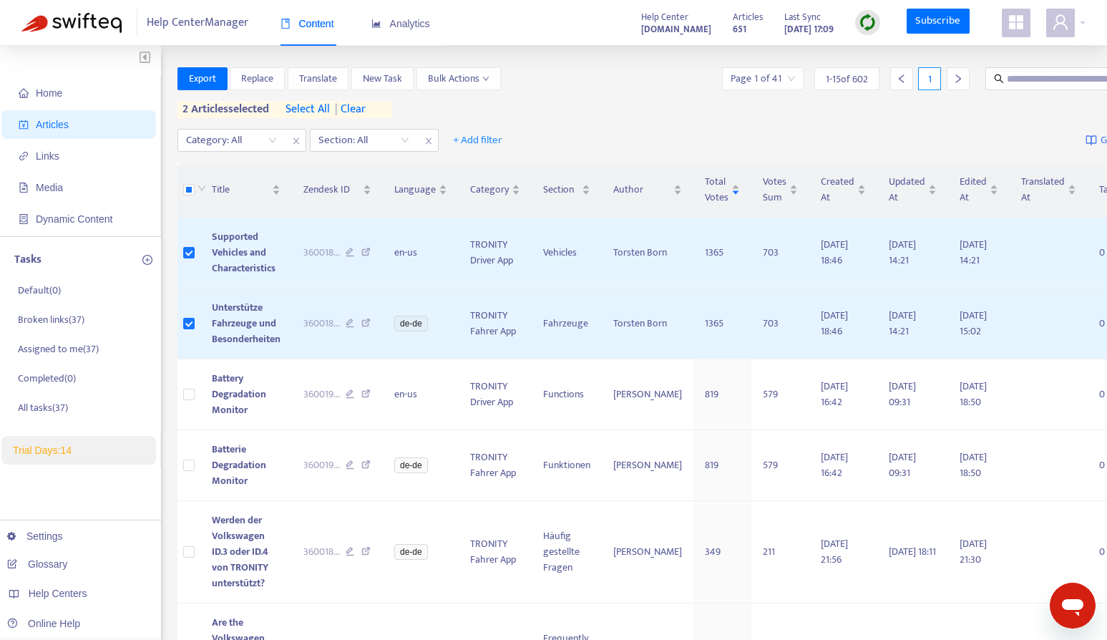
click at [1021, 30] on icon "appstore" at bounding box center [1015, 22] width 17 height 17
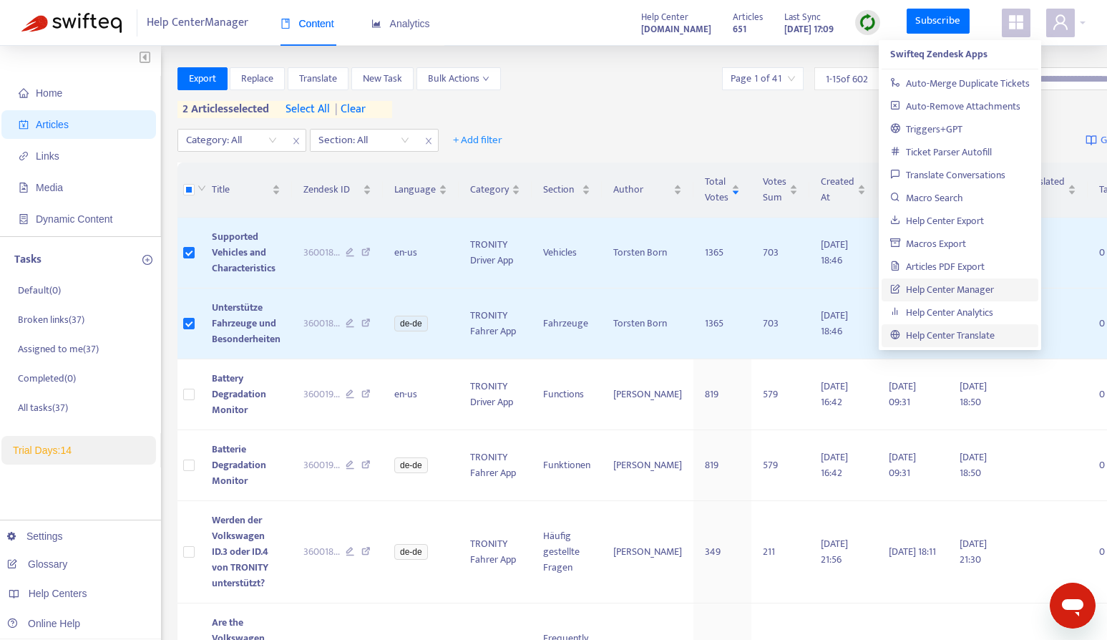
click at [978, 334] on link "Help Center Translate" at bounding box center [942, 335] width 104 height 16
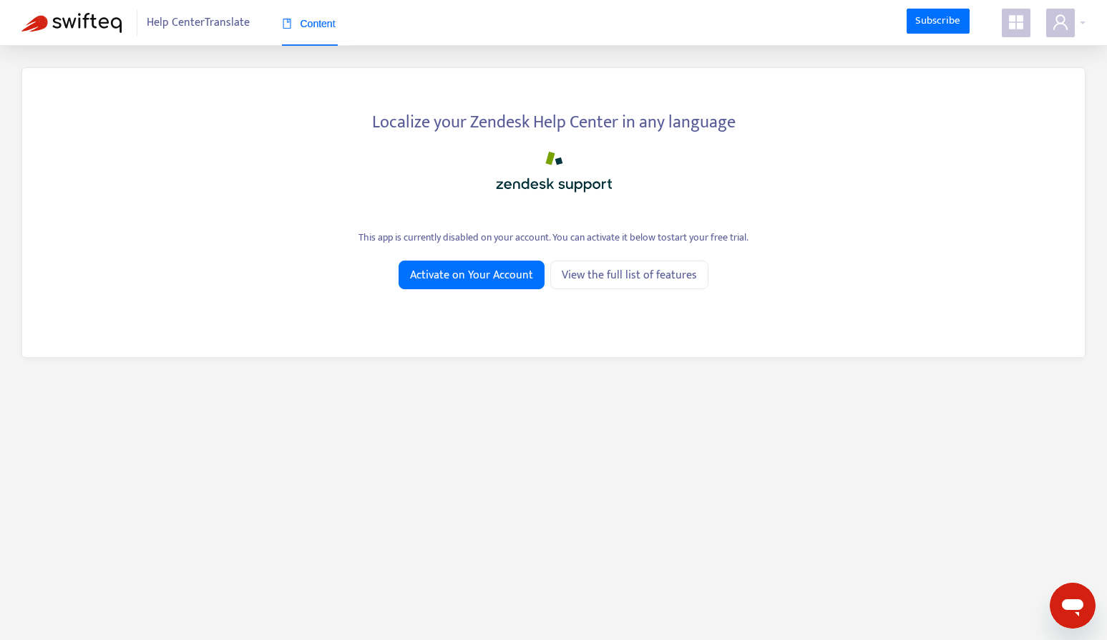
click at [1006, 26] on span at bounding box center [1015, 23] width 29 height 29
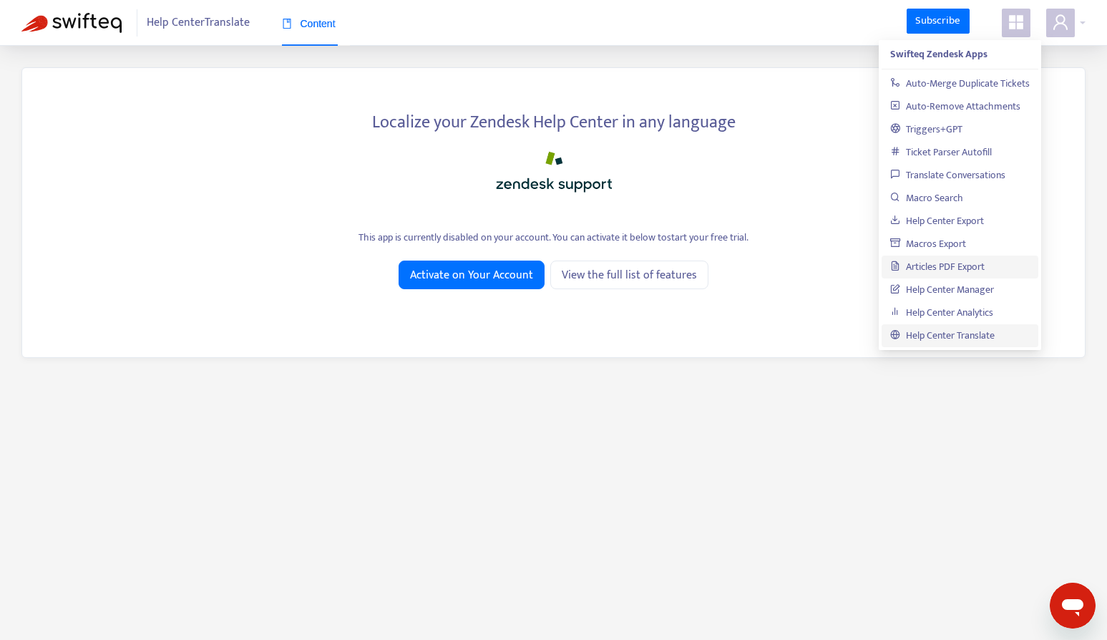
click at [975, 273] on link "Articles PDF Export" at bounding box center [937, 266] width 94 height 16
